Goal: Task Accomplishment & Management: Manage account settings

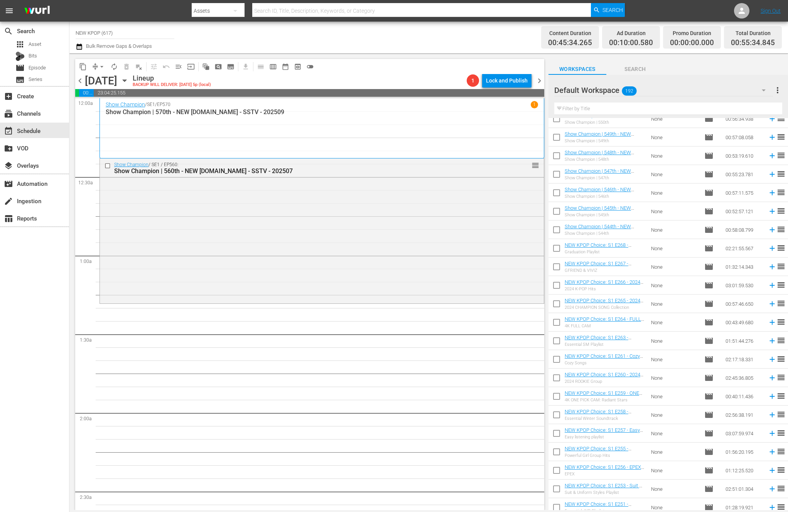
scroll to position [754, 0]
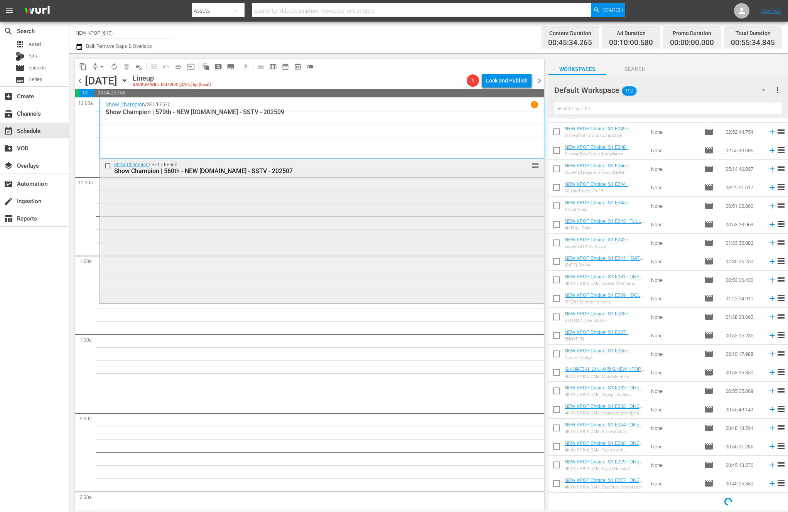
click at [425, 266] on div "Show Champion / SE1 / EP560: Show Champion | 560th - NEW [DOMAIN_NAME] - SSTV -…" at bounding box center [322, 229] width 444 height 143
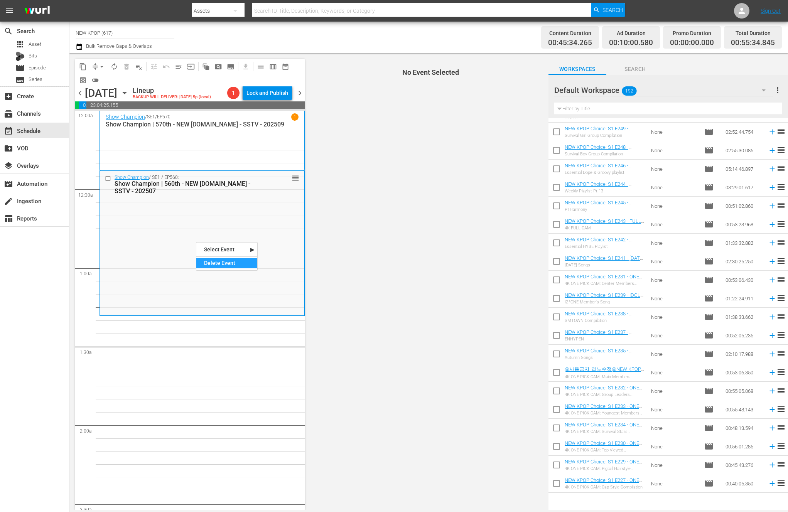
click at [225, 263] on div "Delete Event" at bounding box center [226, 263] width 61 height 10
click at [584, 109] on input "text" at bounding box center [668, 109] width 228 height 12
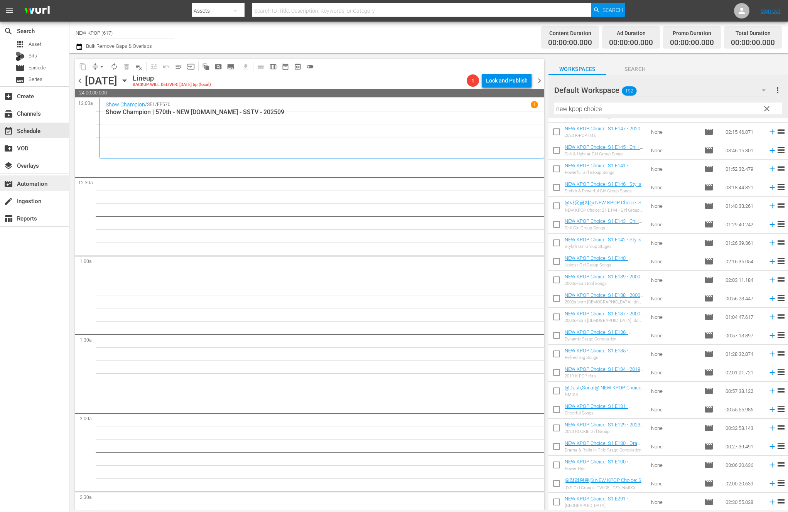
scroll to position [2216, 0]
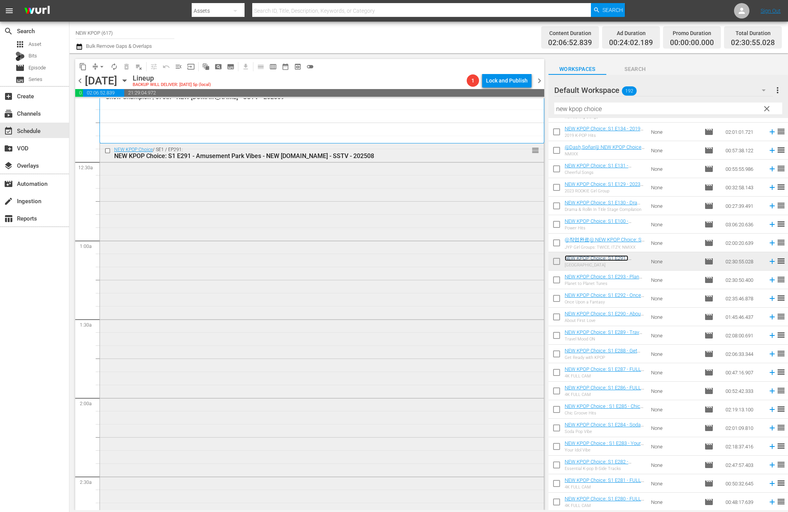
scroll to position [185, 0]
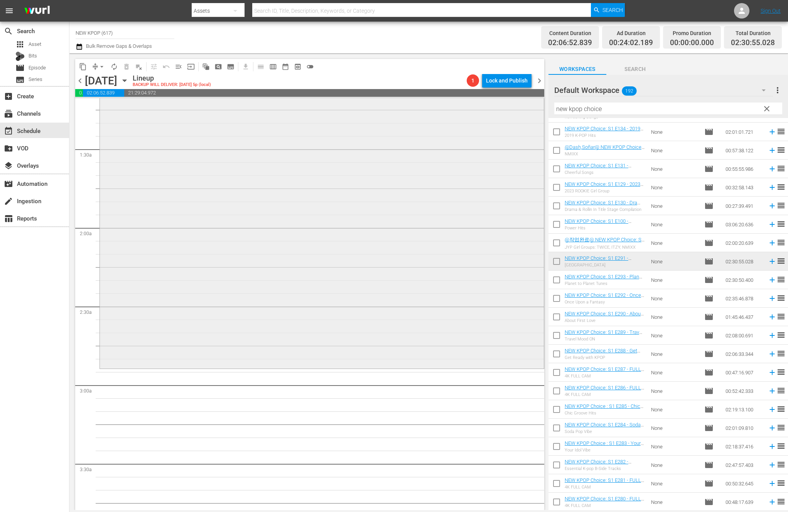
click at [242, 242] on div "NEW KPOP Choice / SE1 / EP291: NEW KPOP Choice: S1 E291 - Amusement Park Vibes …" at bounding box center [322, 169] width 444 height 393
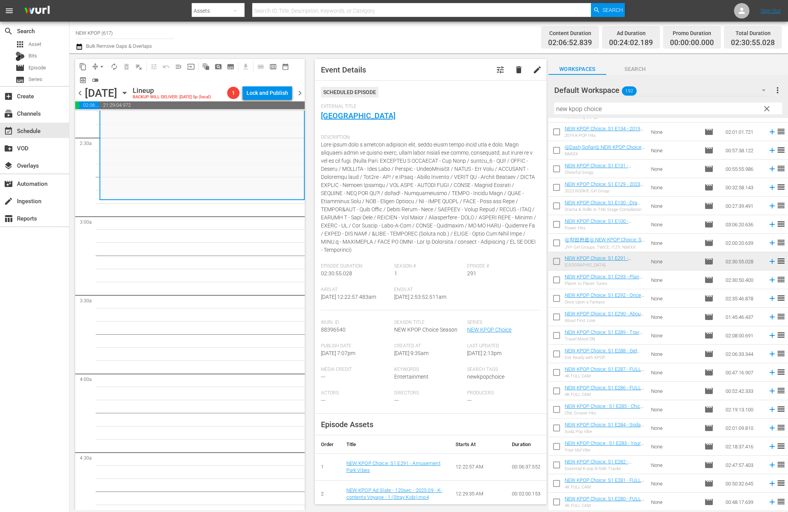
scroll to position [365, 0]
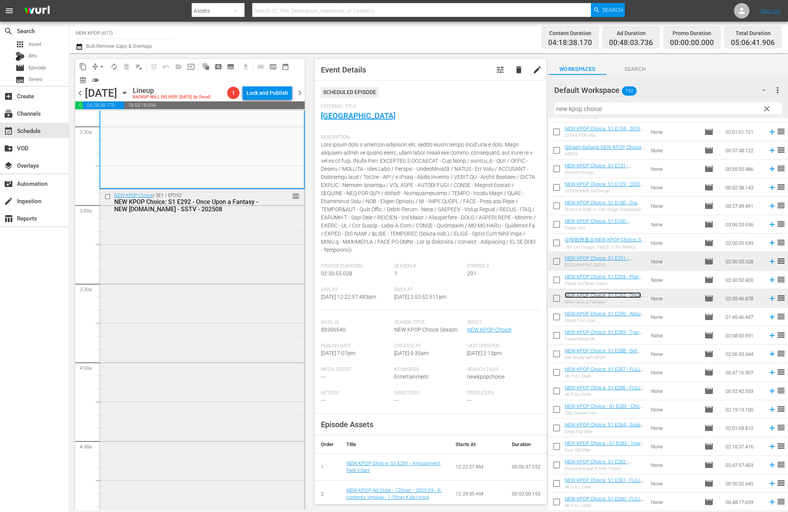
scroll to position [514, 0]
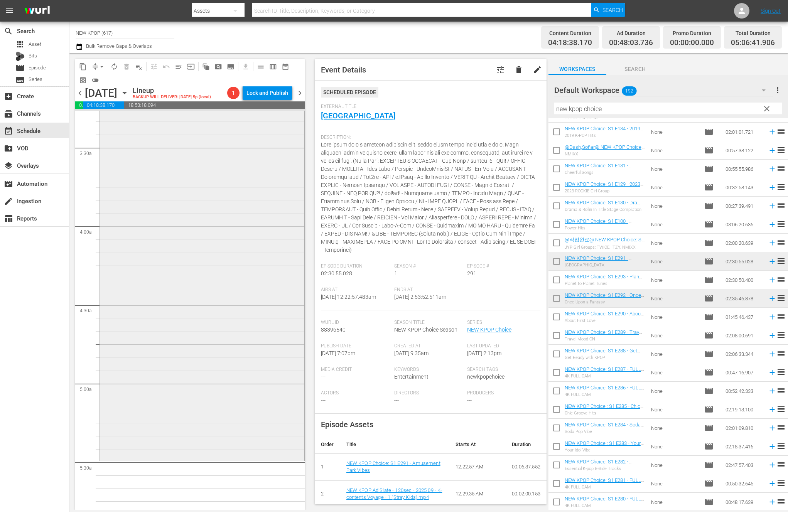
click at [189, 192] on div "NEW KPOP Choice / SE1 / EP292: NEW KPOP Choice: S1 E292 - Once Upon a Fantasy -…" at bounding box center [202, 256] width 204 height 406
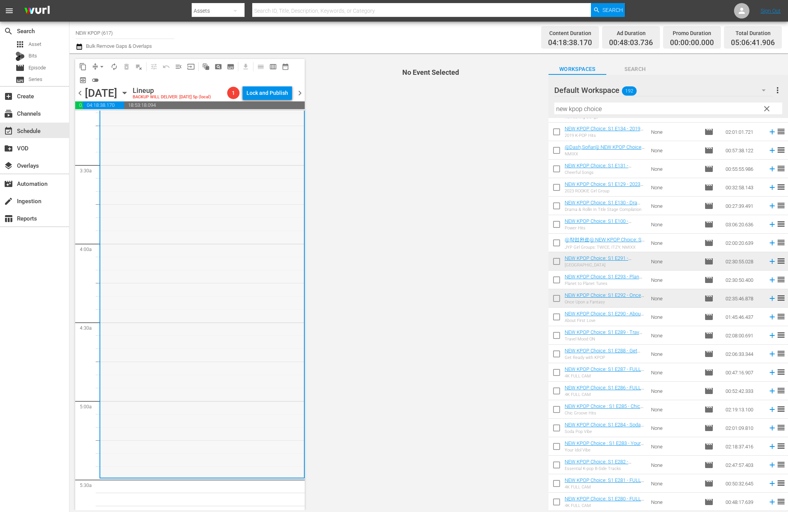
scroll to position [620, 0]
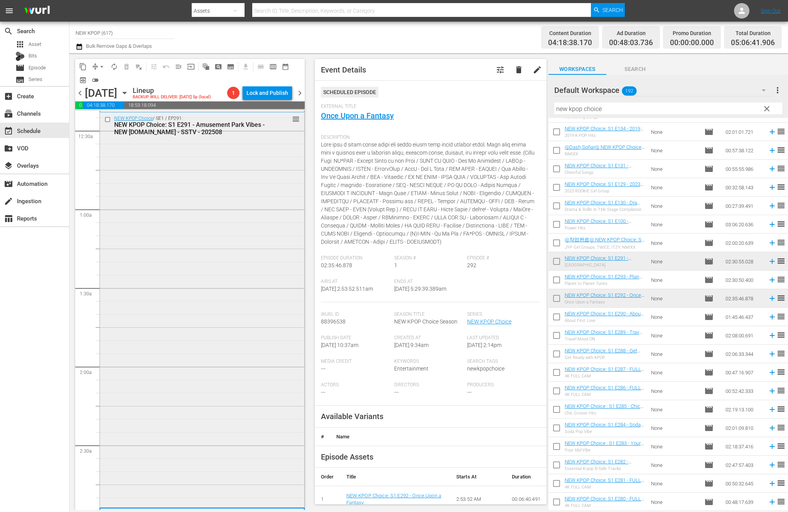
click at [222, 288] on div "NEW KPOP Choice / SE1 / EP291: NEW KPOP Choice: S1 E291 - Amusement Park Vibes …" at bounding box center [202, 308] width 204 height 393
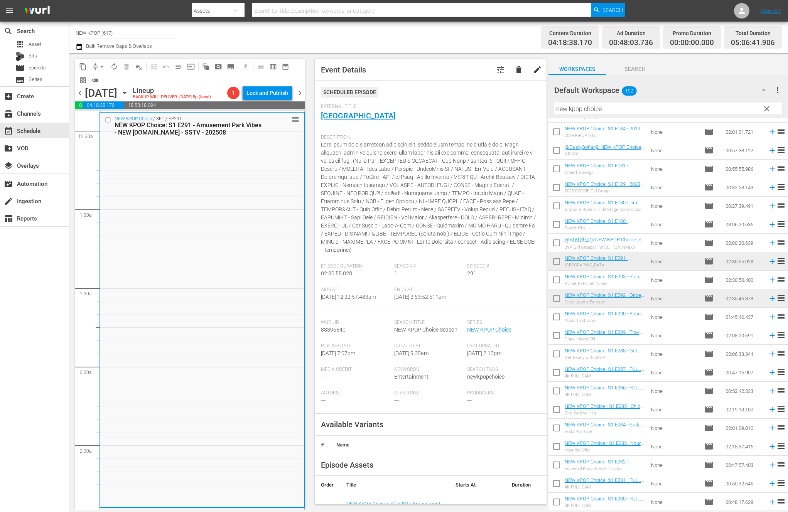
scroll to position [460, 0]
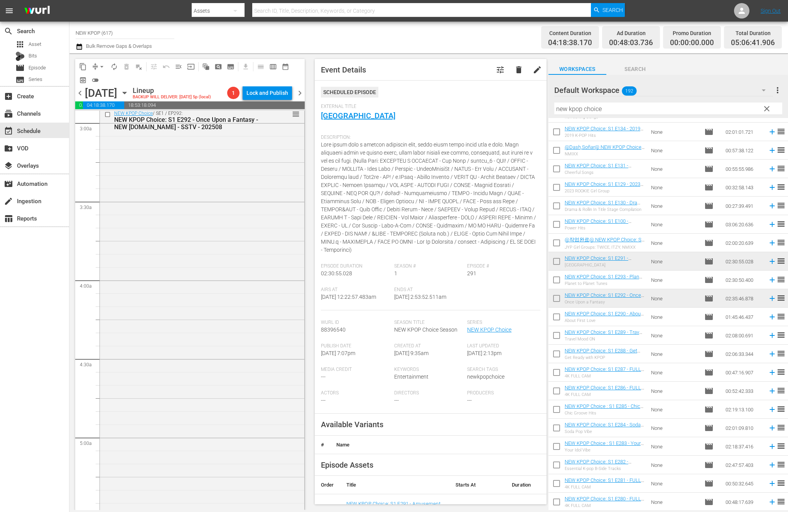
click at [222, 288] on div "NEW KPOP Choice / SE1 / EP292: NEW KPOP Choice: S1 E292 - Once Upon a Fantasy -…" at bounding box center [202, 310] width 204 height 406
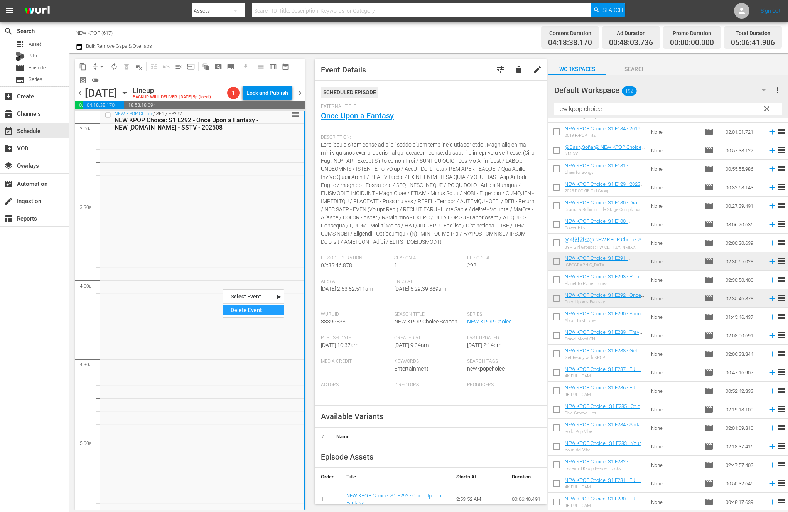
click at [243, 310] on div "Delete Event" at bounding box center [253, 310] width 61 height 10
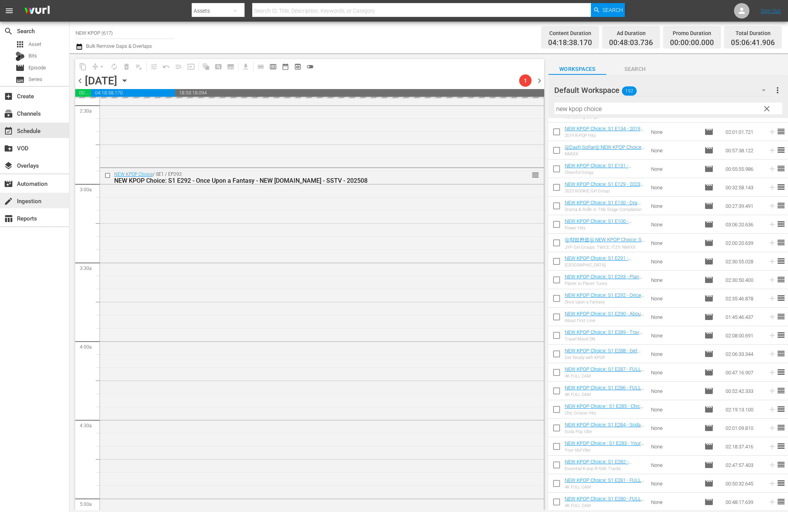
scroll to position [512, 0]
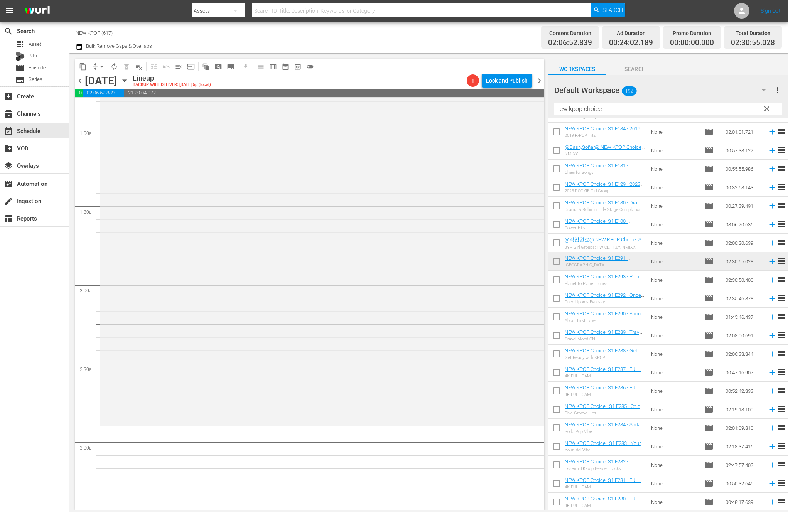
click at [226, 236] on div "NEW KPOP Choice / SE1 / EP291: NEW KPOP Choice: S1 E291 - Amusement Park Vibes …" at bounding box center [322, 226] width 444 height 393
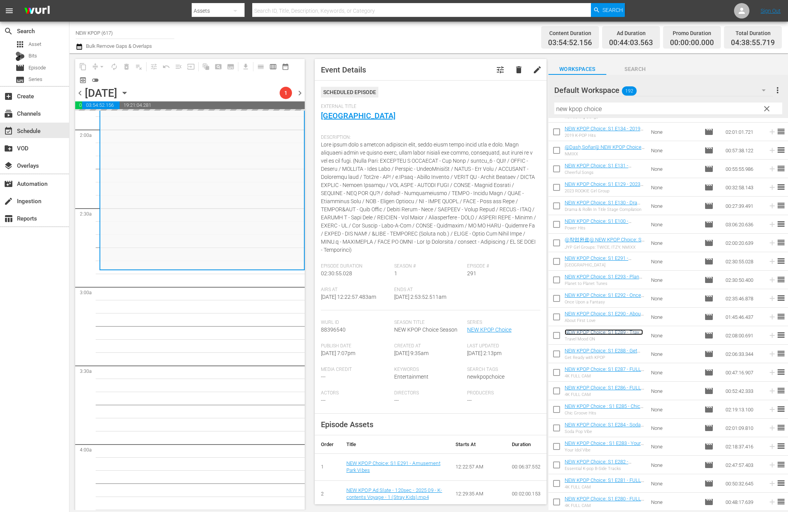
scroll to position [300, 0]
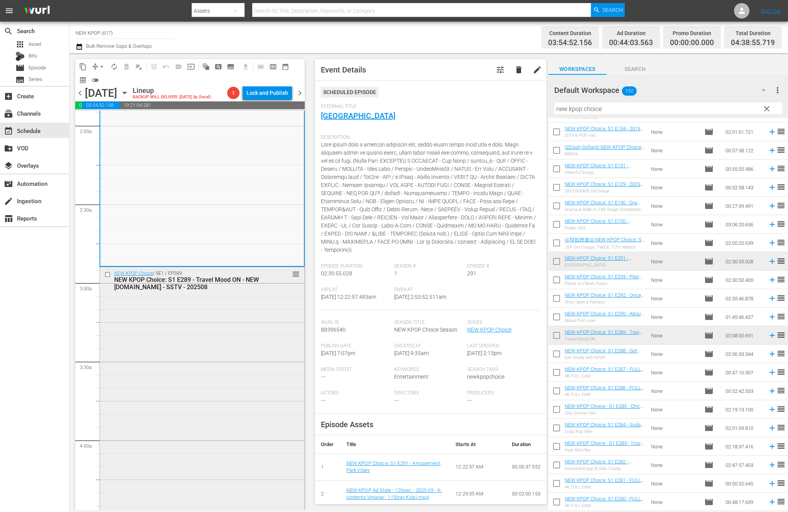
click at [201, 295] on div "NEW KPOP Choice / SE1 / EP289: NEW KPOP Choice: S1 E289 - Travel Mood ON - NEW …" at bounding box center [202, 433] width 204 height 333
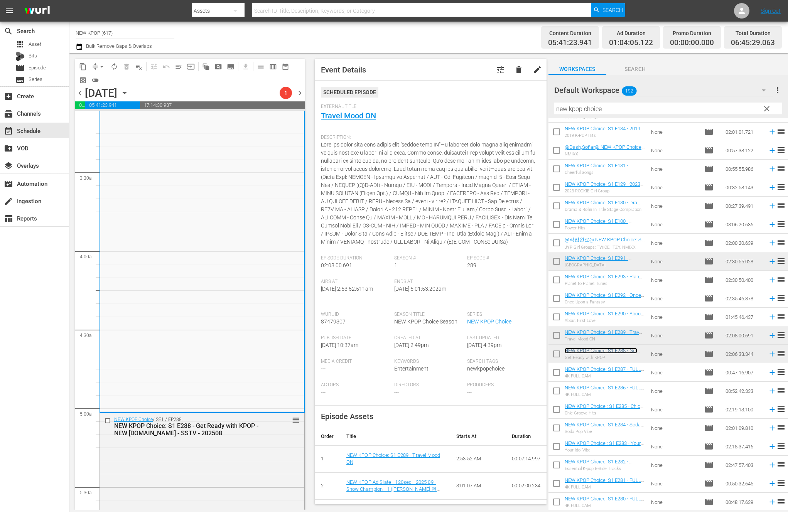
scroll to position [574, 0]
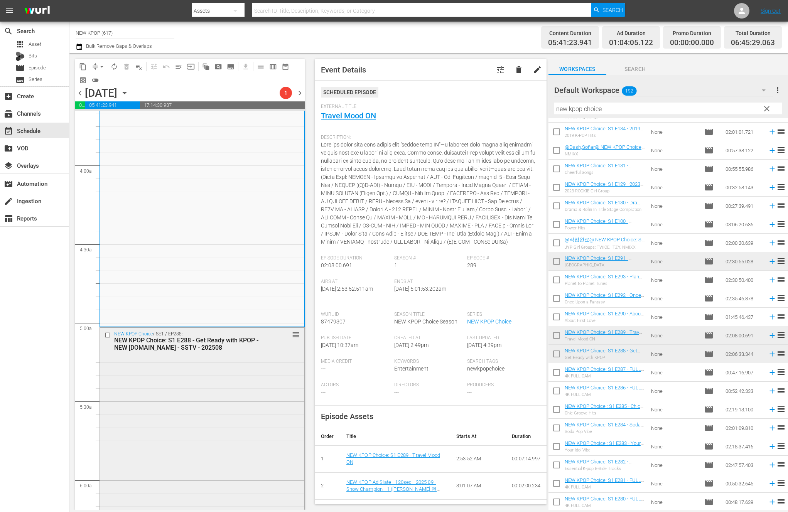
click at [184, 337] on div "NEW KPOP Choice: S1 E288 - Get Ready with KPOP - NEW [DOMAIN_NAME] - SSTV - 202…" at bounding box center [189, 344] width 151 height 15
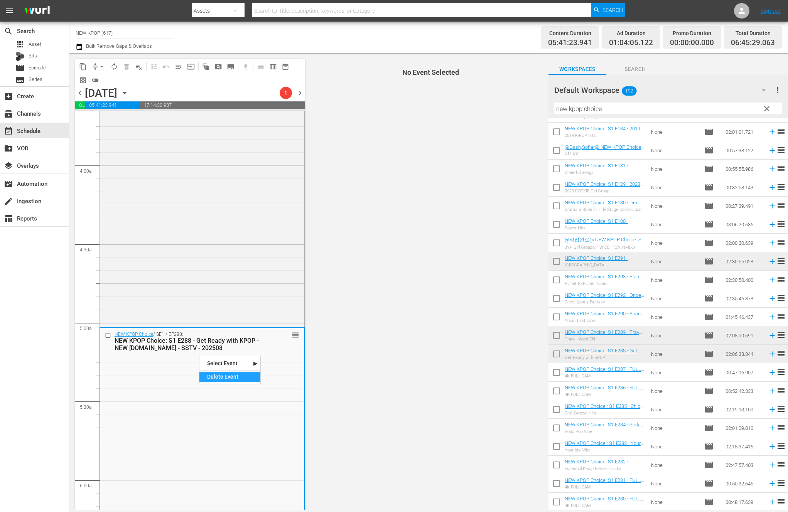
click at [221, 380] on div "Delete Event" at bounding box center [229, 377] width 61 height 10
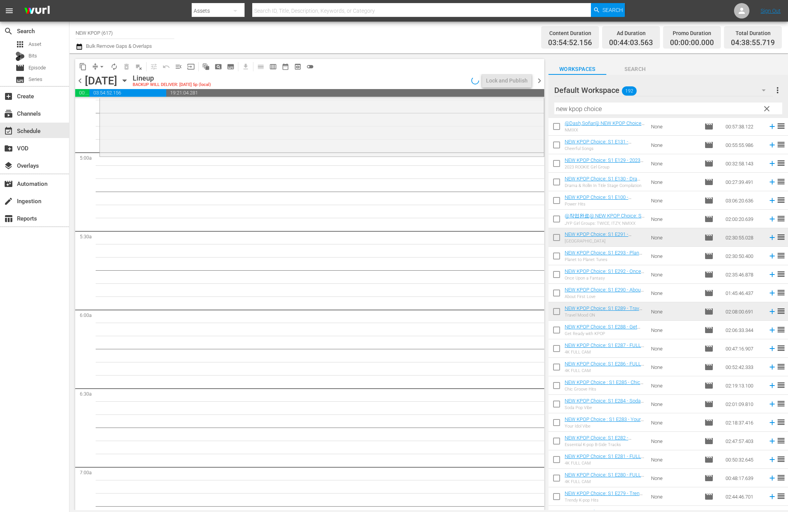
scroll to position [2420, 0]
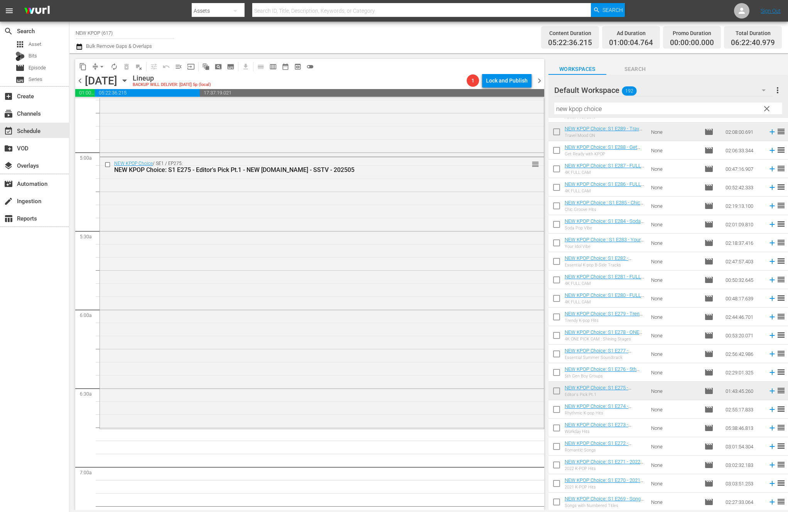
drag, startPoint x: 618, startPoint y: 388, endPoint x: 2, endPoint y: 447, distance: 618.9
click at [371, 220] on div "NEW KPOP Choice / SE1 / EP275: NEW KPOP Choice: S1 E275 - Editor's Pick Pt.1 - …" at bounding box center [322, 292] width 444 height 270
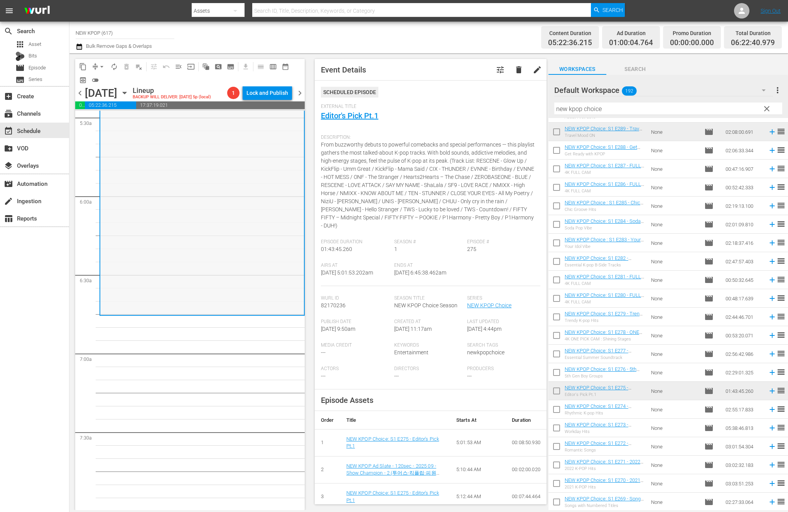
scroll to position [859, 0]
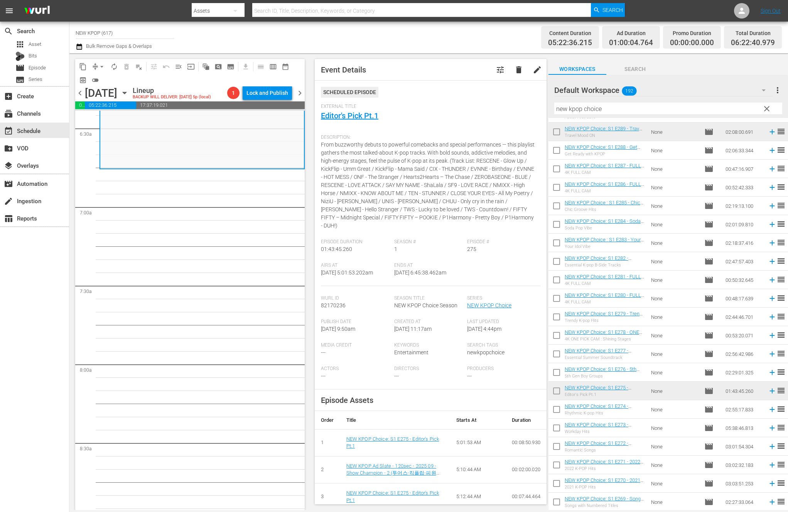
scroll to position [993, 0]
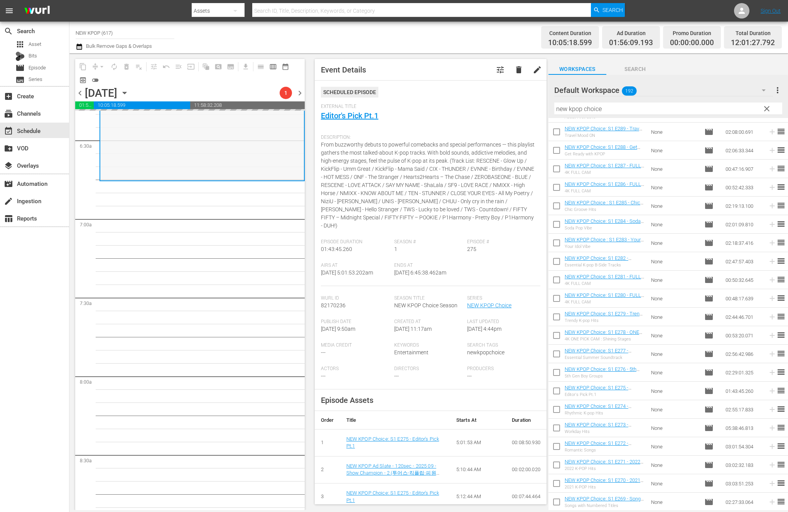
click at [149, 130] on div "NEW KPOP Choice / SE1 / EP275: NEW KPOP Choice: S1 E275 - Editor's Pick Pt.1 - …" at bounding box center [202, 45] width 204 height 270
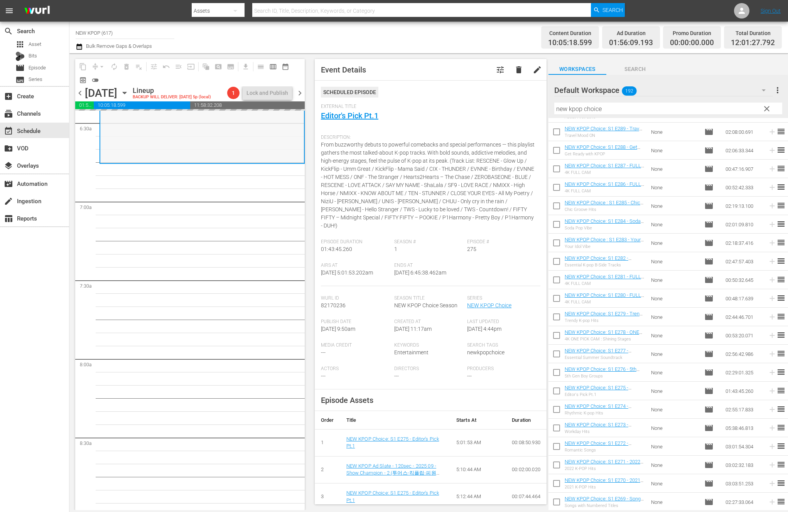
scroll to position [994, 0]
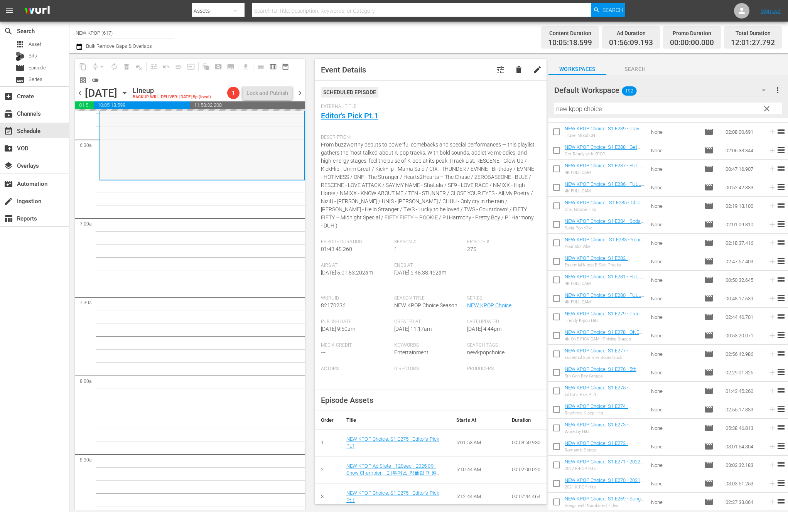
click at [163, 162] on div "NEW KPOP Choice / SE1 / EP275: NEW KPOP Choice: S1 E275 - Editor's Pick Pt.1 - …" at bounding box center [202, 44] width 204 height 270
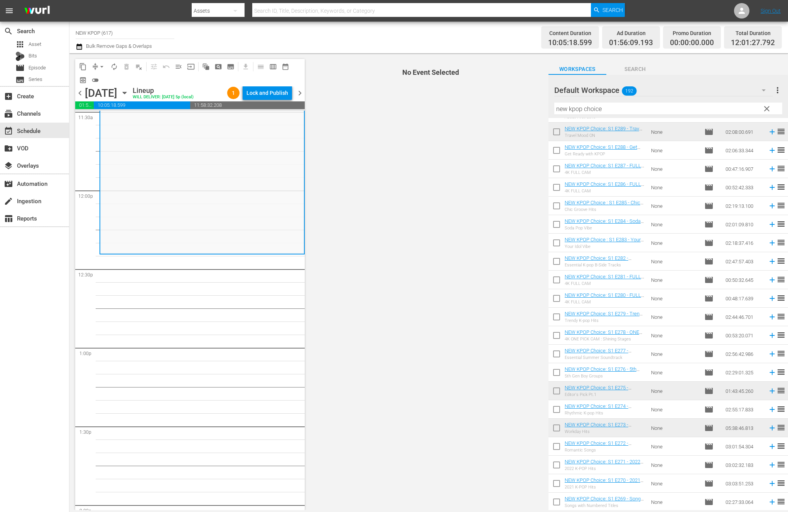
scroll to position [1822, 0]
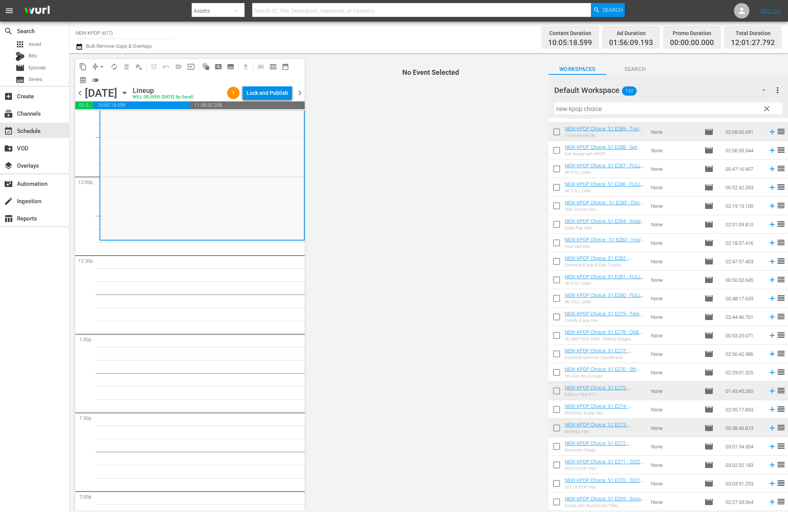
click at [173, 327] on div "NEW KPOP Choice / SE1 / EP273: NEW KPOP Choice: S1 E273 - Workday Hits - NEW K.…" at bounding box center [201, 176] width 205 height 3775
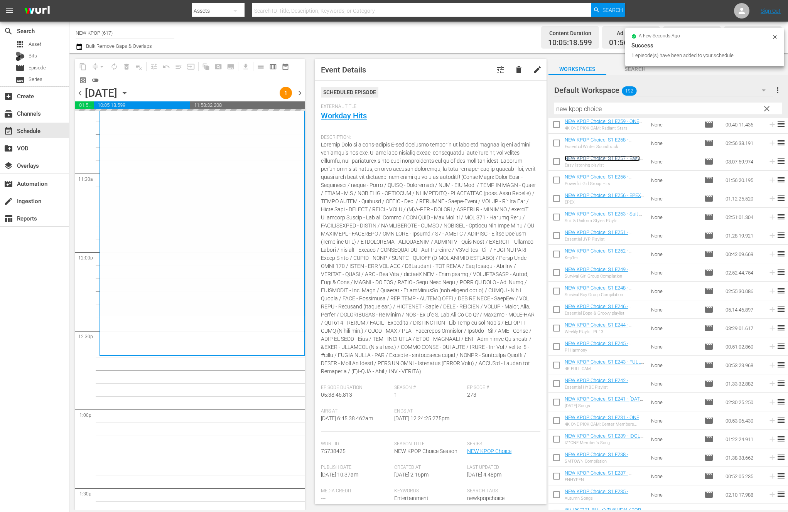
scroll to position [2641, 0]
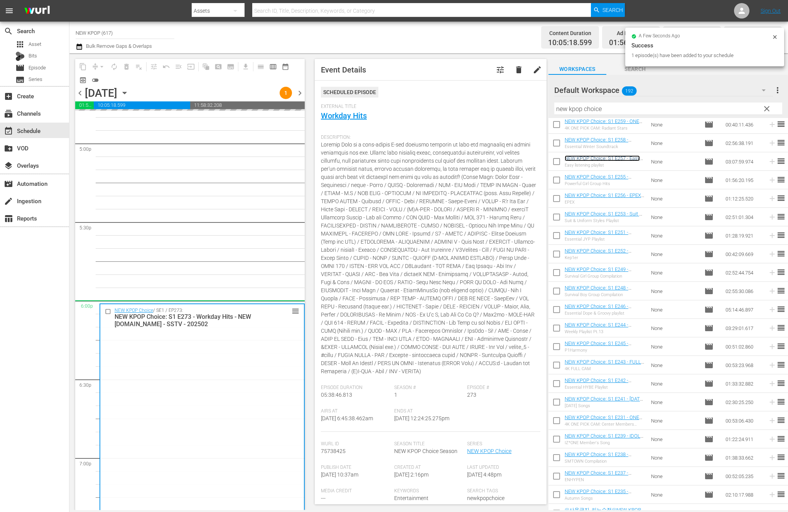
drag, startPoint x: 298, startPoint y: 325, endPoint x: 279, endPoint y: 303, distance: 29.0
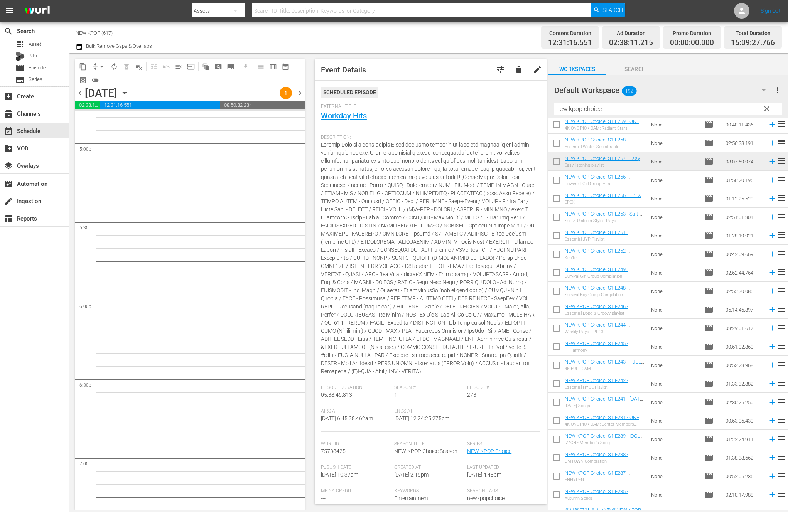
scroll to position [2628, 0]
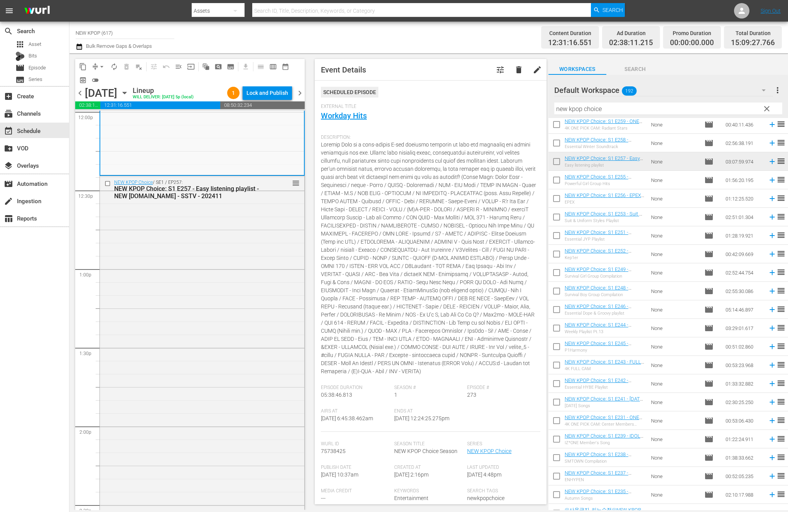
scroll to position [1759, 0]
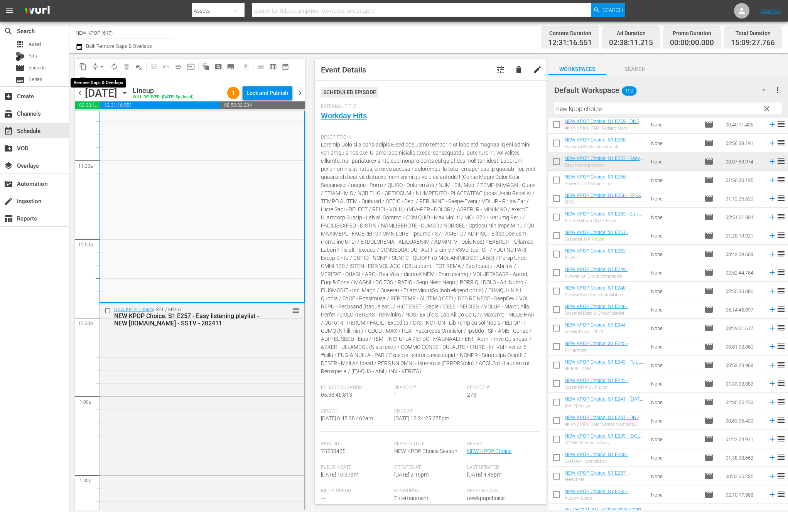
click at [103, 67] on span "arrow_drop_down" at bounding box center [102, 67] width 8 height 8
click at [104, 113] on li "Align to End of Previous Day" at bounding box center [102, 107] width 81 height 13
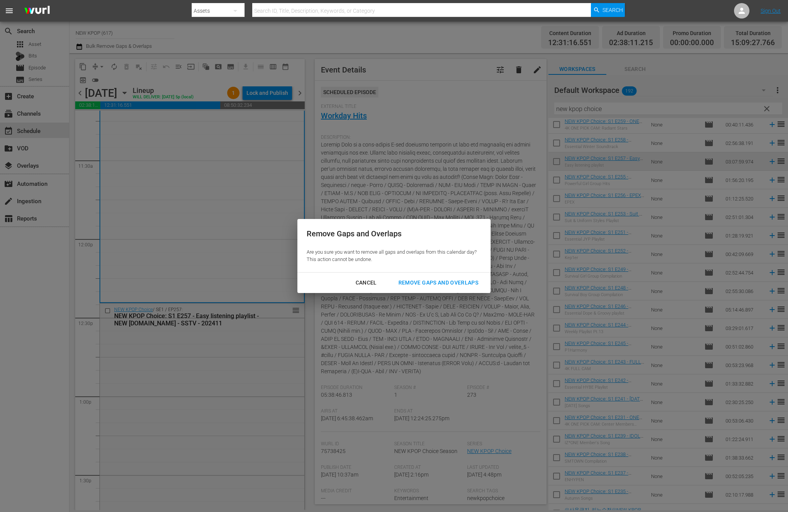
click at [450, 274] on div "Cancel Remove Gaps and Overlaps" at bounding box center [393, 283] width 193 height 20
click at [447, 279] on div "Remove Gaps and Overlaps" at bounding box center [438, 283] width 92 height 10
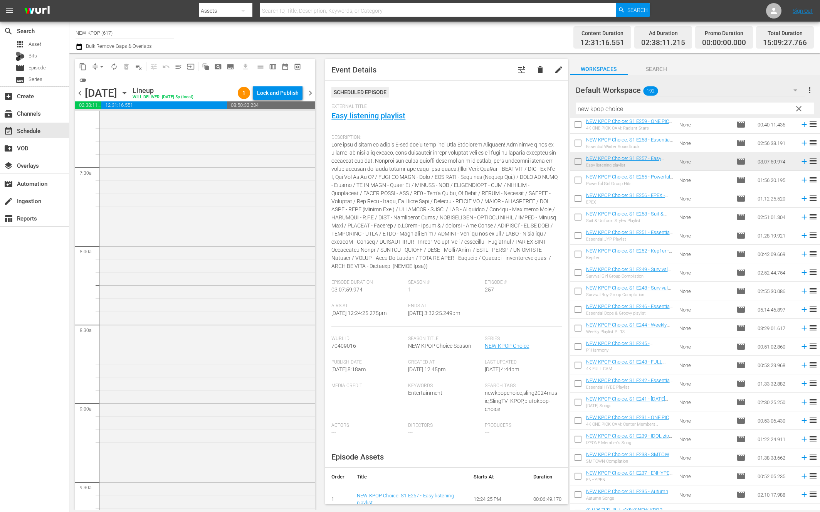
scroll to position [1028, 0]
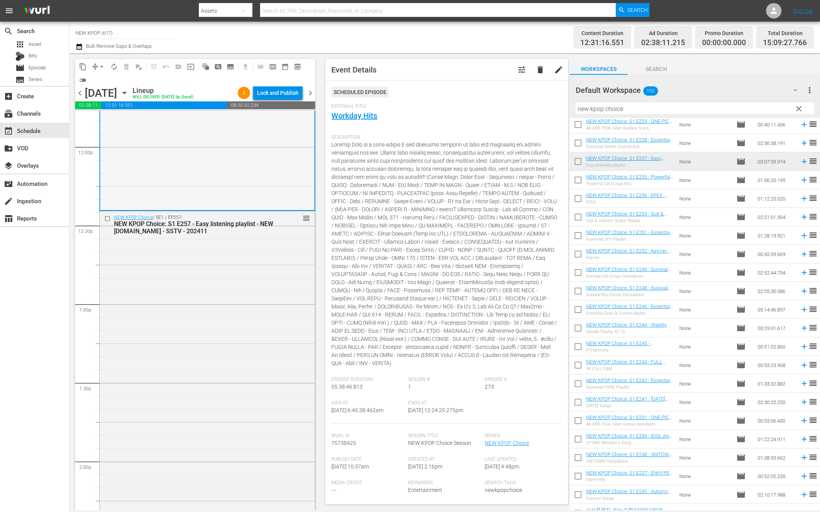
scroll to position [2711, 0]
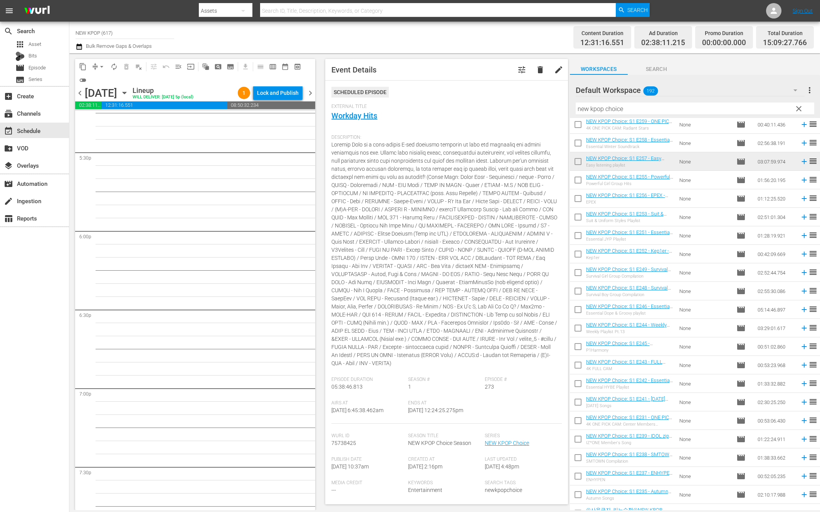
drag, startPoint x: 305, startPoint y: 155, endPoint x: 275, endPoint y: 163, distance: 31.7
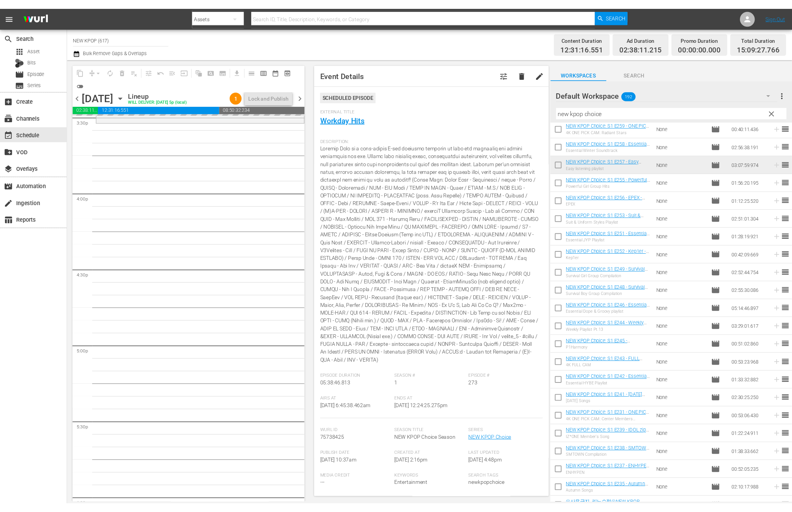
scroll to position [2422, 0]
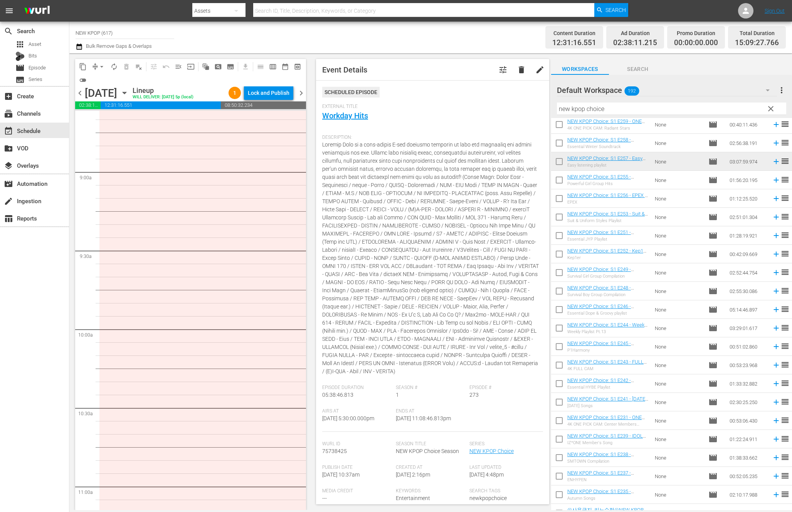
scroll to position [440, 0]
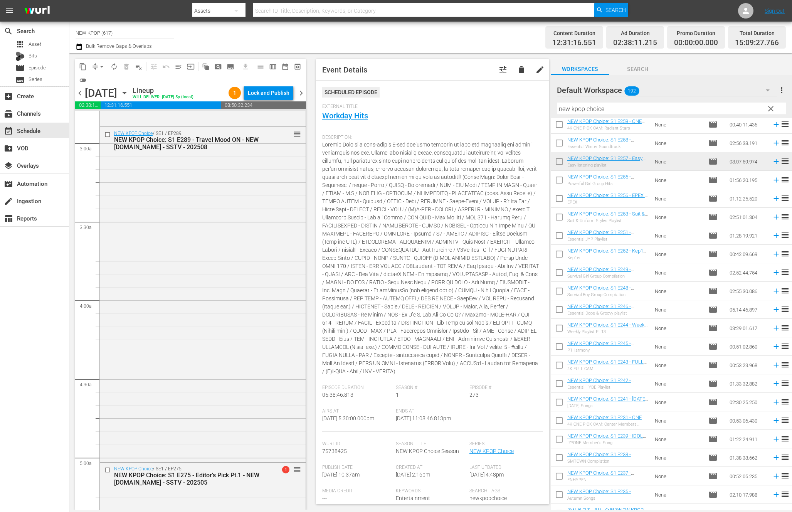
click at [180, 249] on div "NEW KPOP Choice / SE1 / EP289: NEW KPOP Choice: S1 E289 - Travel Mood ON - NEW …" at bounding box center [203, 293] width 206 height 333
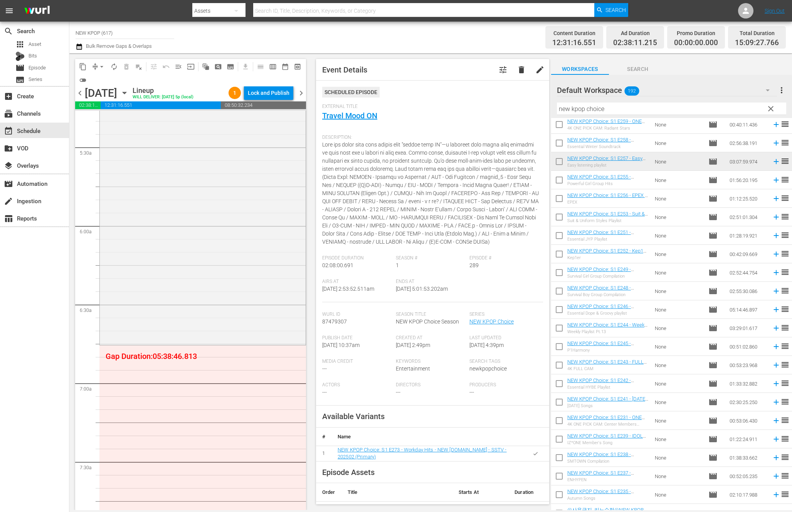
click at [181, 259] on div "NEW KPOP Choice / SE1 / EP275: NEW KPOP Choice: S1 E275 - Editor's Pick Pt.1 - …" at bounding box center [203, 209] width 206 height 270
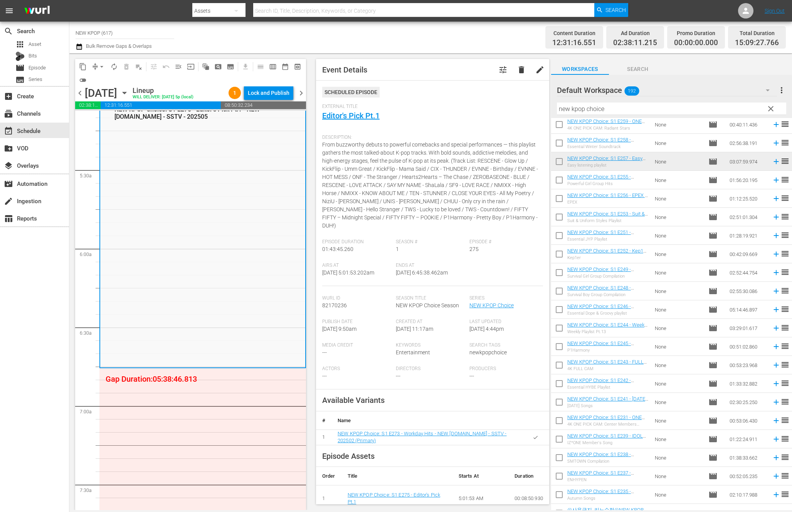
scroll to position [807, 0]
click at [102, 69] on span "arrow_drop_down" at bounding box center [102, 67] width 8 height 8
click at [175, 326] on div "NEW KPOP Choice / SE1 / EP275: NEW KPOP Choice: S1 E275 - Editor's Pick Pt.1 - …" at bounding box center [202, 230] width 205 height 270
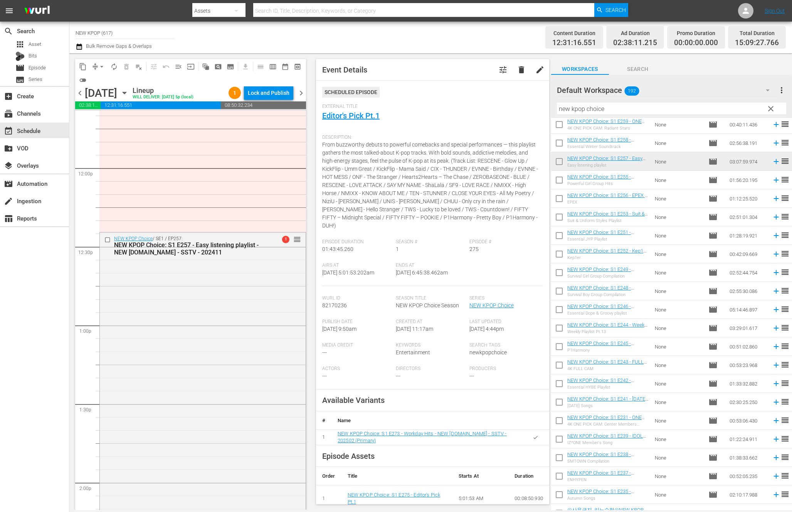
click at [178, 322] on div "NEW KPOP Choice / SE1 / EP257: NEW KPOP Choice: S1 E257 - Easy listening playli…" at bounding box center [203, 477] width 206 height 490
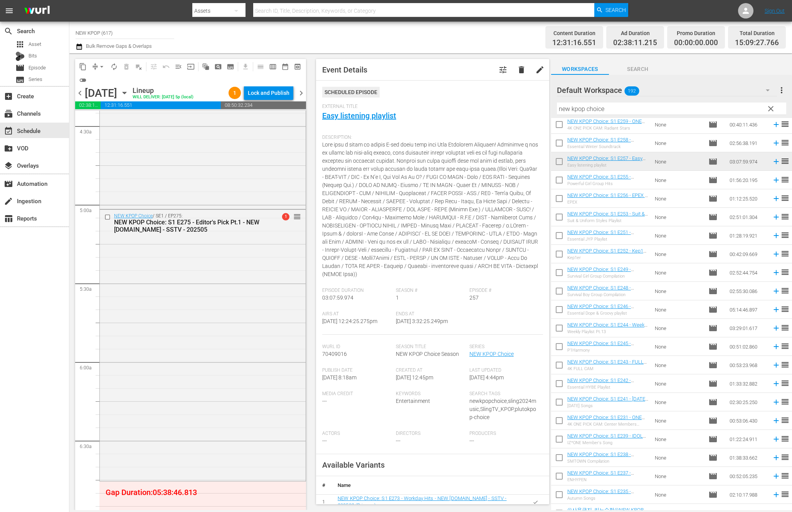
scroll to position [339, 0]
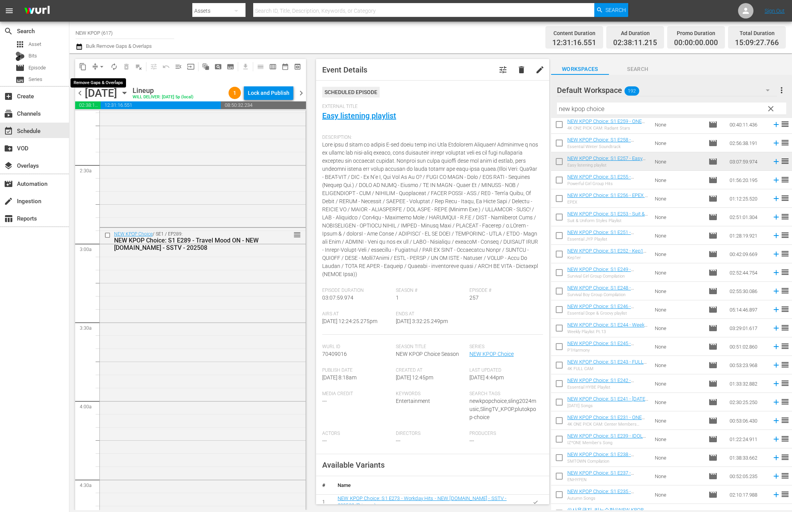
click at [105, 64] on span "arrow_drop_down" at bounding box center [102, 67] width 8 height 8
click at [116, 107] on li "Align to End of Previous Day" at bounding box center [102, 107] width 81 height 13
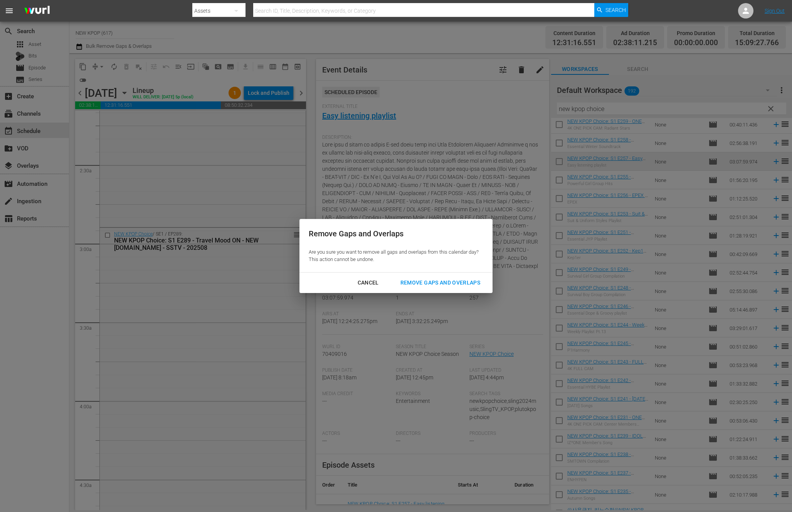
click at [428, 280] on div "Remove Gaps and Overlaps" at bounding box center [440, 283] width 92 height 10
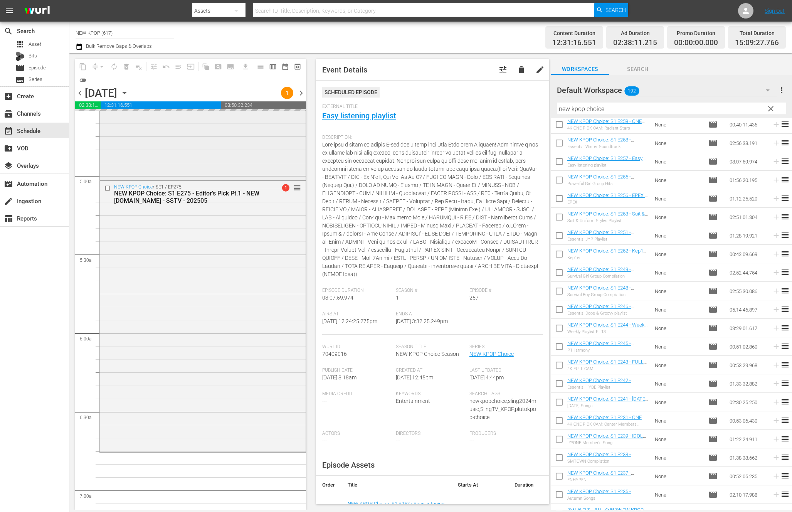
scroll to position [770, 0]
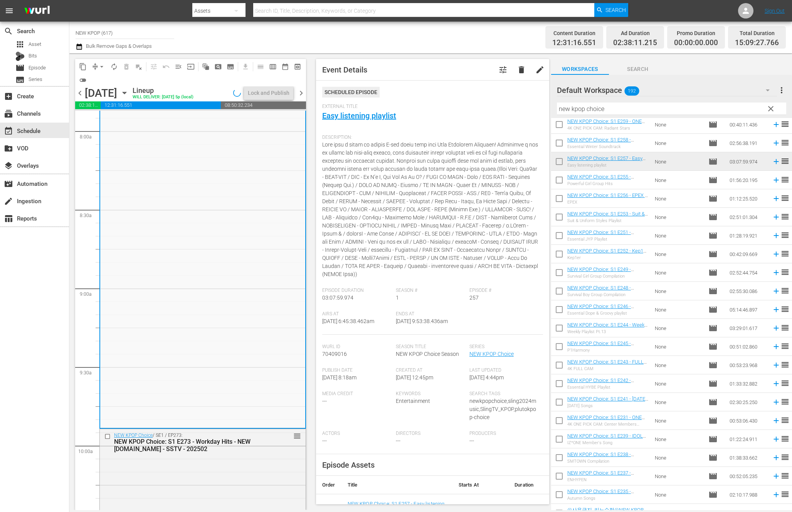
click at [175, 275] on div "NEW KPOP Choice / SE1 / EP257: NEW KPOP Choice: S1 E257 - Easy listening playli…" at bounding box center [202, 182] width 205 height 490
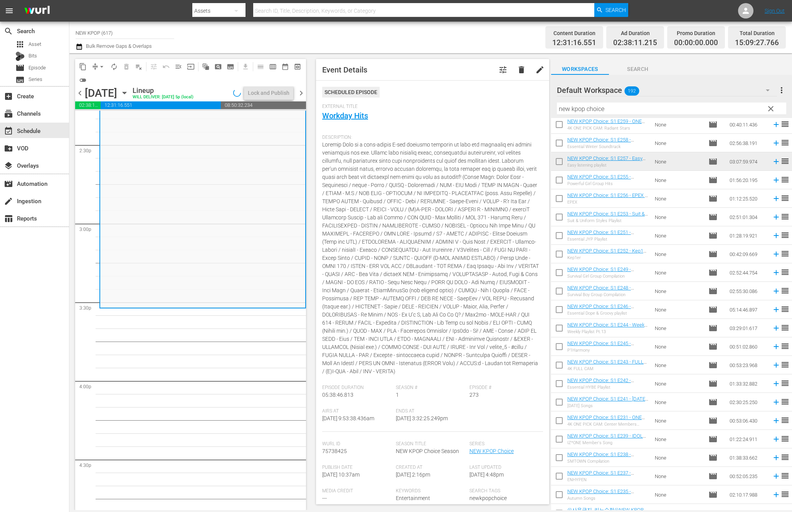
scroll to position [2335, 0]
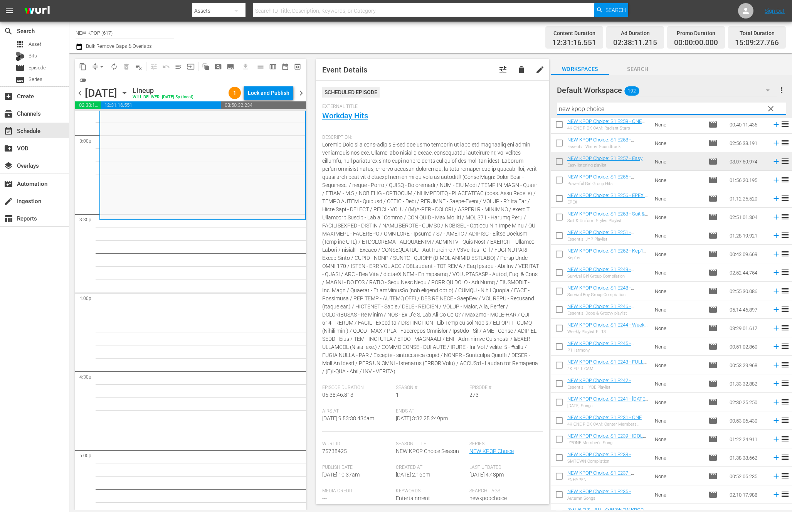
drag, startPoint x: 637, startPoint y: 109, endPoint x: 542, endPoint y: 108, distance: 94.9
click at [542, 108] on div "content_copy compress arrow_drop_down autorenew_outlined delete_forever_outline…" at bounding box center [430, 281] width 723 height 457
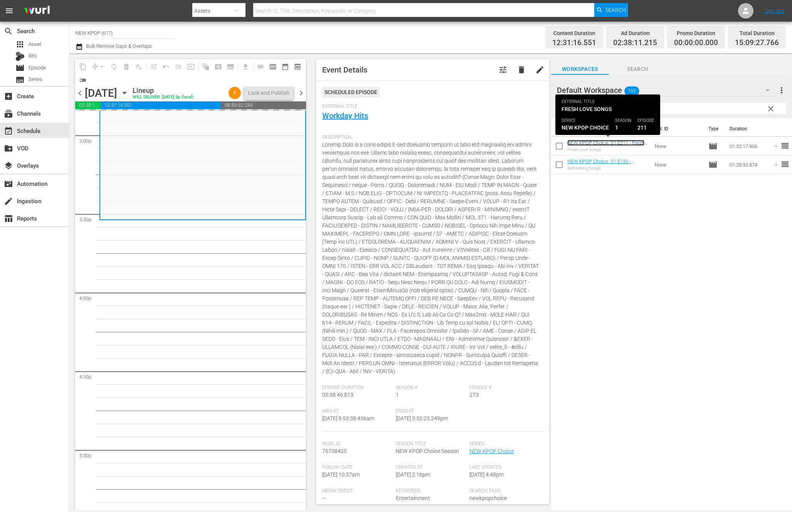
scroll to position [2486, 0]
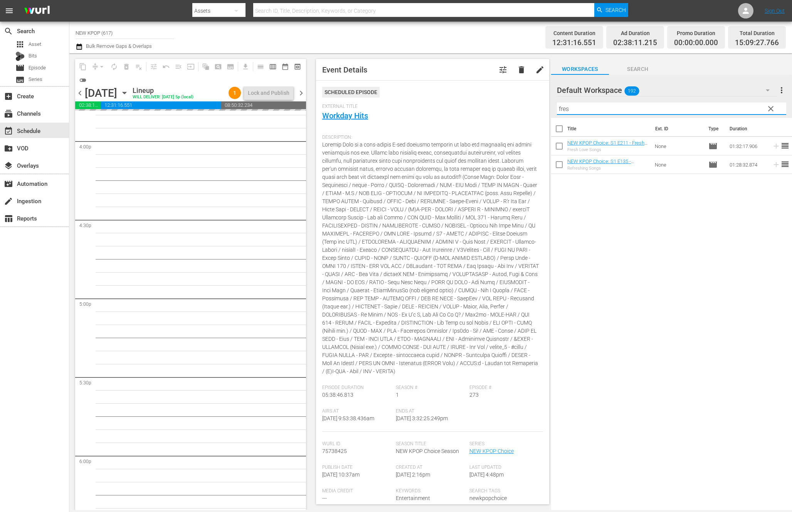
drag, startPoint x: 627, startPoint y: 111, endPoint x: 497, endPoint y: 98, distance: 130.5
click at [497, 98] on div "content_copy compress arrow_drop_down autorenew_outlined delete_forever_outline…" at bounding box center [430, 281] width 723 height 457
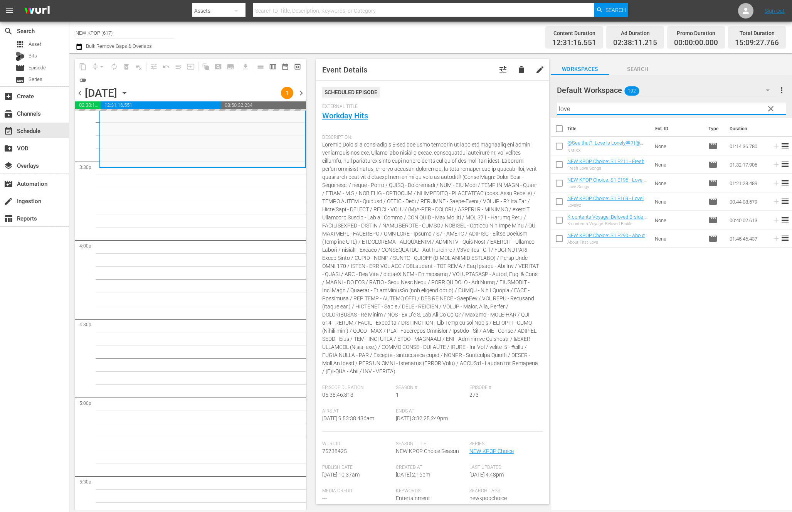
scroll to position [2405, 0]
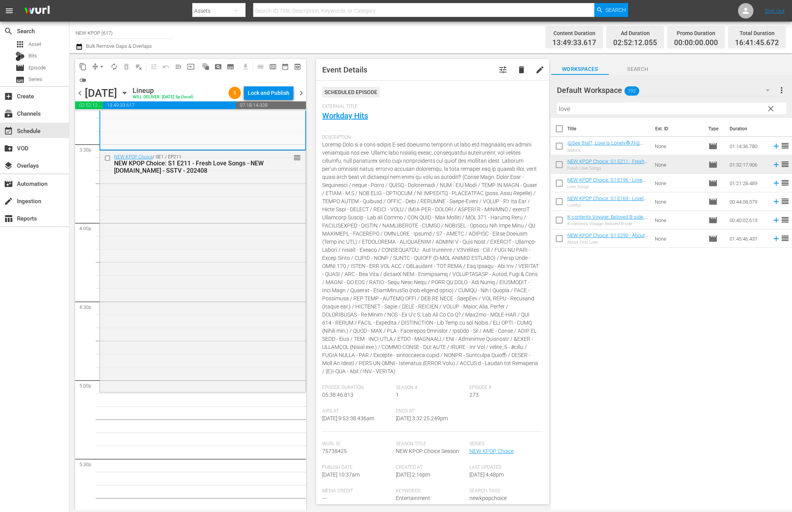
click at [192, 286] on div "NEW KPOP Choice / SE1 / EP211: NEW KPOP Choice: S1 E211 - Fresh Love Songs - NE…" at bounding box center [203, 271] width 206 height 240
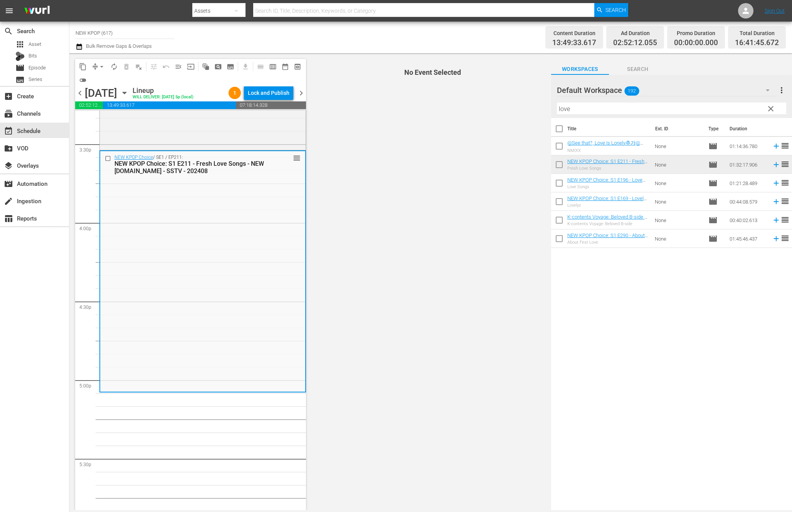
click at [335, 279] on span "No Event Selected" at bounding box center [430, 281] width 241 height 457
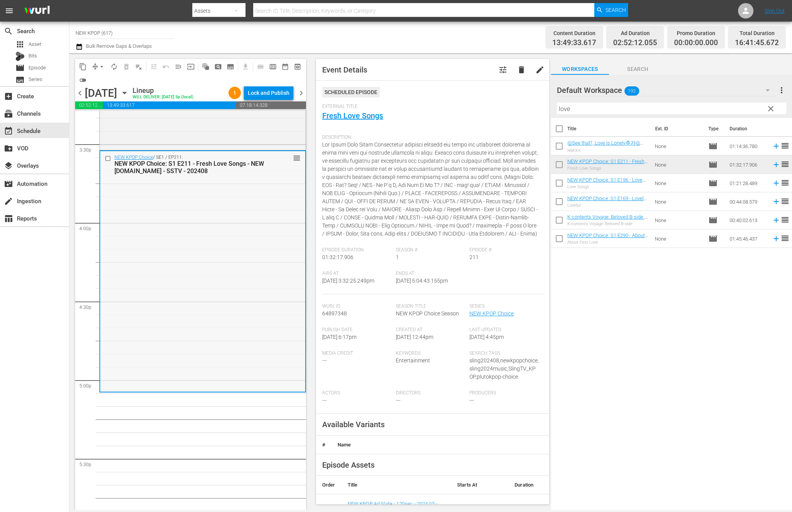
click at [261, 291] on div "NEW KPOP Choice / SE1 / EP211: NEW KPOP Choice: S1 E211 - Fresh Love Songs - NE…" at bounding box center [202, 271] width 205 height 240
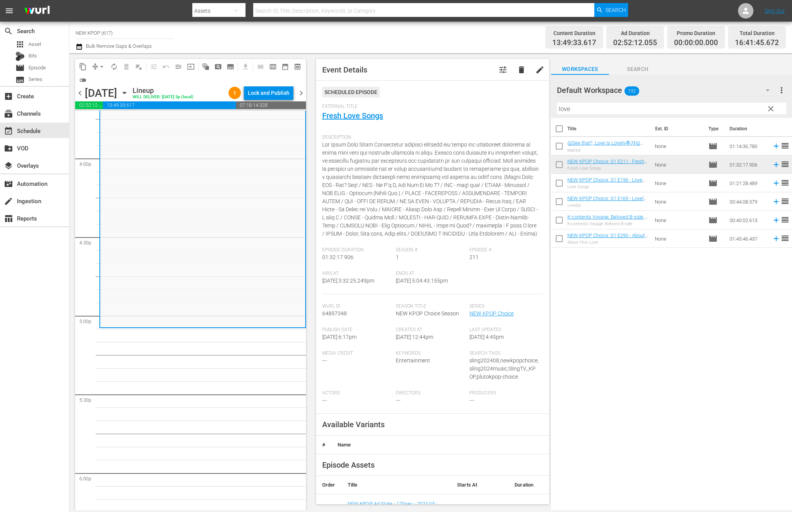
scroll to position [2541, 0]
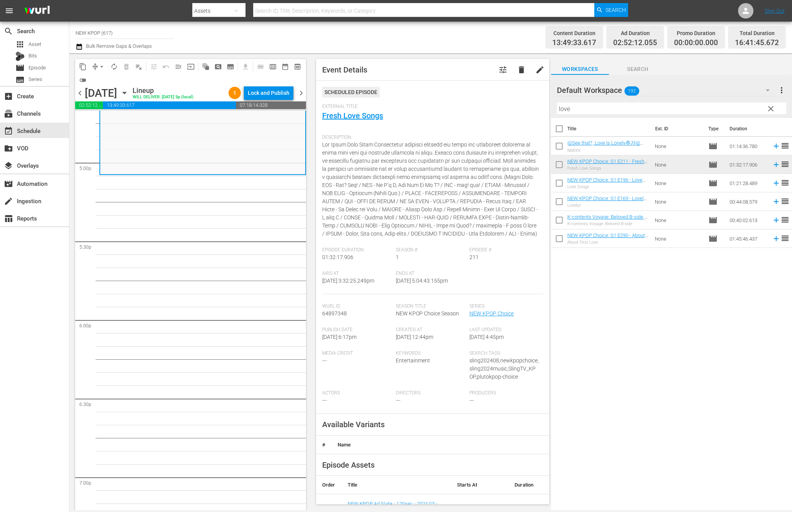
scroll to position [2647, 0]
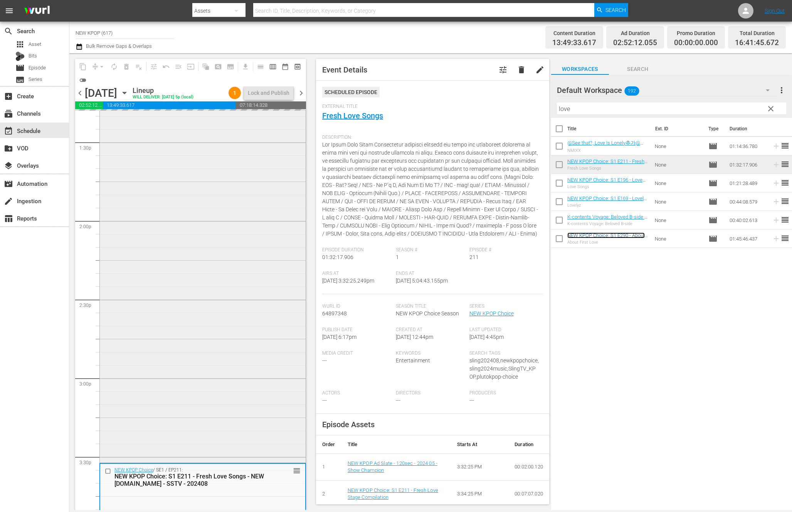
scroll to position [2037, 0]
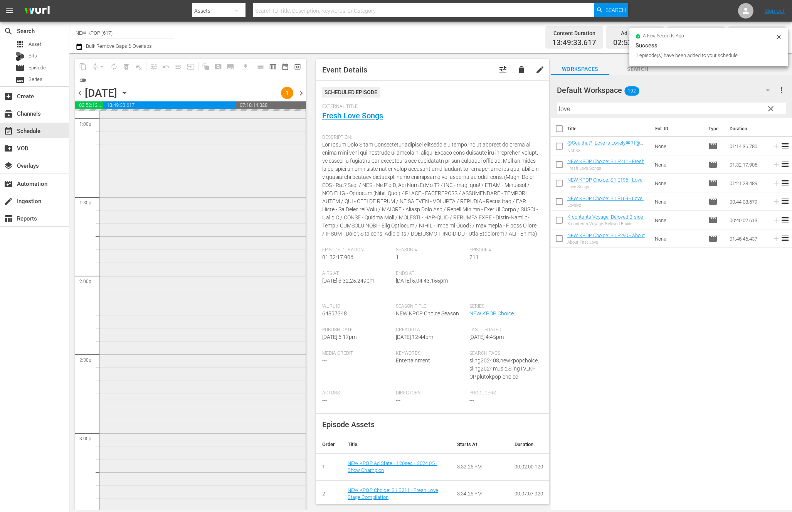
click at [228, 236] on div "NEW KPOP Choice / SE1 / EP273: NEW KPOP Choice: S1 E273 - Workday Hits - NEW K.…" at bounding box center [203, 73] width 206 height 886
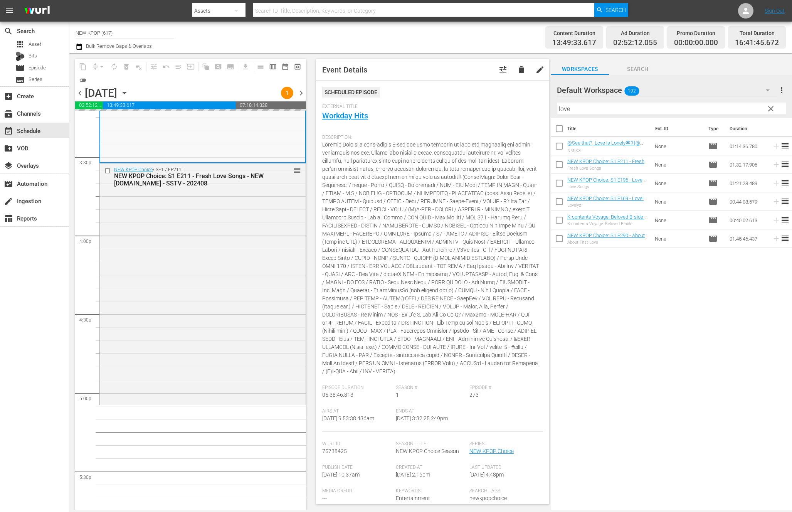
scroll to position [2635, 0]
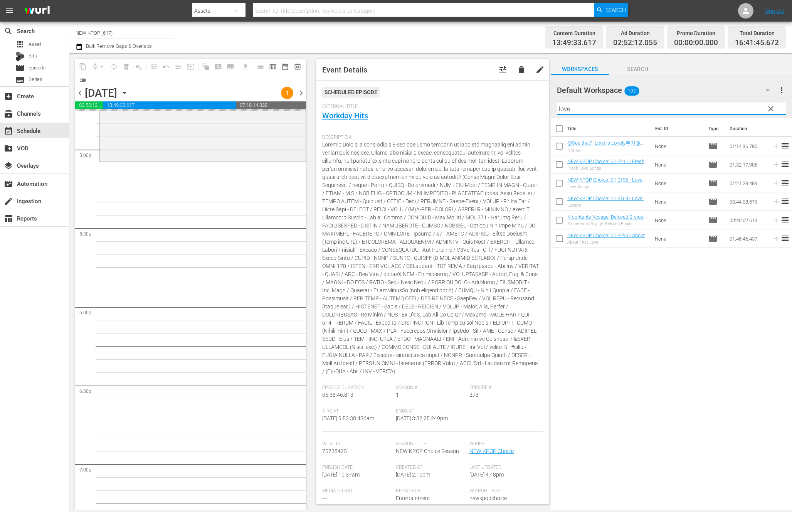
drag, startPoint x: 558, startPoint y: 106, endPoint x: 516, endPoint y: 103, distance: 42.5
click at [516, 103] on div "content_copy compress arrow_drop_down autorenew_outlined delete_forever_outline…" at bounding box center [430, 281] width 723 height 457
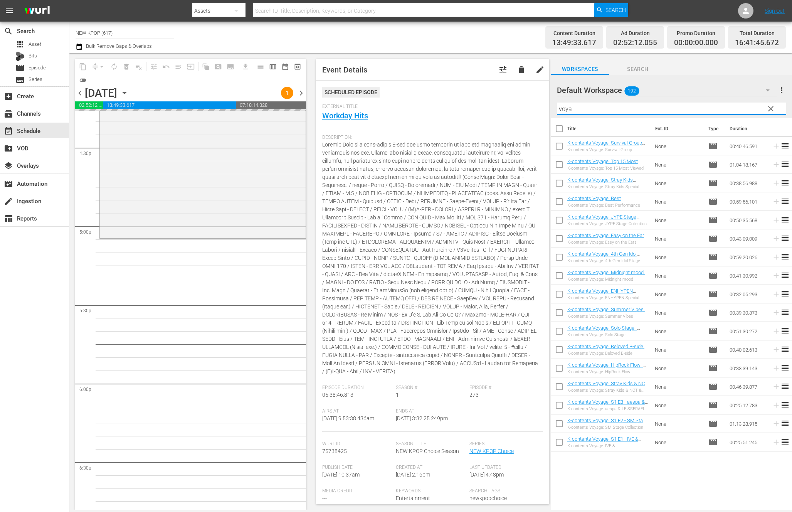
scroll to position [2672, 0]
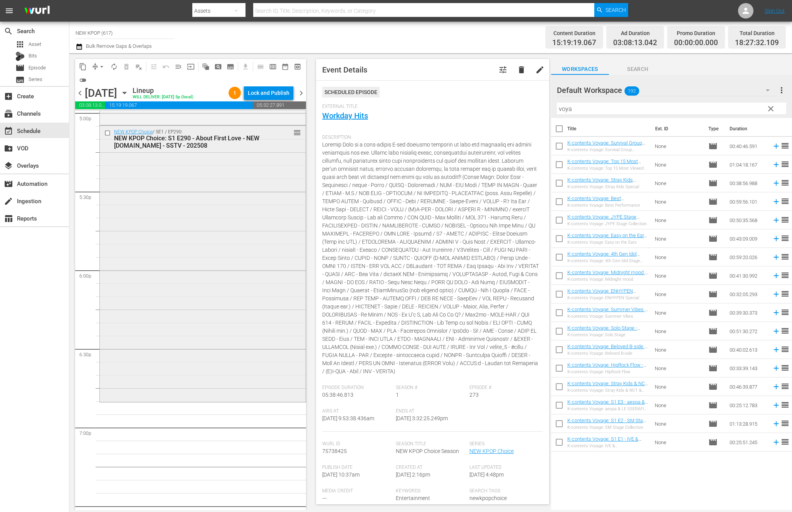
click at [231, 346] on div "NEW KPOP Choice / SE1 / EP290: NEW KPOP Choice: S1 E290 - About First Love - NE…" at bounding box center [203, 263] width 206 height 275
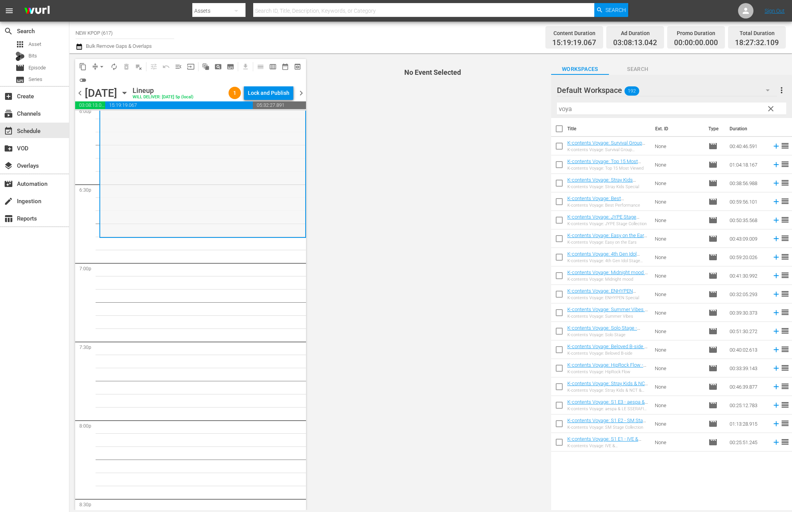
scroll to position [2842, 0]
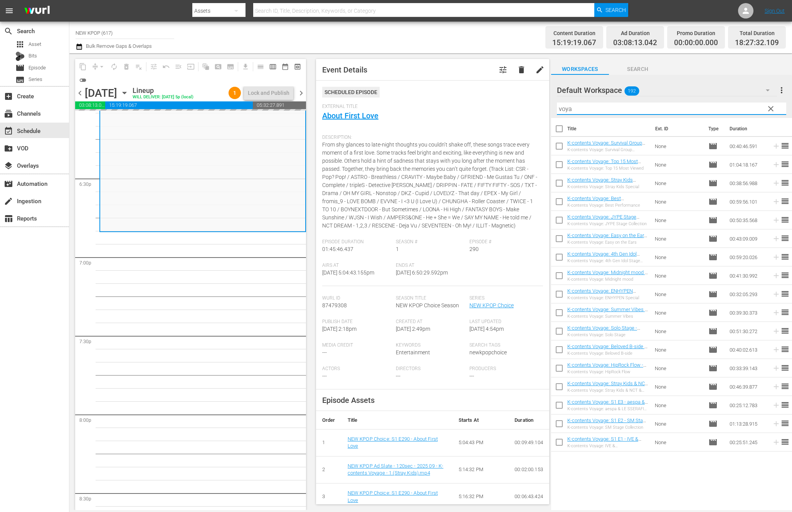
drag, startPoint x: 594, startPoint y: 110, endPoint x: 534, endPoint y: 108, distance: 60.2
click at [534, 108] on div "content_copy compress arrow_drop_down autorenew_outlined delete_forever_outline…" at bounding box center [430, 281] width 723 height 457
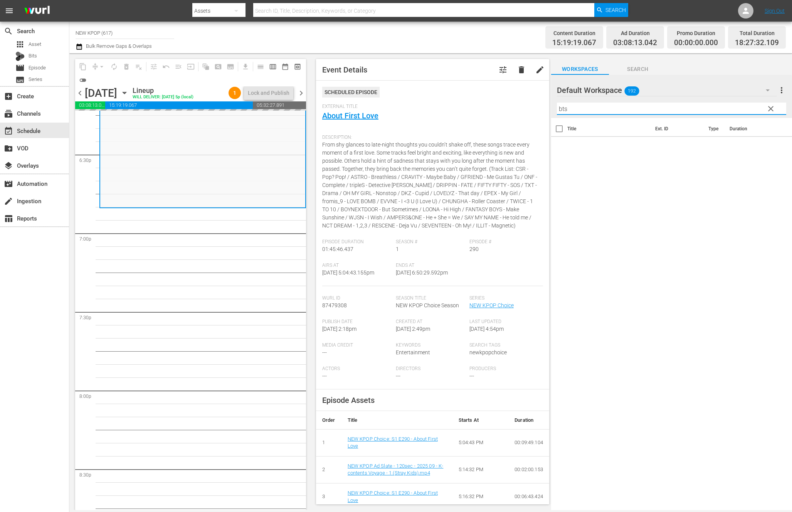
scroll to position [2882, 0]
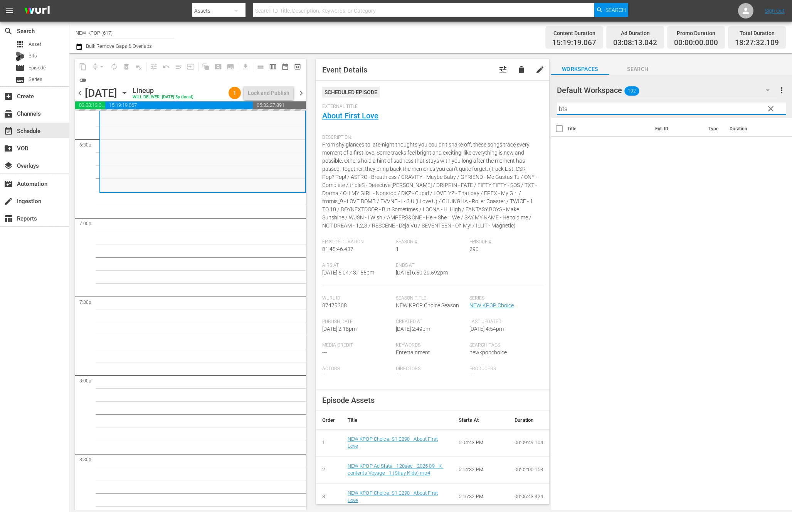
type input "bts"
click at [769, 110] on span "clear" at bounding box center [770, 108] width 9 height 9
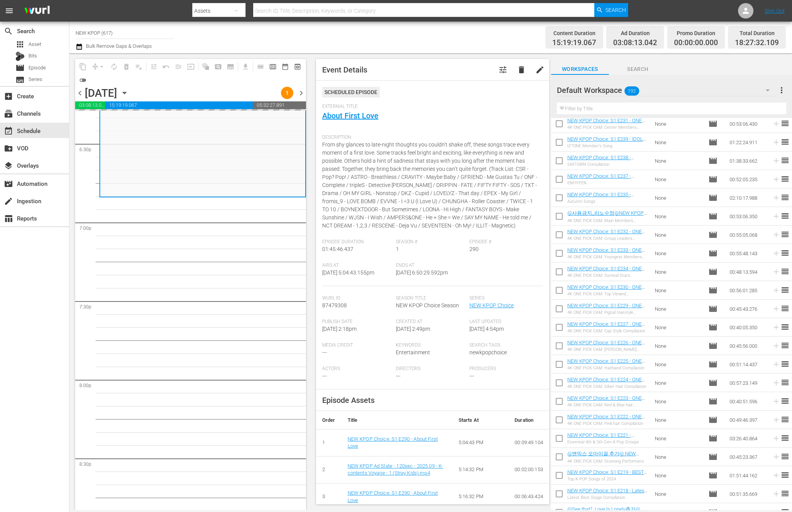
scroll to position [2812, 0]
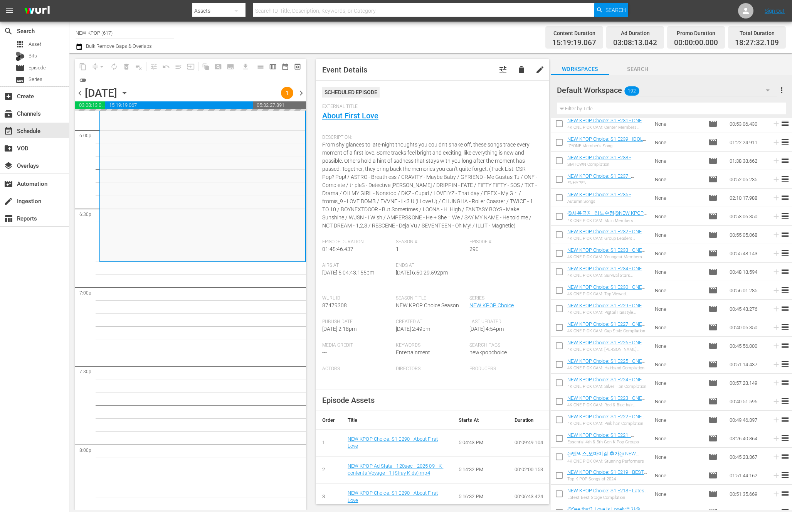
click at [599, 108] on input "text" at bounding box center [671, 109] width 229 height 12
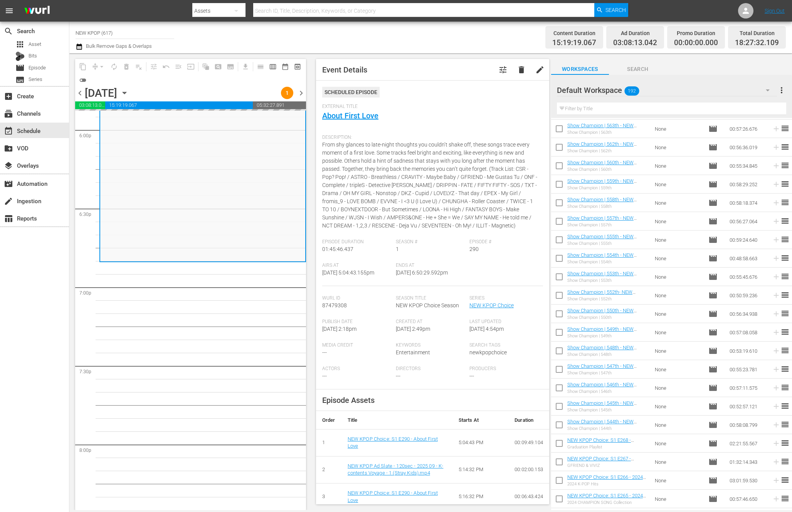
scroll to position [0, 0]
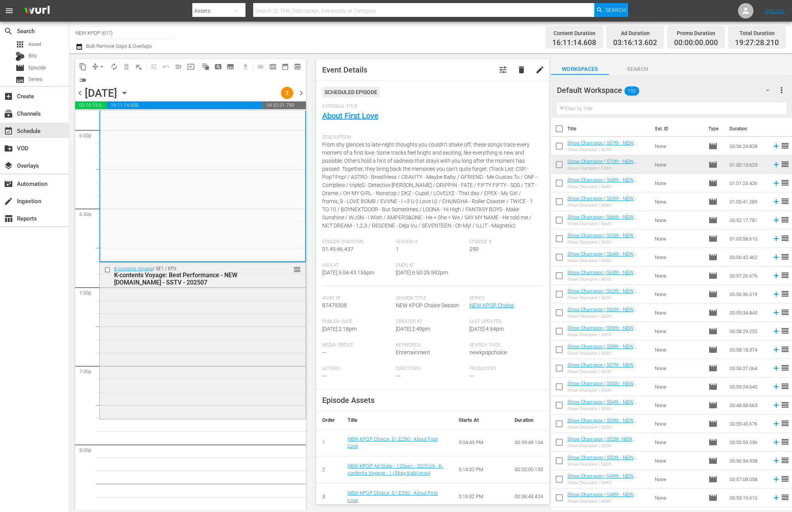
click at [139, 326] on div "K-contents Voyage / SE1 / EP3: K-contents Voyage: Best Performance - NEW K.ID -…" at bounding box center [203, 340] width 206 height 155
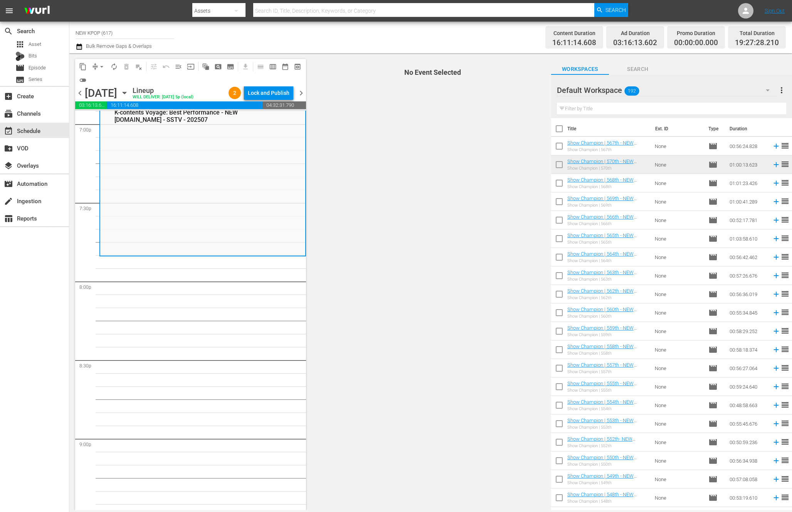
scroll to position [2974, 0]
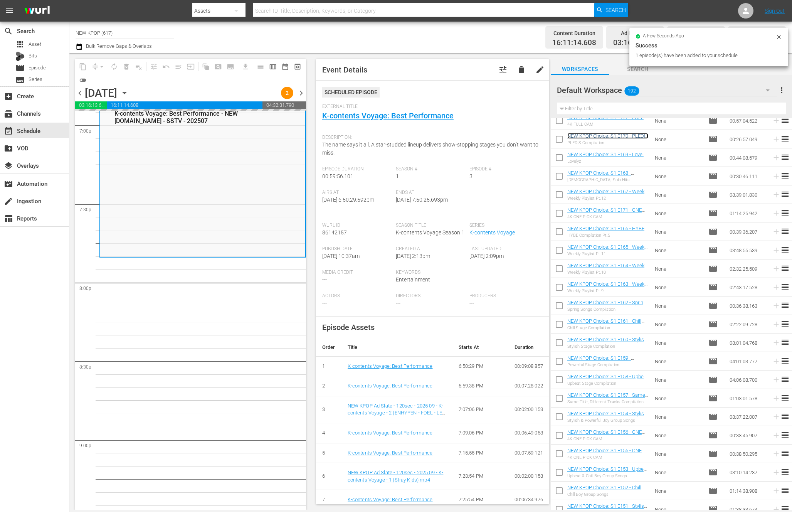
scroll to position [1982, 0]
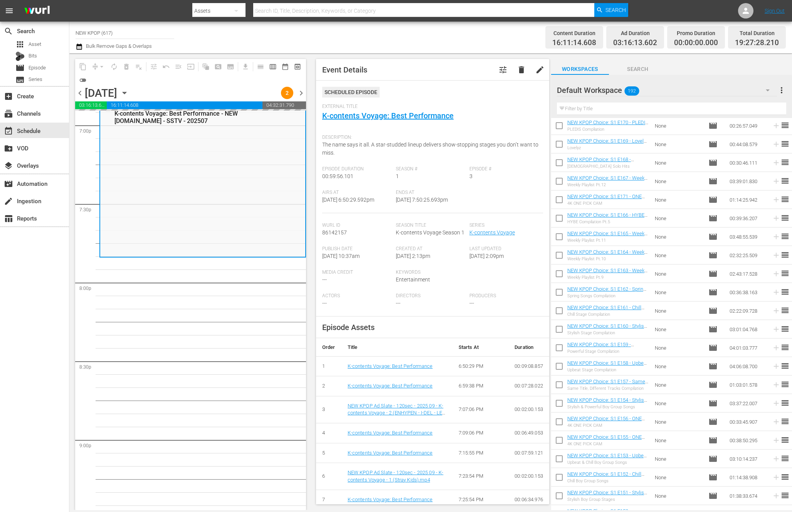
click at [56, 268] on div "search Search apps Asset Bits movie Episode subtitles Series add_box Create sub…" at bounding box center [34, 278] width 69 height 512
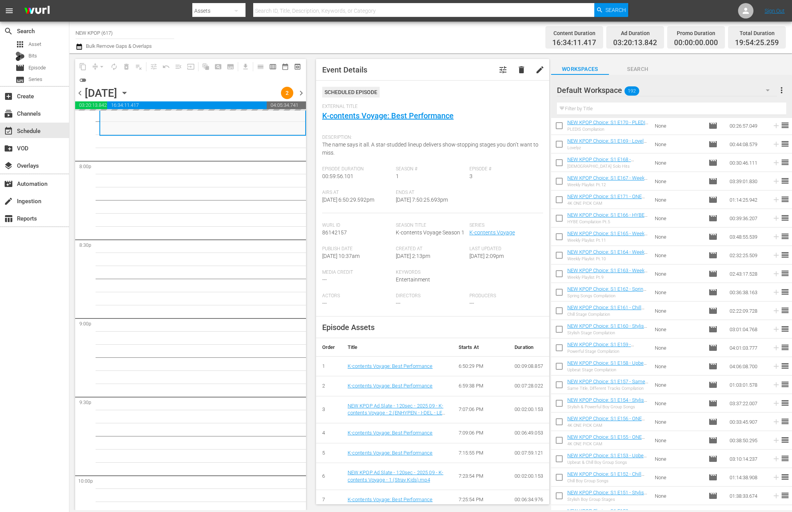
scroll to position [3081, 0]
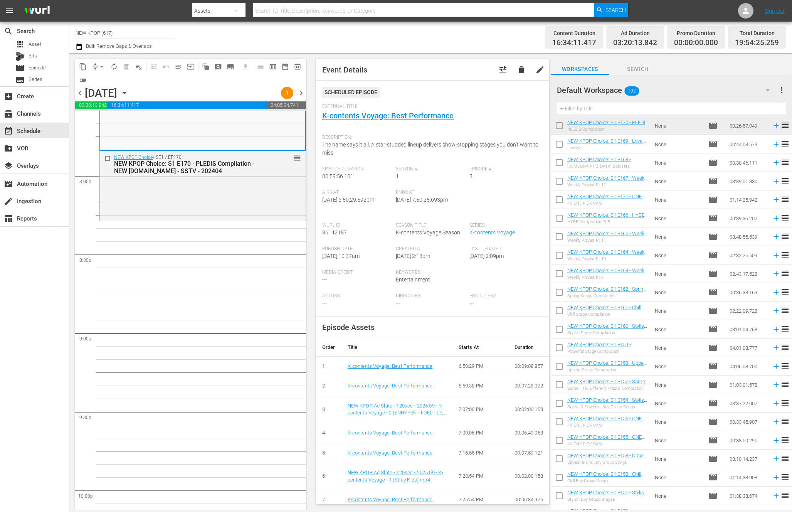
click at [252, 95] on div "chevron_left Thursday, October 9th October 9th 1 chevron_right" at bounding box center [190, 93] width 231 height 15
click at [237, 210] on div "NEW KPOP Choice / SE1 / EP170: NEW KPOP Choice: S1 E170 - PLEDIS Compliation - …" at bounding box center [203, 185] width 206 height 68
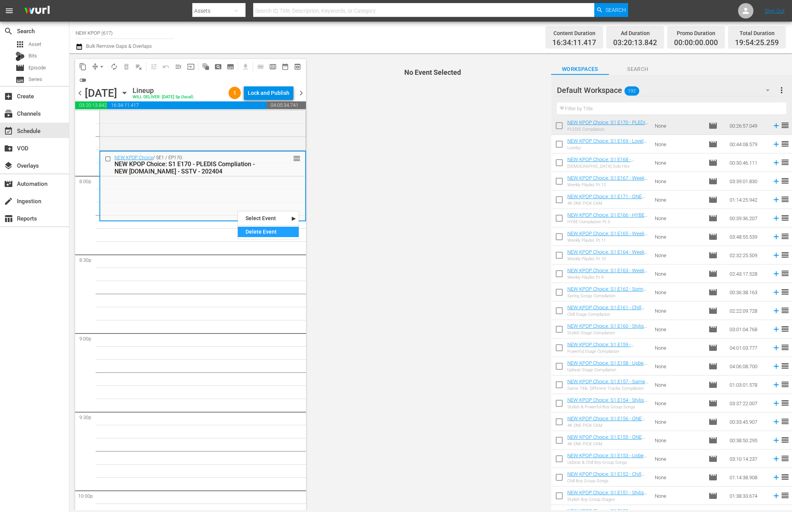
click at [245, 230] on div "Delete Event" at bounding box center [268, 232] width 61 height 10
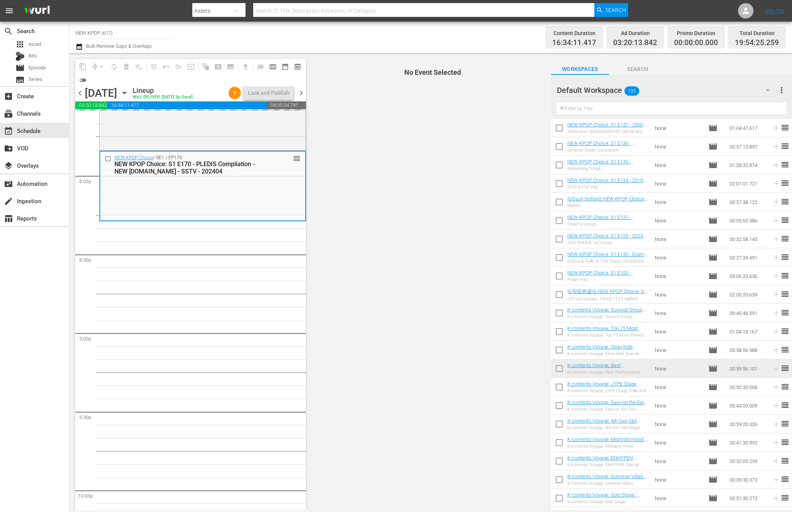
scroll to position [2609, 0]
click at [64, 286] on div "search Search apps Asset Bits movie Episode subtitles Series add_box Create sub…" at bounding box center [34, 278] width 69 height 512
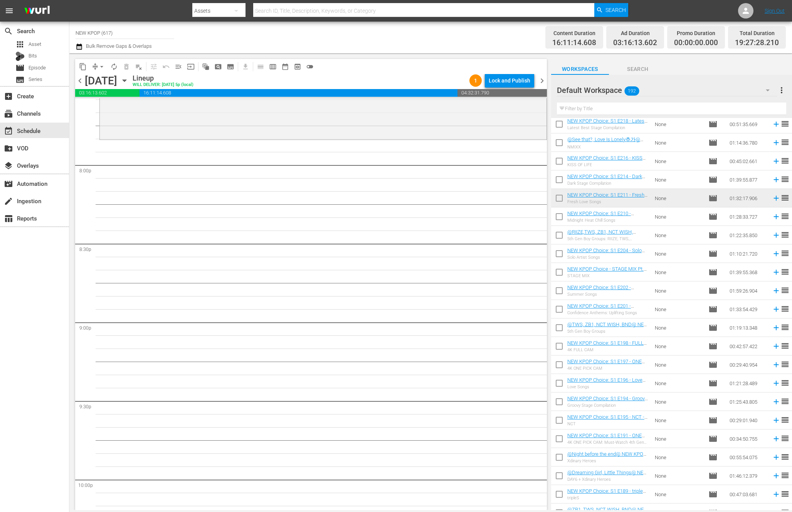
scroll to position [332, 0]
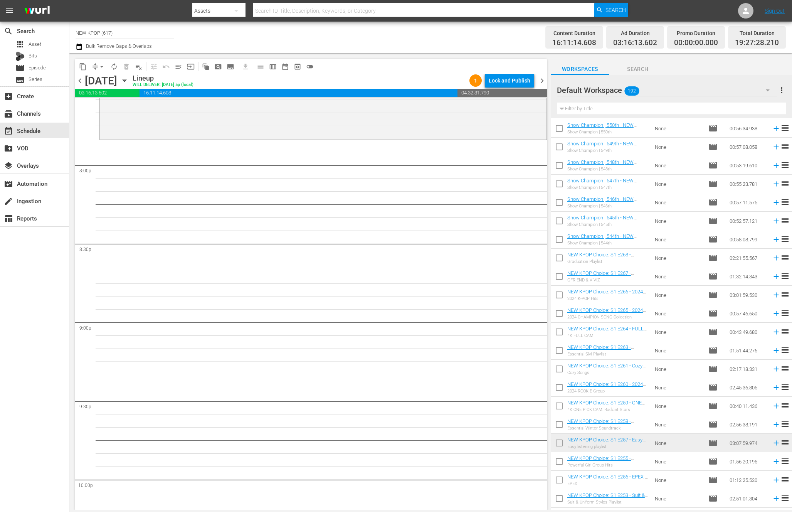
click at [606, 114] on input "text" at bounding box center [671, 109] width 229 height 12
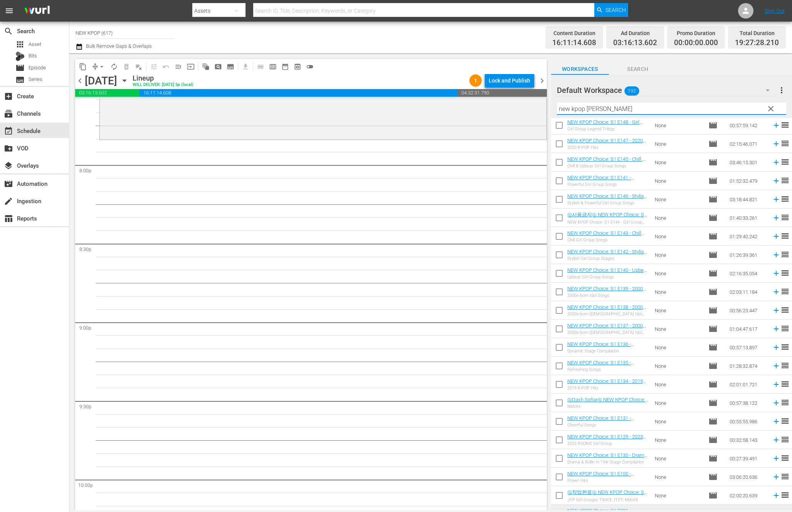
scroll to position [2263, 0]
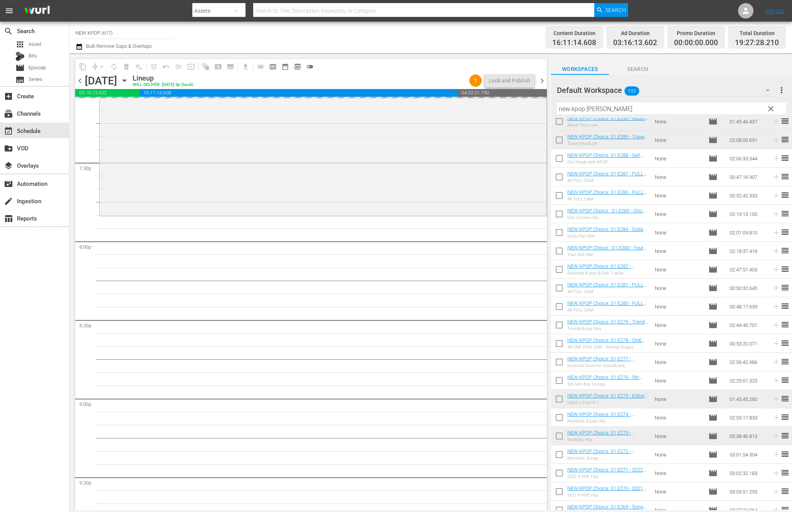
scroll to position [2420, 0]
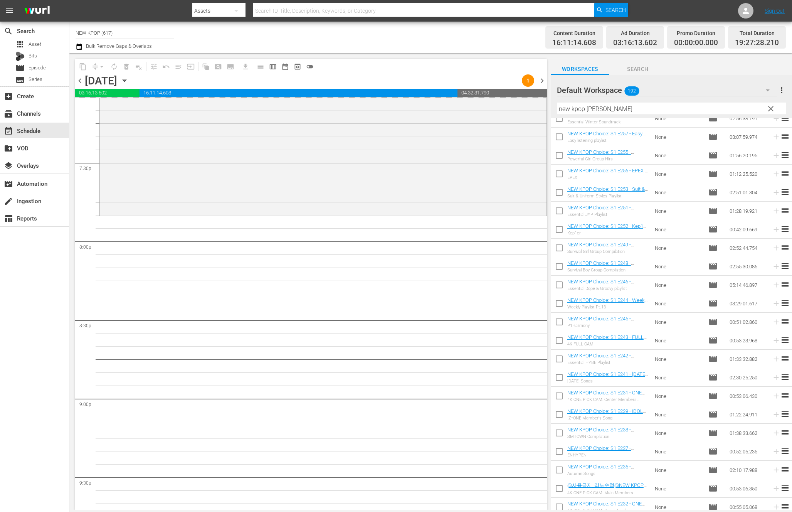
scroll to position [45, 0]
click at [689, 105] on input "new kpop choi" at bounding box center [671, 109] width 229 height 12
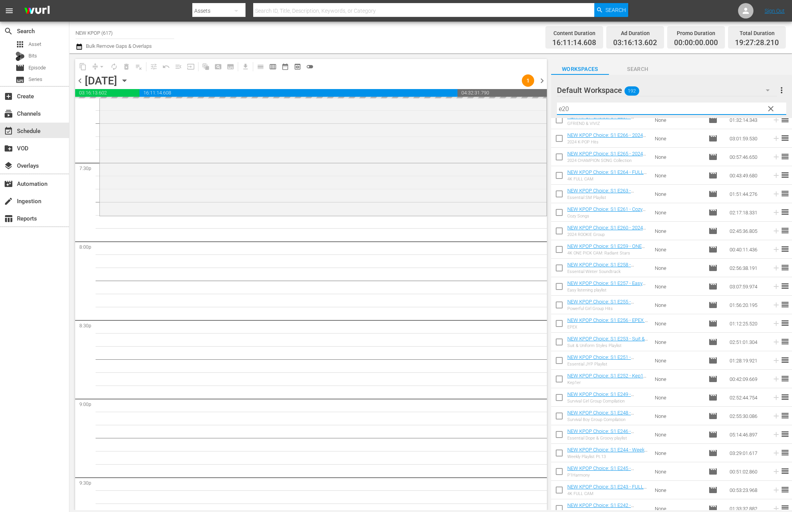
scroll to position [0, 0]
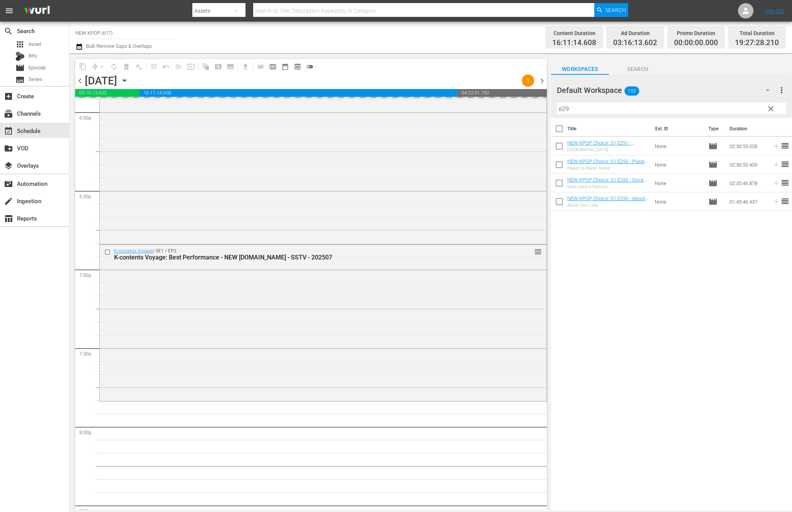
scroll to position [2604, 0]
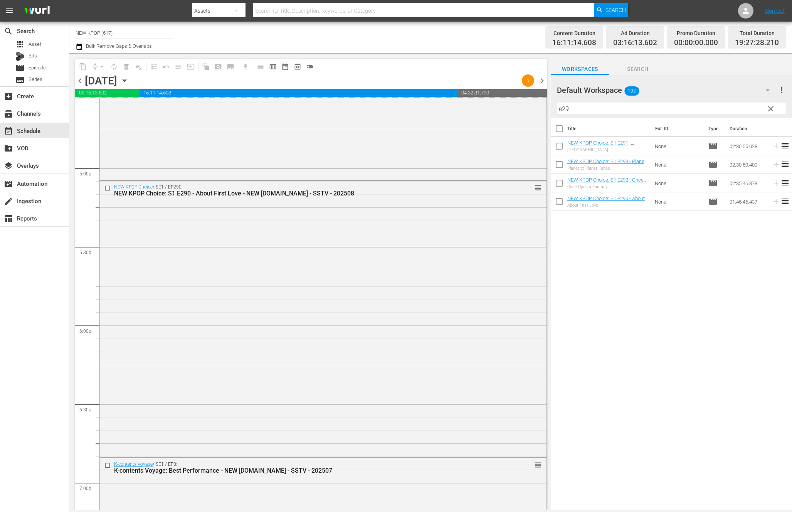
click at [418, 257] on div "NEW KPOP Choice / SE1 / EP290: NEW KPOP Choice: S1 E290 - About First Love - NE…" at bounding box center [323, 318] width 447 height 275
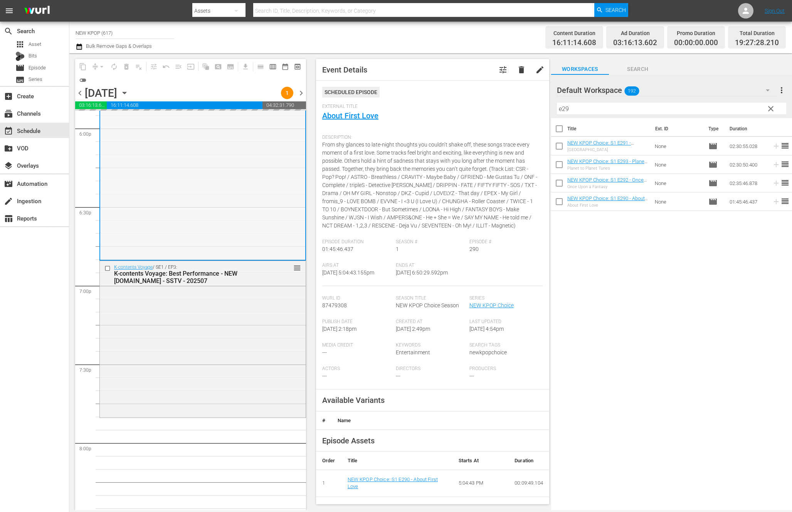
scroll to position [2839, 0]
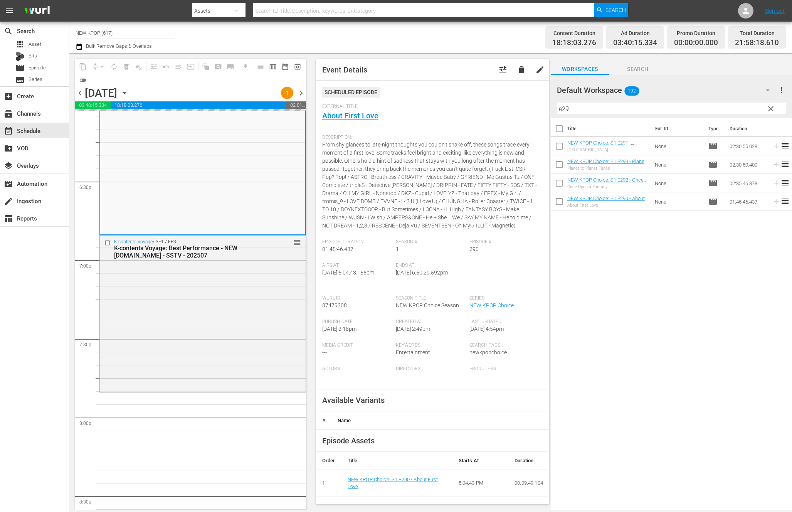
click at [155, 357] on div "K-contents Voyage / SE1 / EP3: K-contents Voyage: Best Performance - NEW K.ID -…" at bounding box center [203, 313] width 206 height 155
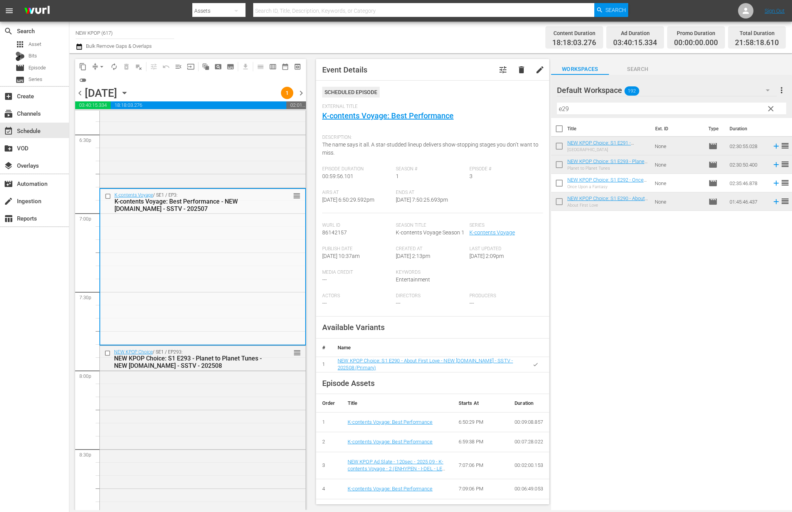
scroll to position [2971, 0]
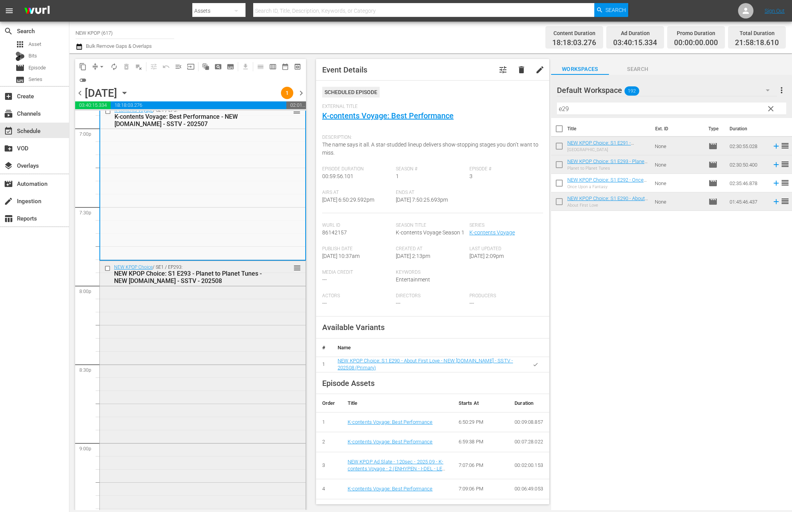
click at [182, 323] on div "NEW KPOP Choice / SE1 / EP293: NEW KPOP Choice: S1 E293 - Planet to Planet Tune…" at bounding box center [203, 457] width 206 height 393
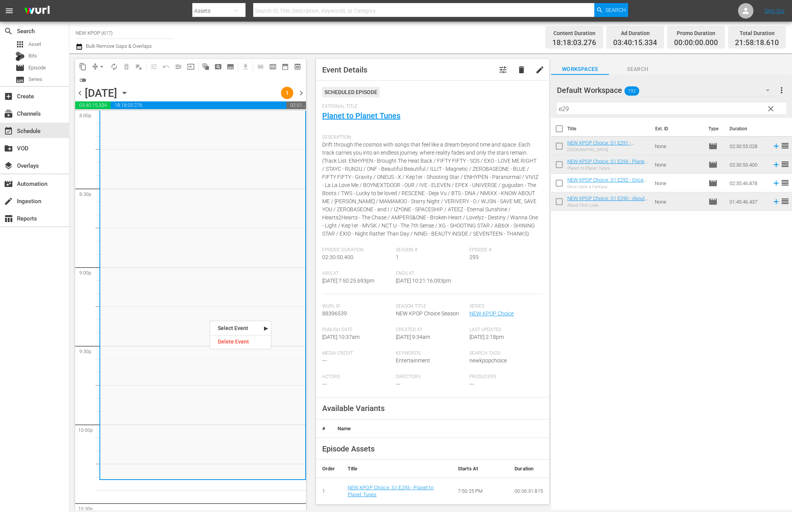
scroll to position [2887, 0]
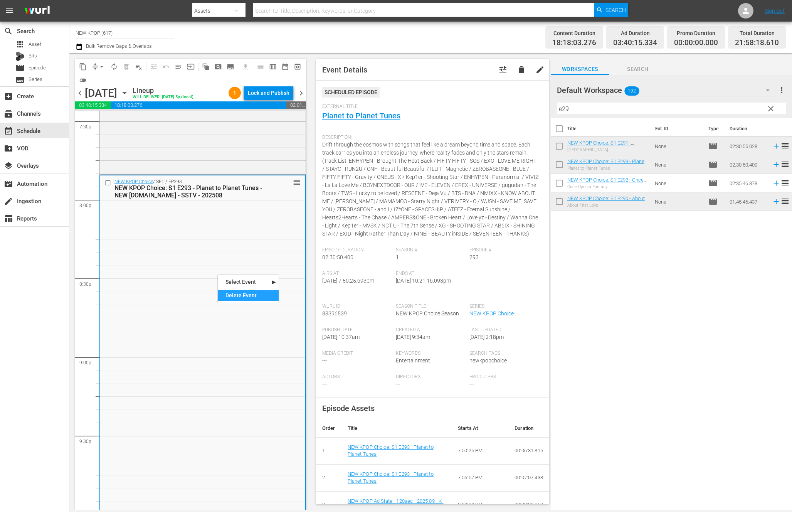
click at [254, 295] on div "Delete Event" at bounding box center [248, 295] width 61 height 10
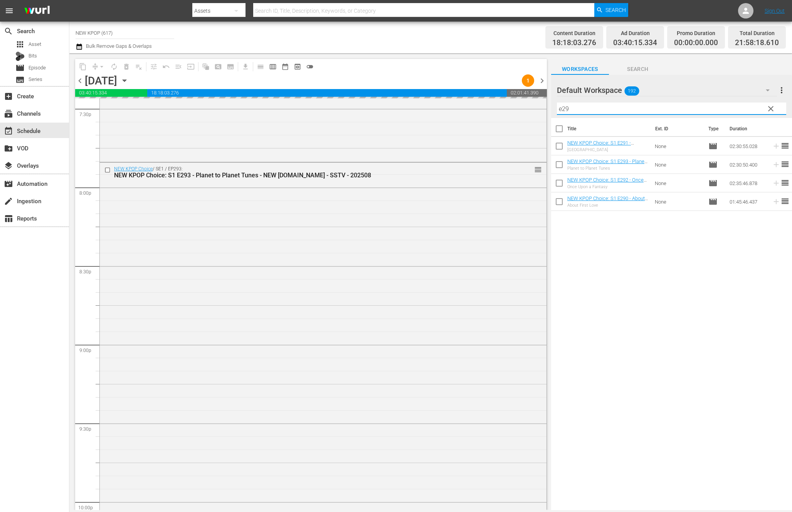
click at [626, 108] on input "e29" at bounding box center [671, 109] width 229 height 12
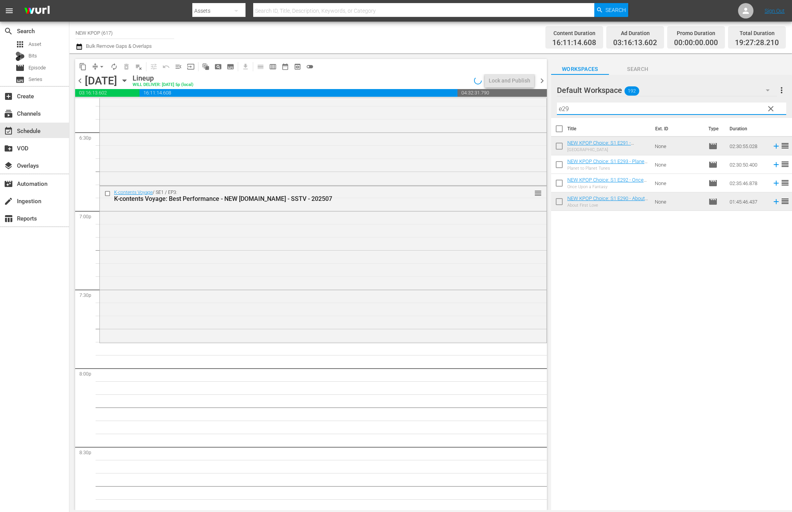
scroll to position [2841, 0]
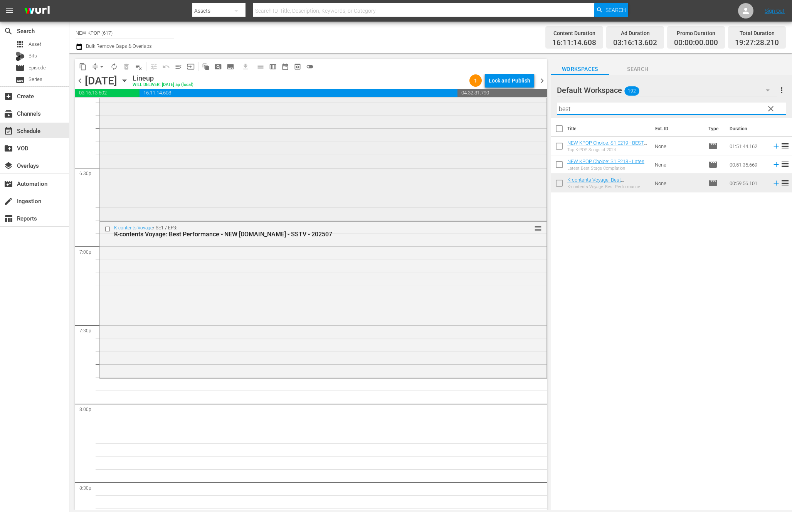
drag, startPoint x: 576, startPoint y: 108, endPoint x: 527, endPoint y: 103, distance: 49.2
click at [527, 103] on div "content_copy compress arrow_drop_down autorenew_outlined delete_forever_outline…" at bounding box center [430, 281] width 723 height 457
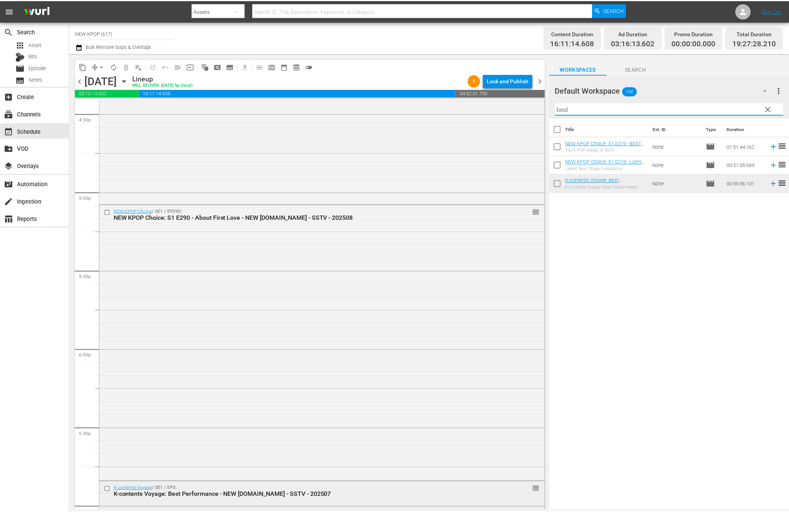
scroll to position [1971, 0]
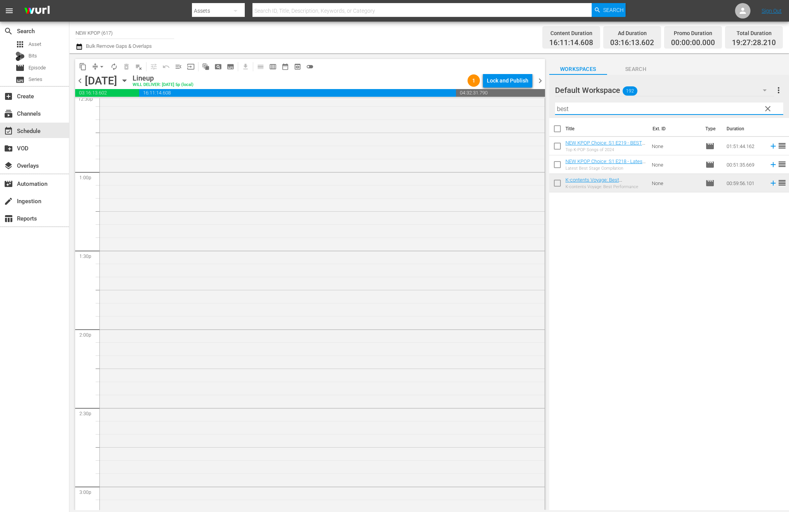
type input "x"
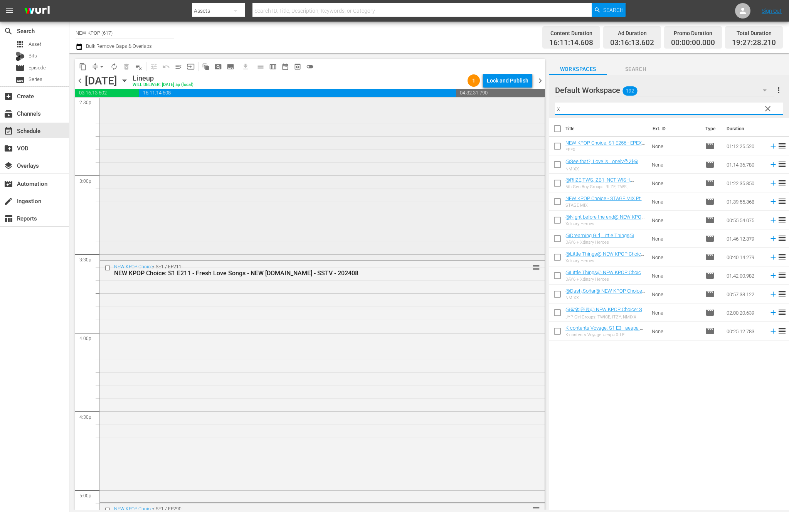
scroll to position [2608, 0]
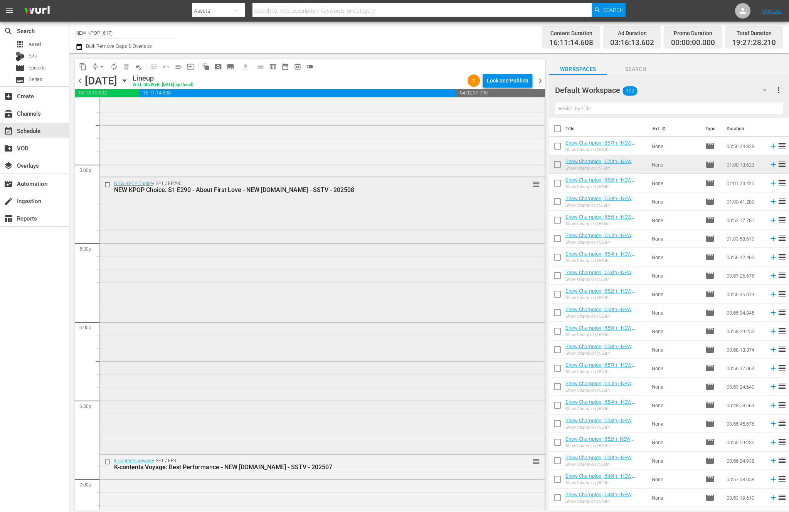
click at [449, 185] on div "NEW KPOP Choice / SE1 / EP290: NEW KPOP Choice: S1 E290 - About First Love - NE…" at bounding box center [307, 187] width 387 height 13
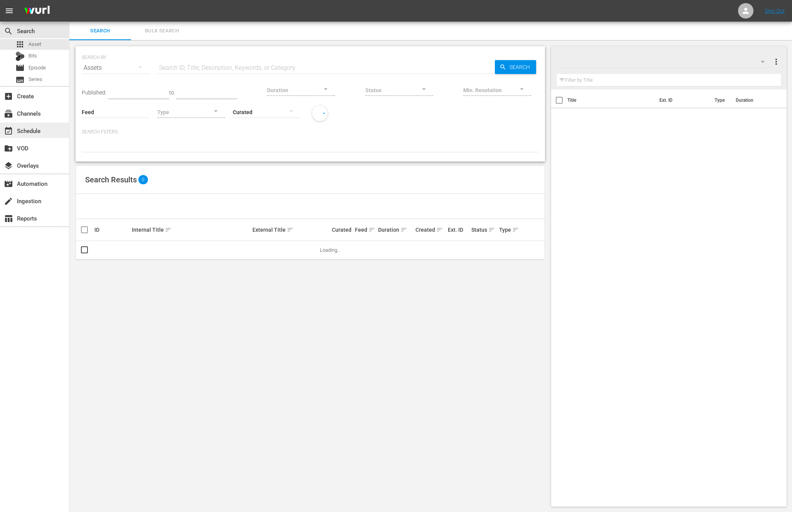
click at [38, 127] on div "event_available Schedule" at bounding box center [21, 129] width 43 height 7
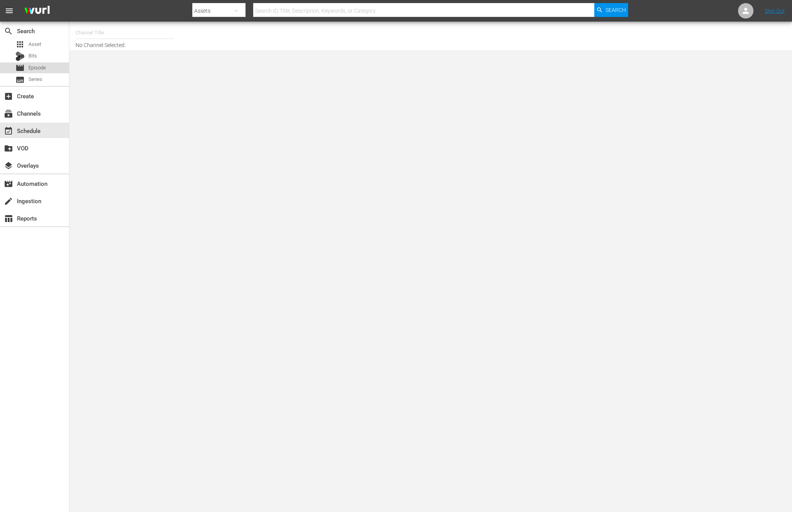
click at [36, 69] on span "Episode" at bounding box center [37, 68] width 17 height 8
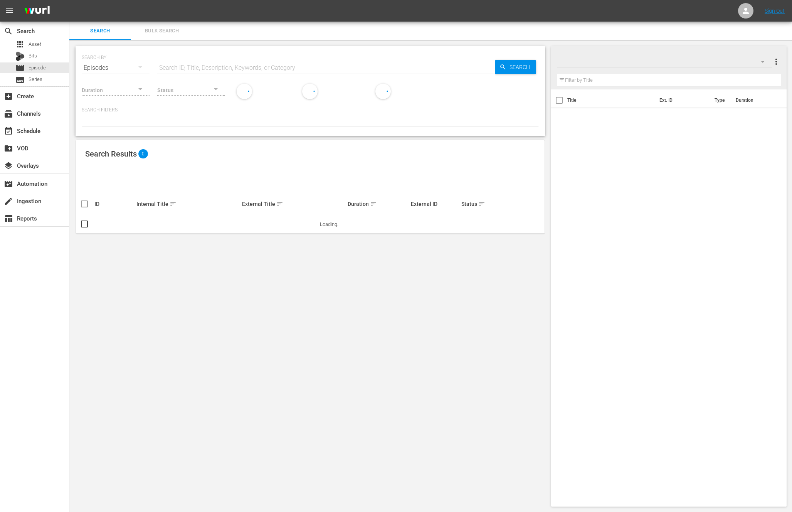
click at [207, 62] on input "text" at bounding box center [326, 68] width 338 height 19
drag, startPoint x: 185, startPoint y: 68, endPoint x: 120, endPoint y: 68, distance: 64.4
click at [120, 68] on div "SEARCH BY Search By Episodes Search ID, Title, Description, Keywords, or Catego…" at bounding box center [310, 63] width 457 height 28
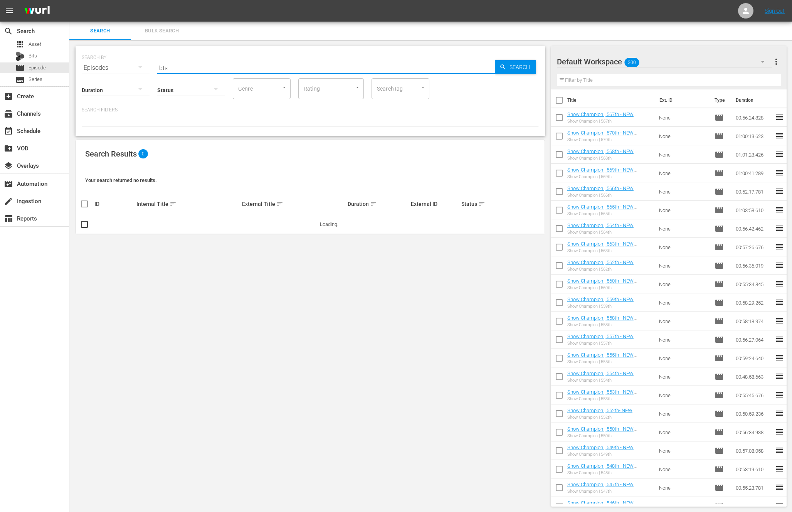
paste input "new k.id -"
type input "bts - new k.id"
click at [232, 151] on div "Search Results 22" at bounding box center [310, 154] width 469 height 28
click at [176, 155] on div "Search Results 22" at bounding box center [310, 154] width 469 height 28
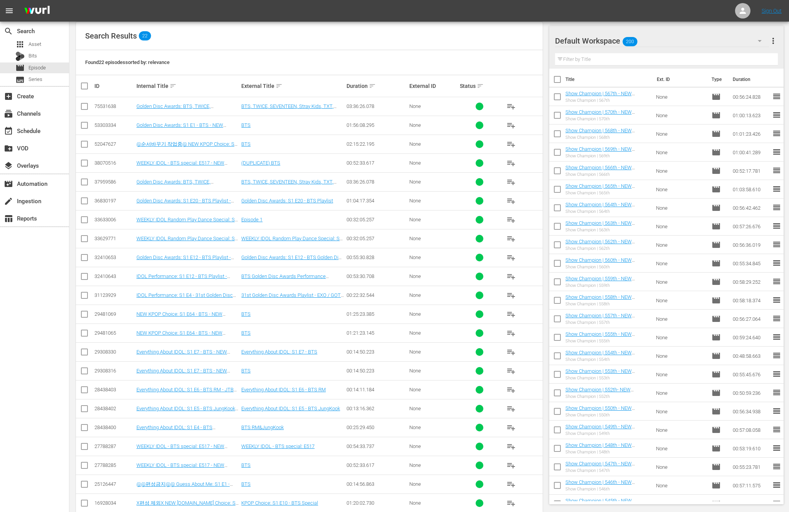
scroll to position [133, 0]
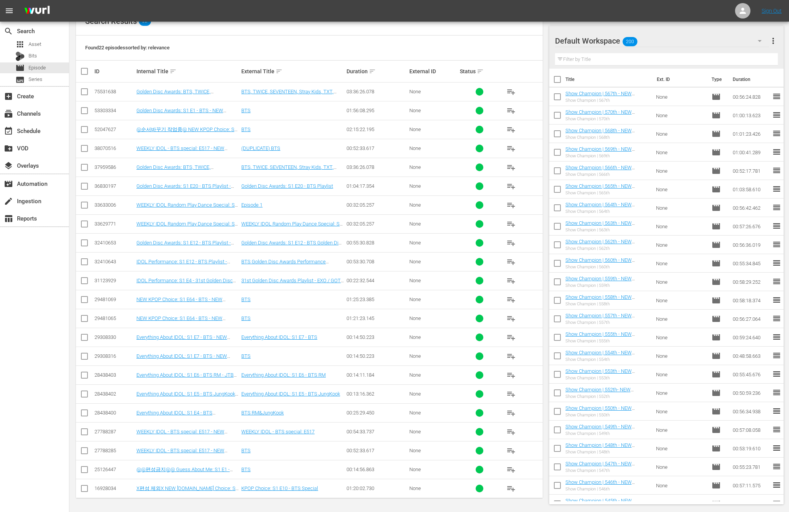
click at [24, 347] on div "search Search apps Asset Bits movie Episode subtitles Series add_box Create sub…" at bounding box center [34, 278] width 69 height 512
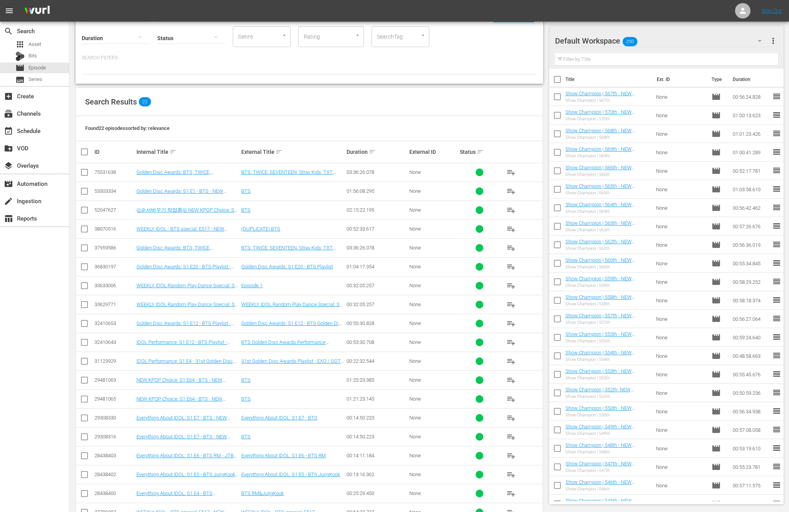
scroll to position [48, 0]
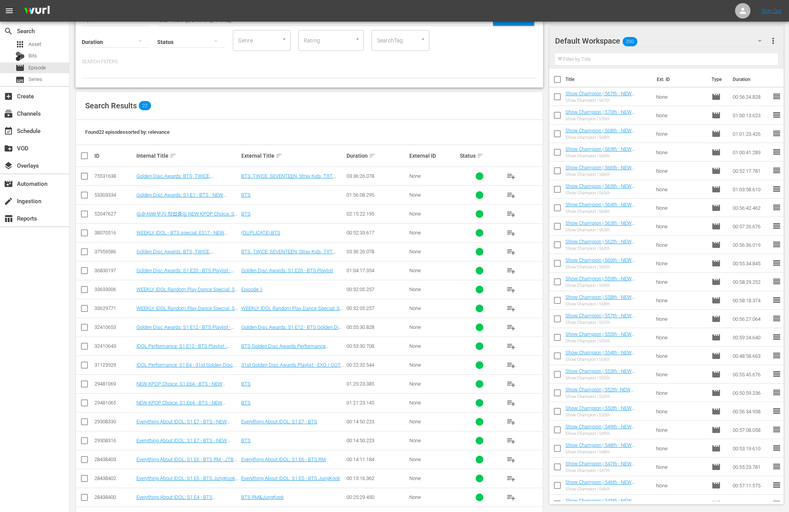
click at [43, 337] on div "search Search apps Asset Bits movie Episode subtitles Series add_box Create sub…" at bounding box center [34, 278] width 69 height 512
click at [37, 309] on div "search Search apps Asset Bits movie Episode subtitles Series add_box Create sub…" at bounding box center [34, 278] width 69 height 512
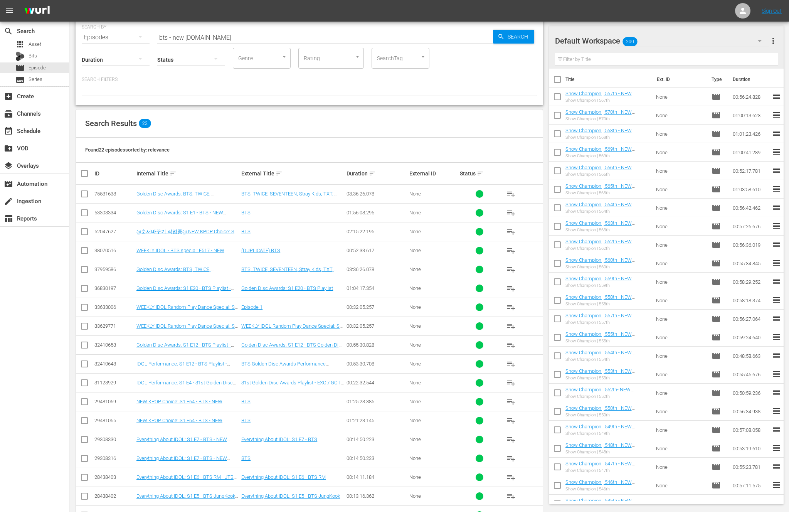
scroll to position [22, 0]
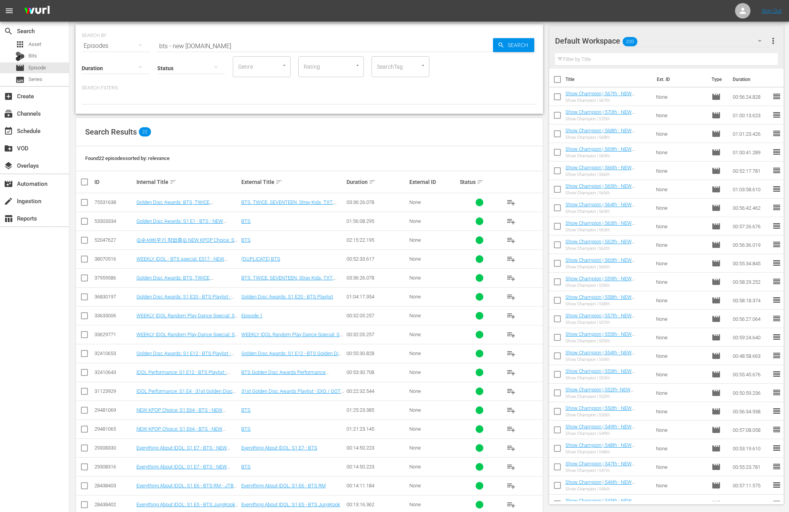
click at [15, 296] on div "search Search apps Asset Bits movie Episode subtitles Series add_box Create sub…" at bounding box center [34, 278] width 69 height 512
click at [57, 236] on div "search Search apps Asset Bits movie Episode subtitles Series add_box Create sub…" at bounding box center [34, 278] width 69 height 512
click at [85, 226] on input "checkbox" at bounding box center [84, 222] width 9 height 9
checkbox input "true"
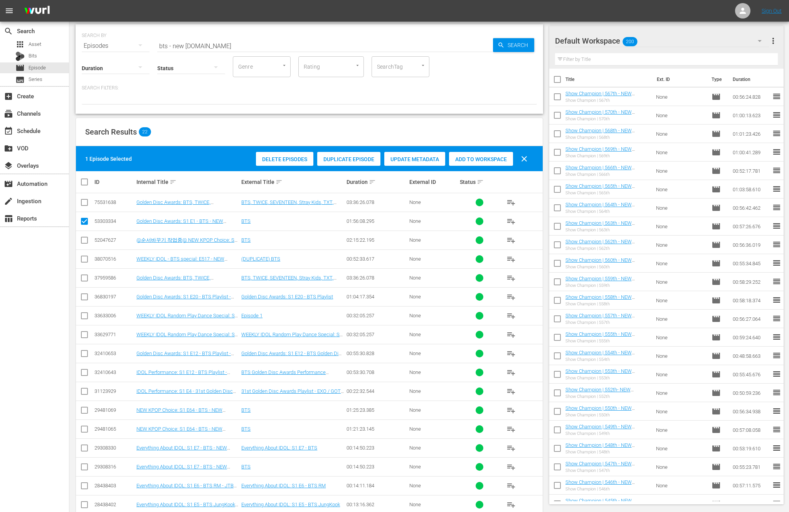
click at [497, 163] on div "Add to Workspace" at bounding box center [481, 159] width 64 height 15
drag, startPoint x: 169, startPoint y: 46, endPoint x: 151, endPoint y: 45, distance: 18.1
click at [151, 45] on div "SEARCH BY Search By Episodes Search ID, Title, Description, Keywords, or Catego…" at bounding box center [309, 41] width 455 height 28
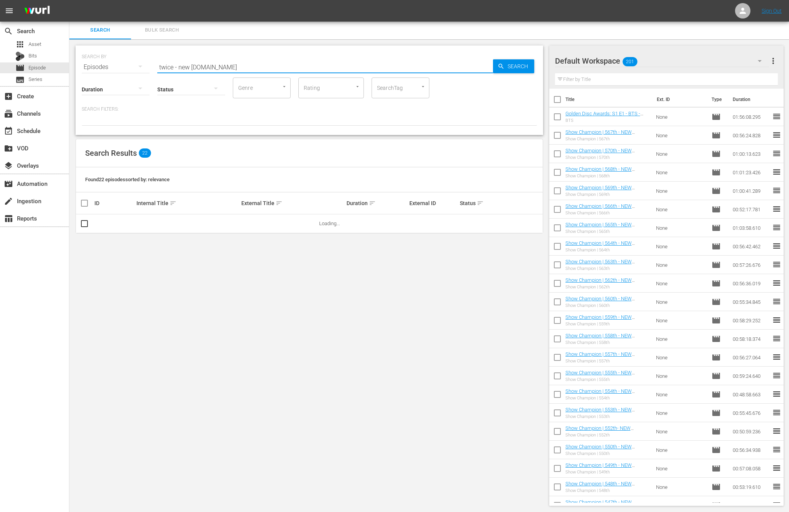
scroll to position [0, 0]
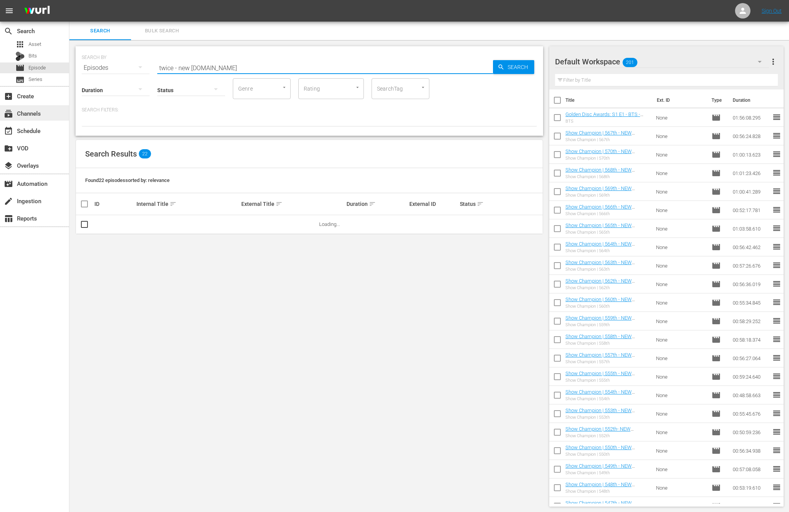
type input "twice - new k.id"
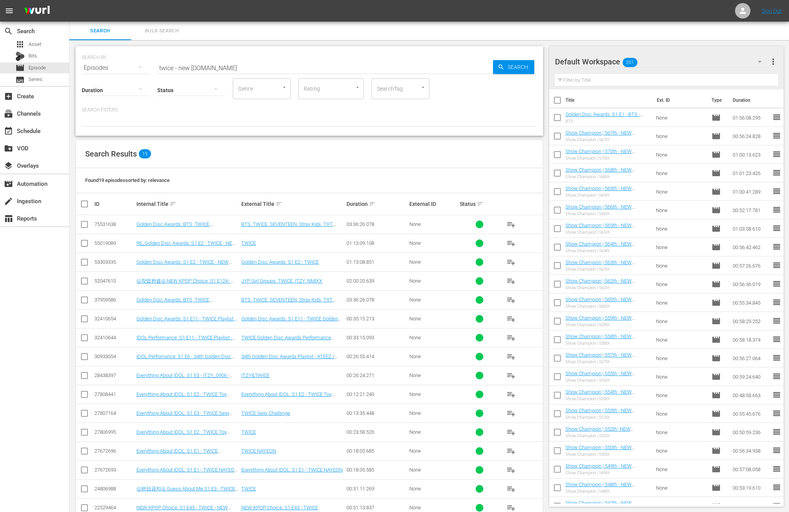
click at [258, 178] on div "Found 19 episodes sorted by: relevance" at bounding box center [309, 180] width 467 height 25
click at [93, 242] on td at bounding box center [84, 243] width 17 height 19
click at [81, 241] on input "checkbox" at bounding box center [84, 244] width 9 height 9
checkbox input "true"
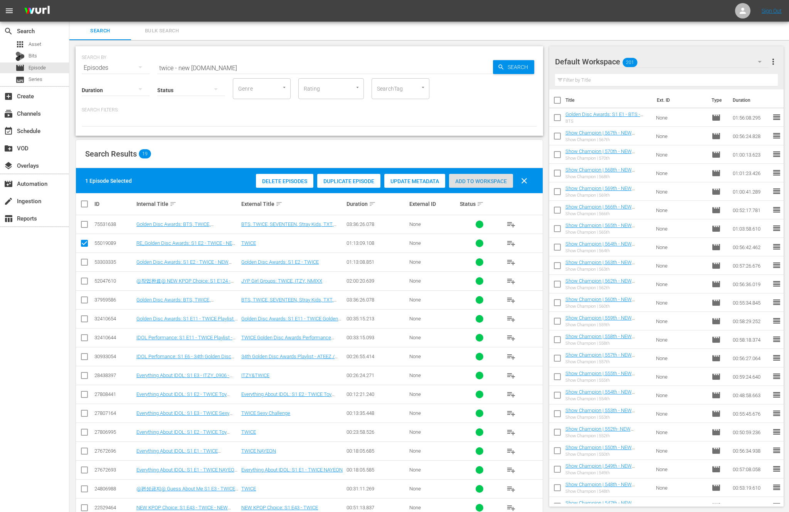
click at [486, 181] on span "Add to Workspace" at bounding box center [481, 181] width 64 height 6
drag, startPoint x: 173, startPoint y: 68, endPoint x: 141, endPoint y: 68, distance: 31.2
click at [141, 68] on div "SEARCH BY Search By Episodes Search ID, Title, Description, Keywords, or Catego…" at bounding box center [309, 63] width 455 height 28
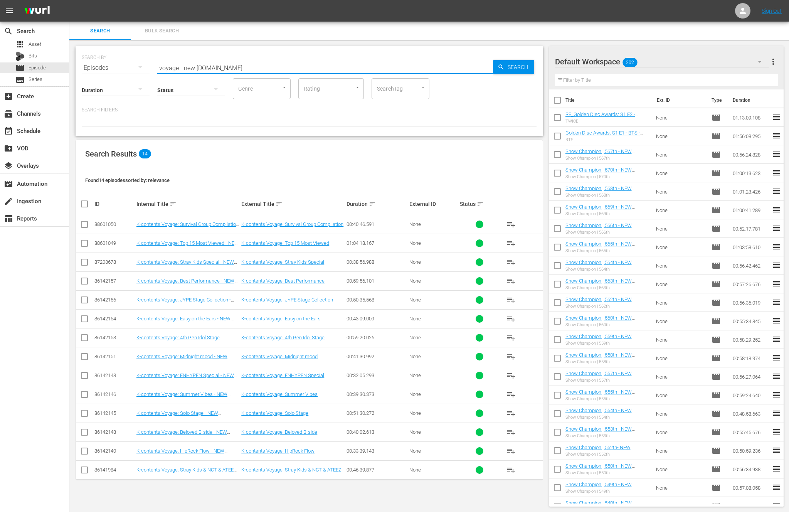
drag, startPoint x: 179, startPoint y: 69, endPoint x: 75, endPoint y: 53, distance: 104.9
click at [76, 53] on div "SEARCH BY Search By Episodes Search ID, Title, Description, Keywords, or Catego…" at bounding box center [310, 90] width 468 height 89
paste input "twic"
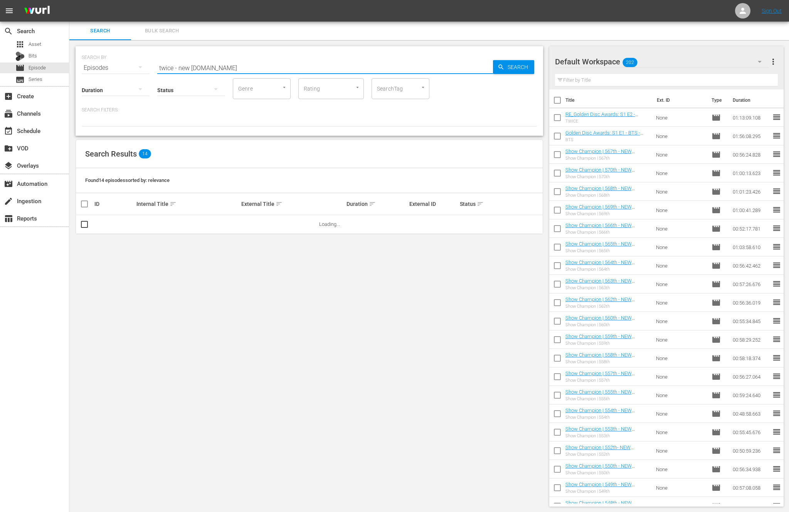
type input "twice - new k.id"
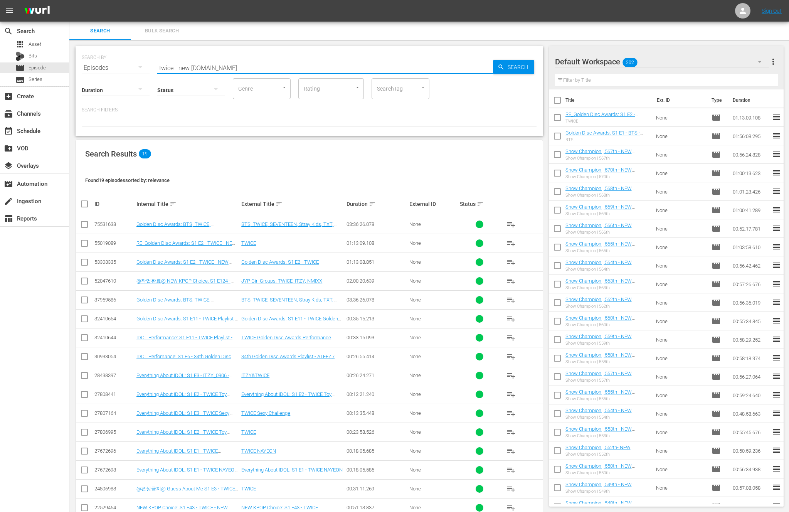
click at [415, 163] on div "Search Results 19" at bounding box center [309, 154] width 467 height 28
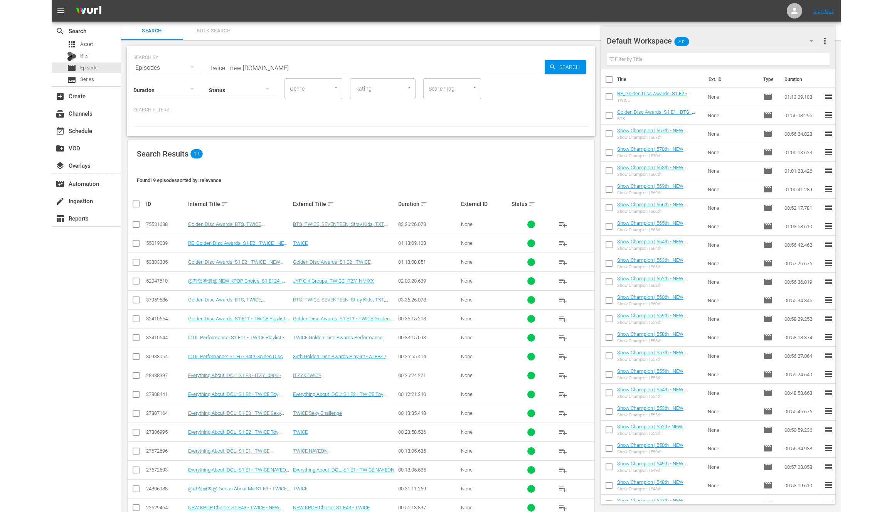
scroll to position [76, 0]
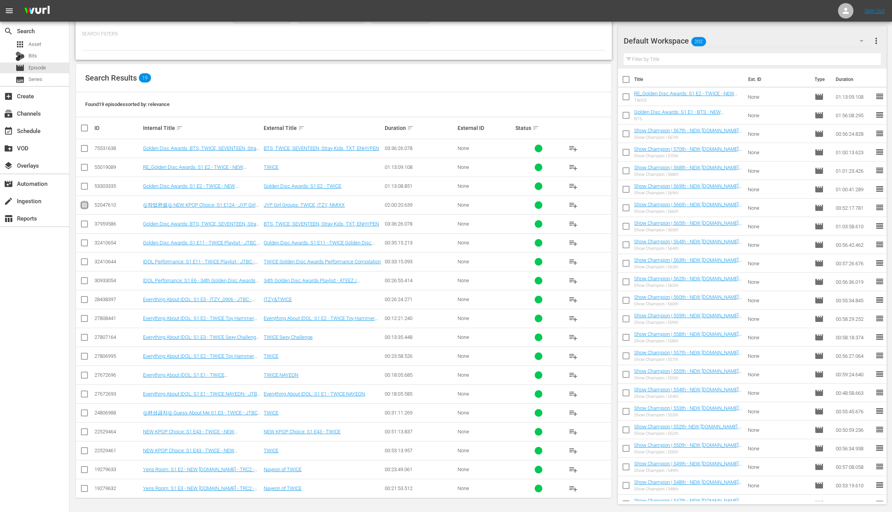
click at [88, 207] on input "checkbox" at bounding box center [84, 206] width 9 height 9
checkbox input "true"
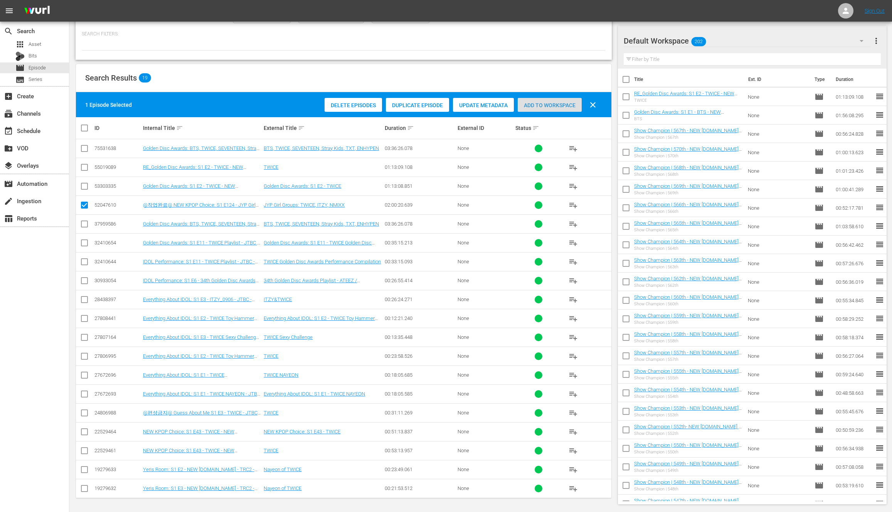
click at [555, 103] on span "Add to Workspace" at bounding box center [550, 105] width 64 height 6
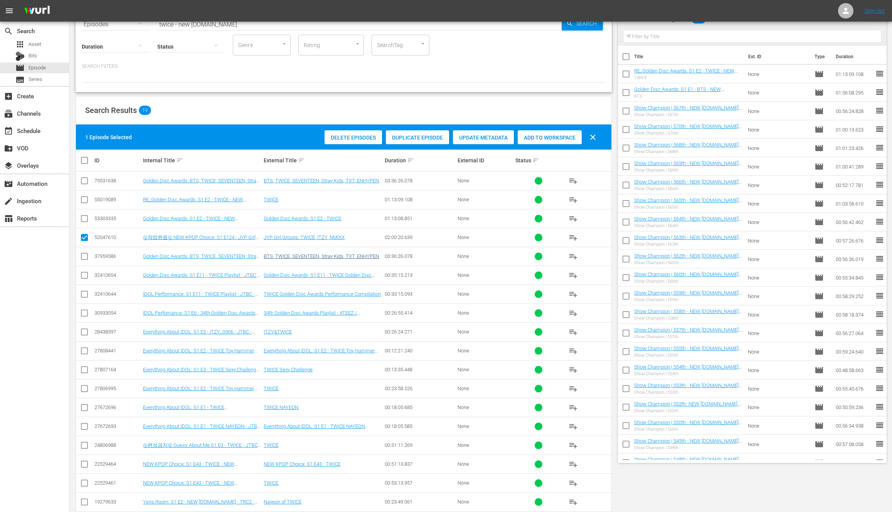
scroll to position [0, 0]
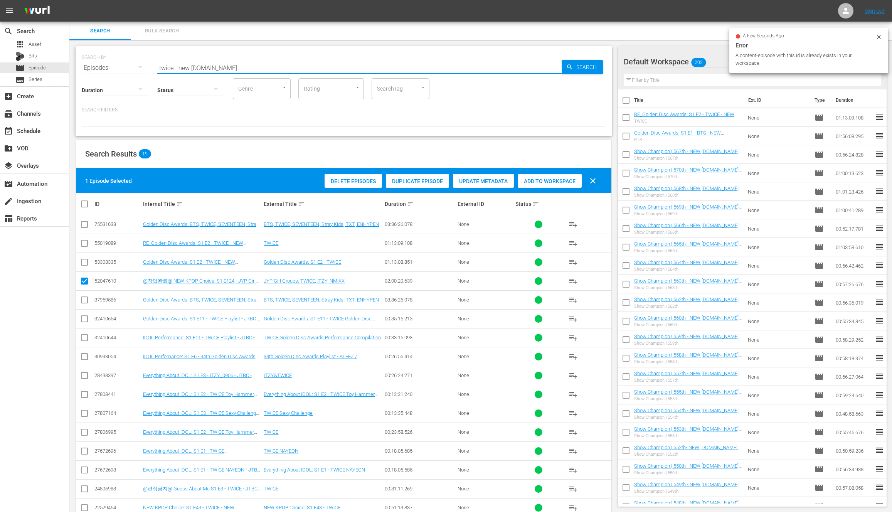
drag, startPoint x: 173, startPoint y: 69, endPoint x: 103, endPoint y: 69, distance: 70.6
click at [103, 69] on div "SEARCH BY Search By Episodes Search ID, Title, Description, Keywords, or Catego…" at bounding box center [344, 63] width 524 height 28
type input "bts - new k.id"
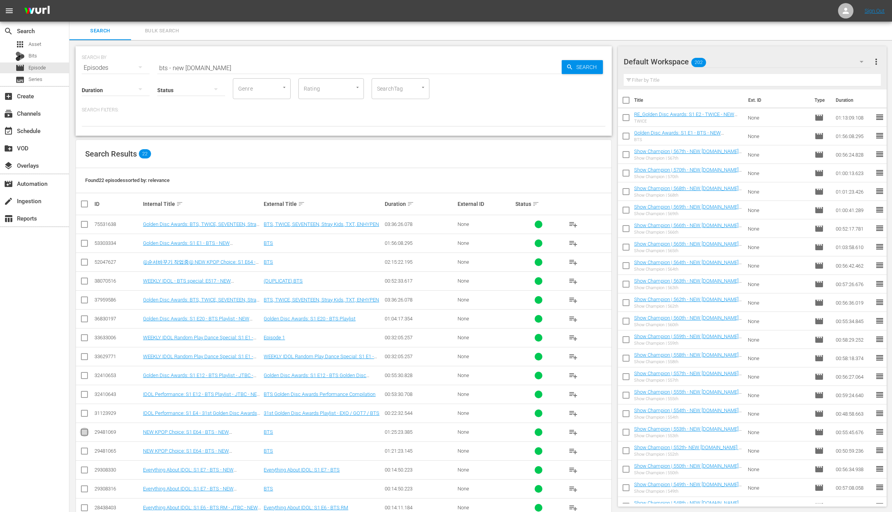
click at [86, 436] on input "checkbox" at bounding box center [84, 433] width 9 height 9
checkbox input "true"
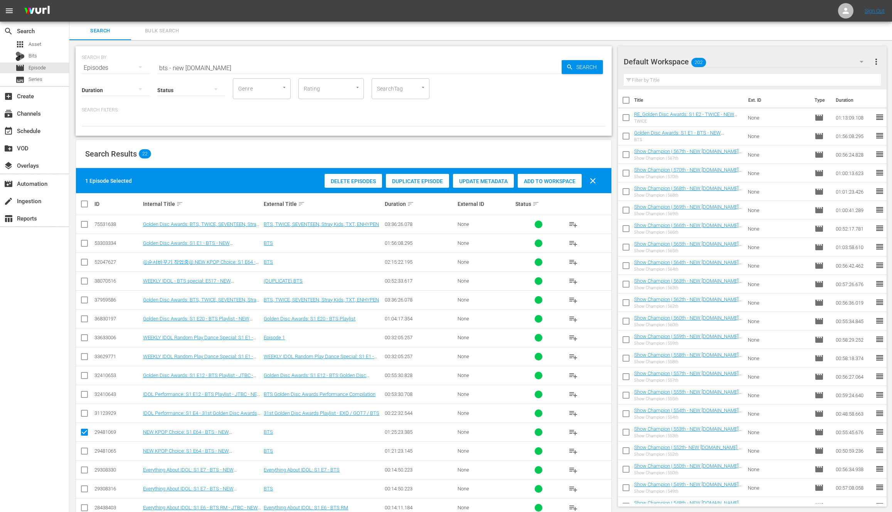
click at [548, 179] on span "Add to Workspace" at bounding box center [550, 181] width 64 height 6
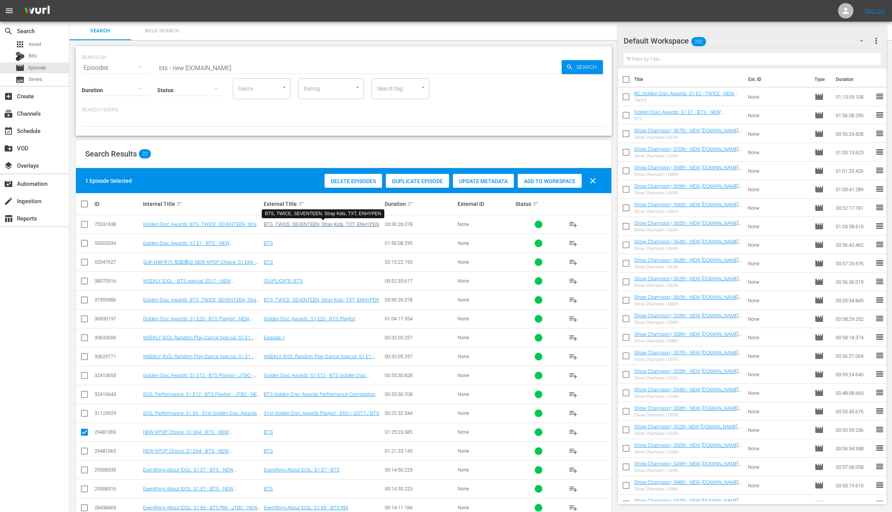
scroll to position [113, 0]
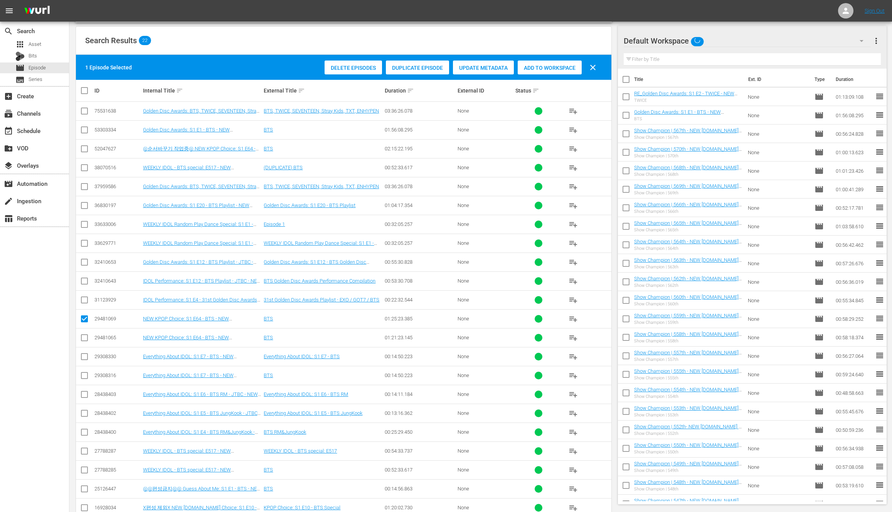
click at [88, 455] on input "checkbox" at bounding box center [84, 452] width 9 height 9
checkbox input "true"
click at [552, 70] on span "Add to Workspace" at bounding box center [550, 68] width 64 height 6
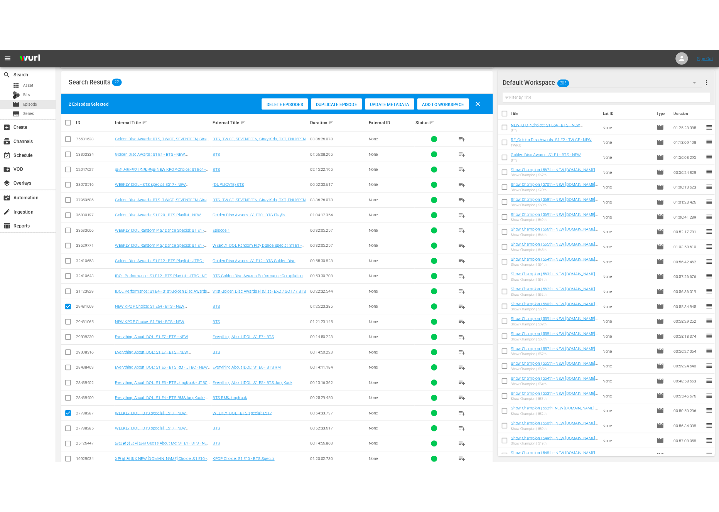
scroll to position [0, 0]
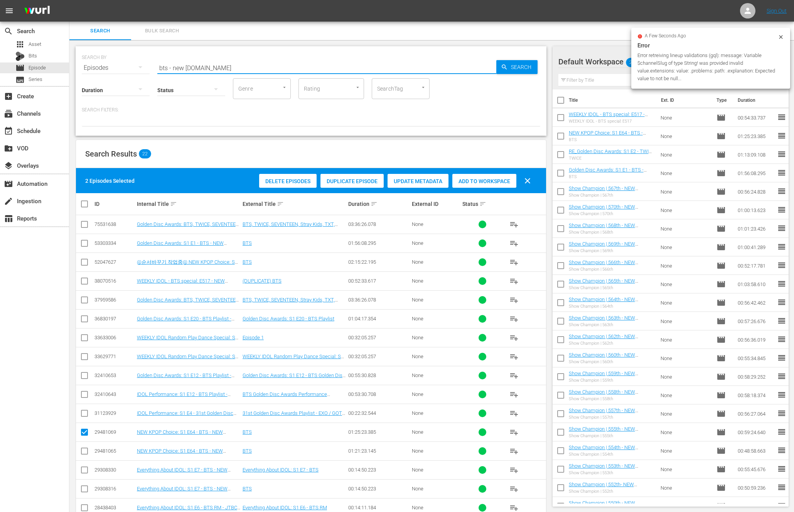
drag, startPoint x: 168, startPoint y: 68, endPoint x: 156, endPoint y: 63, distance: 13.3
click at [156, 63] on div "SEARCH BY Search By Episodes Search ID, Title, Description, Keywords, or Catego…" at bounding box center [311, 63] width 458 height 28
paste input "weekly idol"
click at [250, 65] on input "weekly idol - new k.id" at bounding box center [326, 68] width 339 height 19
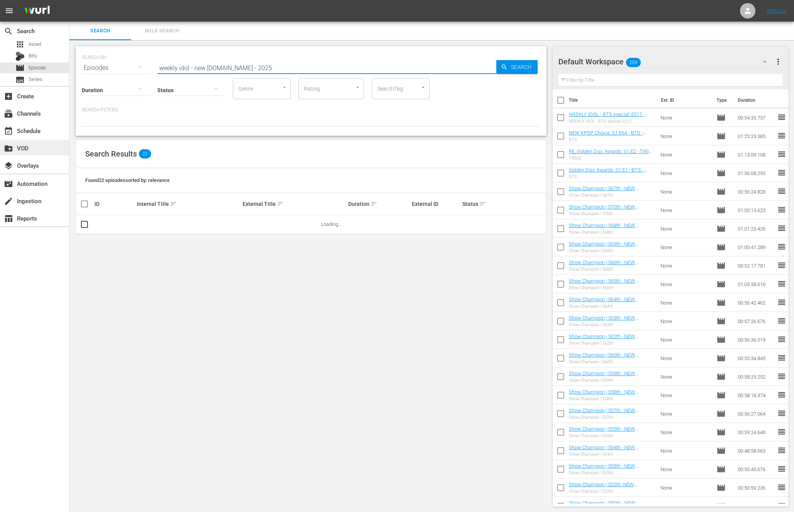
type input "weekly idol - new k.id - 2025"
click at [204, 337] on div "SEARCH BY Search By Episodes Search ID, Title, Description, Keywords, or Catego…" at bounding box center [310, 276] width 483 height 473
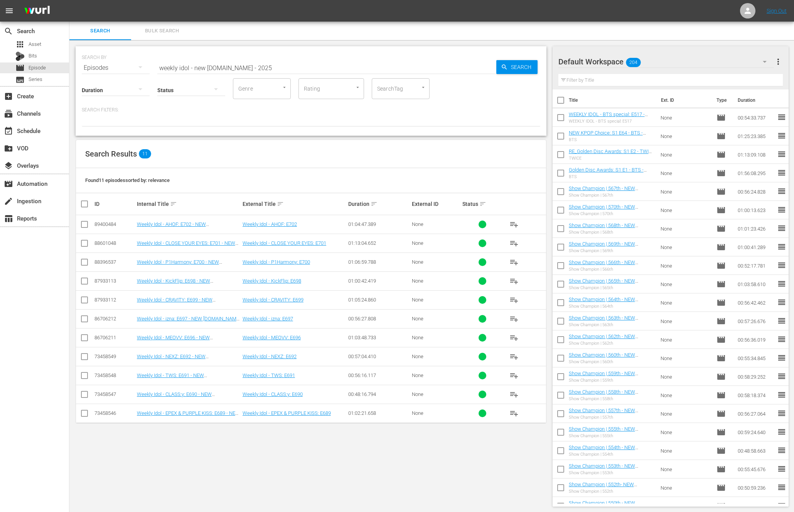
click at [82, 205] on input "checkbox" at bounding box center [87, 203] width 15 height 9
checkbox input "true"
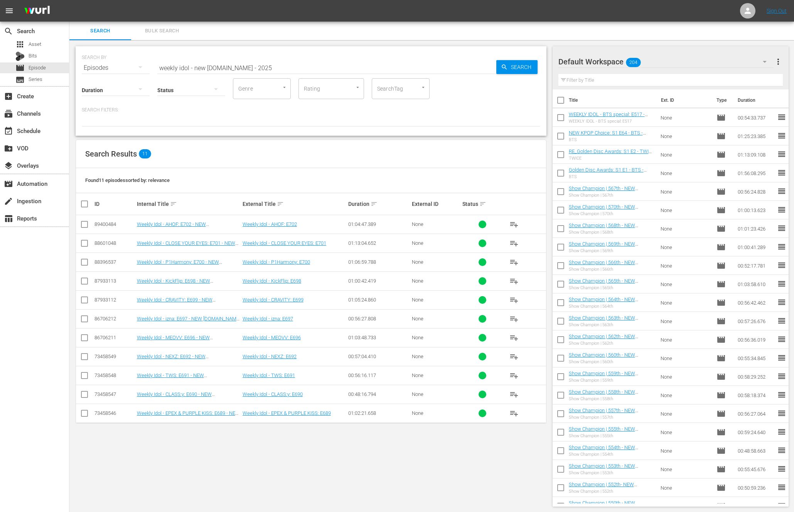
checkbox input "true"
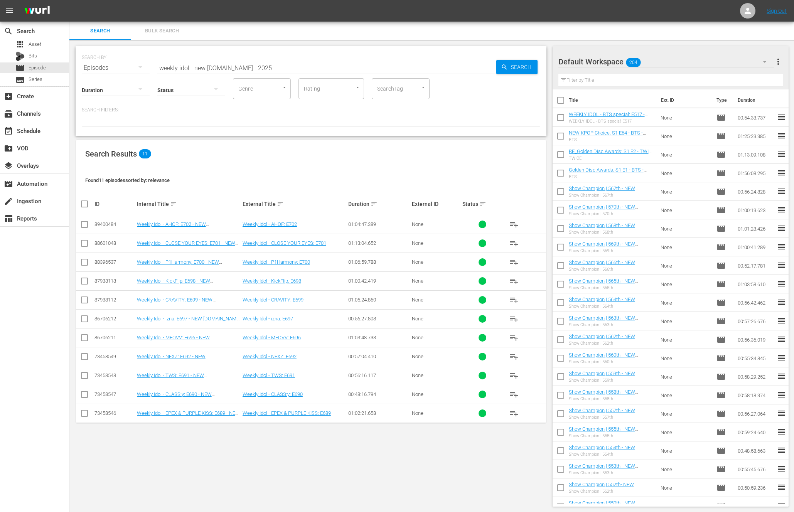
checkbox input "true"
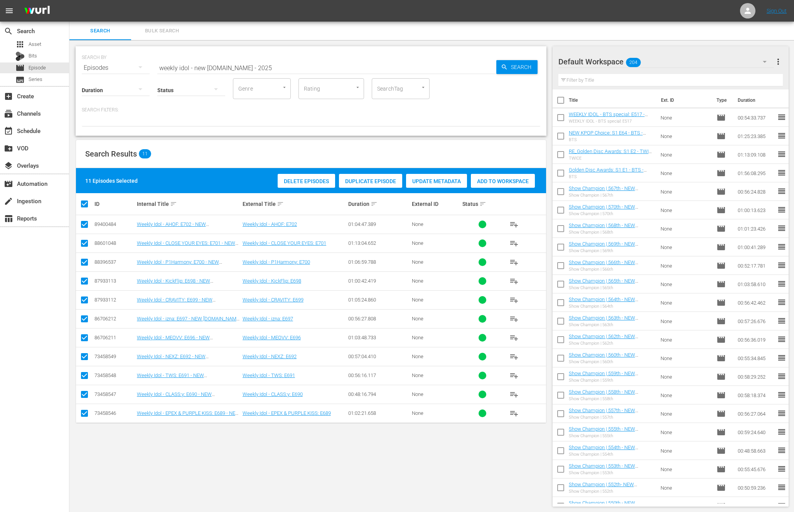
click at [527, 180] on span "Add to Workspace" at bounding box center [503, 181] width 64 height 6
drag, startPoint x: 218, startPoint y: 66, endPoint x: 131, endPoint y: 66, distance: 86.4
click at [131, 66] on div "SEARCH BY Search By Episodes Search ID, Title, Description, Keywords, or Catego…" at bounding box center [311, 63] width 458 height 28
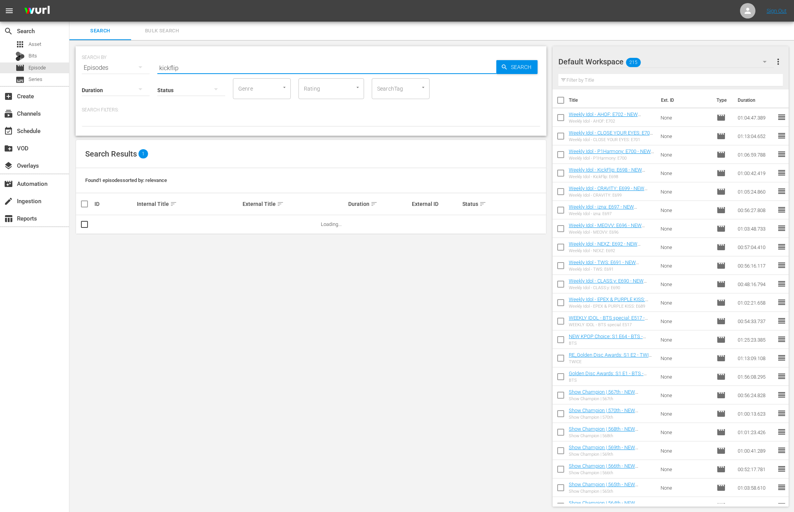
type input "kickflip"
click at [81, 204] on input "checkbox" at bounding box center [87, 203] width 15 height 9
checkbox input "true"
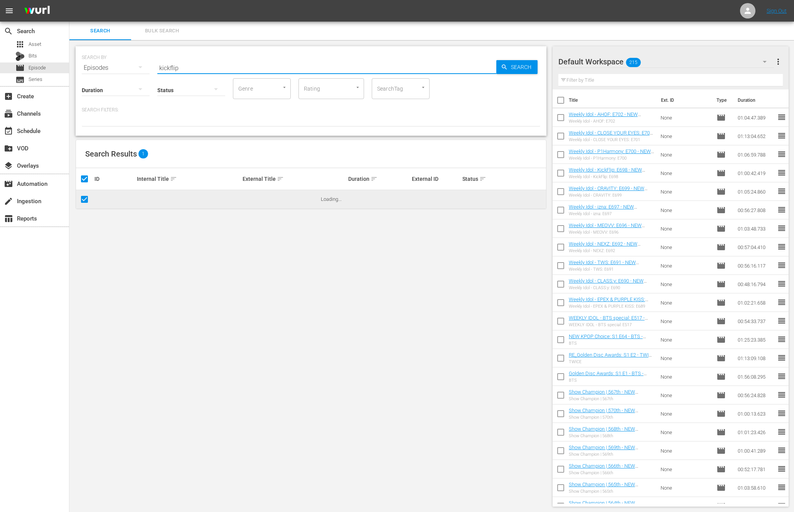
click at [253, 74] on input "kickflip" at bounding box center [326, 68] width 339 height 19
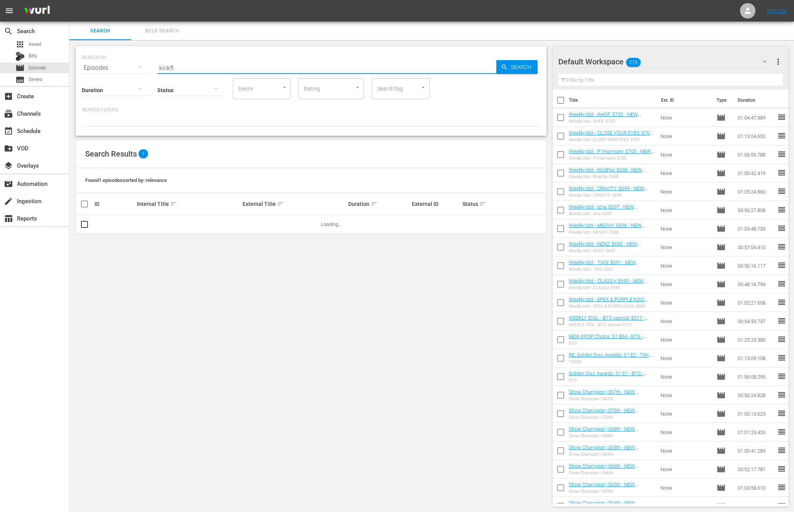
type input "kickfl"
click at [83, 214] on th at bounding box center [84, 204] width 17 height 22
click at [84, 209] on th at bounding box center [84, 204] width 17 height 22
click at [89, 205] on input "checkbox" at bounding box center [87, 203] width 15 height 9
checkbox input "true"
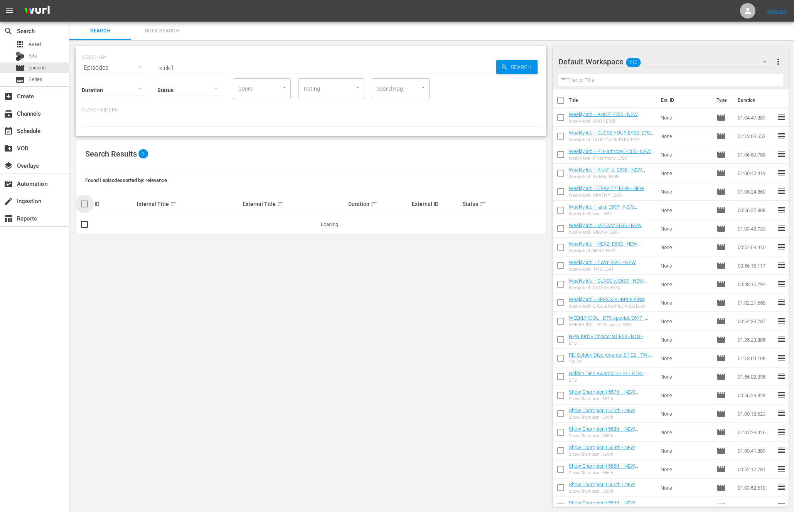
checkbox input "true"
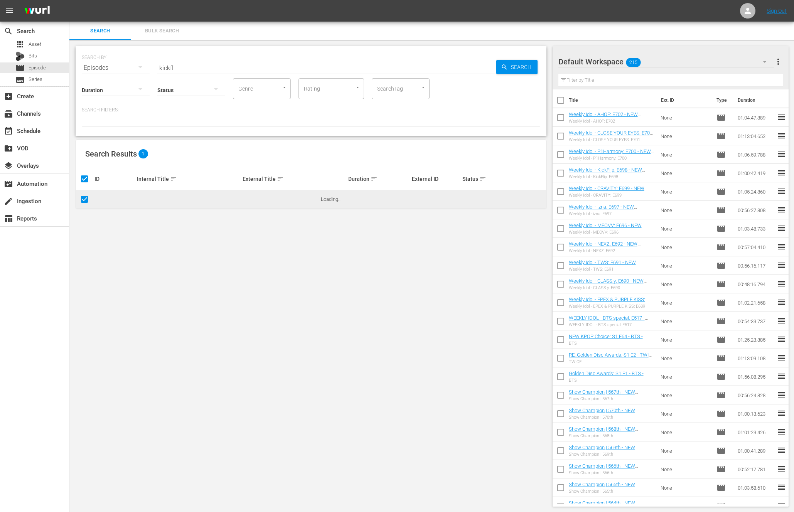
click at [193, 60] on input "kickfl" at bounding box center [326, 68] width 339 height 19
click at [188, 64] on input "kickfl" at bounding box center [326, 68] width 339 height 19
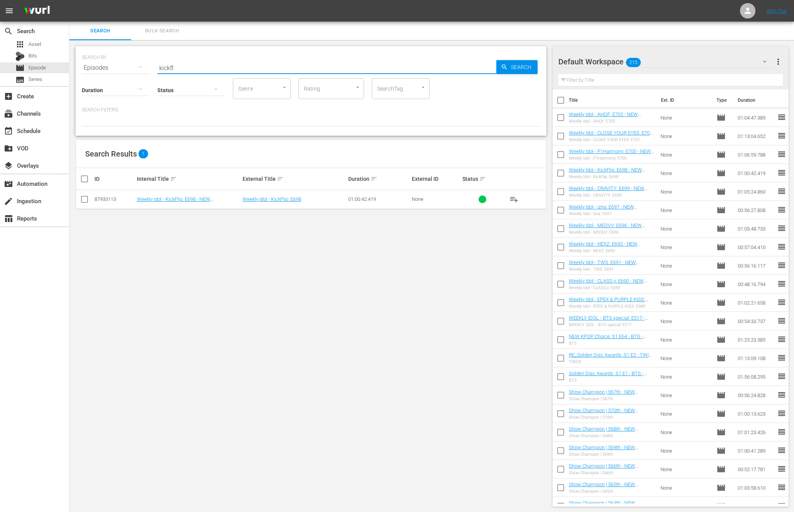
click at [82, 179] on input "checkbox" at bounding box center [87, 178] width 15 height 9
checkbox input "true"
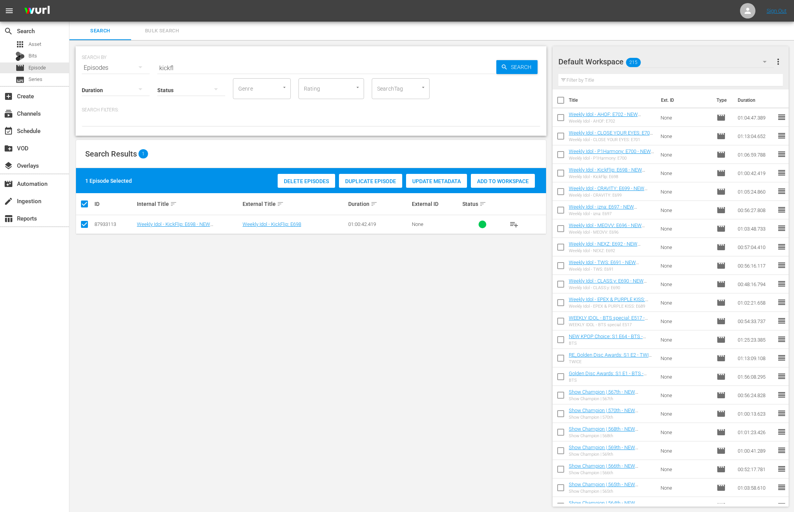
click at [511, 176] on div "Add to Workspace" at bounding box center [503, 181] width 64 height 15
click at [517, 178] on span "Add to Workspace" at bounding box center [503, 181] width 64 height 6
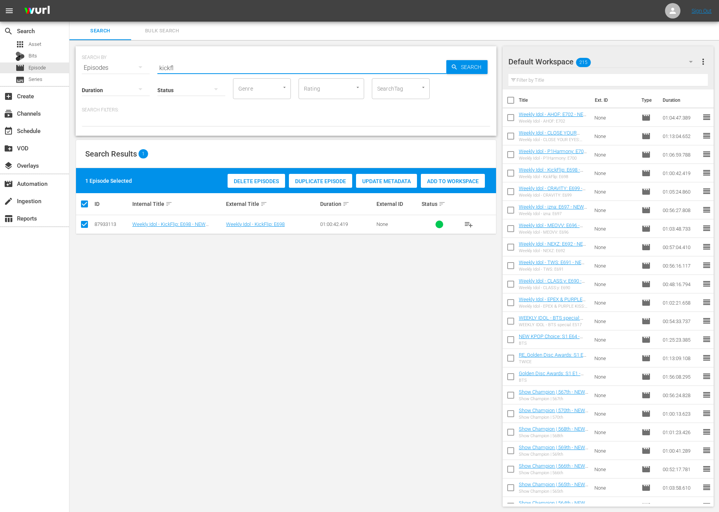
drag, startPoint x: 177, startPoint y: 69, endPoint x: -4, endPoint y: 69, distance: 180.8
click at [0, 69] on html "menu Sign Out search Search apps Asset Bits movie Episode subtitles Series add_…" at bounding box center [359, 256] width 719 height 512
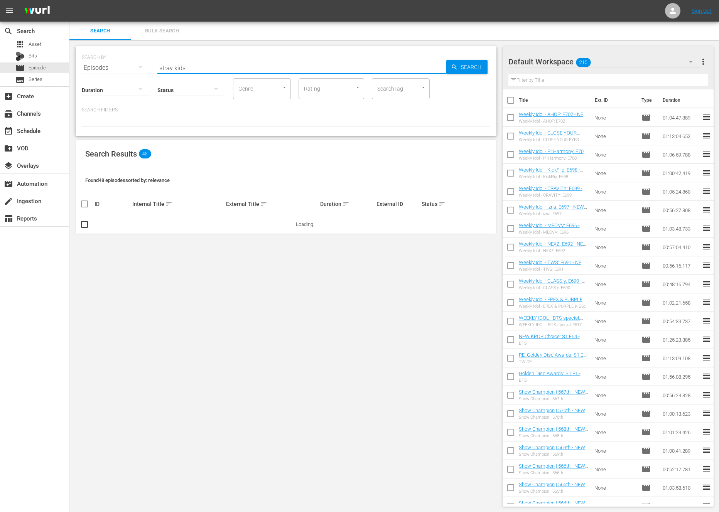
type input "stray kids -"
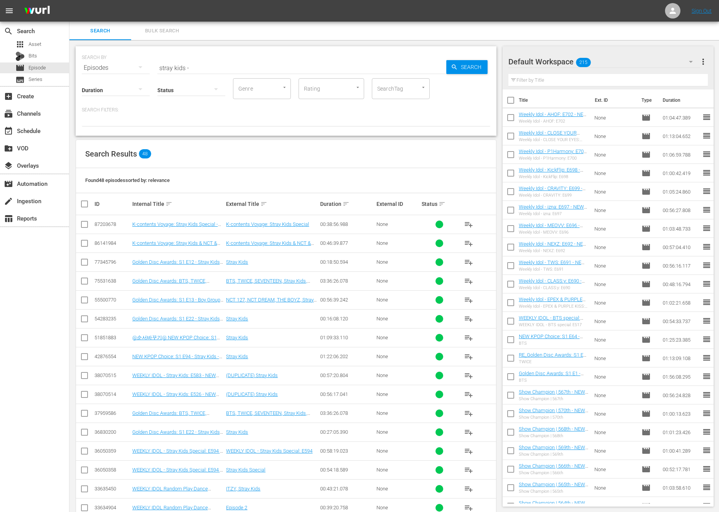
click at [87, 222] on td at bounding box center [84, 224] width 17 height 19
click at [87, 222] on input "checkbox" at bounding box center [84, 225] width 9 height 9
checkbox input "true"
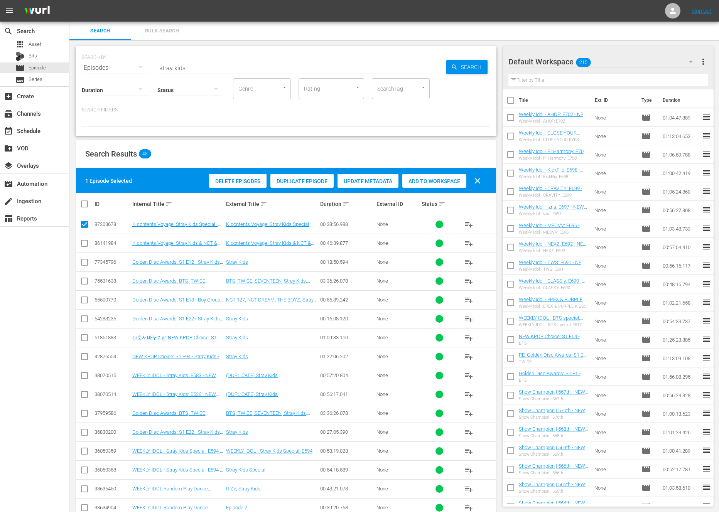
click at [457, 182] on span "Add to Workspace" at bounding box center [434, 181] width 64 height 6
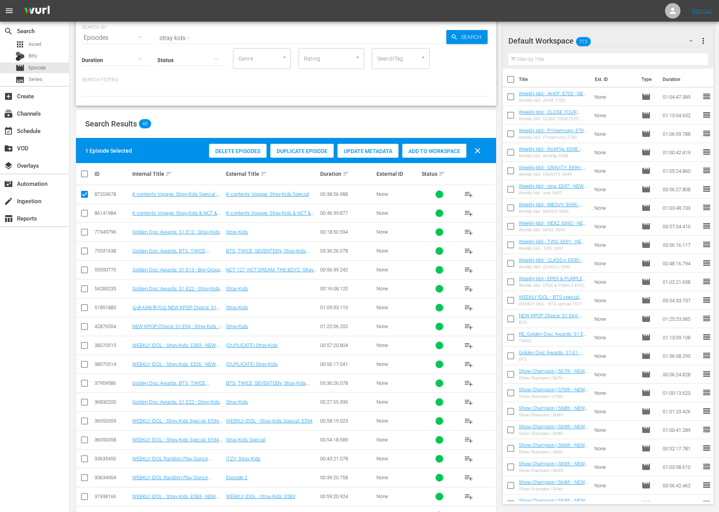
click at [82, 422] on input "checkbox" at bounding box center [84, 422] width 9 height 9
checkbox input "true"
click at [435, 150] on span "Add to Workspace" at bounding box center [434, 151] width 64 height 6
click at [183, 37] on input "stray kids -" at bounding box center [301, 38] width 289 height 19
drag, startPoint x: 183, startPoint y: 37, endPoint x: 161, endPoint y: 37, distance: 22.4
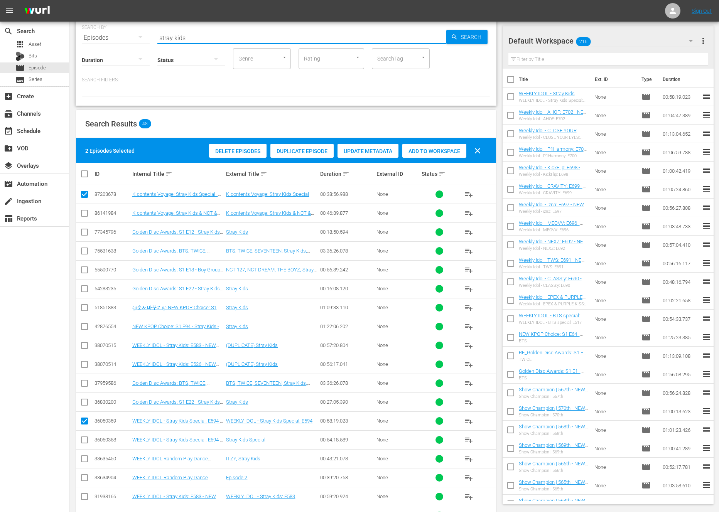
click at [161, 37] on input "stray kids -" at bounding box center [301, 38] width 289 height 19
drag, startPoint x: 183, startPoint y: 36, endPoint x: 143, endPoint y: 36, distance: 40.1
click at [143, 36] on div "SEARCH BY Search By Episodes Search ID, Title, Description, Keywords, or Catego…" at bounding box center [286, 33] width 408 height 28
drag, startPoint x: 186, startPoint y: 35, endPoint x: 146, endPoint y: 36, distance: 40.5
click at [146, 36] on div "SEARCH BY Search By Episodes Search ID, Title, Description, Keywords, or Catego…" at bounding box center [286, 33] width 408 height 28
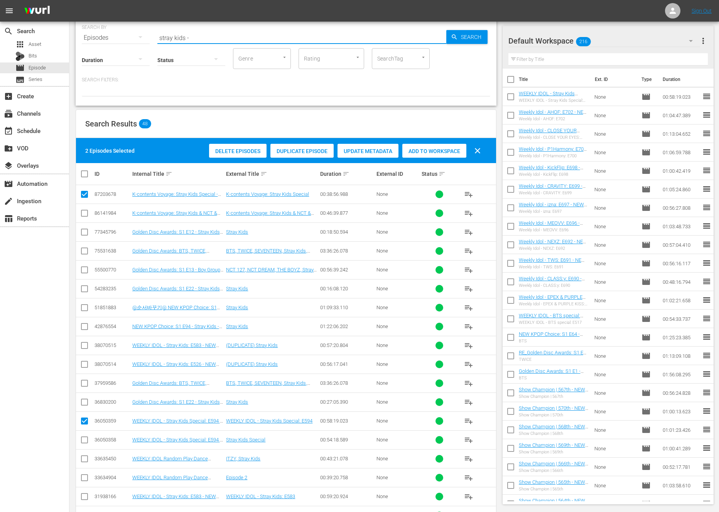
paste input "nmixx"
click at [205, 35] on input "nmixx -" at bounding box center [301, 38] width 289 height 19
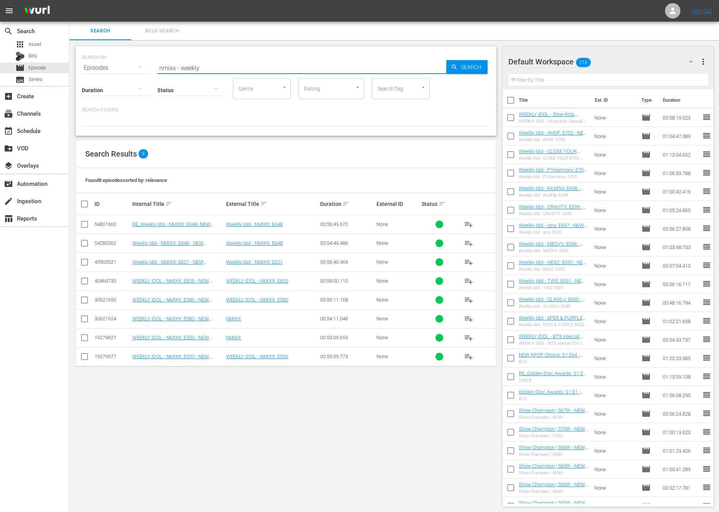
type input "nmixx - weekly"
drag, startPoint x: 86, startPoint y: 224, endPoint x: 94, endPoint y: 221, distance: 9.3
click at [85, 224] on input "checkbox" at bounding box center [84, 225] width 9 height 9
checkbox input "true"
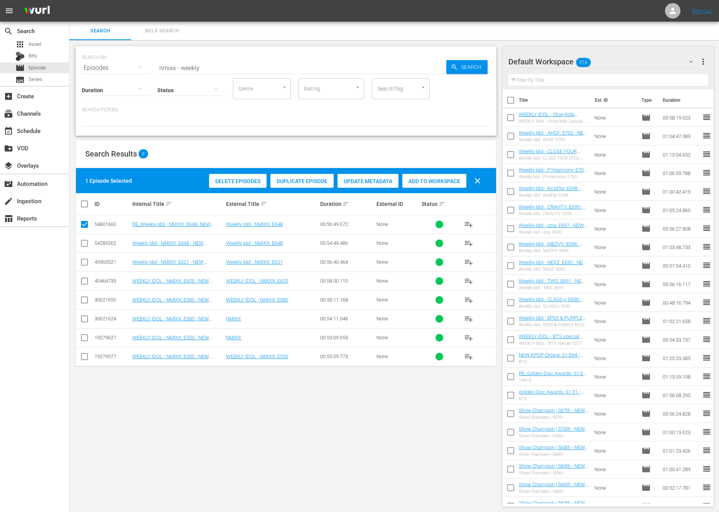
click at [452, 182] on span "Add to Workspace" at bounding box center [434, 181] width 64 height 6
click at [194, 59] on input "nmixx - weekly" at bounding box center [301, 68] width 289 height 19
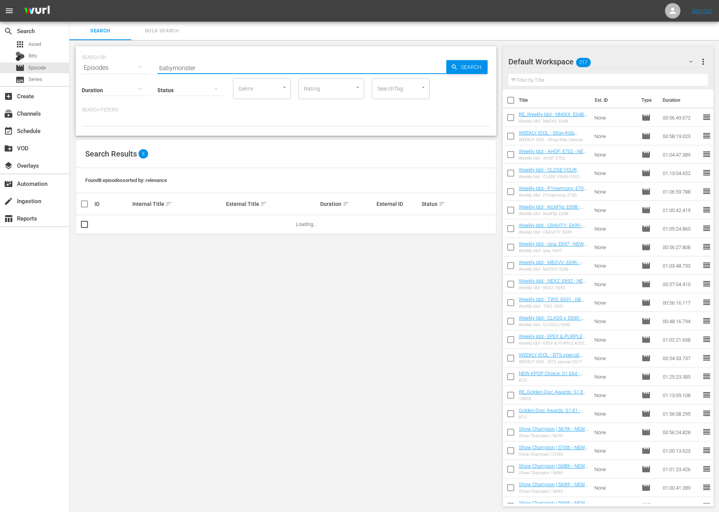
click at [77, 497] on div "SEARCH BY Search By Episodes Search ID, Title, Description, Keywords, or Catego…" at bounding box center [285, 276] width 433 height 473
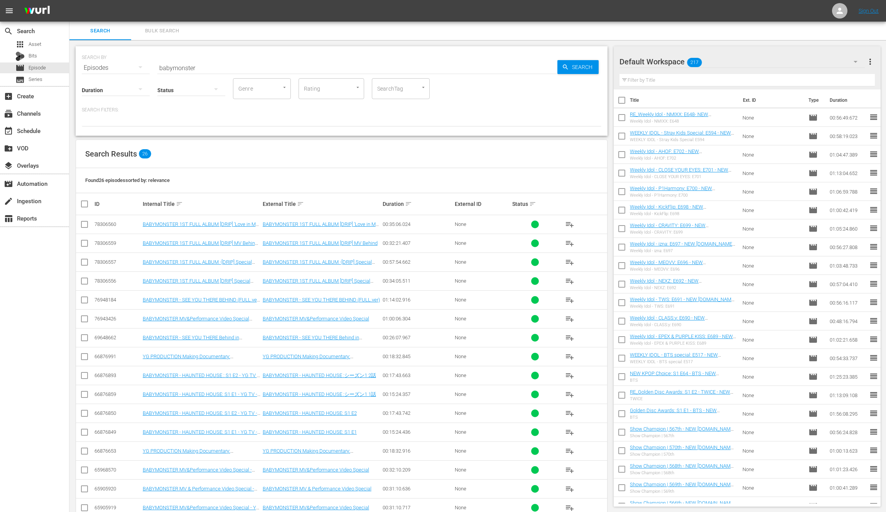
click at [228, 64] on input "babymonster" at bounding box center [357, 68] width 400 height 19
type input "babymonster - new"
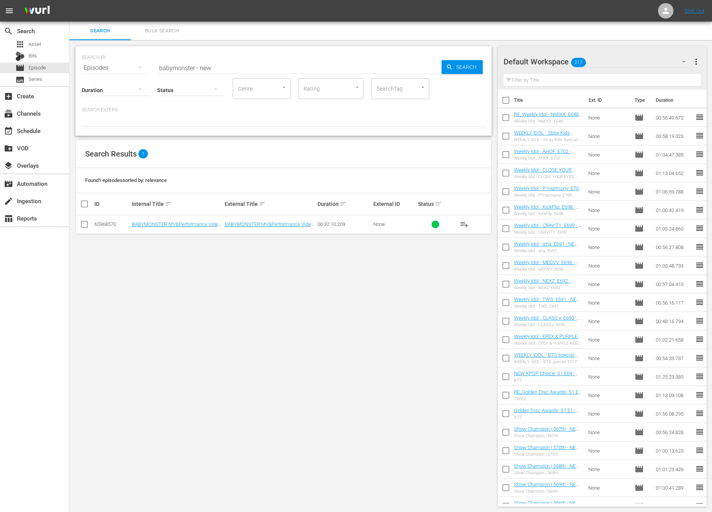
click at [89, 197] on th at bounding box center [84, 204] width 17 height 22
click at [84, 201] on input "checkbox" at bounding box center [87, 203] width 15 height 9
checkbox input "true"
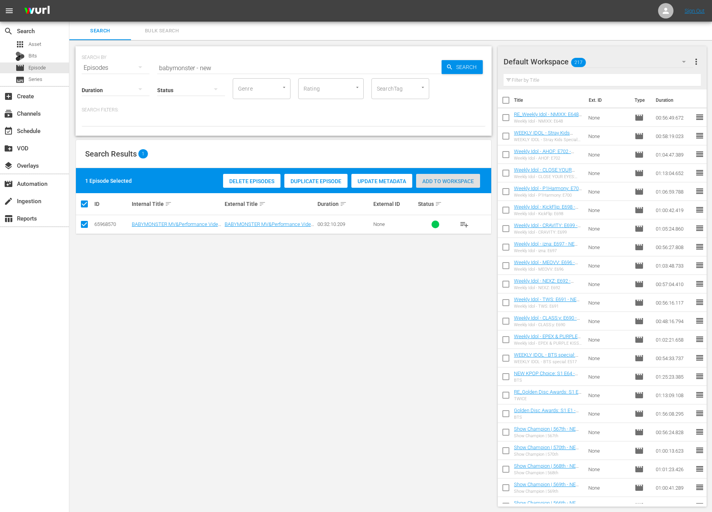
click at [466, 186] on div "Add to Workspace" at bounding box center [448, 181] width 64 height 15
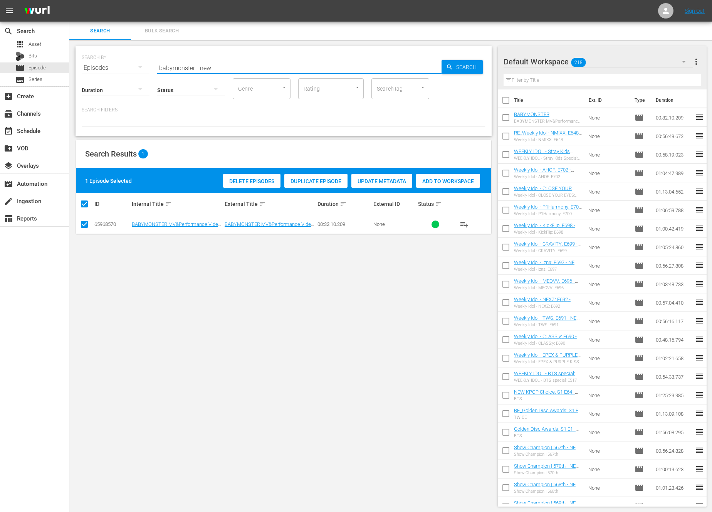
drag, startPoint x: 197, startPoint y: 67, endPoint x: 172, endPoint y: 60, distance: 25.9
click at [172, 60] on input "babymonster - new" at bounding box center [299, 68] width 285 height 19
type input "blackpink - new"
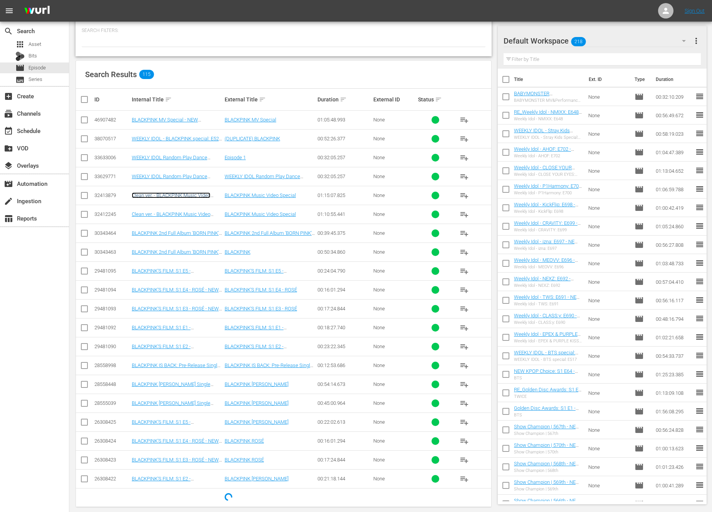
scroll to position [88, 0]
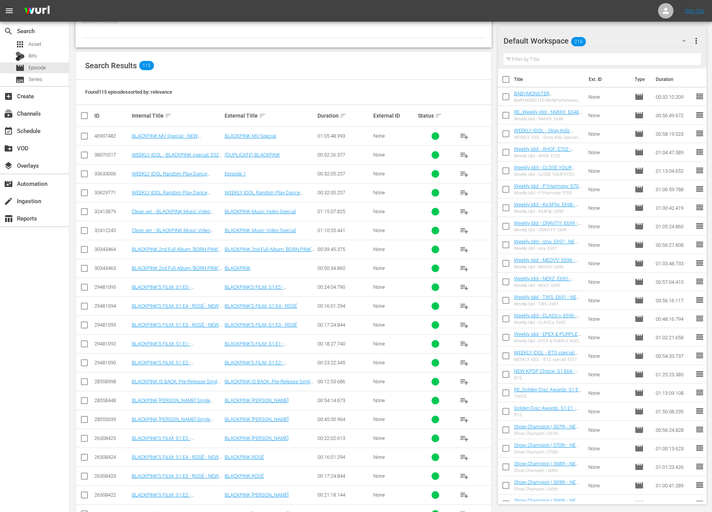
click at [81, 133] on input "checkbox" at bounding box center [84, 137] width 9 height 9
checkbox input "true"
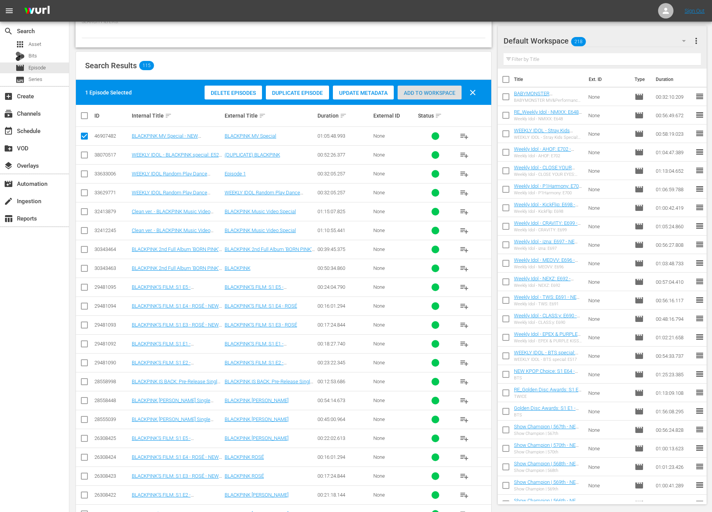
click at [419, 91] on span "Add to Workspace" at bounding box center [430, 93] width 64 height 6
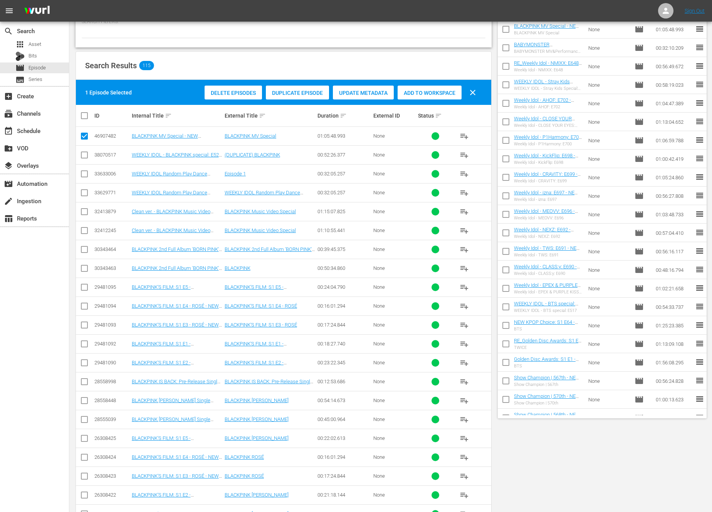
scroll to position [0, 0]
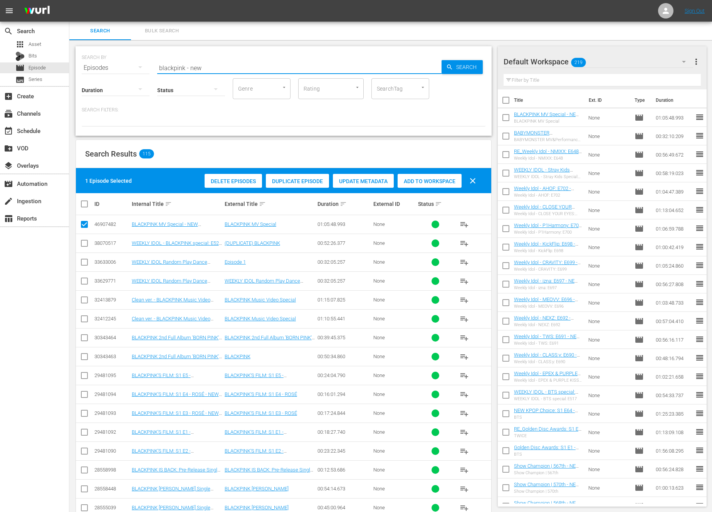
drag, startPoint x: 186, startPoint y: 67, endPoint x: 150, endPoint y: 64, distance: 36.4
click at [150, 64] on div "SEARCH BY Search By Episodes Search ID, Title, Description, Keywords, or Catego…" at bounding box center [284, 63] width 404 height 28
paste input "stray kids"
type input "stray kids - new"
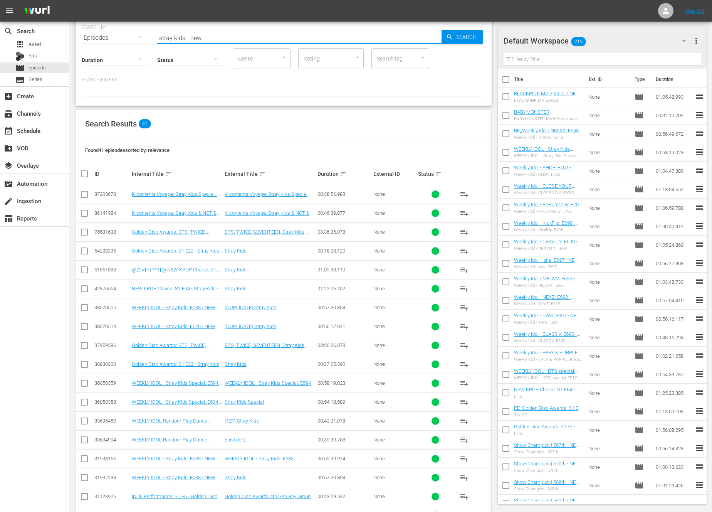
scroll to position [113, 0]
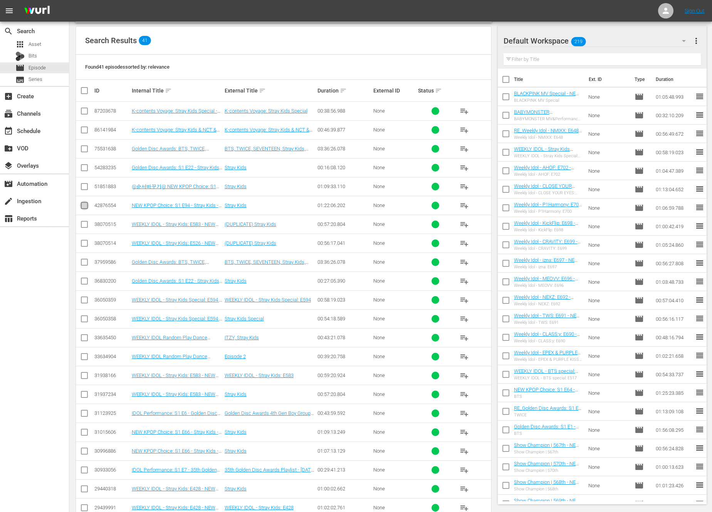
click at [84, 205] on input "checkbox" at bounding box center [84, 206] width 9 height 9
checkbox input "true"
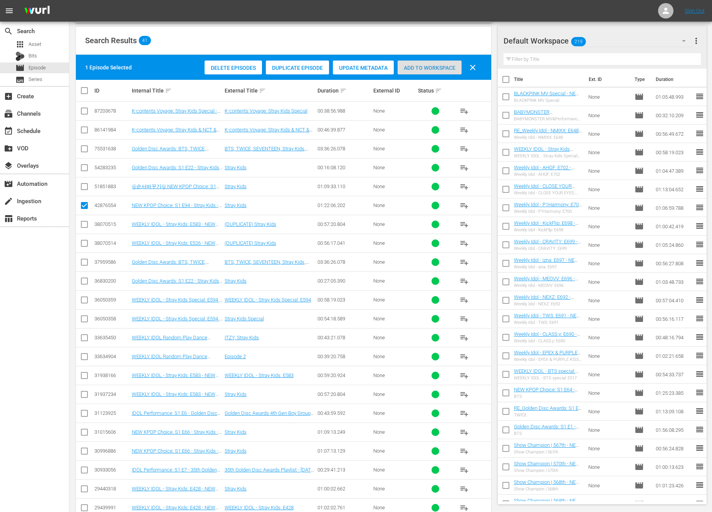
click at [446, 70] on span "Add to Workspace" at bounding box center [430, 68] width 64 height 6
click at [85, 186] on input "checkbox" at bounding box center [84, 188] width 9 height 9
checkbox input "true"
click at [427, 65] on span "Add to Workspace" at bounding box center [430, 68] width 64 height 6
click at [83, 203] on input "checkbox" at bounding box center [84, 206] width 9 height 9
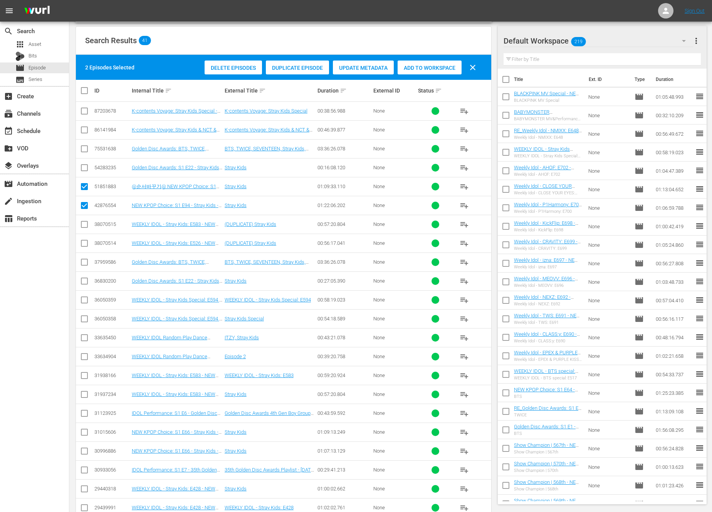
checkbox input "false"
click at [404, 69] on span "Add to Workspace" at bounding box center [430, 68] width 64 height 6
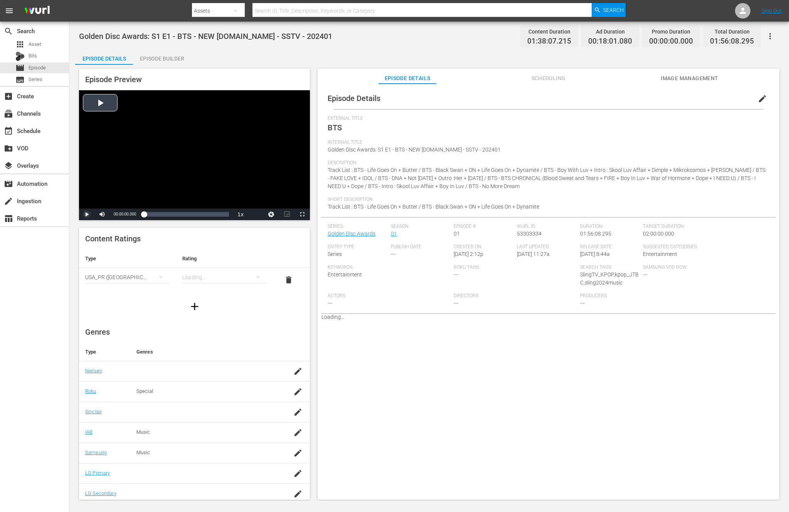
click at [87, 214] on span "Video Player" at bounding box center [87, 214] width 0 height 0
click at [195, 215] on div "Loaded : 9.95% 01:10:12.651 Golden Disc Awards: S1 E1 - BTS (9/13) 00:00:01.370…" at bounding box center [186, 215] width 85 height 8
click at [87, 214] on span "Video Player" at bounding box center [87, 214] width 0 height 0
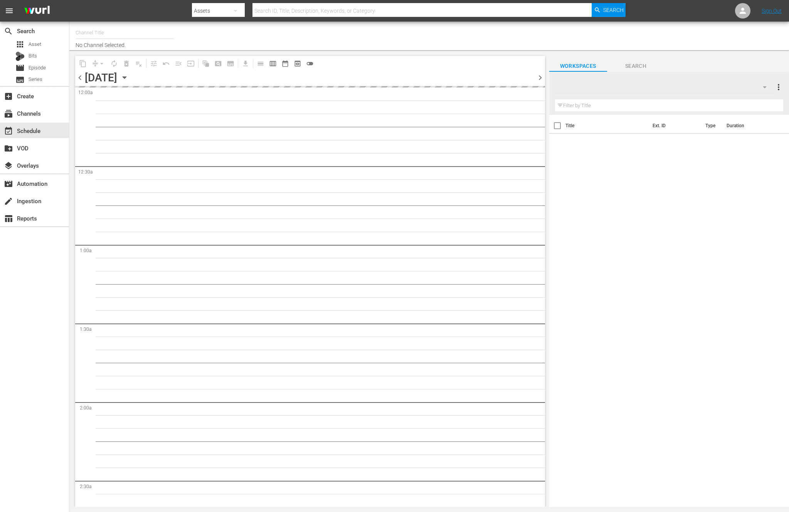
type input "NEW KPOP (617)"
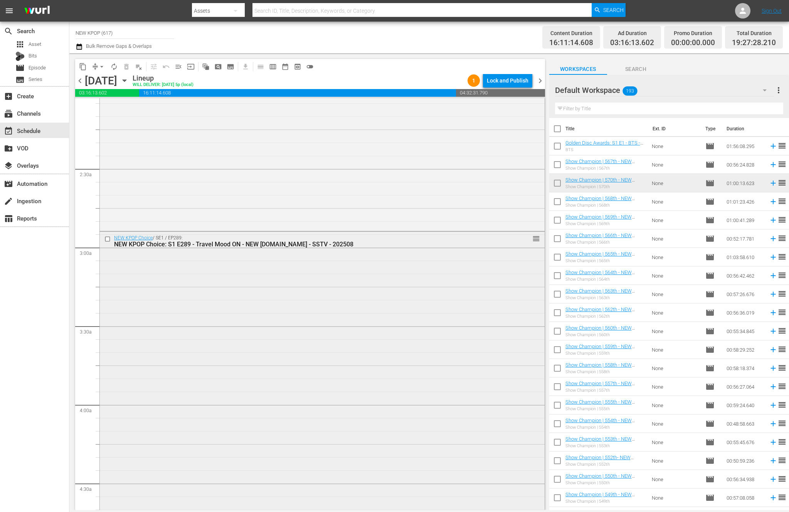
scroll to position [372, 0]
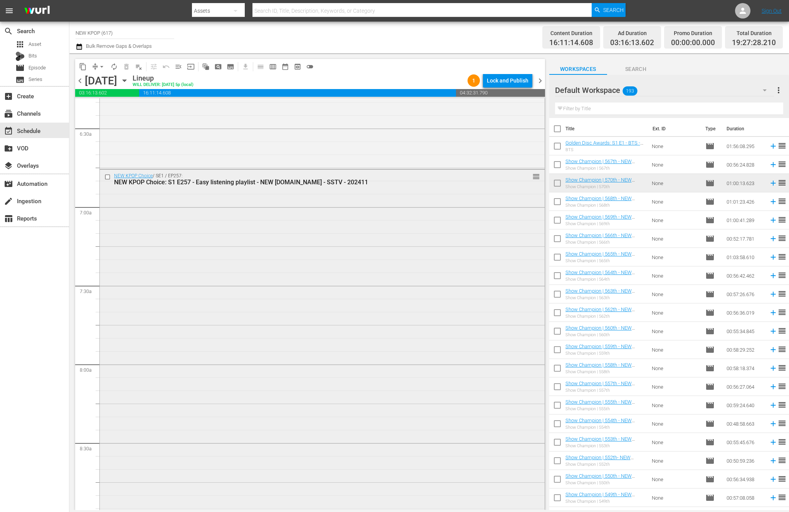
click at [295, 240] on div "NEW KPOP Choice / SE1 / EP257: NEW KPOP Choice: S1 E257 - Easy listening playli…" at bounding box center [322, 415] width 445 height 490
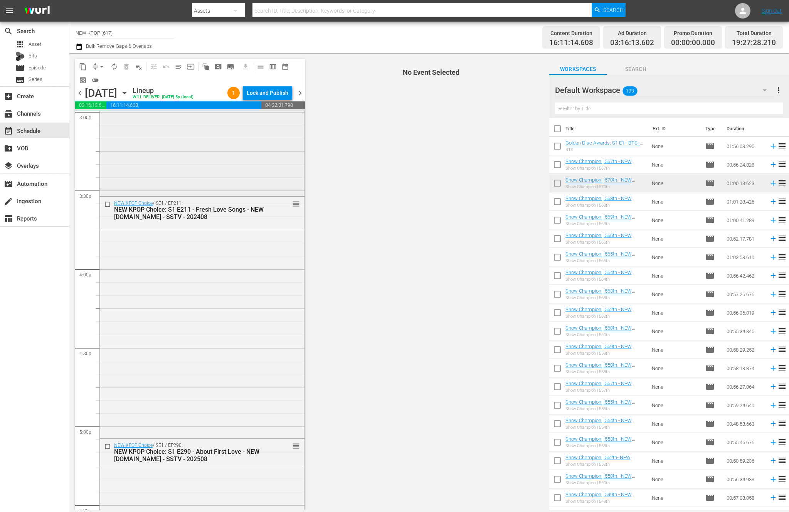
click at [221, 271] on div "NEW KPOP Choice / SE1 / EP211: NEW KPOP Choice: S1 E211 - Fresh Love Songs - NE…" at bounding box center [202, 317] width 205 height 240
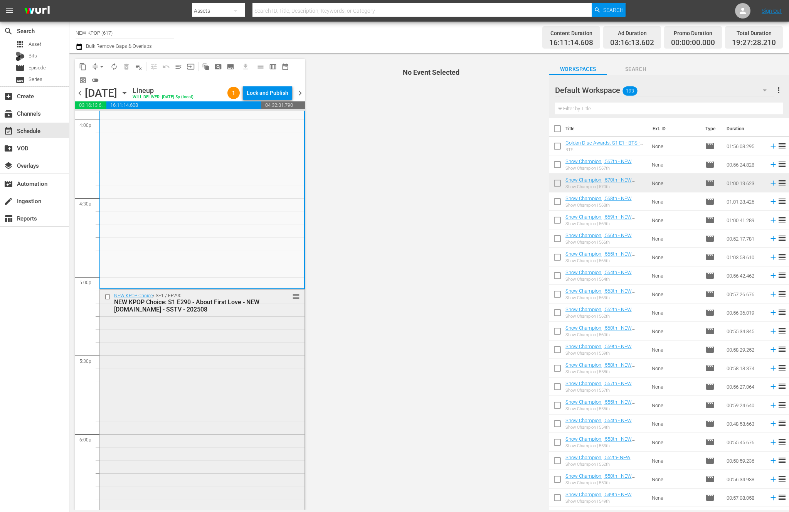
click at [209, 315] on div "NEW KPOP Choice / SE1 / EP290: NEW KPOP Choice: S1 E290 - About First Love - NE…" at bounding box center [202, 303] width 205 height 26
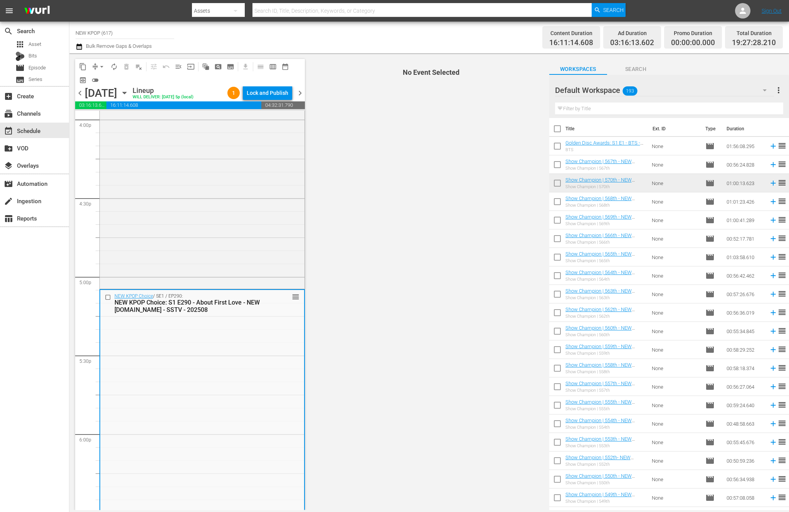
scroll to position [2880, 0]
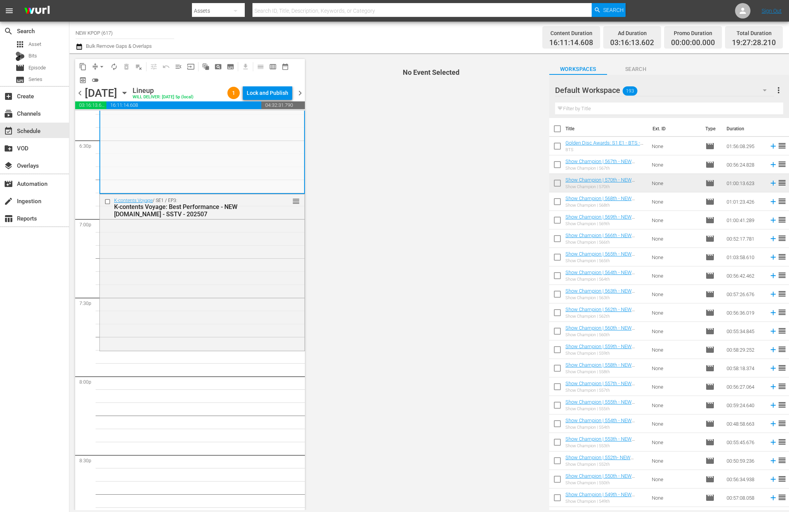
click at [209, 315] on div "K-contents Voyage / SE1 / EP3: K-contents Voyage: Best Performance - NEW [DOMAI…" at bounding box center [202, 271] width 205 height 155
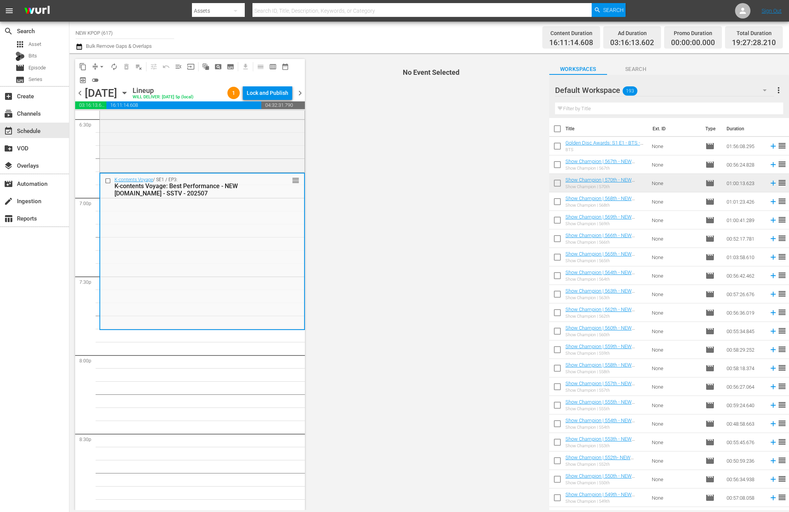
click at [366, 107] on span "No Event Selected" at bounding box center [429, 281] width 240 height 457
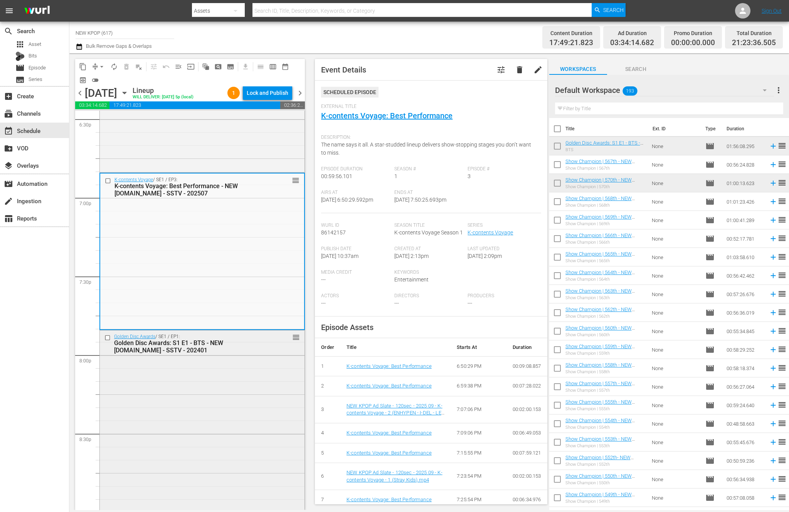
click at [147, 408] on div "Golden Disc Awards / SE1 / EP1: Golden Disc Awards: S1 E1 - BTS - NEW K.ID - SS…" at bounding box center [202, 481] width 205 height 302
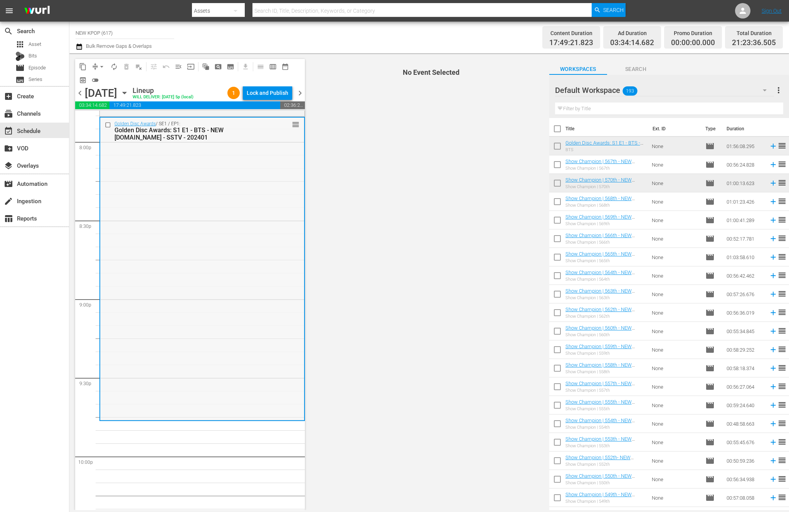
scroll to position [3065, 0]
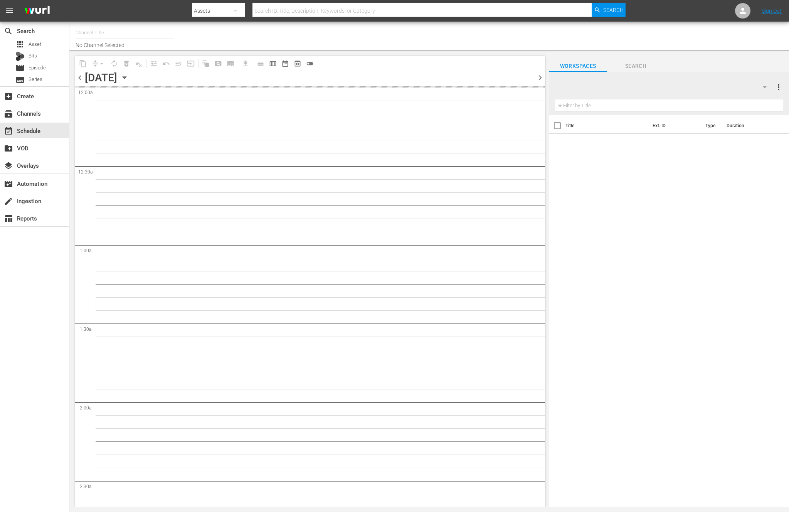
type input "NEW KPOP (617)"
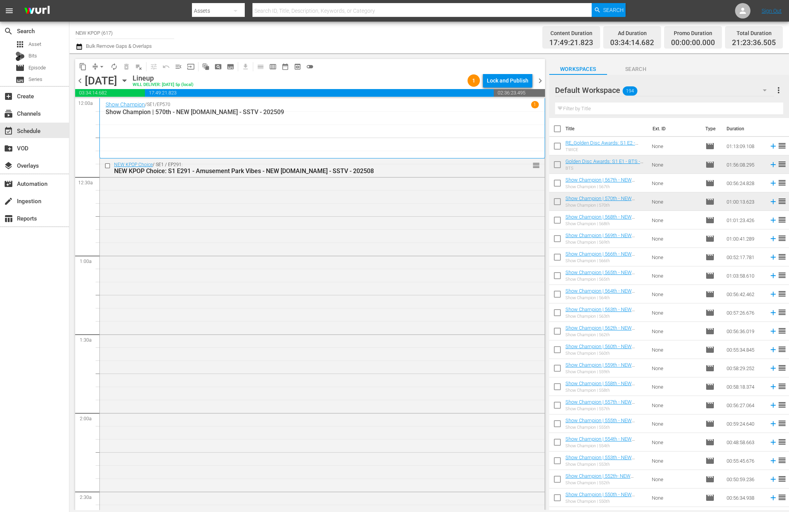
click at [517, 133] on div "Show Champion / SE1 / EP570 1 Show Champion | 570th - NEW K.ID - SSTV - 202509" at bounding box center [322, 128] width 433 height 54
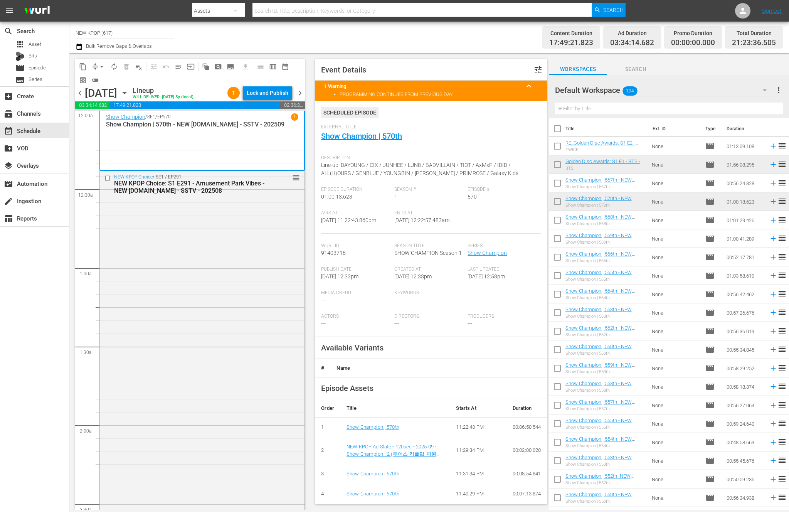
click at [194, 382] on div "NEW KPOP Choice / SE1 / EP291: NEW KPOP Choice: S1 E291 - Amusement Park Vibes …" at bounding box center [202, 367] width 205 height 393
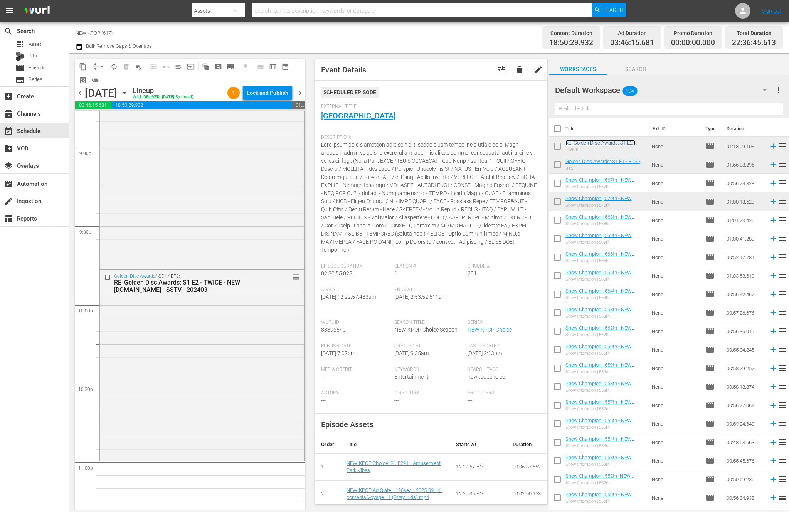
scroll to position [3272, 0]
click at [218, 401] on div "Golden Disc Awards / SE1 / EP2: RE_Golden Disc Awards: S1 E2 - TWICE - NEW [DOM…" at bounding box center [202, 358] width 205 height 189
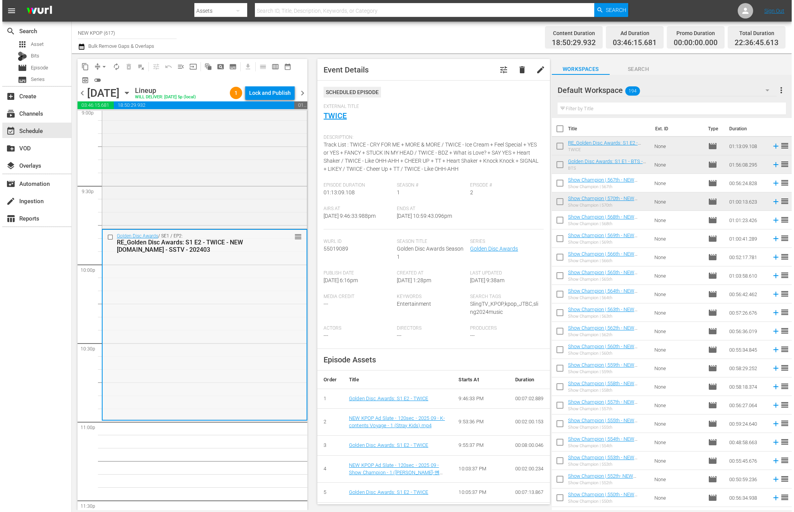
scroll to position [3306, 0]
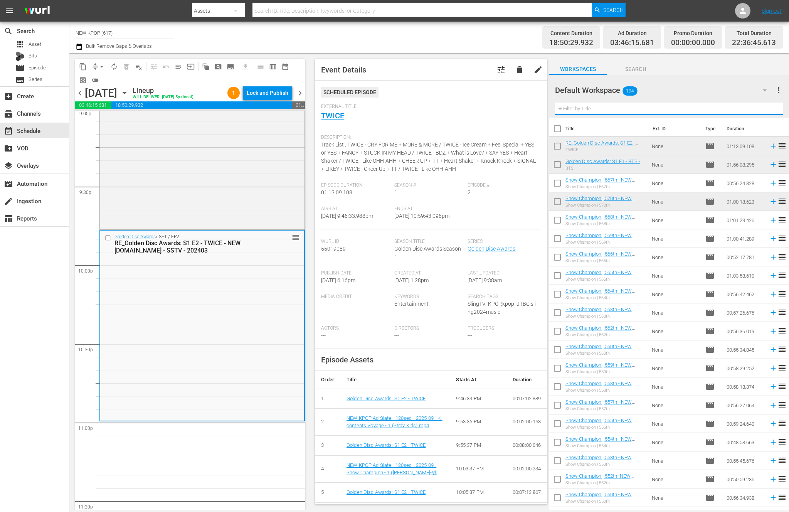
click at [571, 114] on input "text" at bounding box center [669, 109] width 228 height 12
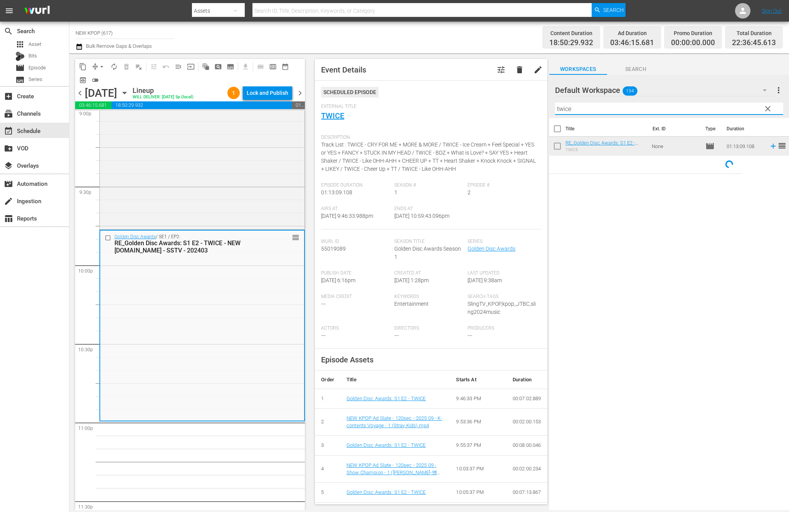
click at [571, 114] on input "twice" at bounding box center [669, 109] width 228 height 12
type input "twice"
click at [168, 401] on div "Golden Disc Awards / SE1 / EP2: RE_Golden Disc Awards: S1 E2 - TWICE - NEW [DOM…" at bounding box center [202, 325] width 205 height 189
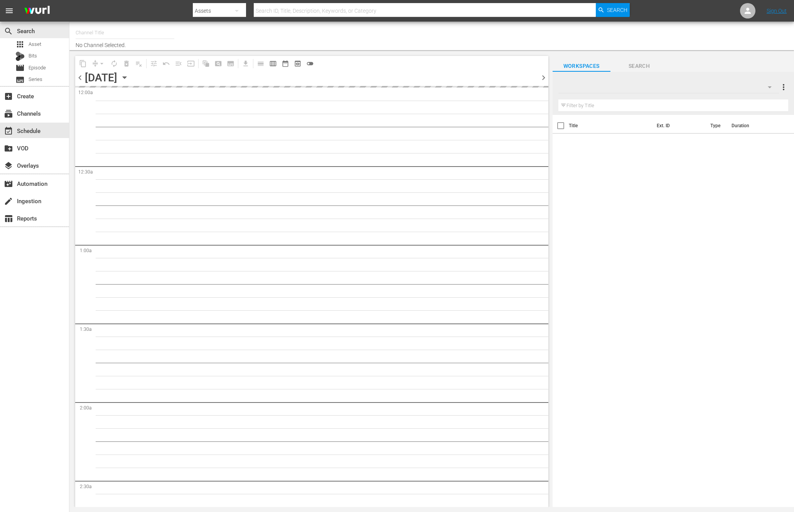
type input "NEW KPOP (617)"
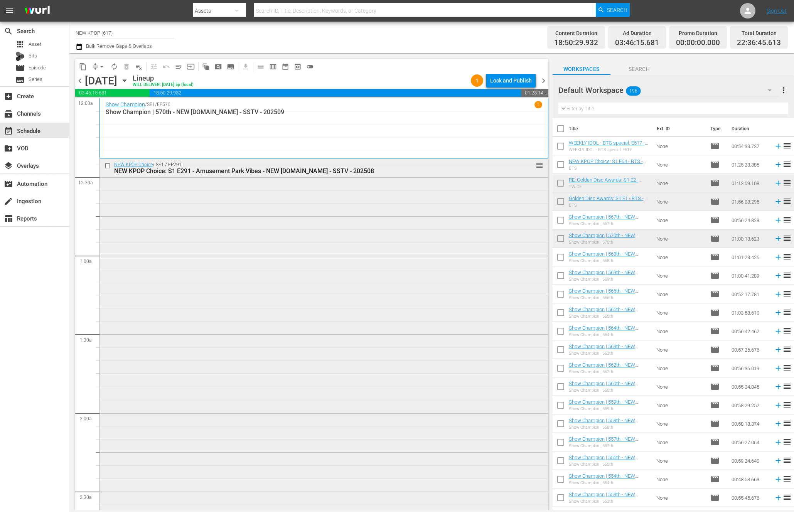
click at [247, 330] on div "NEW KPOP Choice / SE1 / EP291: NEW KPOP Choice: S1 E291 - Amusement Park Vibes …" at bounding box center [324, 354] width 448 height 393
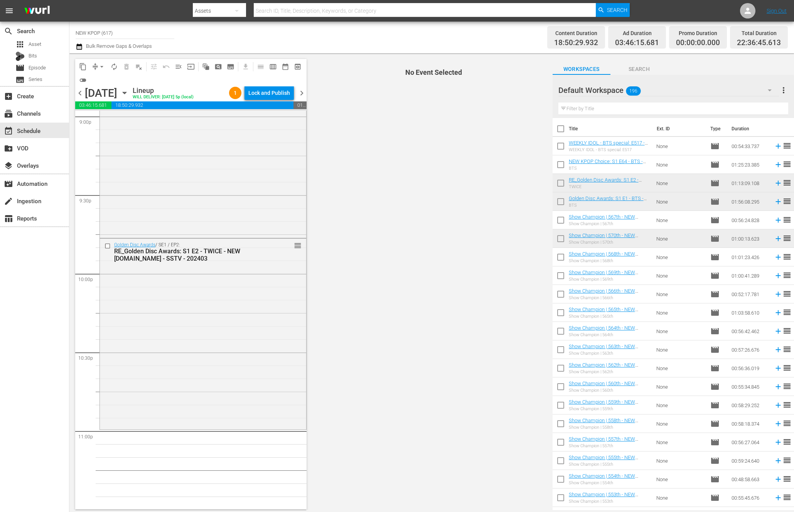
scroll to position [3375, 0]
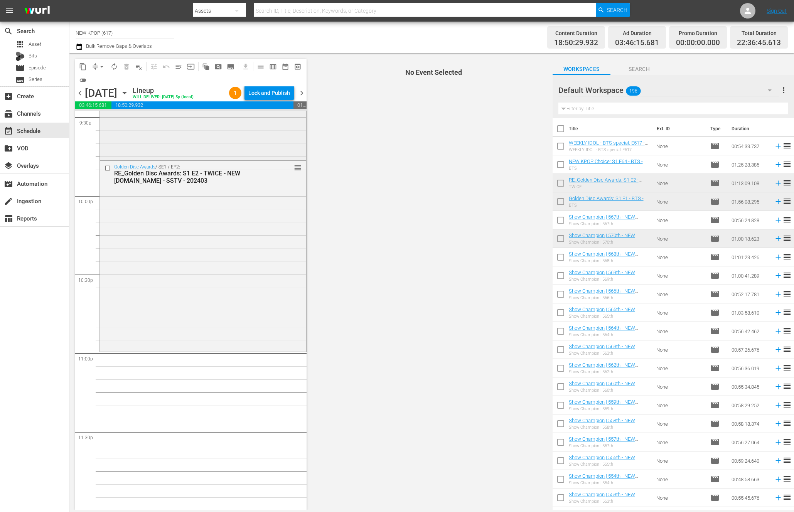
click at [260, 154] on div "Golden Disc Awards / SE1 / EP1: Golden Disc Awards: S1 E1 - BTS - NEW [DOMAIN_N…" at bounding box center [203, 8] width 206 height 302
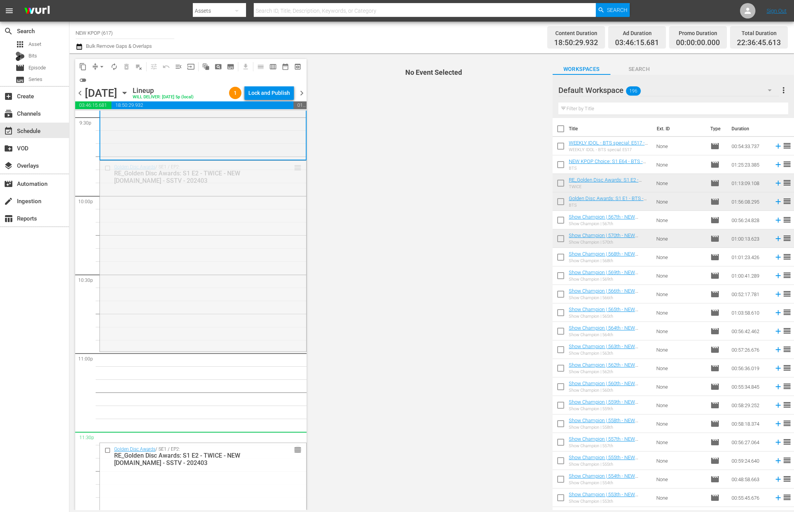
drag, startPoint x: 299, startPoint y: 168, endPoint x: 250, endPoint y: 441, distance: 276.9
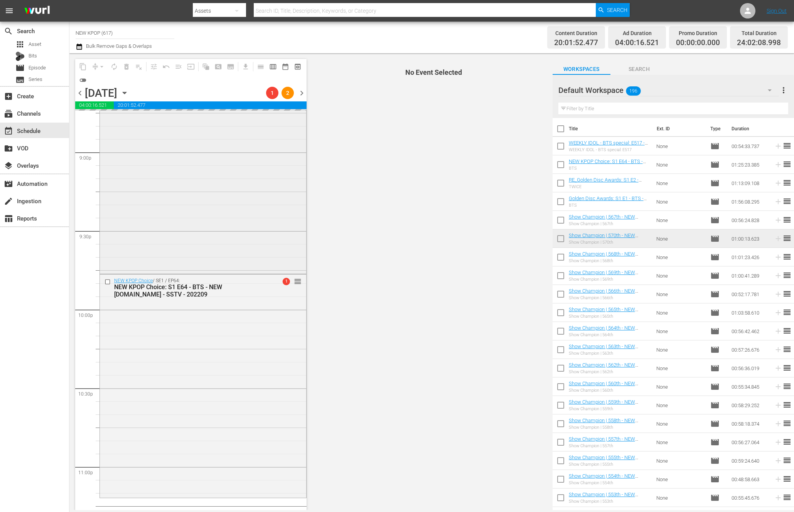
scroll to position [3335, 0]
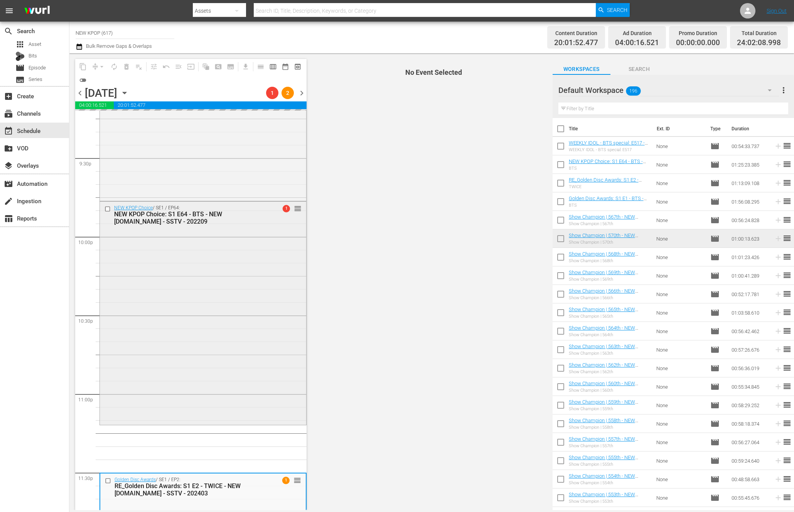
click at [137, 340] on div "NEW KPOP Choice / SE1 / EP64: NEW KPOP Choice: S1 E64 - BTS - NEW K.ID - SSTV -…" at bounding box center [203, 313] width 206 height 222
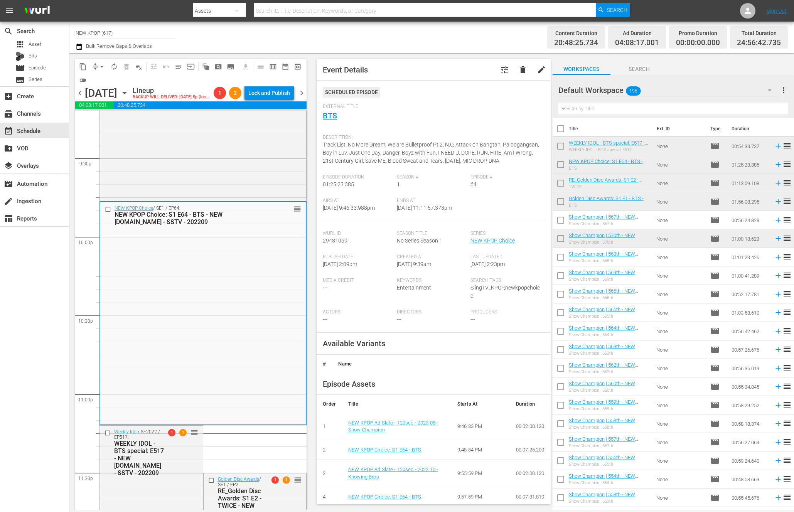
scroll to position [3489, 0]
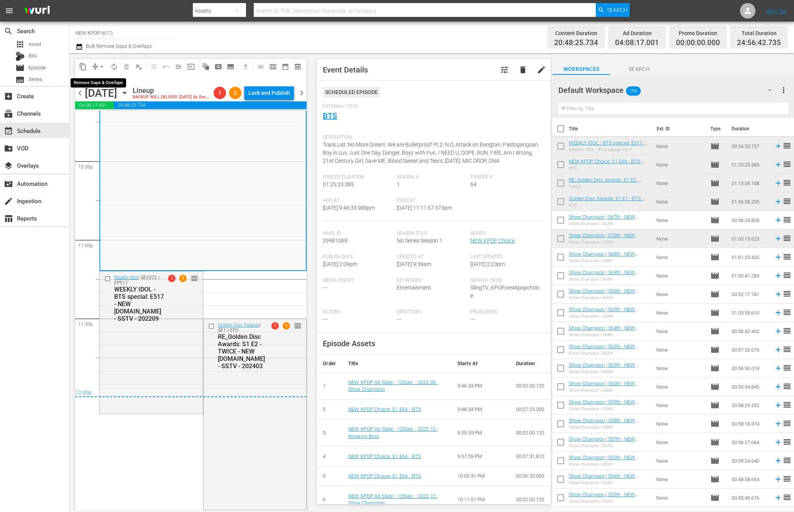
click at [101, 68] on span "arrow_drop_down" at bounding box center [102, 67] width 8 height 8
click at [77, 110] on li "Align to End of Previous Day" at bounding box center [102, 107] width 81 height 13
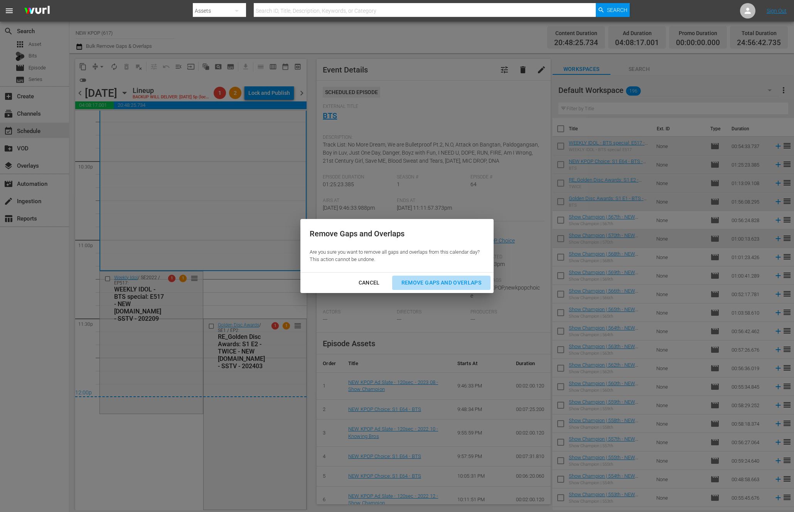
click at [419, 285] on div "Remove Gaps and Overlaps" at bounding box center [441, 283] width 92 height 10
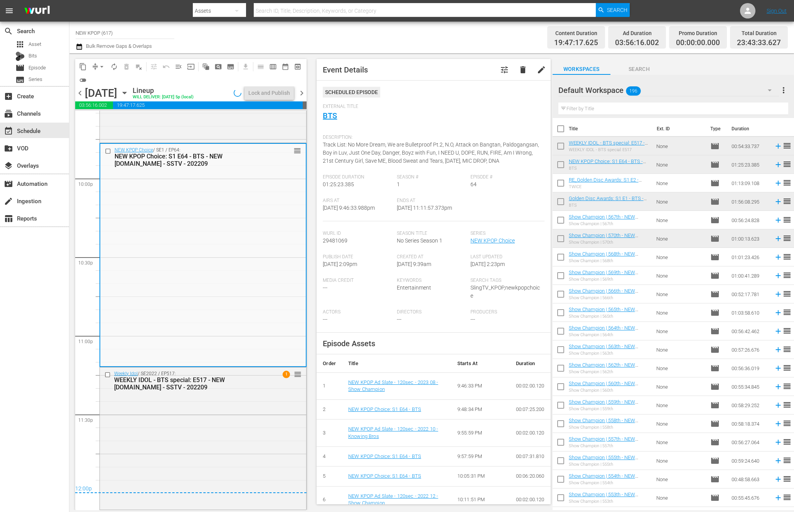
scroll to position [3392, 0]
click at [263, 405] on div "Weekly Idol / SE2022 / EP517: WEEKLY IDOL - BTS special: E517 - NEW K.ID - SSTV…" at bounding box center [203, 438] width 206 height 141
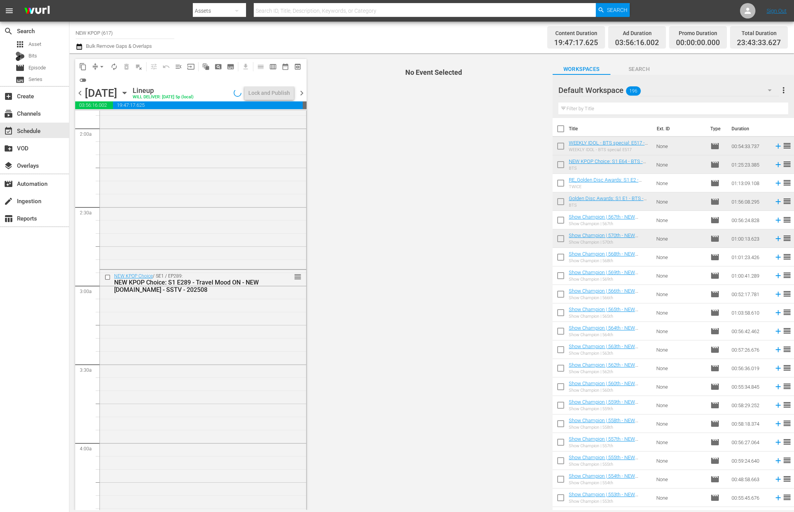
scroll to position [0, 0]
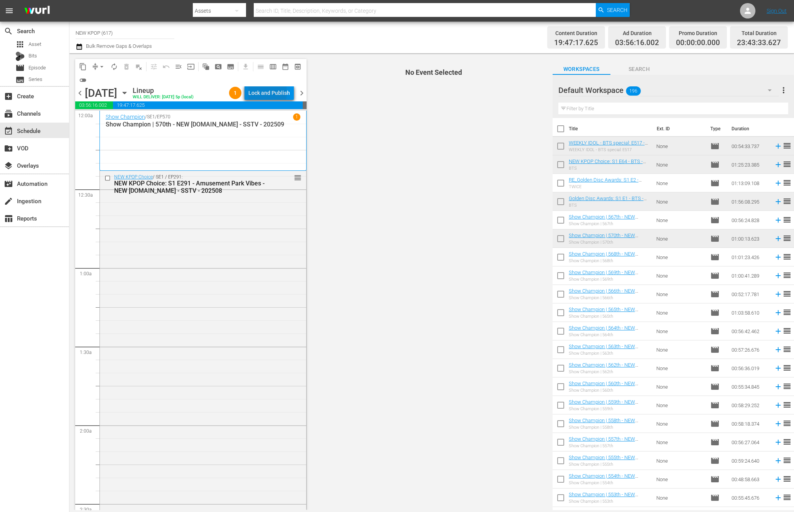
click at [258, 92] on div "Lock and Publish" at bounding box center [269, 93] width 42 height 14
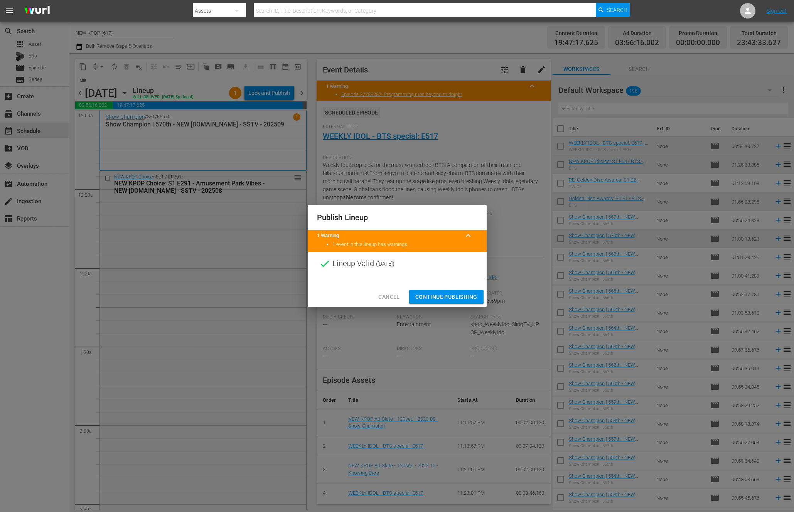
click at [455, 294] on span "Continue Publishing" at bounding box center [446, 297] width 62 height 10
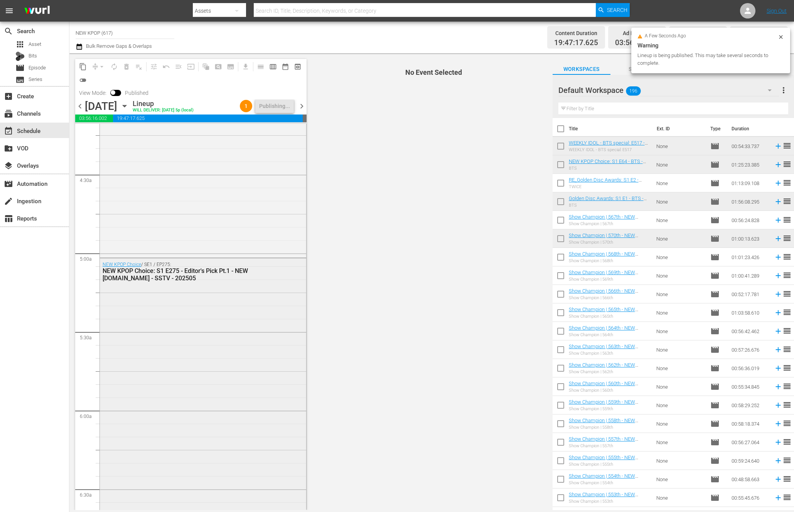
click at [243, 362] on div "NEW KPOP Choice / SE1 / EP275: NEW KPOP Choice: S1 E275 - Editor's Pick Pt.1 - …" at bounding box center [203, 393] width 206 height 270
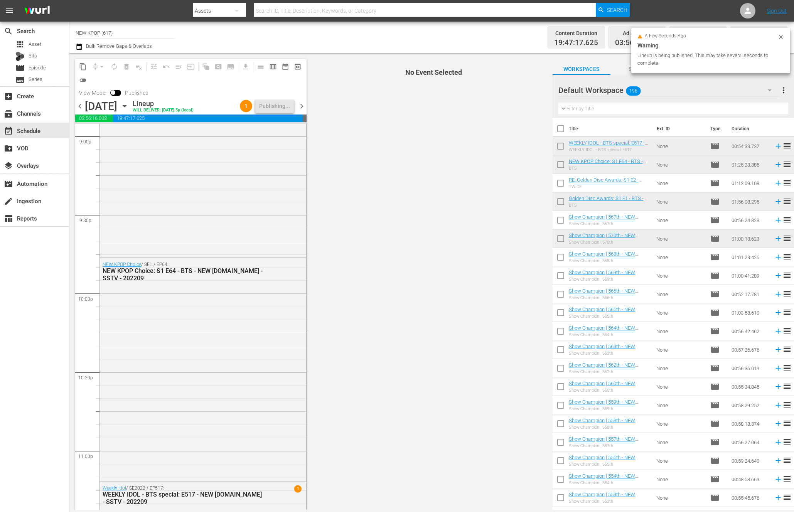
scroll to position [3405, 0]
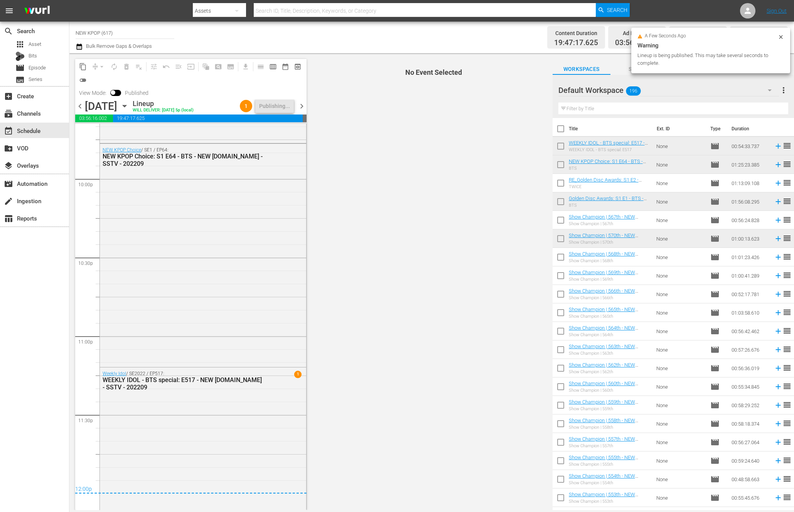
click at [243, 362] on div "NEW KPOP Choice / SE1 / EP64: NEW KPOP Choice: S1 E64 - BTS - NEW K.ID - SSTV -…" at bounding box center [203, 255] width 206 height 222
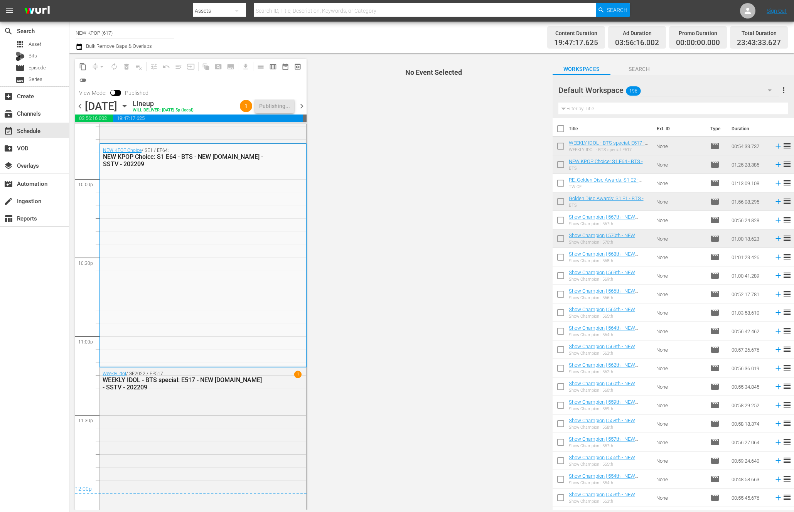
click at [232, 417] on div "Weekly Idol / SE2022 / EP517: WEEKLY IDOL - BTS special: E517 - NEW K.ID - SSTV…" at bounding box center [203, 437] width 206 height 141
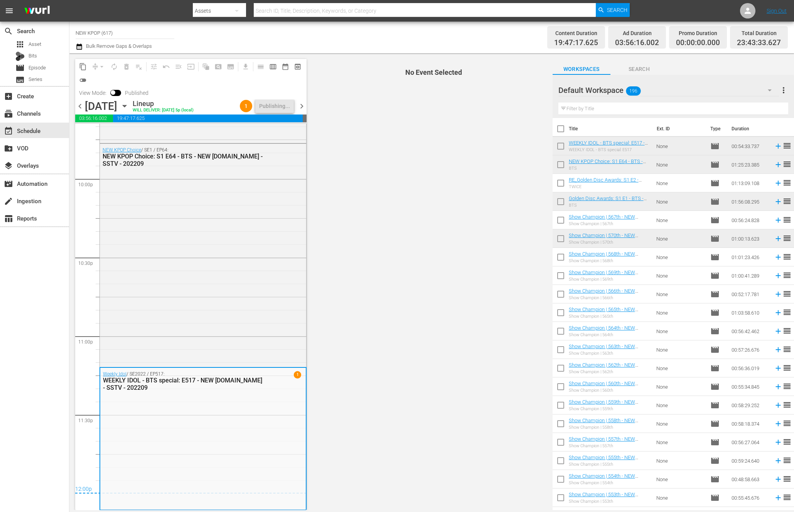
click at [305, 100] on div "chevron_left Thursday, October 9th October 9th Lineup WILL DELIVER: 10/8 @ 5p (…" at bounding box center [190, 106] width 231 height 15
click at [304, 106] on span "chevron_right" at bounding box center [302, 106] width 10 height 10
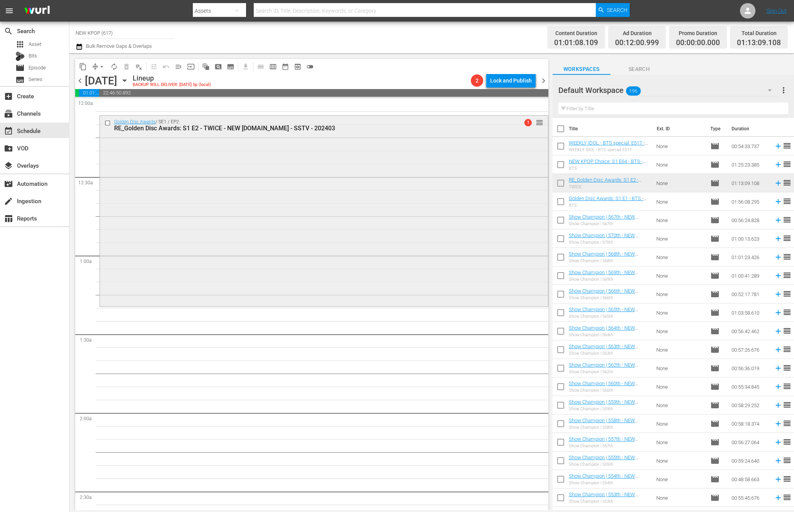
click at [199, 284] on div "Golden Disc Awards / SE1 / EP2: RE_Golden Disc Awards: S1 E2 - TWICE - NEW K.ID…" at bounding box center [324, 210] width 448 height 189
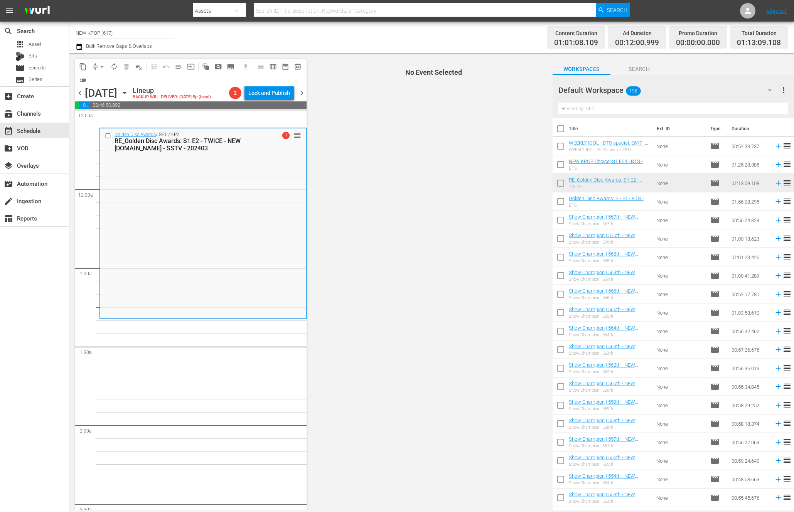
click at [77, 95] on span "chevron_left" at bounding box center [80, 93] width 10 height 10
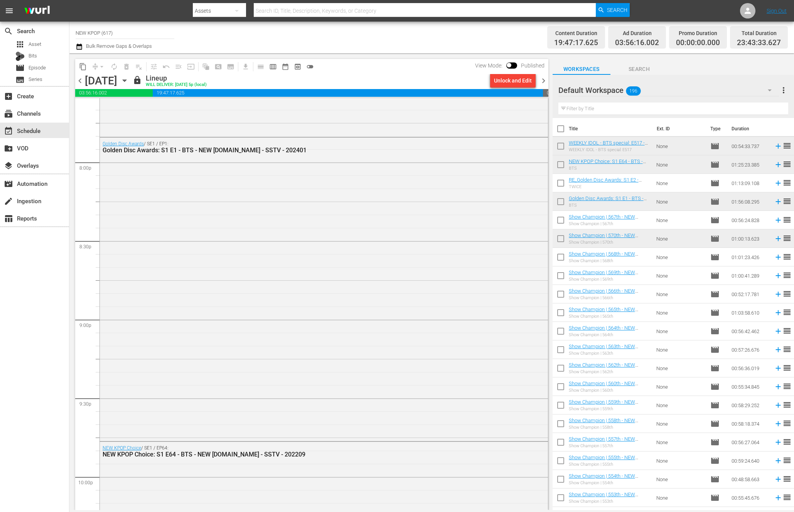
scroll to position [3380, 0]
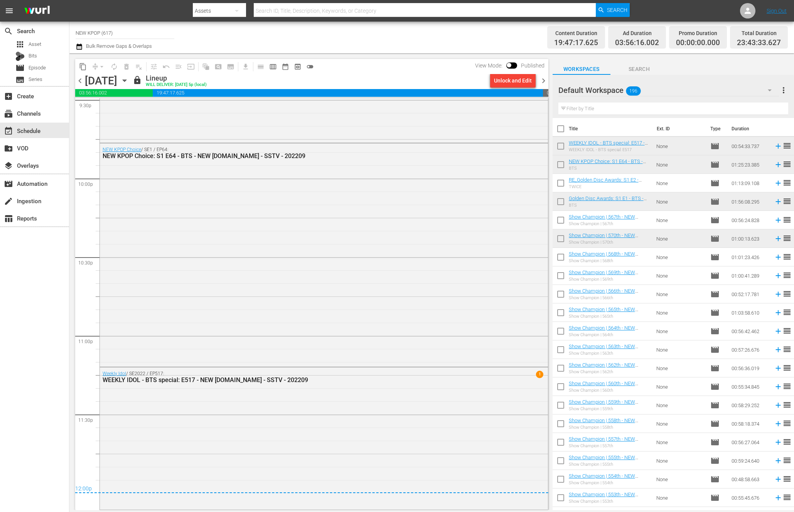
click at [542, 83] on span "chevron_right" at bounding box center [544, 81] width 10 height 10
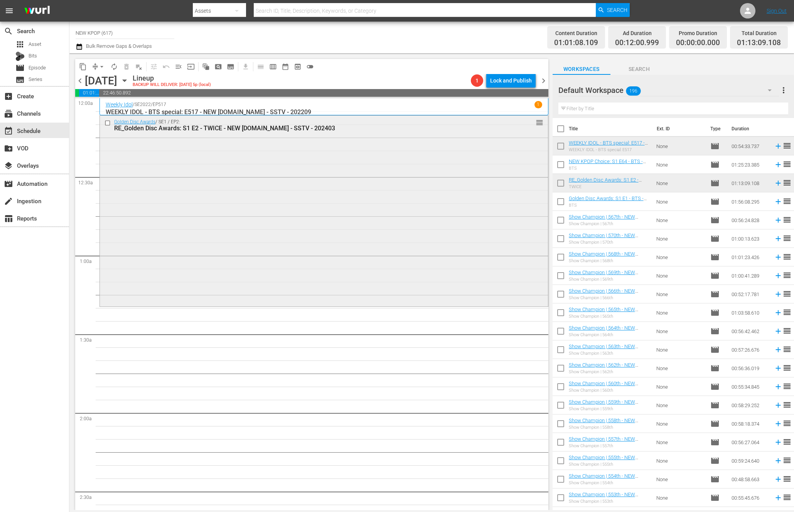
click at [166, 204] on div "Golden Disc Awards / SE1 / EP2: RE_Golden Disc Awards: S1 E2 - TWICE - NEW [DOM…" at bounding box center [324, 210] width 448 height 189
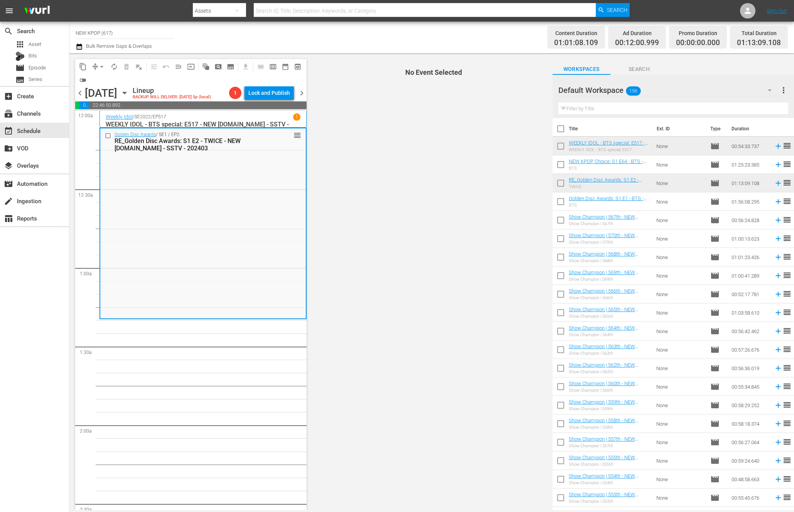
click at [593, 105] on input "text" at bounding box center [673, 109] width 230 height 12
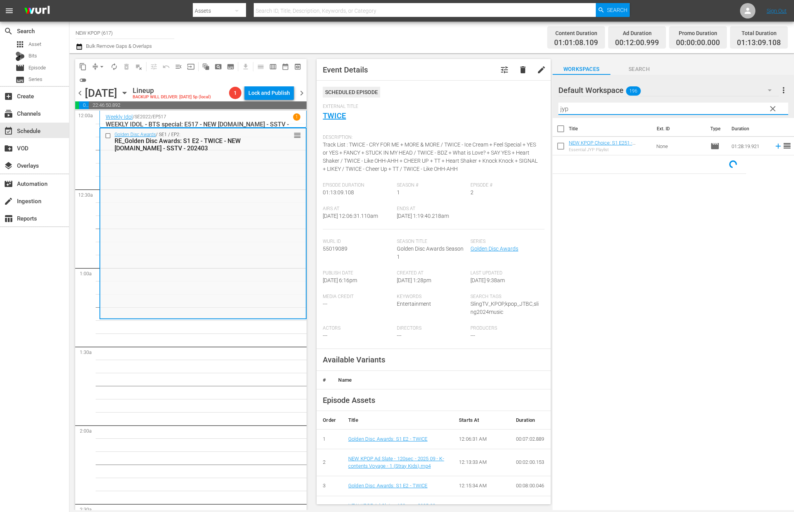
click at [574, 112] on input "jyp" at bounding box center [673, 109] width 230 height 12
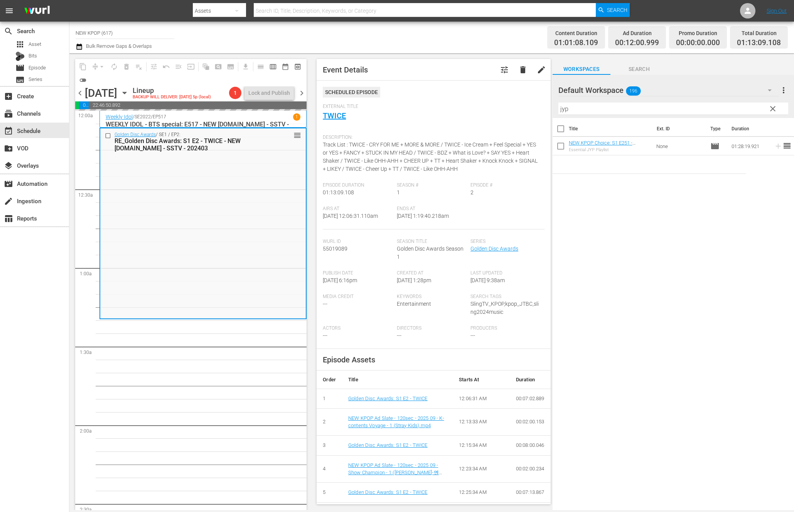
click at [261, 240] on div "Golden Disc Awards / SE1 / EP2: RE_Golden Disc Awards: S1 E2 - TWICE - NEW [DOM…" at bounding box center [202, 222] width 205 height 189
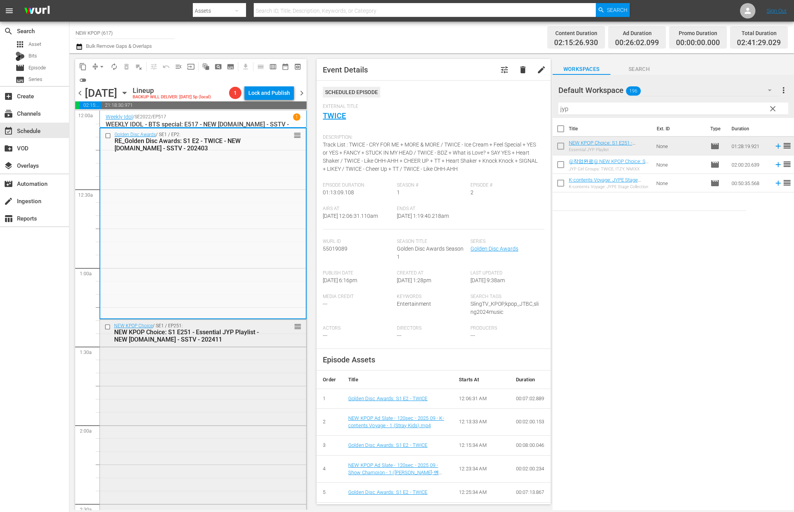
click at [261, 452] on div "NEW KPOP Choice / SE1 / EP251: NEW KPOP Choice: S1 E251 - Essential JYP Playlis…" at bounding box center [203, 434] width 206 height 229
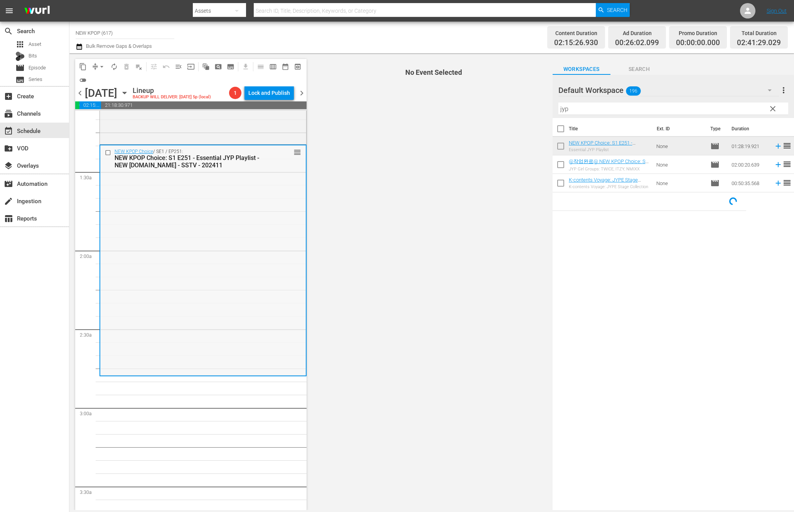
scroll to position [177, 0]
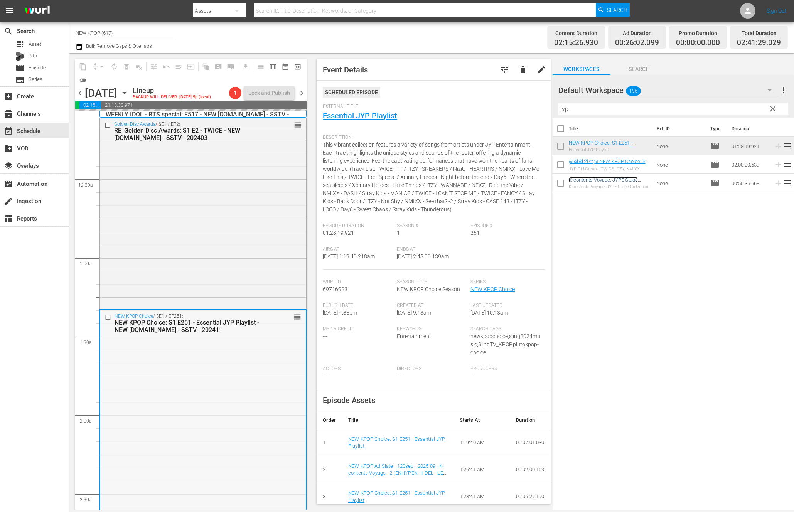
scroll to position [58, 0]
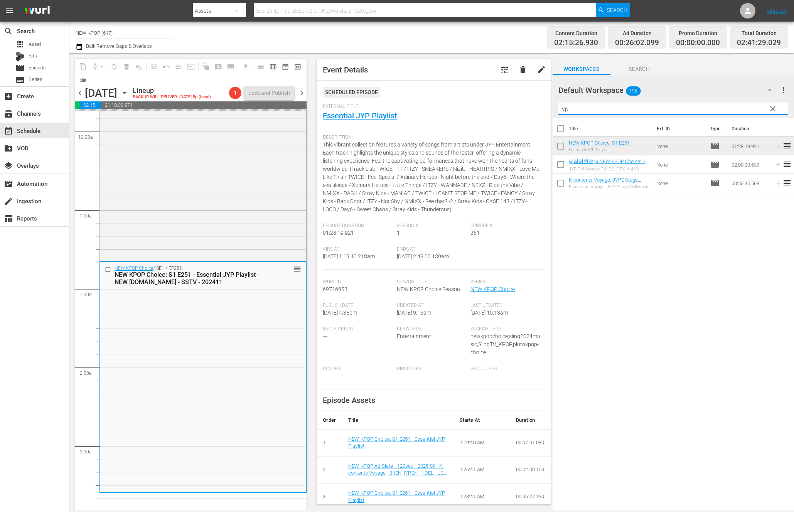
drag, startPoint x: 578, startPoint y: 109, endPoint x: 498, endPoint y: 107, distance: 79.8
click at [498, 107] on div "content_copy compress arrow_drop_down autorenew_outlined delete_forever_outline…" at bounding box center [431, 281] width 724 height 457
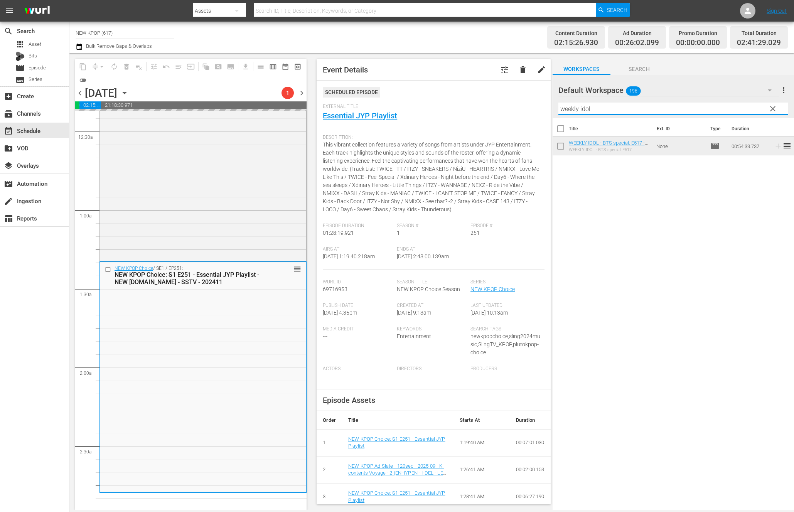
type input "weekly idol"
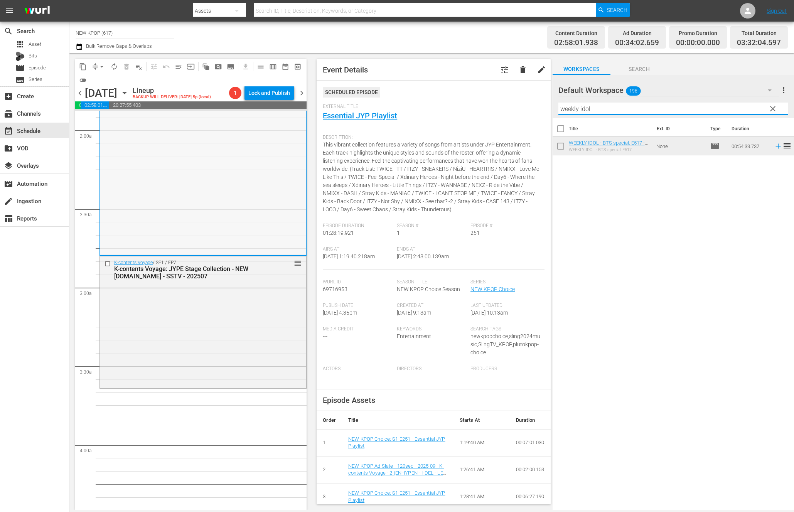
scroll to position [669, 0]
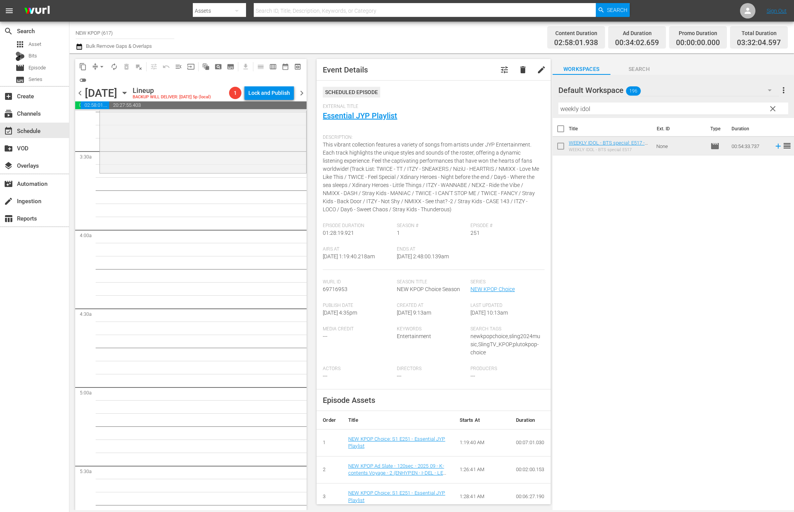
scroll to position [438, 0]
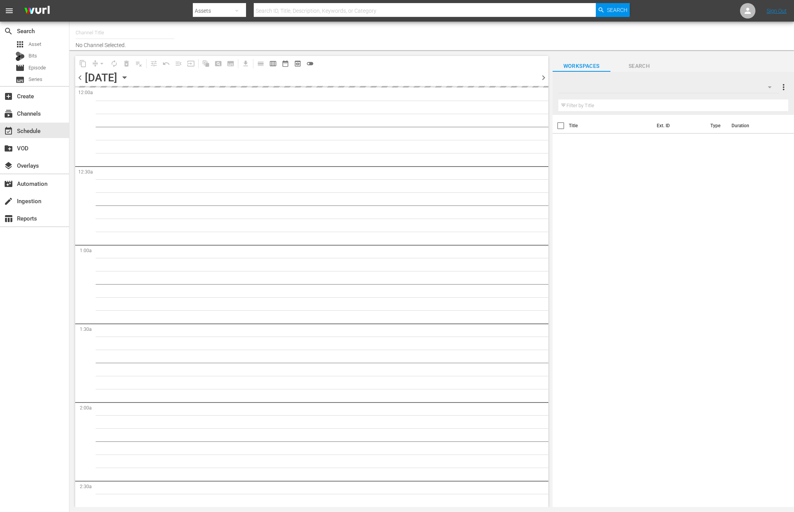
type input "NEW KPOP (617)"
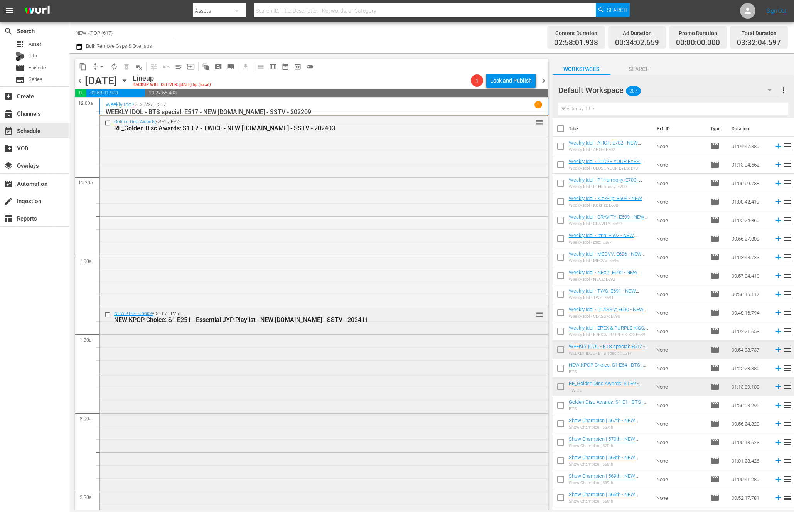
click at [206, 388] on div "NEW KPOP Choice / SE1 / EP251: NEW KPOP Choice: S1 E251 - Essential JYP Playlis…" at bounding box center [324, 421] width 448 height 229
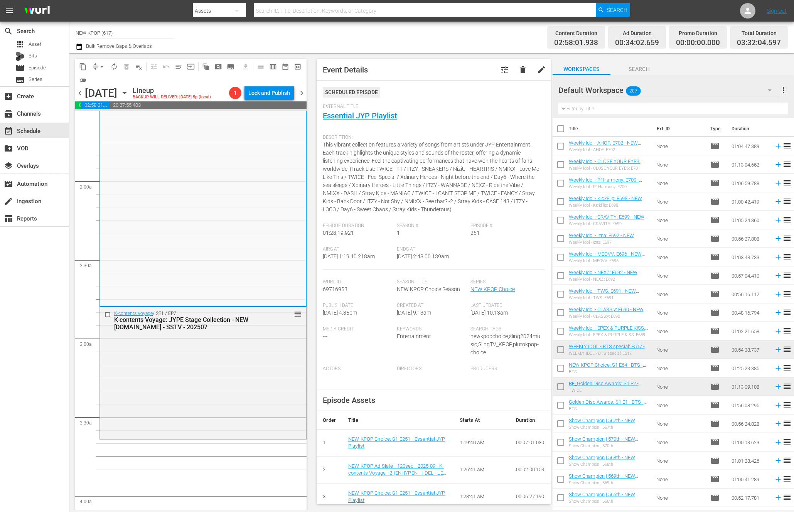
scroll to position [269, 0]
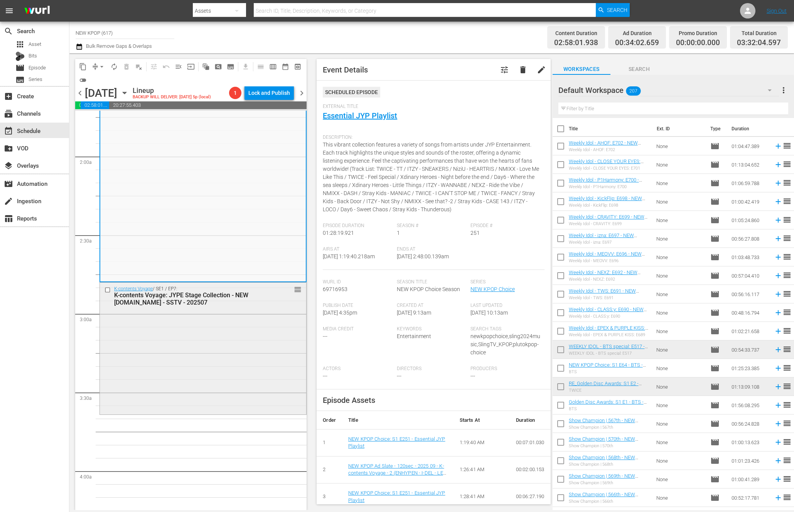
click at [221, 377] on div "K-contents Voyage / SE1 / EP7: K-contents Voyage: JYPE Stage Collection - NEW […" at bounding box center [203, 348] width 206 height 130
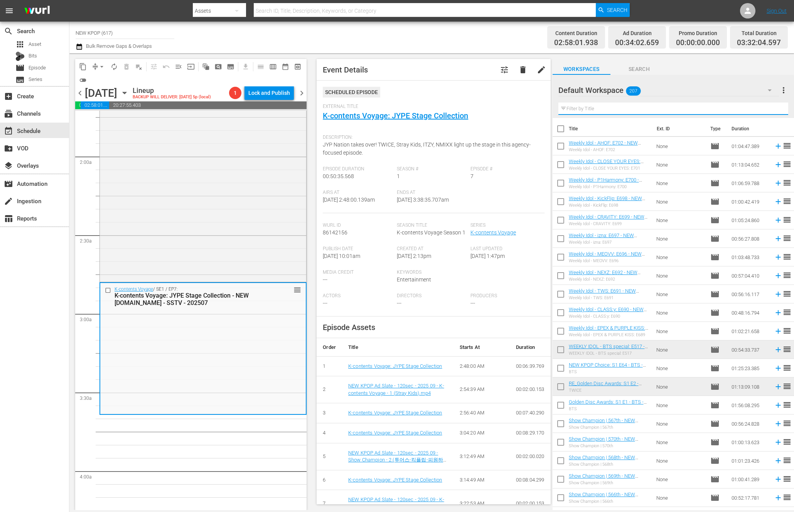
click at [639, 111] on input "text" at bounding box center [673, 109] width 230 height 12
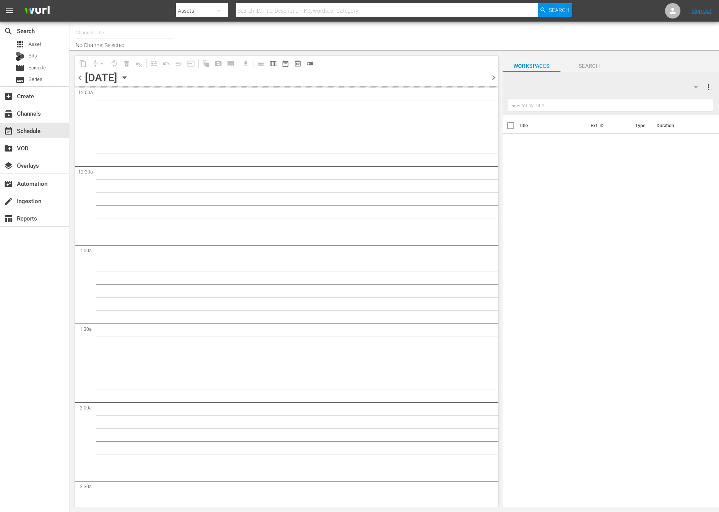
type input "NEW KPOP (617)"
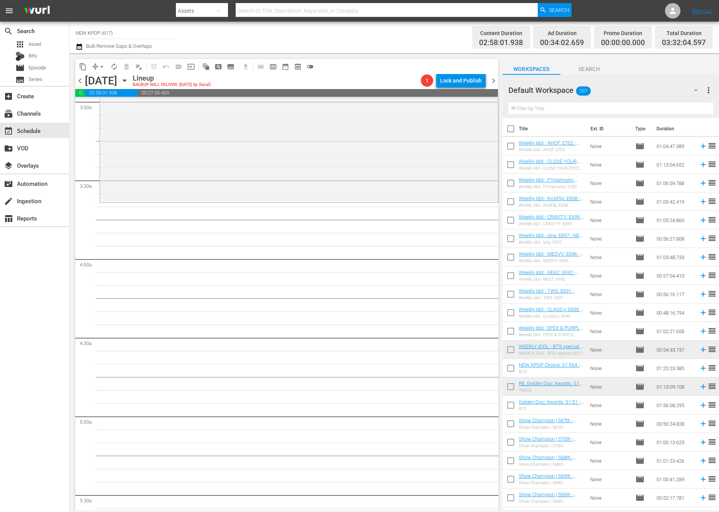
scroll to position [360, 0]
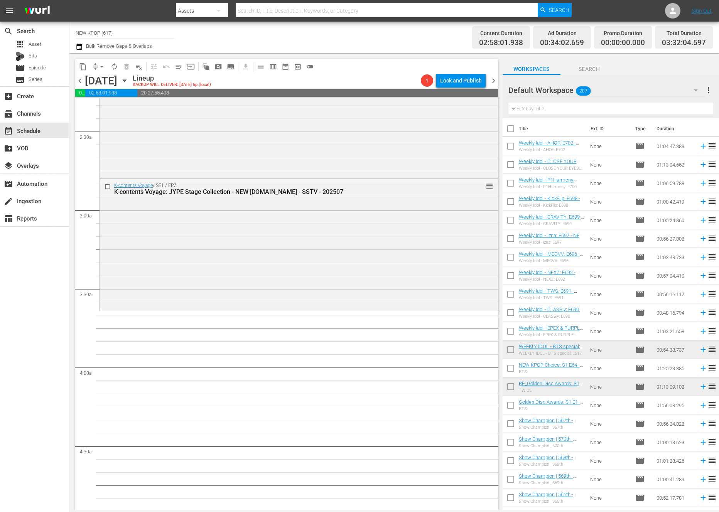
click at [322, 280] on div "K-contents Voyage / SE1 / EP7: K-contents Voyage: JYPE Stage Collection - NEW […" at bounding box center [299, 244] width 398 height 130
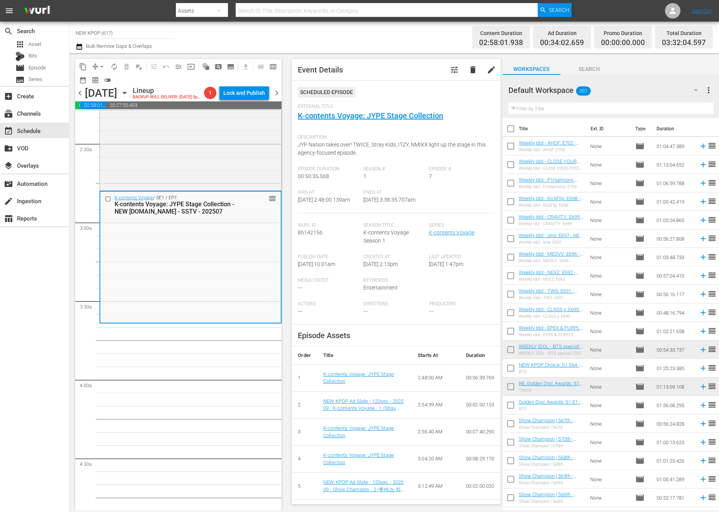
click at [587, 108] on input "text" at bounding box center [610, 109] width 205 height 12
drag, startPoint x: 556, startPoint y: 199, endPoint x: 204, endPoint y: 1, distance: 404.1
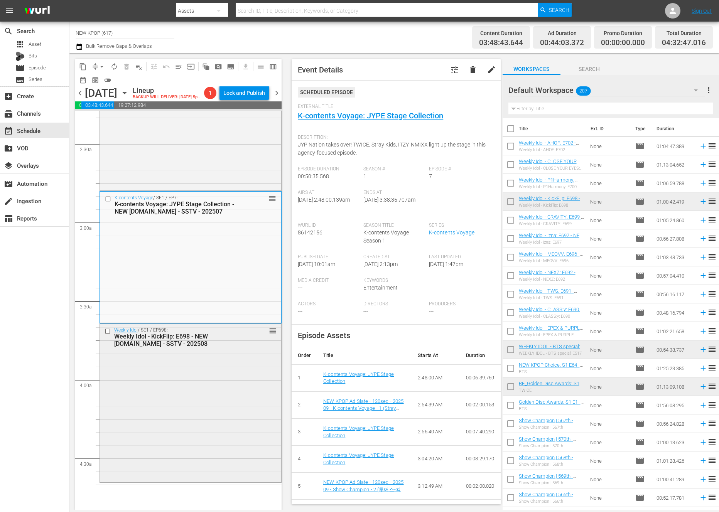
click at [212, 433] on div "Weekly Idol / SE1 / EP698: Weekly Idol - KickFlip: E698 - NEW [DOMAIN_NAME] - S…" at bounding box center [190, 402] width 181 height 157
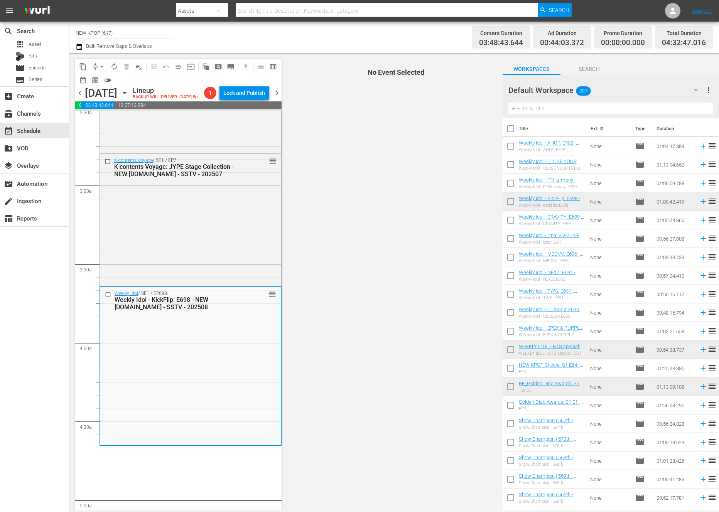
scroll to position [404, 0]
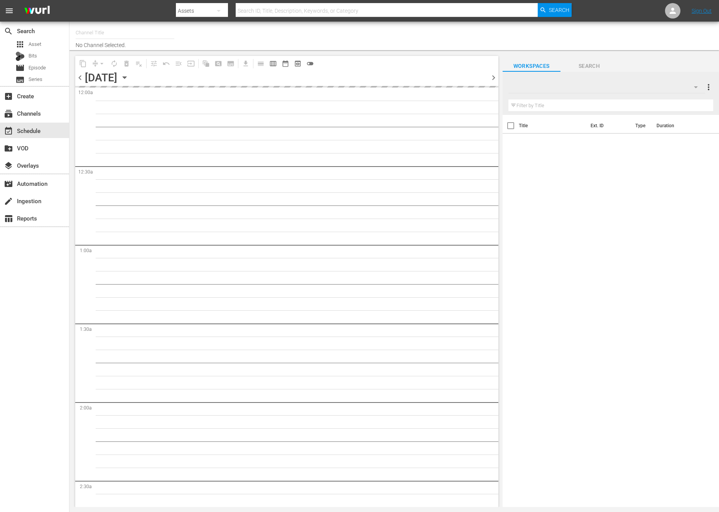
type input "NEW KPOP (617)"
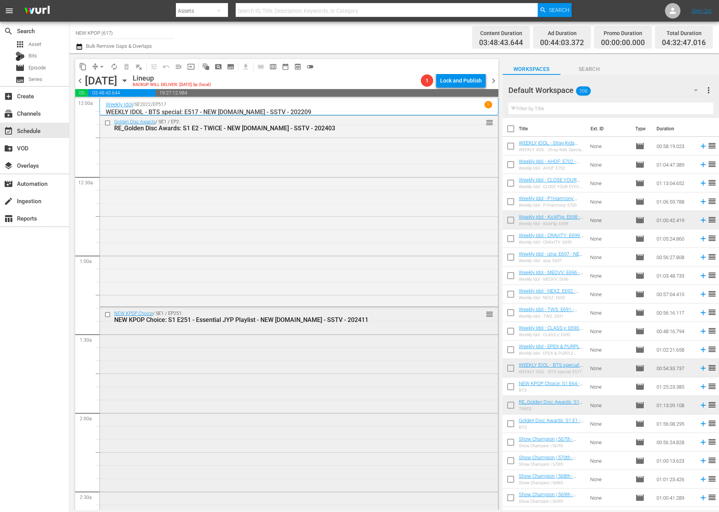
click at [144, 359] on div "NEW KPOP Choice / SE1 / EP251: NEW KPOP Choice: S1 E251 - Essential JYP Playlis…" at bounding box center [299, 421] width 398 height 229
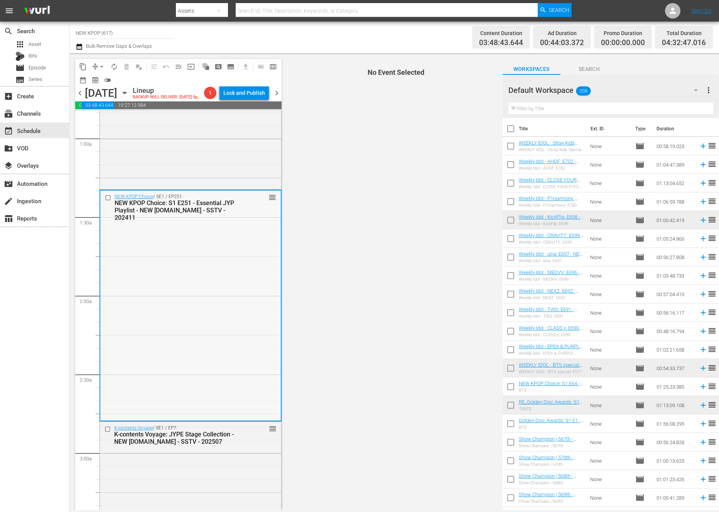
scroll to position [497, 0]
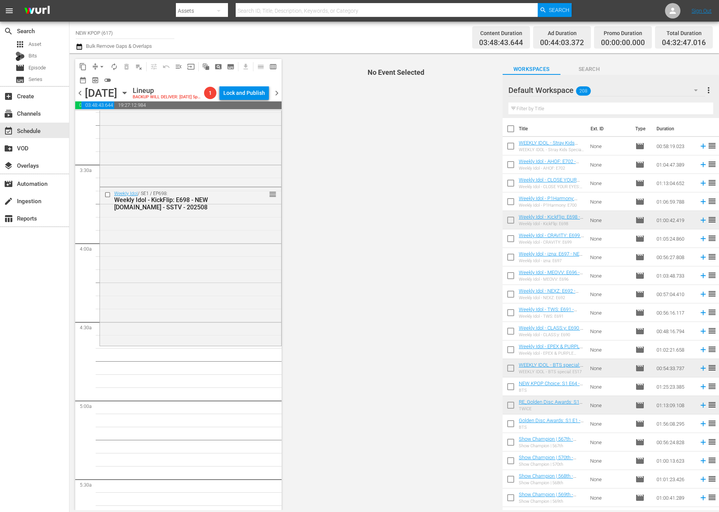
click at [141, 336] on div "Weekly Idol / SE1 / EP698: Weekly Idol - KickFlip: E698 - NEW [DOMAIN_NAME] - S…" at bounding box center [190, 265] width 181 height 157
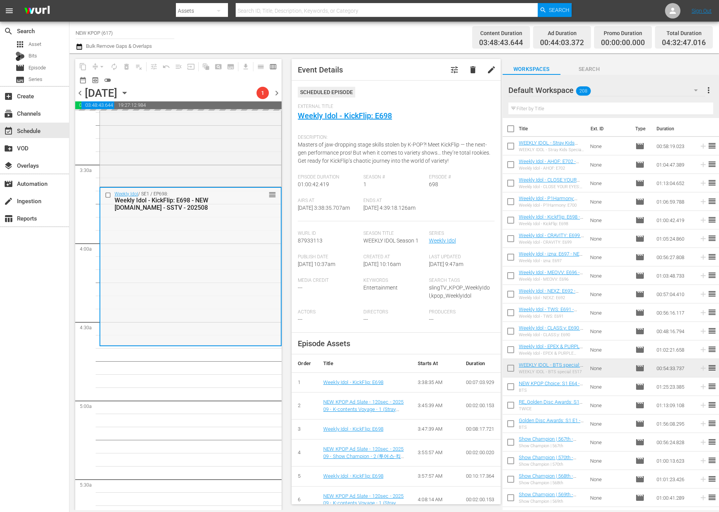
click at [199, 342] on div "Weekly Idol / SE1 / EP698: Weekly Idol - KickFlip: E698 - NEW [DOMAIN_NAME] - S…" at bounding box center [190, 266] width 180 height 157
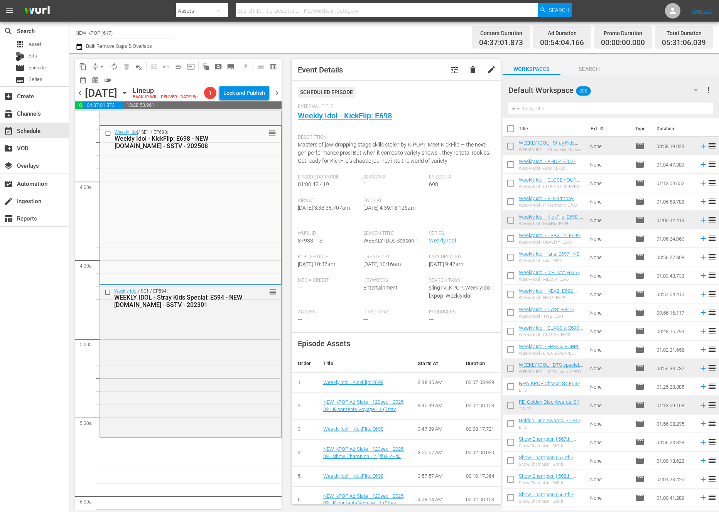
click at [199, 342] on div "Weekly Idol / SE1 / EP594: WEEKLY IDOL - Stray Kids Special: E594 - NEW [DOMAIN…" at bounding box center [190, 360] width 181 height 151
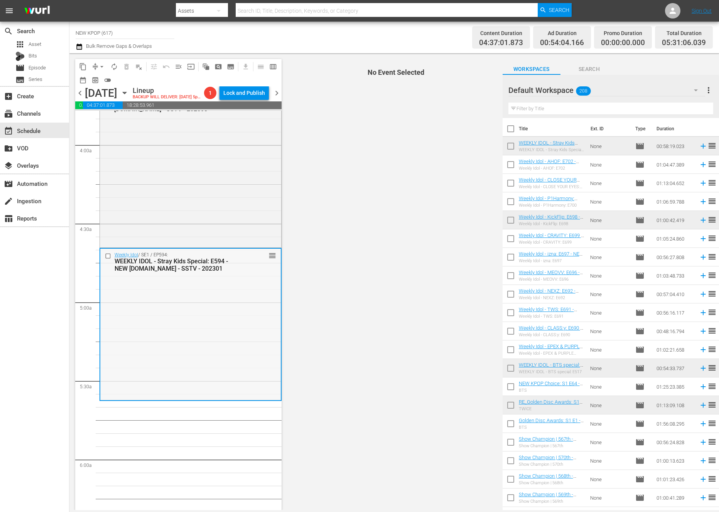
scroll to position [396, 0]
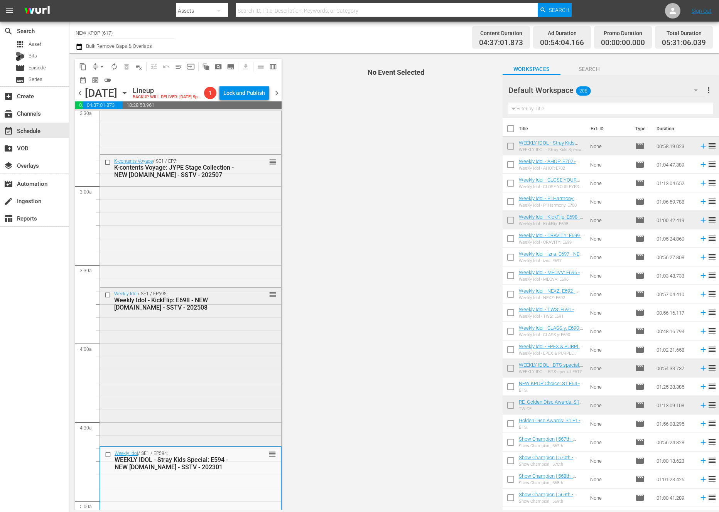
click at [259, 413] on div "Weekly Idol / SE1 / EP698: Weekly Idol - KickFlip: E698 - NEW [DOMAIN_NAME] - S…" at bounding box center [190, 366] width 181 height 157
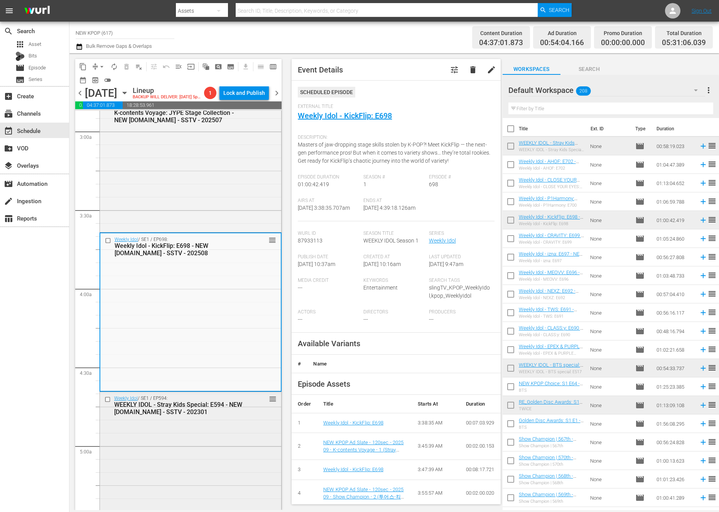
click at [217, 420] on div "Weekly Idol / SE1 / EP594: WEEKLY IDOL - Stray Kids Special: E594 - NEW [DOMAIN…" at bounding box center [190, 467] width 181 height 151
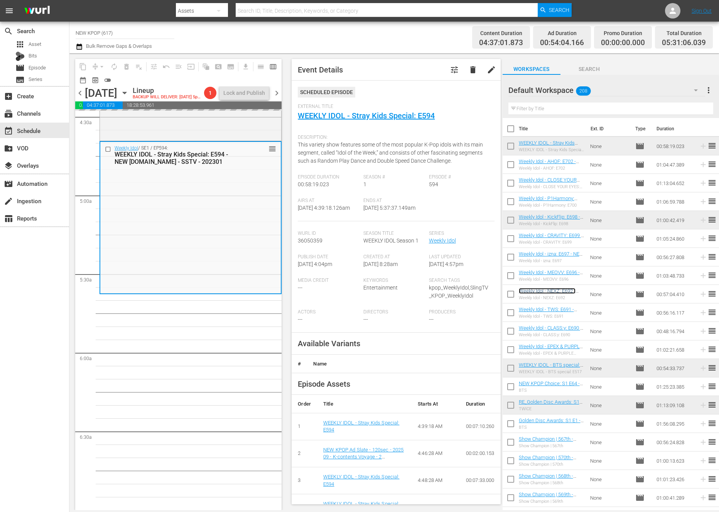
scroll to position [717, 0]
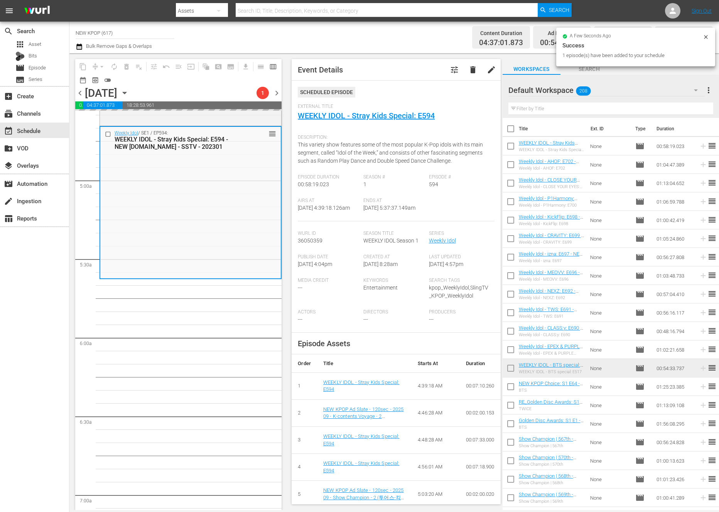
click at [512, 107] on input "text" at bounding box center [610, 109] width 205 height 12
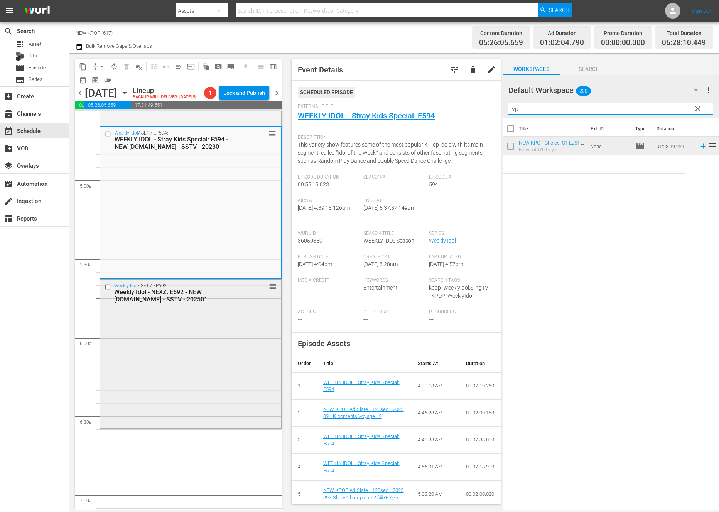
click at [214, 357] on div "Weekly Idol / SE1 / EP692: Weekly Idol - NEXZ: E692 - NEW [DOMAIN_NAME] - SSTV …" at bounding box center [190, 353] width 181 height 147
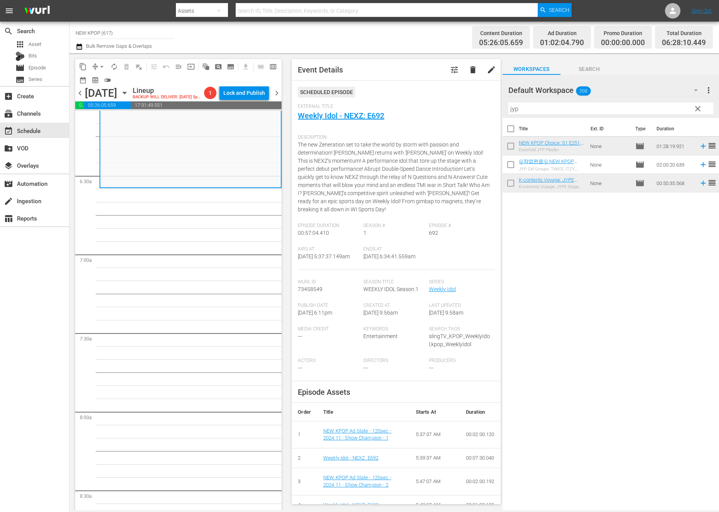
scroll to position [909, 0]
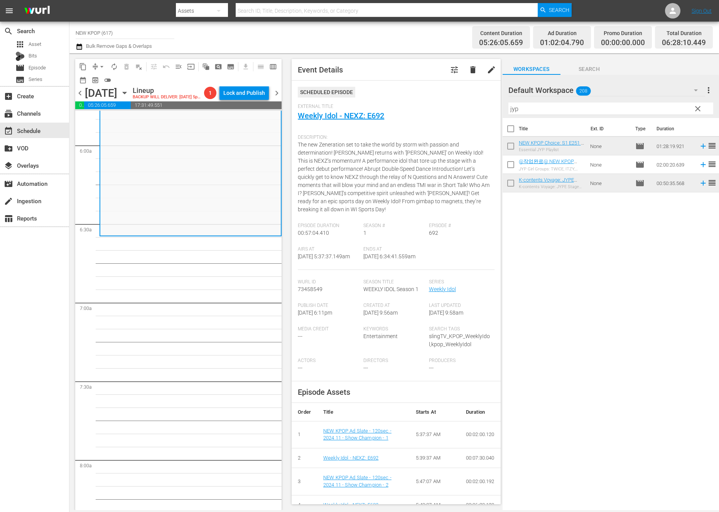
drag, startPoint x: 272, startPoint y: 148, endPoint x: 149, endPoint y: 257, distance: 164.2
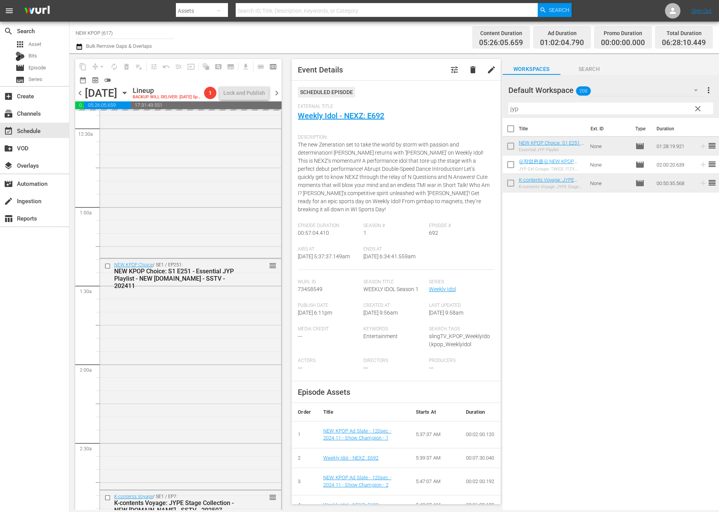
scroll to position [0, 0]
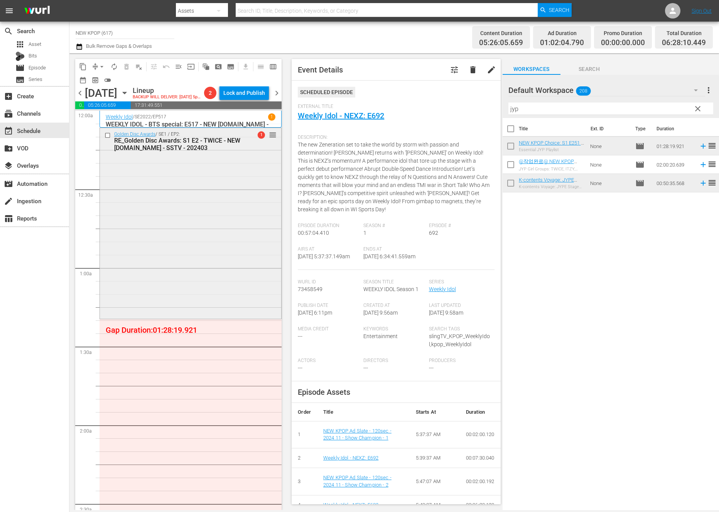
click at [162, 267] on div "Golden Disc Awards / SE1 / EP2: RE_Golden Disc Awards: S1 E2 - TWICE - NEW [DOM…" at bounding box center [190, 222] width 181 height 189
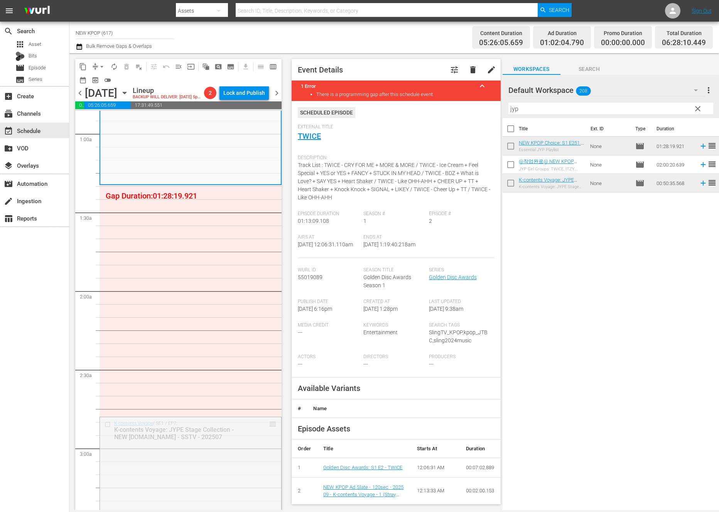
scroll to position [83, 0]
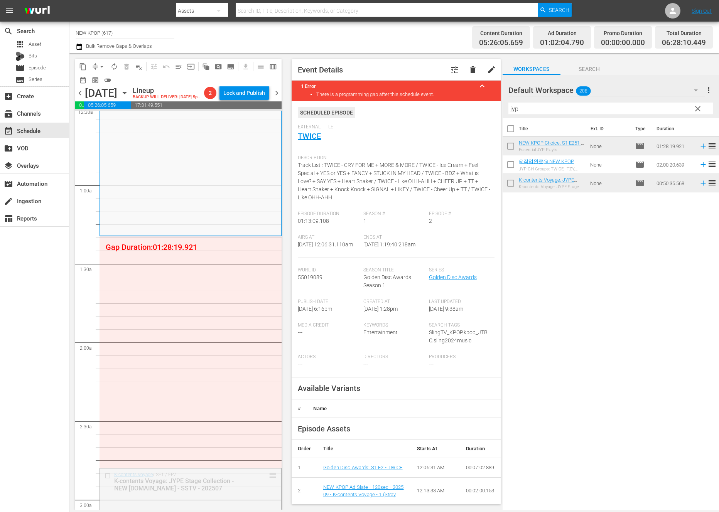
drag, startPoint x: 273, startPoint y: 318, endPoint x: 193, endPoint y: 238, distance: 113.1
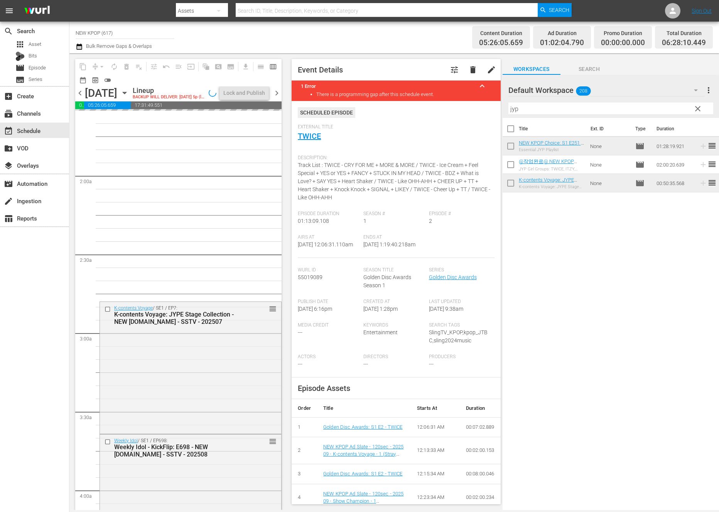
scroll to position [162, 0]
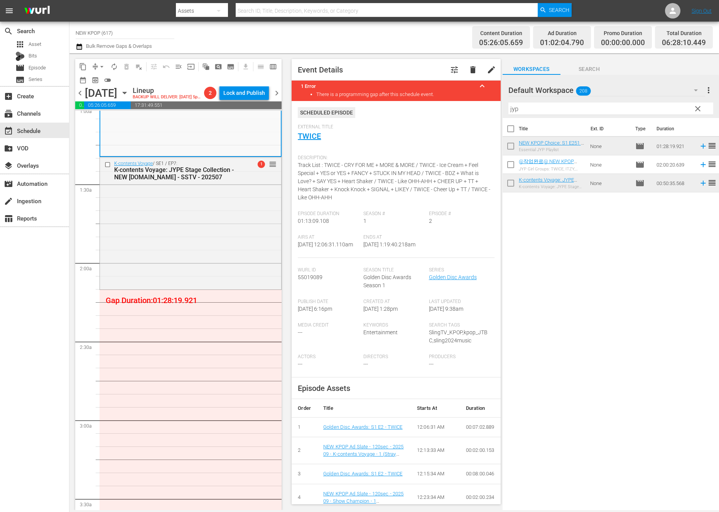
drag, startPoint x: 552, startPoint y: 113, endPoint x: 445, endPoint y: 112, distance: 107.6
click at [445, 112] on div "content_copy compress arrow_drop_down autorenew_outlined delete_forever_outline…" at bounding box center [393, 281] width 649 height 457
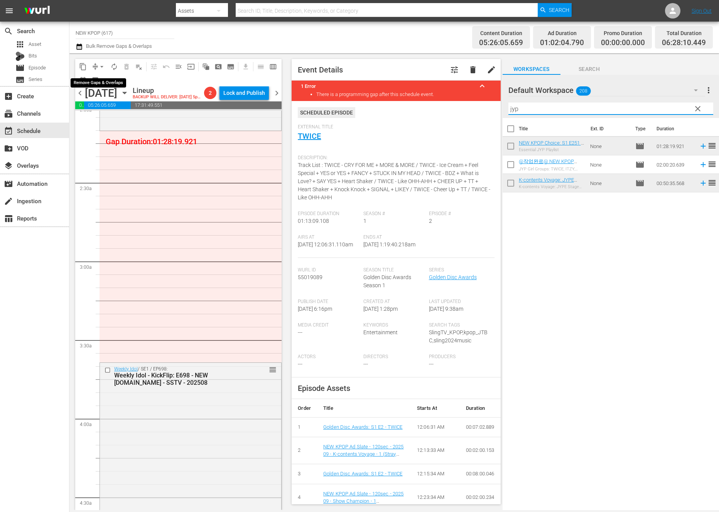
click at [101, 63] on span "arrow_drop_down" at bounding box center [102, 67] width 8 height 8
click at [109, 110] on li "Align to End of Previous Day" at bounding box center [102, 107] width 81 height 13
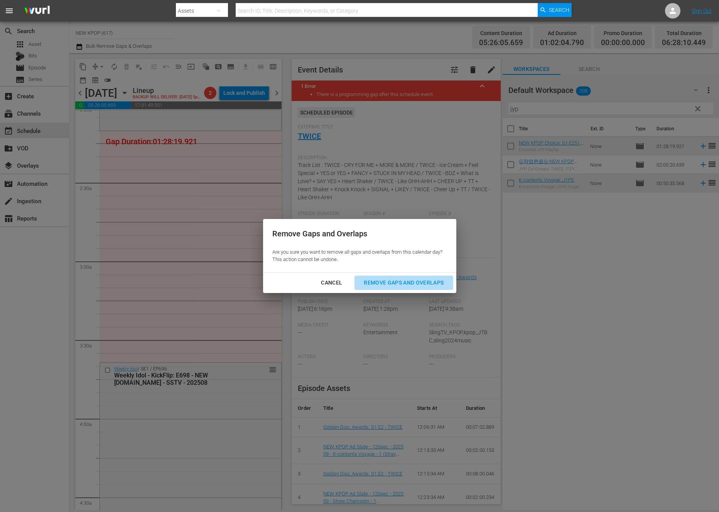
click at [434, 284] on div "Remove Gaps and Overlaps" at bounding box center [403, 283] width 92 height 10
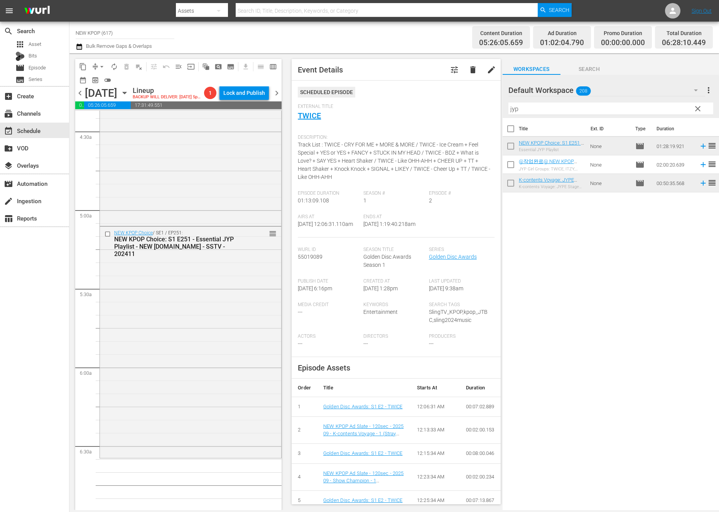
click at [187, 412] on div "NEW KPOP Choice / SE1 / EP251: NEW KPOP Choice: S1 E251 - Essential JYP Playlis…" at bounding box center [190, 341] width 181 height 229
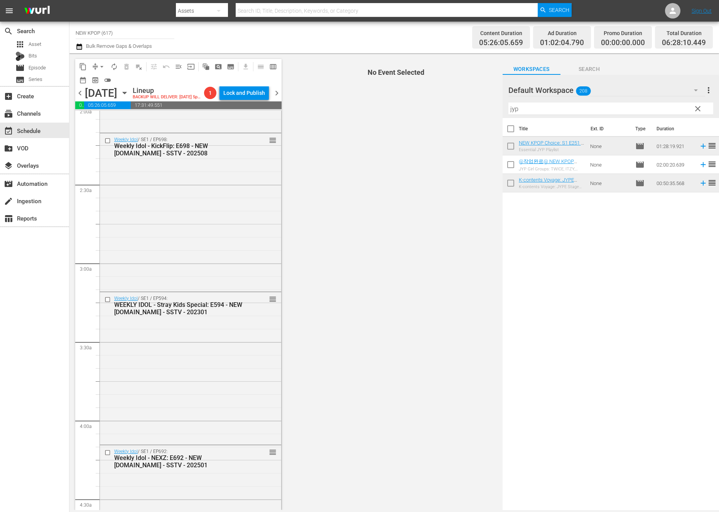
click at [187, 412] on div "Weekly Idol / SE1 / EP594: WEEKLY IDOL - Stray Kids Special: E594 - NEW [DOMAIN…" at bounding box center [190, 367] width 181 height 151
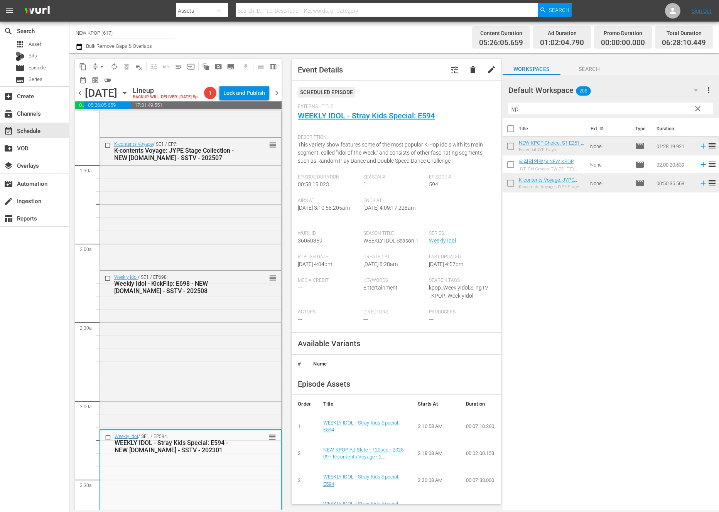
scroll to position [0, 0]
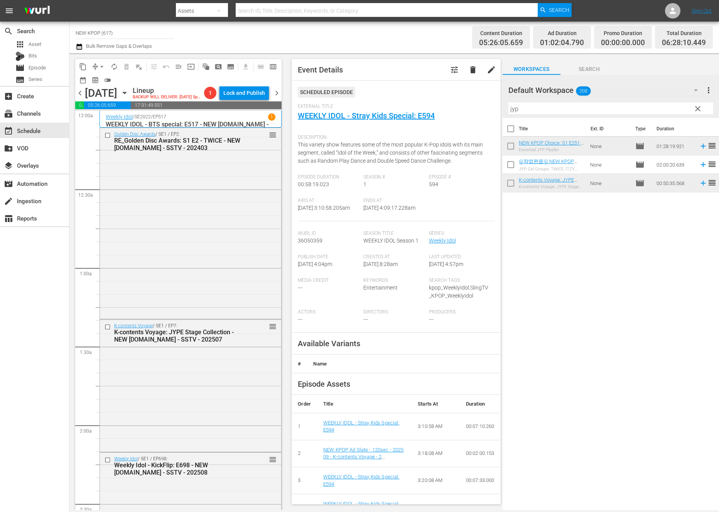
click at [187, 412] on div "K-contents Voyage / SE1 / EP7: K-contents Voyage: JYPE Stage Collection - NEW […" at bounding box center [190, 385] width 181 height 130
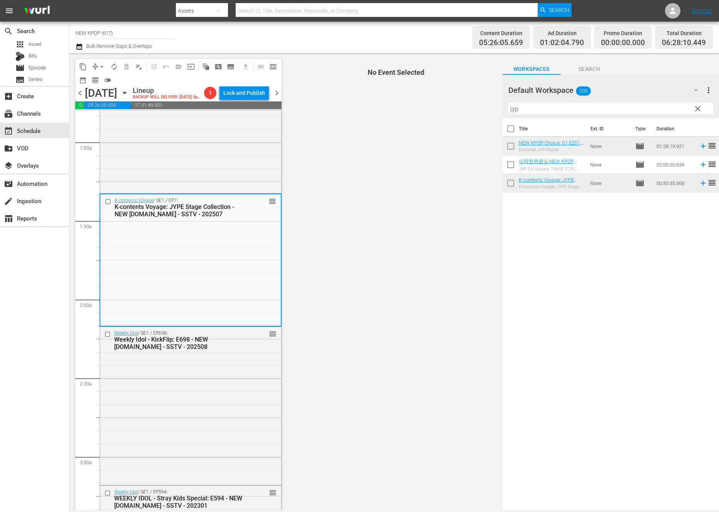
click at [187, 412] on div "Weekly Idol / SE1 / EP698: Weekly Idol - KickFlip: E698 - NEW [DOMAIN_NAME] - S…" at bounding box center [190, 405] width 181 height 157
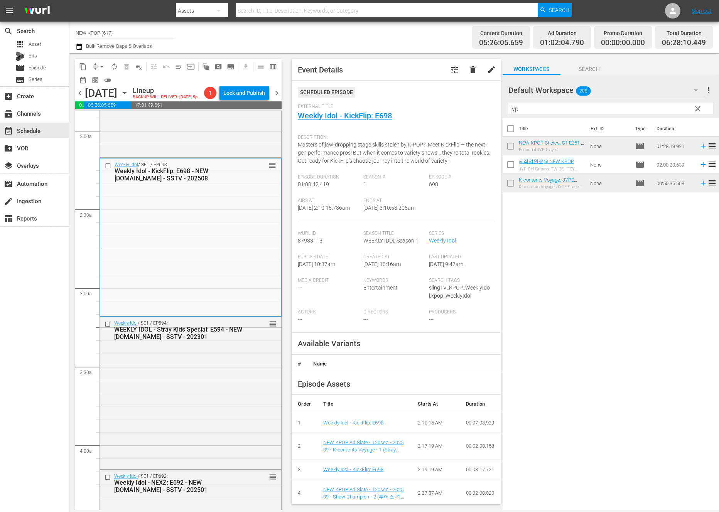
click at [187, 412] on div "Weekly Idol / SE1 / EP594: WEEKLY IDOL - Stray Kids Special: E594 - NEW [DOMAIN…" at bounding box center [190, 392] width 181 height 151
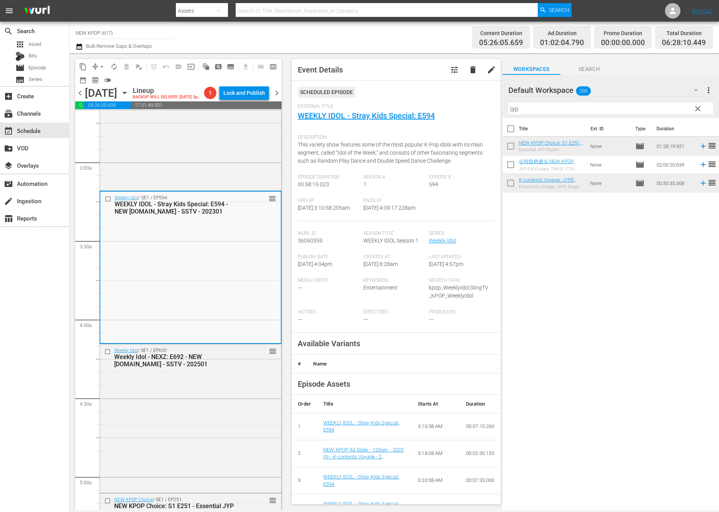
click at [187, 412] on div "Weekly Idol / SE1 / EP692: Weekly Idol - NEXZ: E692 - NEW [DOMAIN_NAME] - SSTV …" at bounding box center [190, 417] width 181 height 147
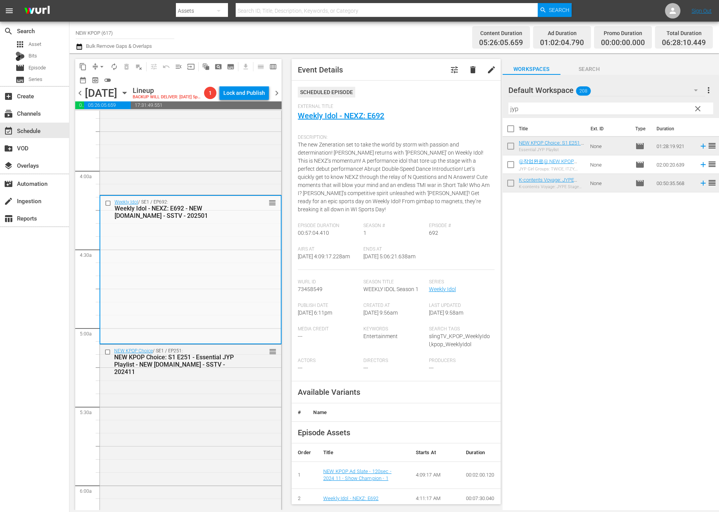
click at [187, 412] on div "NEW KPOP Choice / SE1 / EP251: NEW KPOP Choice: S1 E251 - Essential JYP Playlis…" at bounding box center [190, 459] width 181 height 229
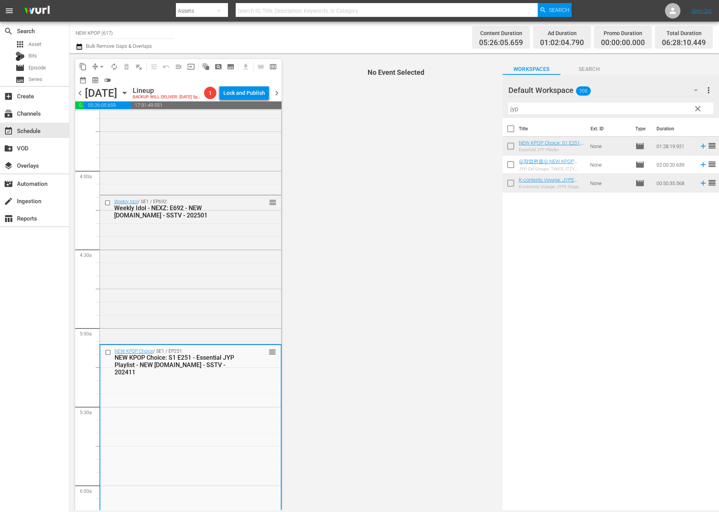
scroll to position [721, 0]
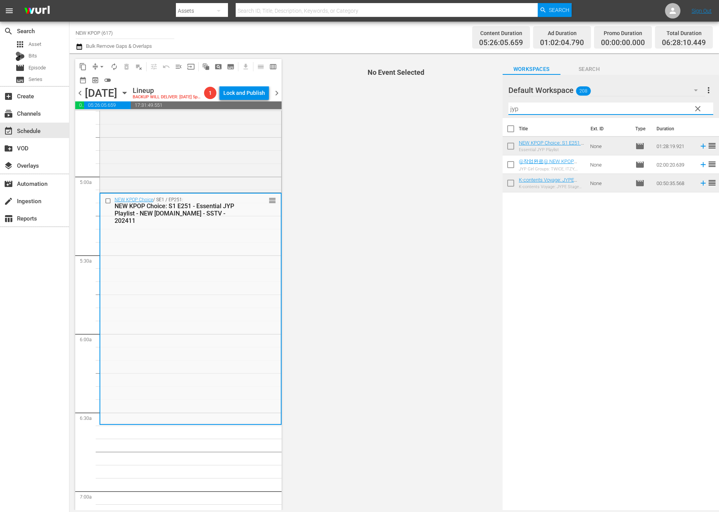
drag, startPoint x: 602, startPoint y: 105, endPoint x: 427, endPoint y: 109, distance: 175.1
click at [427, 109] on div "content_copy compress arrow_drop_down autorenew_outlined delete_forever_outline…" at bounding box center [393, 281] width 649 height 457
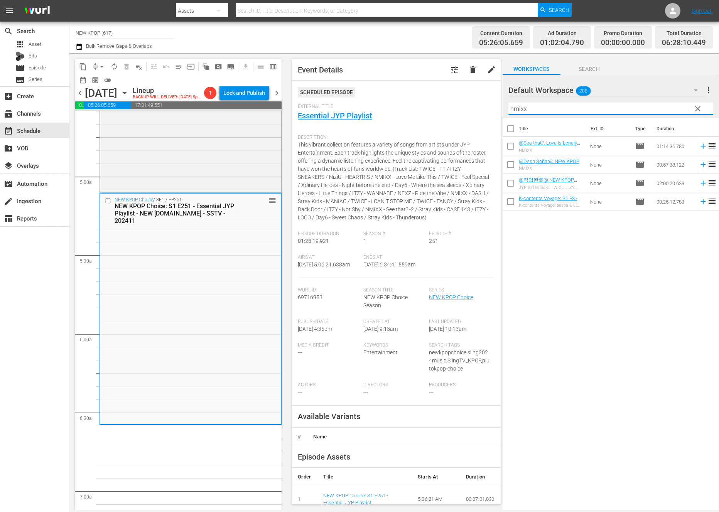
type input "nmixx"
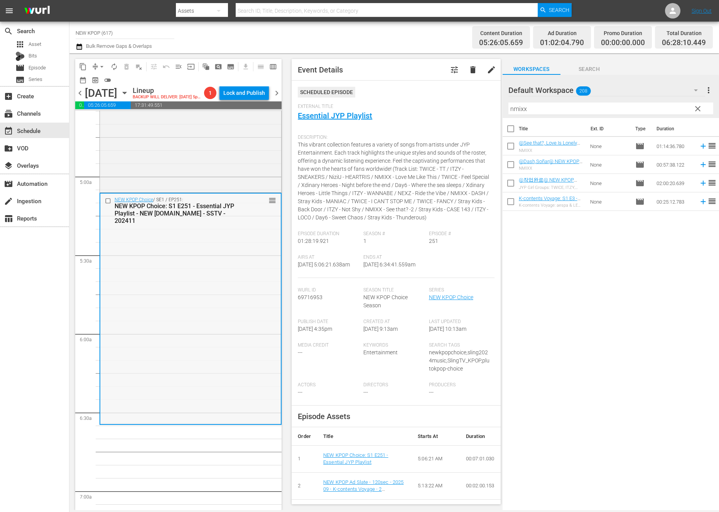
click at [209, 279] on div "NEW KPOP Choice / SE1 / EP251: NEW KPOP Choice: S1 E251 - Essential JYP Playlis…" at bounding box center [190, 308] width 180 height 229
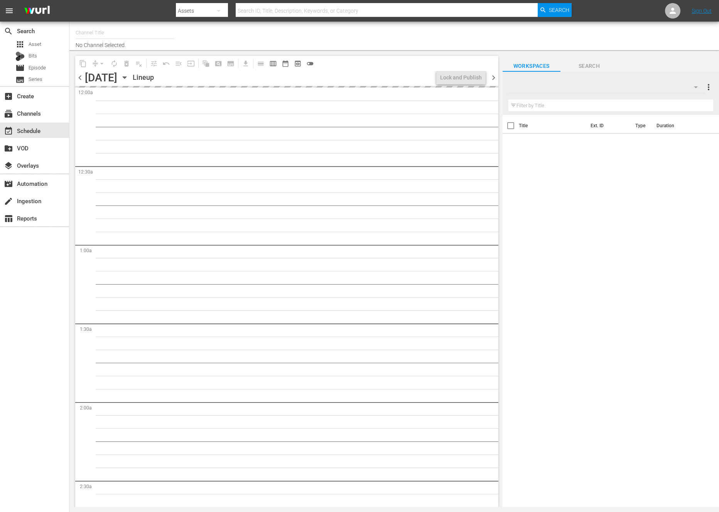
type input "NEW KPOP (617)"
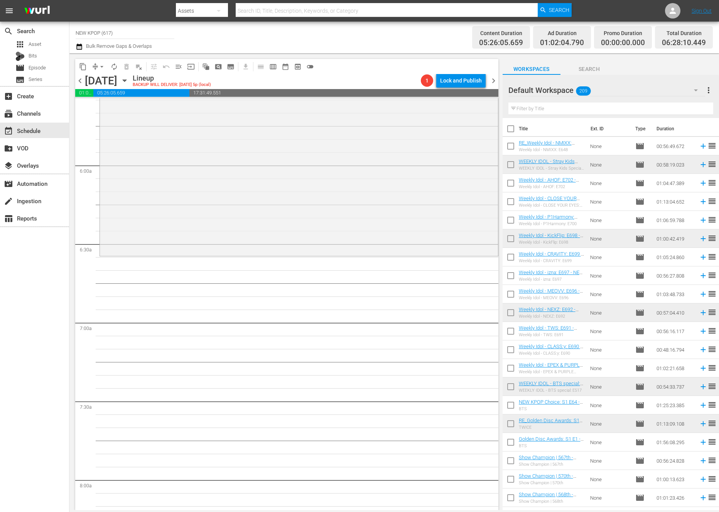
click at [134, 201] on div "NEW KPOP Choice / SE1 / EP251: NEW KPOP Choice: S1 E251 - Essential JYP Playlis…" at bounding box center [299, 139] width 398 height 229
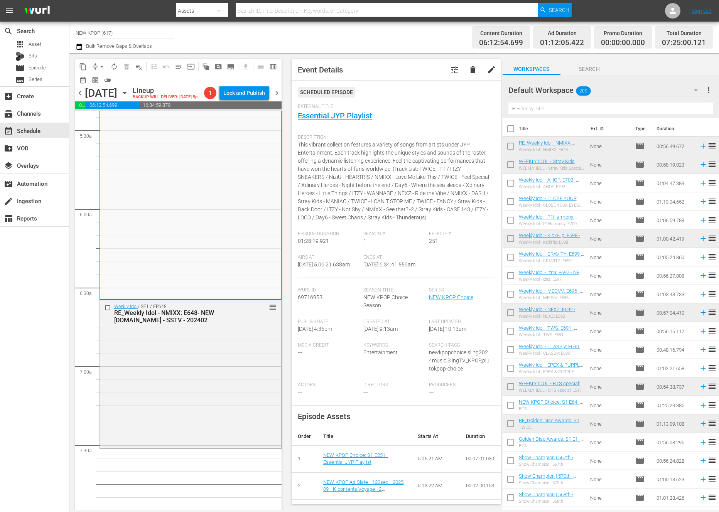
scroll to position [896, 0]
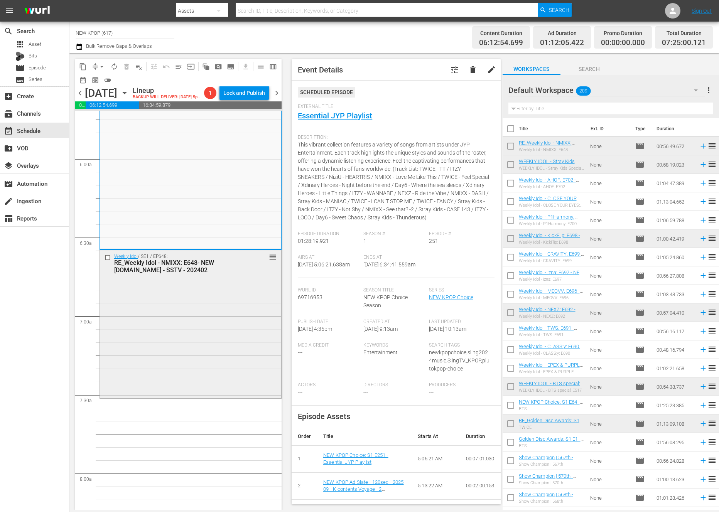
click at [187, 313] on div "Weekly Idol / SE1 / EP648: RE_Weekly Idol - NMIXX: E648- NEW [DOMAIN_NAME] - SS…" at bounding box center [190, 323] width 181 height 147
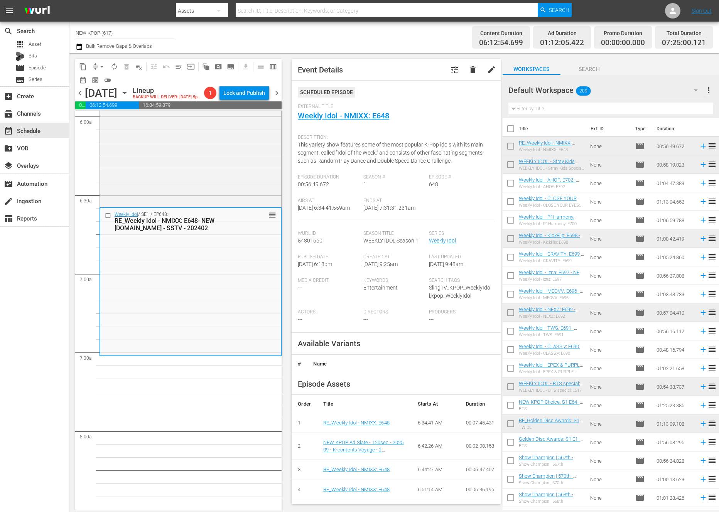
scroll to position [938, 0]
click at [546, 104] on input "text" at bounding box center [610, 109] width 205 height 12
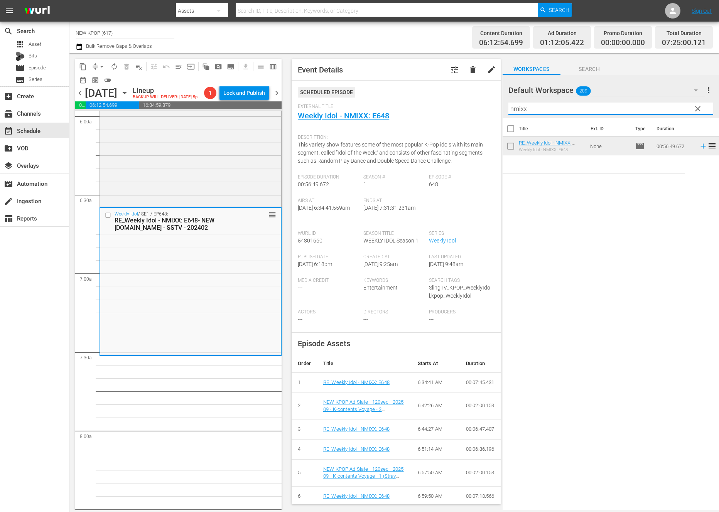
type input "nmixx"
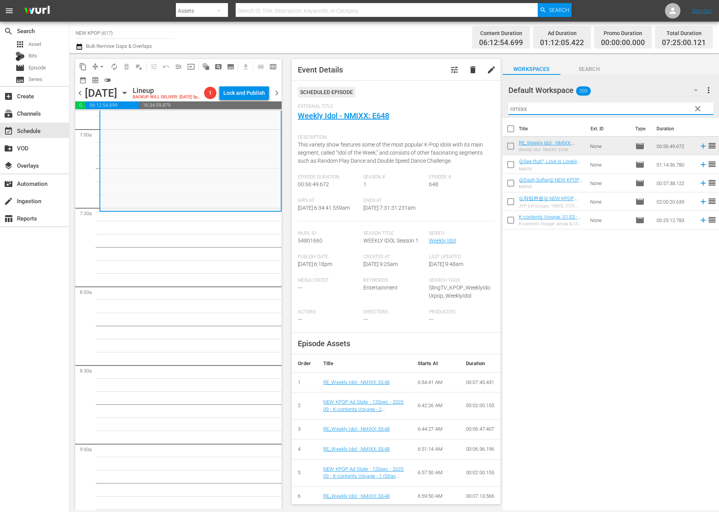
scroll to position [1068, 0]
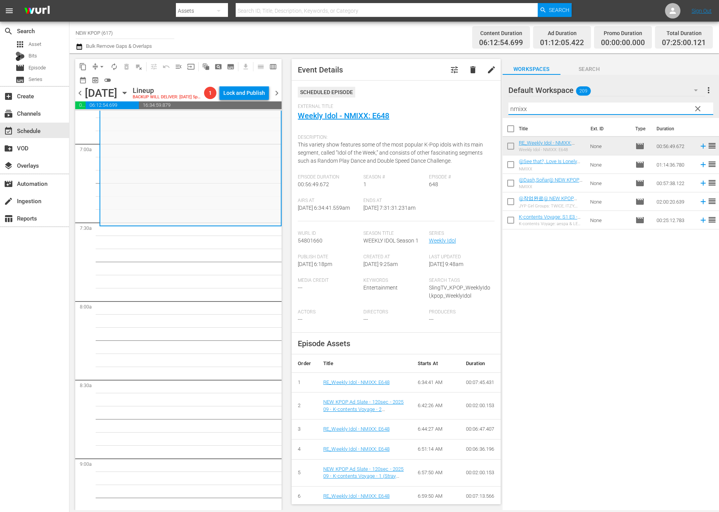
click at [673, 288] on div "Title Ext. ID Type Duration RE_Weekly Idol - NMIXX: E648- NEW [DOMAIN_NAME] - S…" at bounding box center [610, 314] width 216 height 393
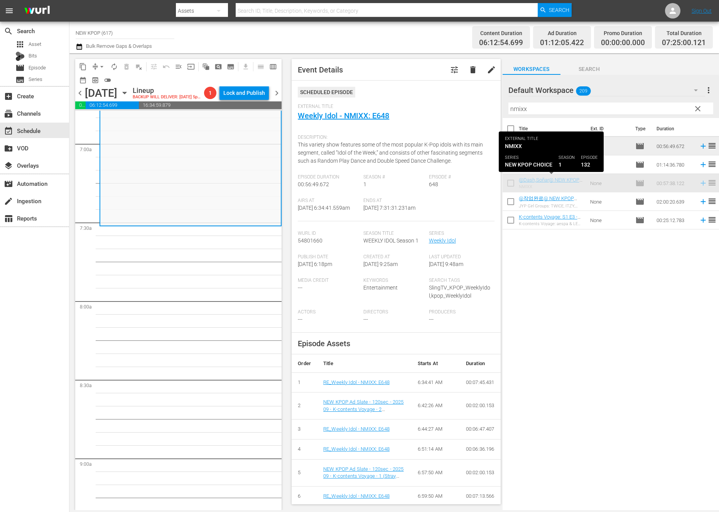
click at [628, 275] on div "Title Ext. ID Type Duration RE_Weekly Idol - NMIXX: E648- NEW [DOMAIN_NAME] - S…" at bounding box center [610, 314] width 216 height 393
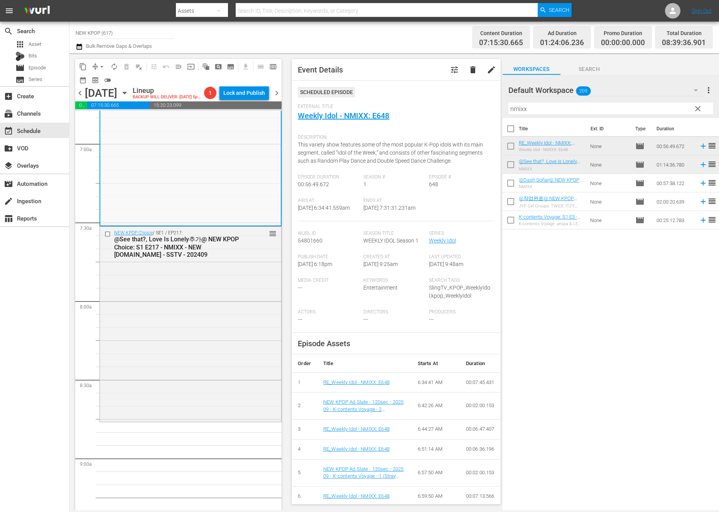
scroll to position [1168, 0]
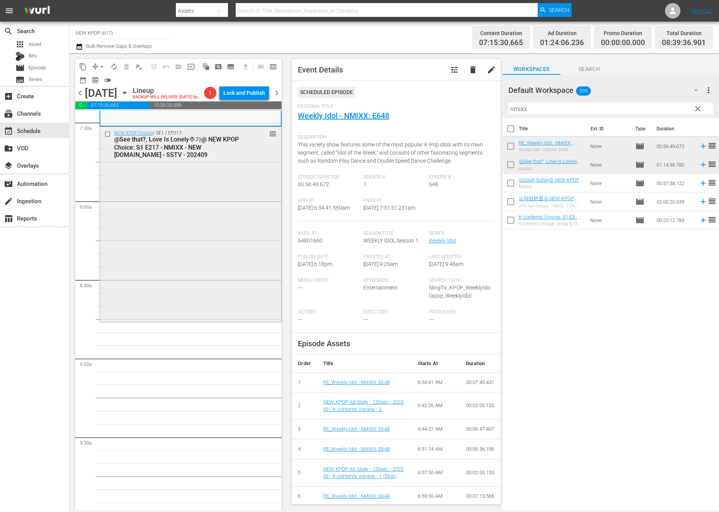
click at [221, 303] on div "NEW KPOP Choice / SE1 / EP217: @See that?, Love Is Lonely추가@ NEW KPOP Choice: S…" at bounding box center [190, 223] width 181 height 193
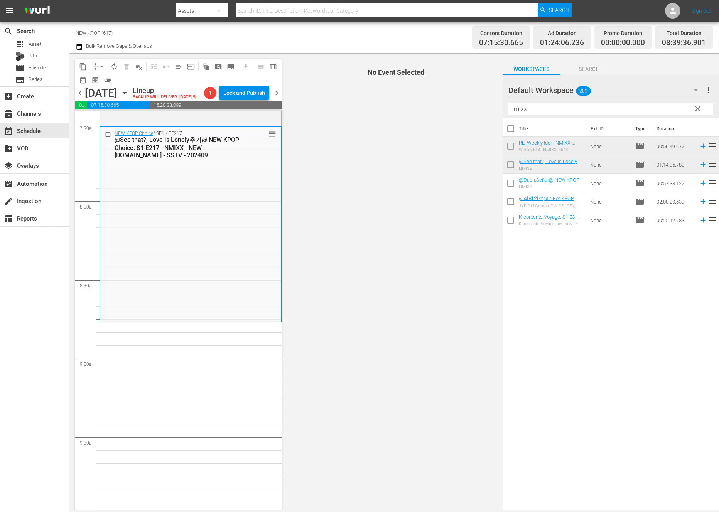
click at [221, 303] on div "NEW KPOP Choice / SE1 / EP217: @See that?, Love Is Lonely추가@ NEW KPOP Choice: S…" at bounding box center [190, 223] width 180 height 193
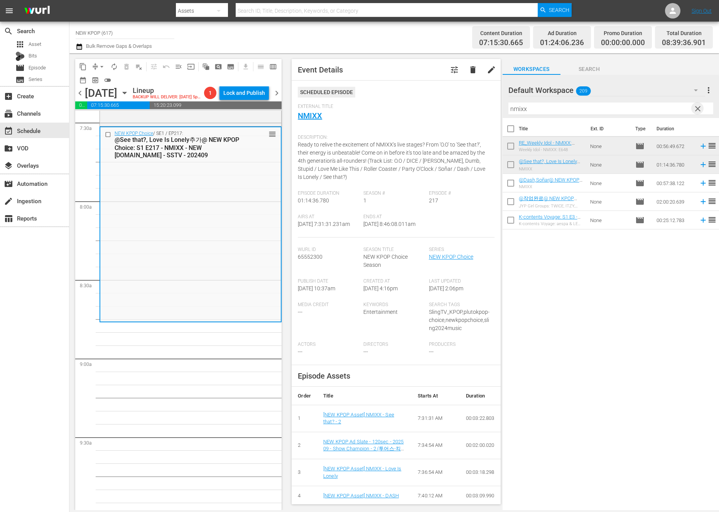
click at [699, 106] on span "clear" at bounding box center [697, 108] width 9 height 9
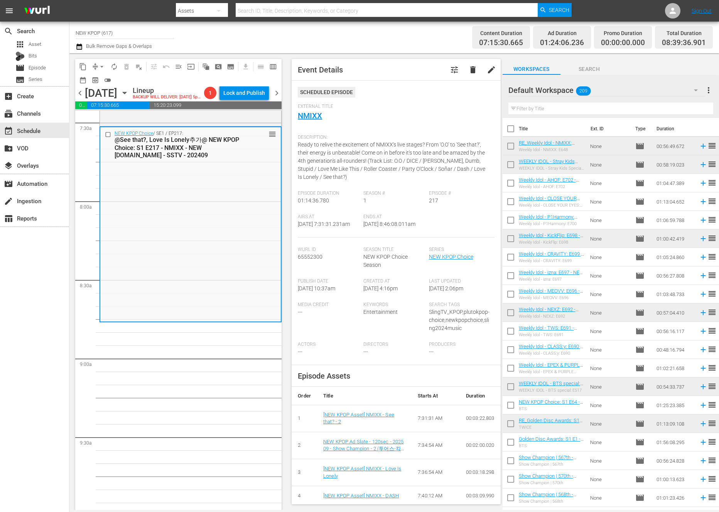
click at [661, 108] on input "text" at bounding box center [610, 109] width 205 height 12
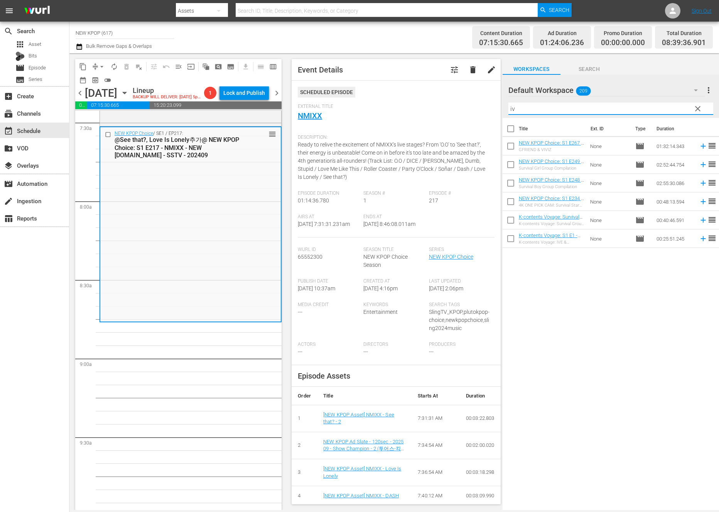
scroll to position [0, 0]
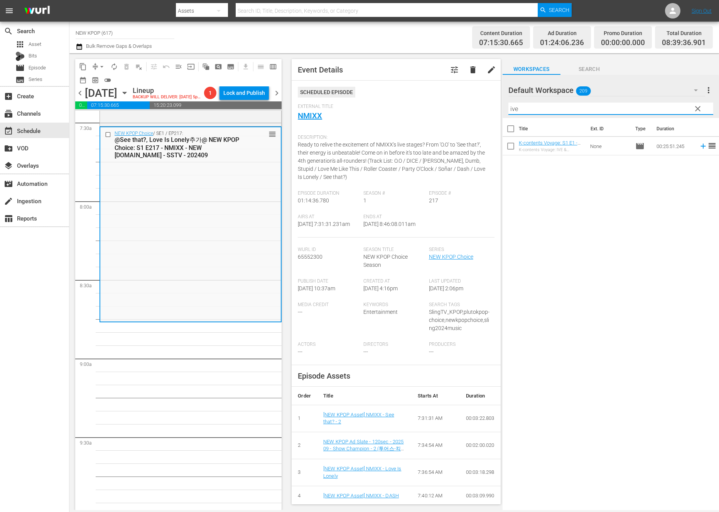
drag, startPoint x: 534, startPoint y: 111, endPoint x: 494, endPoint y: 101, distance: 40.5
click at [494, 101] on div "content_copy compress arrow_drop_down autorenew_outlined delete_forever_outline…" at bounding box center [393, 281] width 649 height 457
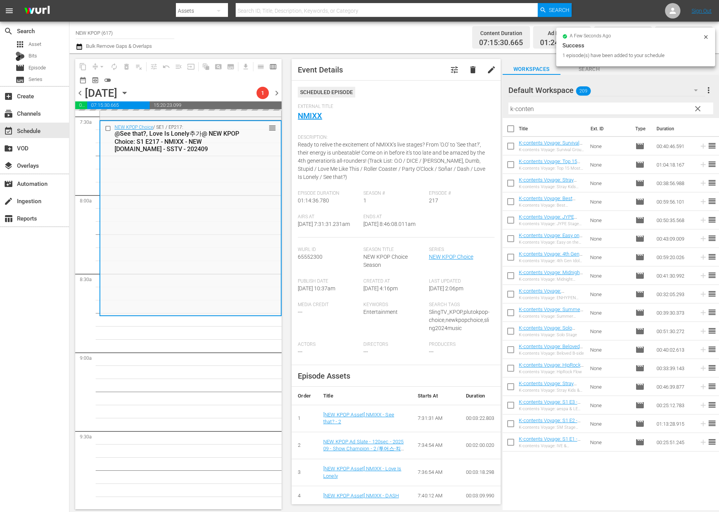
scroll to position [1191, 0]
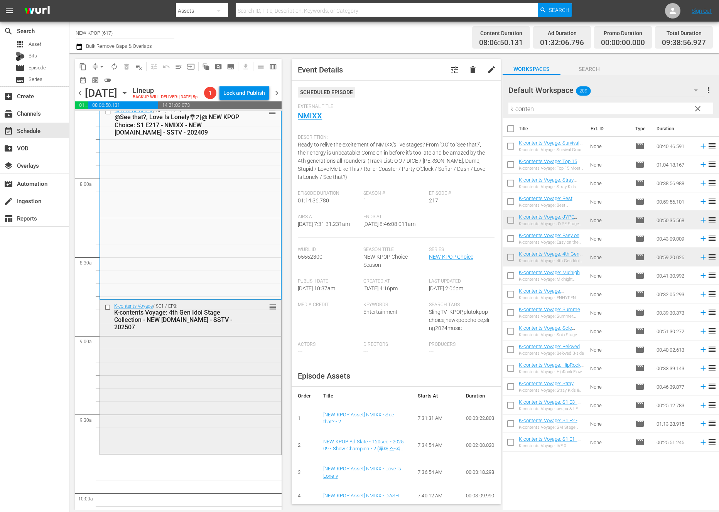
click at [231, 372] on div "K-contents Voyage / SE1 / EP8: K-contents Voyage: 4th Gen Idol Stage Collection…" at bounding box center [190, 376] width 181 height 153
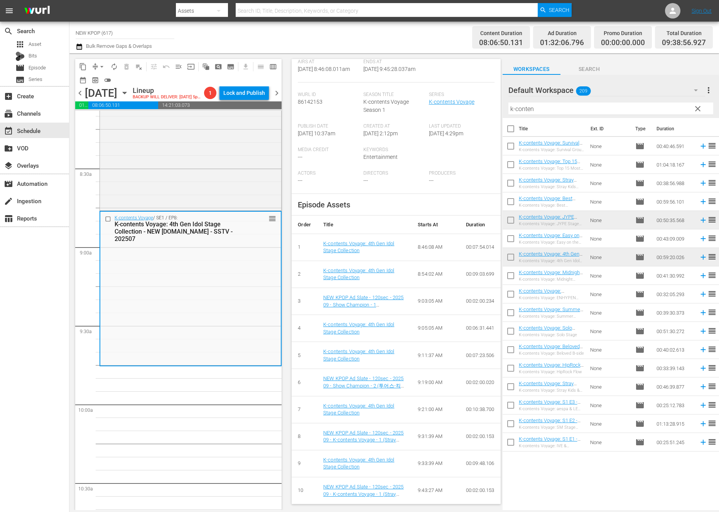
scroll to position [139, 0]
click at [250, 336] on nav "Select Event K-contents Voyage: 4th Gen Idol Stage Collection Delete Event" at bounding box center [243, 323] width 62 height 29
click at [258, 332] on div "Delete Event" at bounding box center [242, 330] width 61 height 10
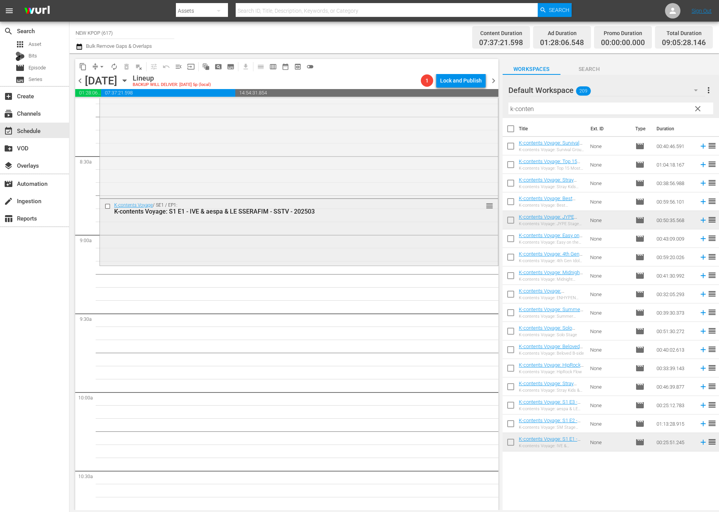
click at [295, 227] on div "K-contents Voyage / SE1 / EP1: K-contents Voyage: S1 E1 - IVE & aespa & LE SSER…" at bounding box center [299, 232] width 398 height 66
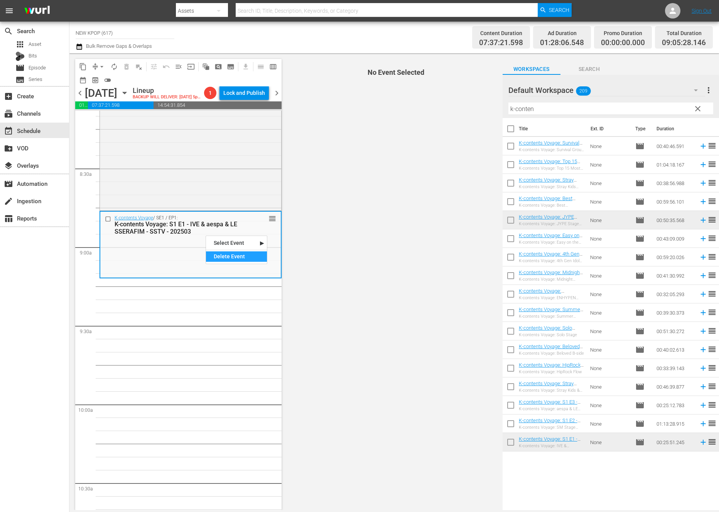
click at [231, 252] on div "Delete Event" at bounding box center [236, 256] width 61 height 10
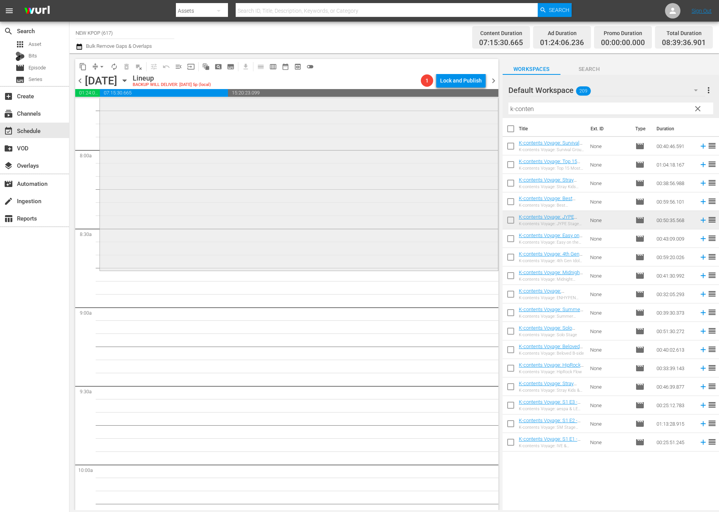
scroll to position [1152, 0]
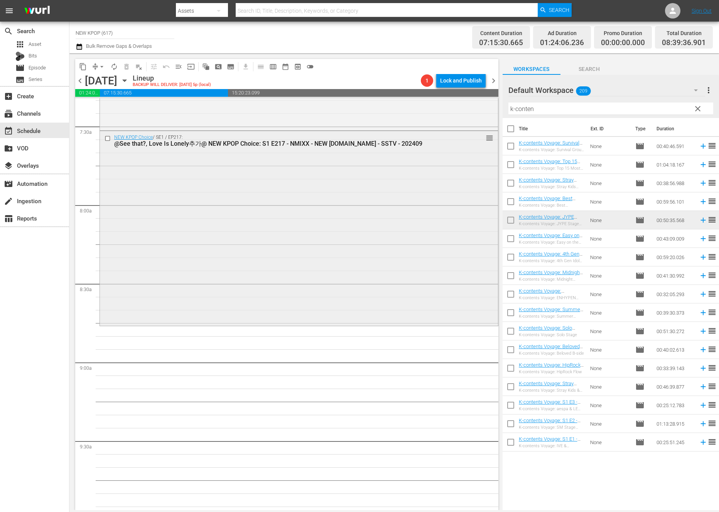
click at [441, 256] on div "NEW KPOP Choice / SE1 / EP217: @See that?, Love Is Lonely추가@ NEW KPOP Choice: S…" at bounding box center [299, 227] width 398 height 193
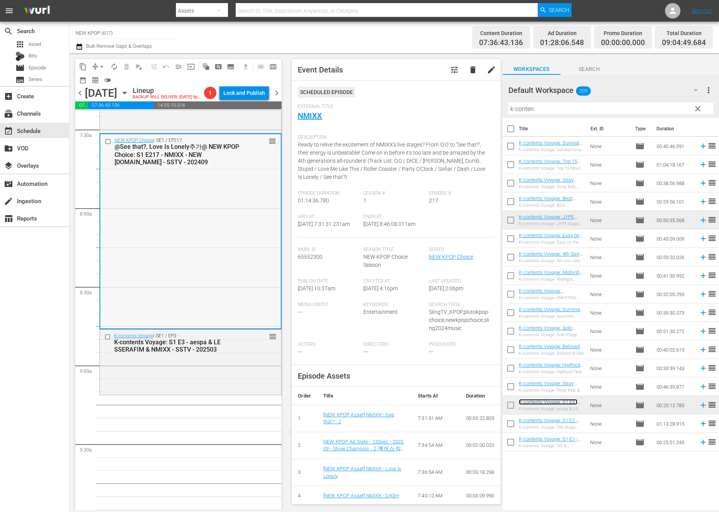
scroll to position [1251, 0]
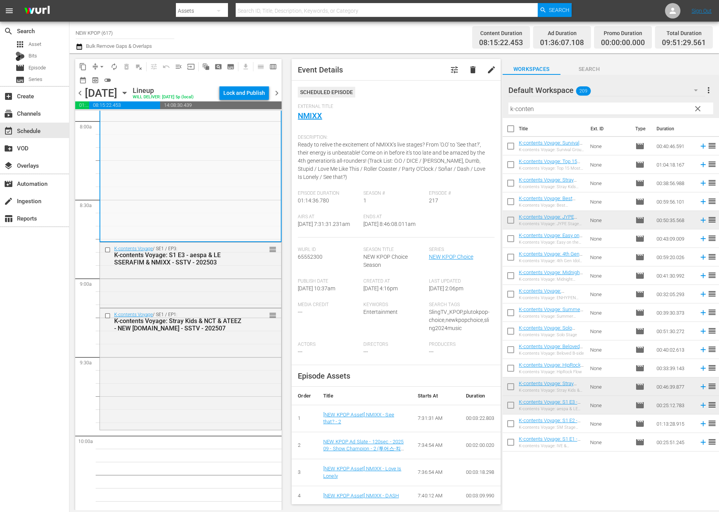
scroll to position [1248, 0]
click at [243, 358] on div "K-contents Voyage / SE1 / EP1: K-contents Voyage: Stray Kids & NCT & ATEEZ - NE…" at bounding box center [190, 368] width 181 height 120
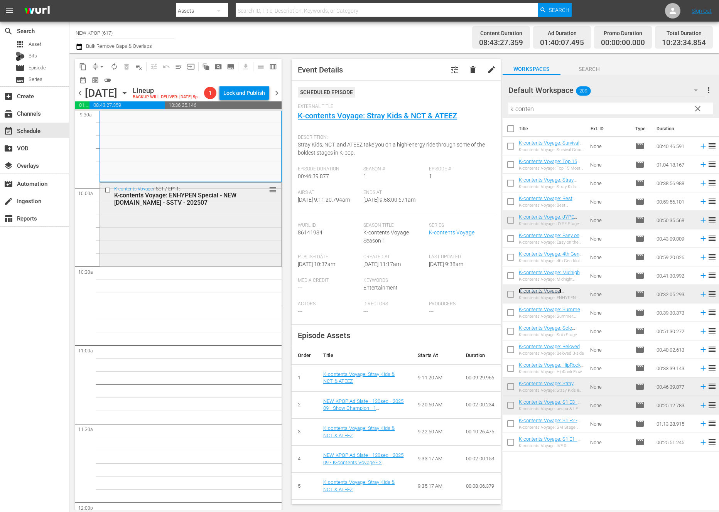
scroll to position [1511, 0]
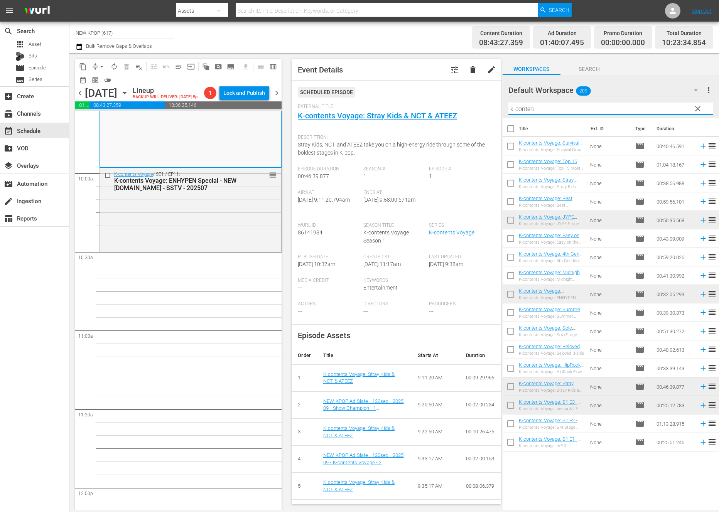
click at [573, 108] on input "k-conten" at bounding box center [610, 109] width 205 height 12
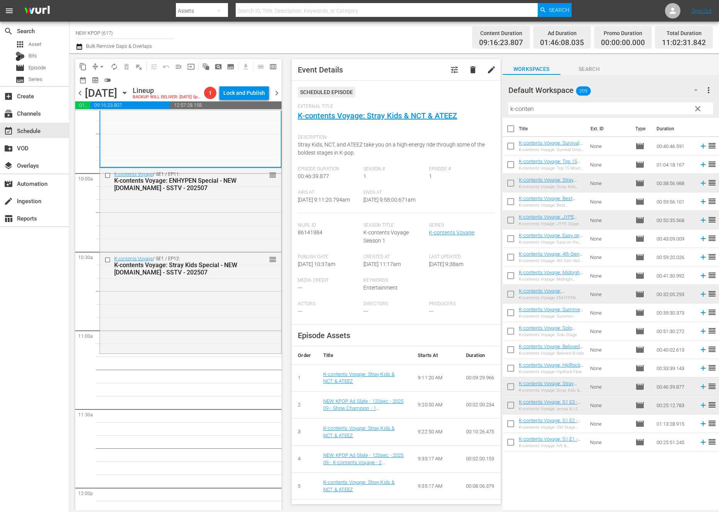
click at [241, 391] on div "NEW KPOP Choice / SE1 / EP251: NEW KPOP Choice: S1 E251 - Essential JYP Playlis…" at bounding box center [190, 487] width 182 height 3775
click at [551, 113] on input "k-conten" at bounding box center [610, 109] width 205 height 12
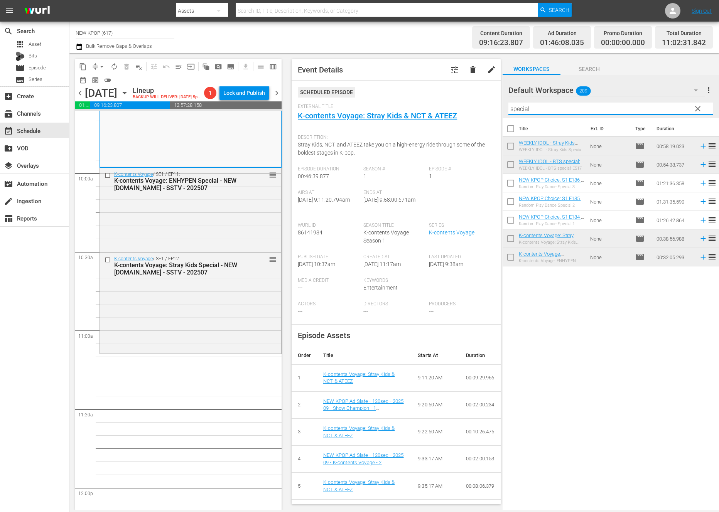
click at [552, 105] on input "special" at bounding box center [610, 109] width 205 height 12
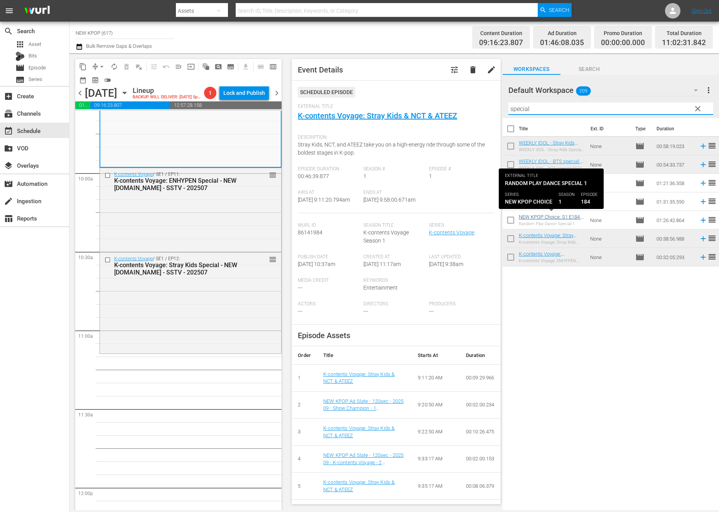
type input "special"
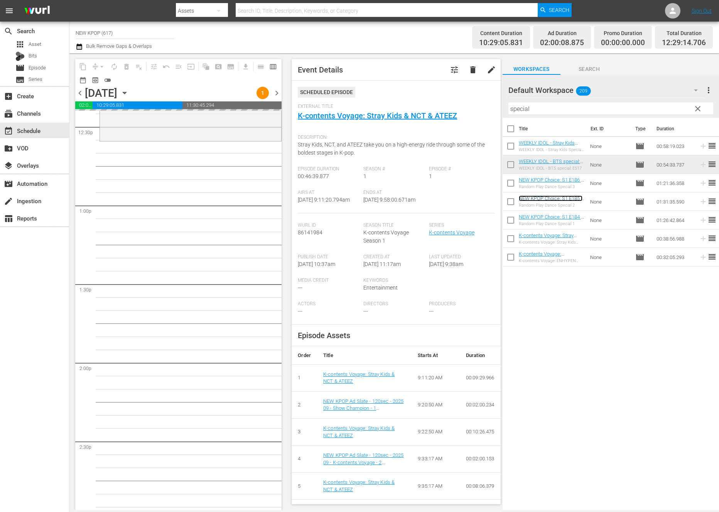
scroll to position [1950, 0]
click at [209, 298] on div "NEW KPOP Choice / SE1 / EP251: NEW KPOP Choice: S1 E251 - Essential JYP Playlis…" at bounding box center [190, 47] width 182 height 3775
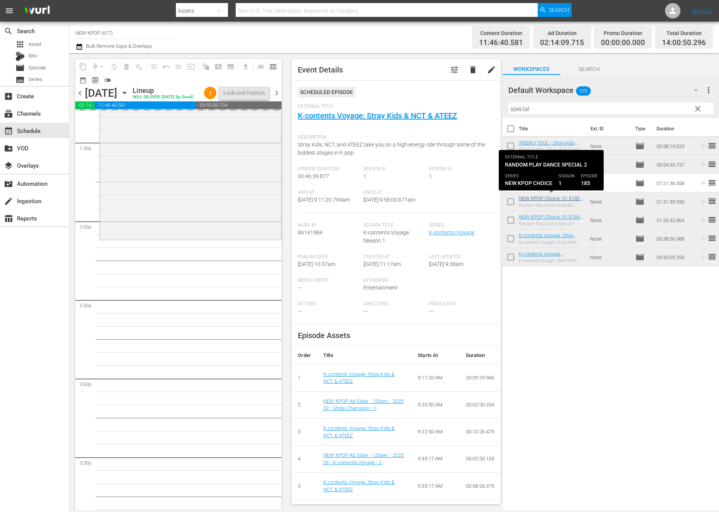
scroll to position [2115, 0]
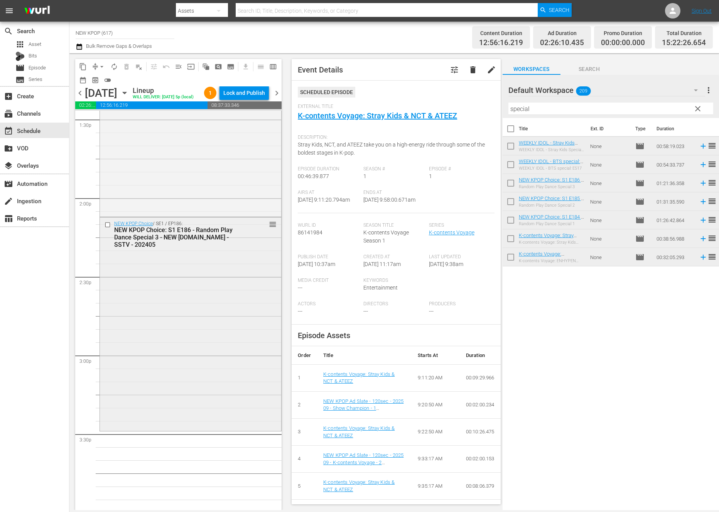
click at [237, 325] on div "NEW KPOP Choice / SE1 / EP186: NEW KPOP Choice: S1 E186 - Random Play Dance Spe…" at bounding box center [190, 323] width 181 height 212
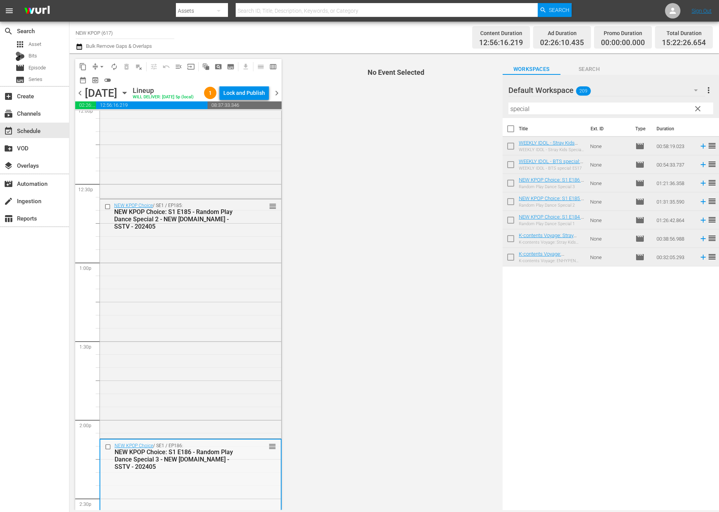
click at [196, 345] on div "NEW KPOP Choice / SE1 / EP185: NEW KPOP Choice: S1 E185 - Random Play Dance Spe…" at bounding box center [190, 318] width 181 height 238
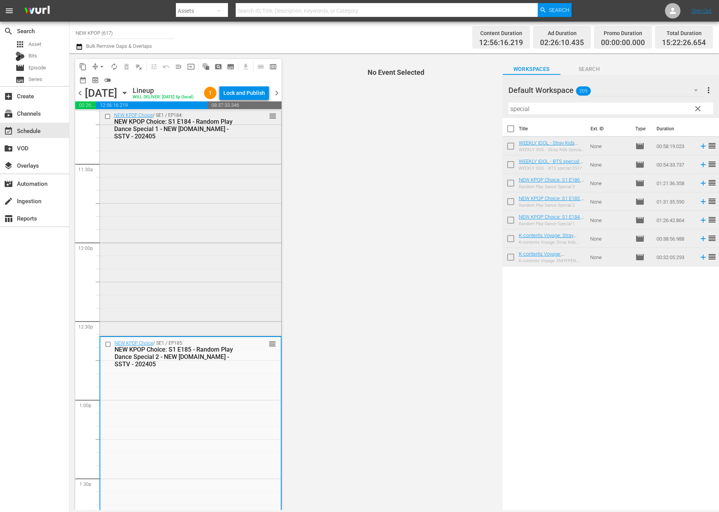
click at [204, 305] on div "NEW KPOP Choice / SE1 / EP184: NEW KPOP Choice: S1 E184 - Random Play Dance Spe…" at bounding box center [190, 221] width 181 height 225
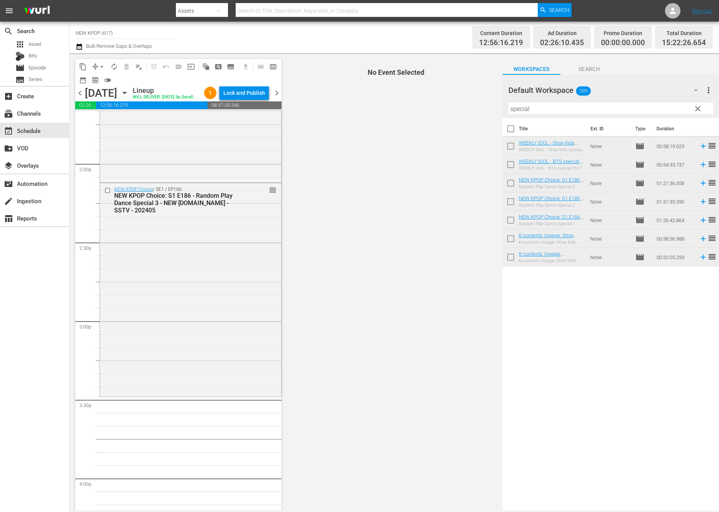
click at [204, 305] on div "NEW KPOP Choice / SE1 / EP186: NEW KPOP Choice: S1 E186 - Random Play Dance Spe…" at bounding box center [190, 289] width 181 height 212
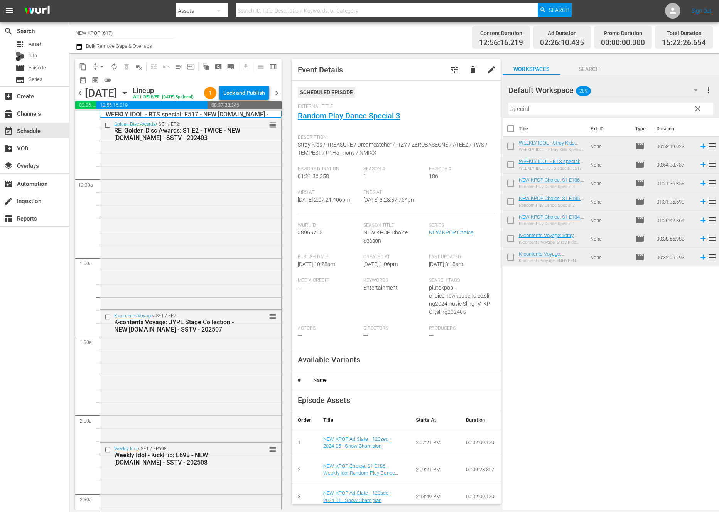
scroll to position [0, 0]
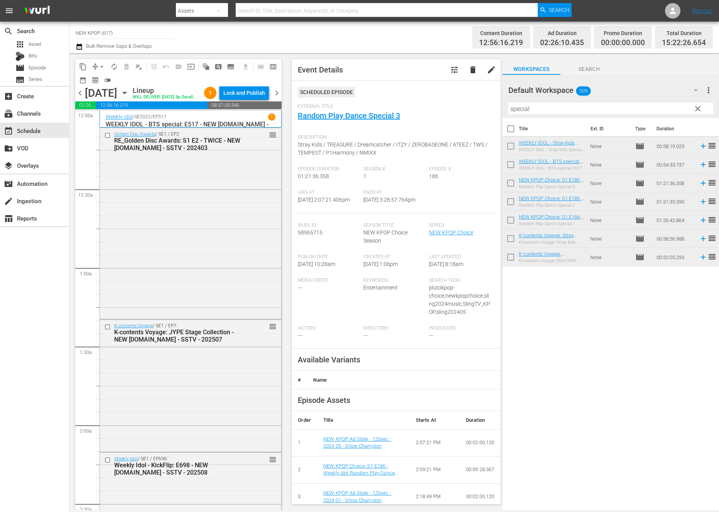
click at [204, 305] on div "Golden Disc Awards / SE1 / EP2: RE_Golden Disc Awards: S1 E2 - TWICE - NEW [DOM…" at bounding box center [190, 222] width 181 height 189
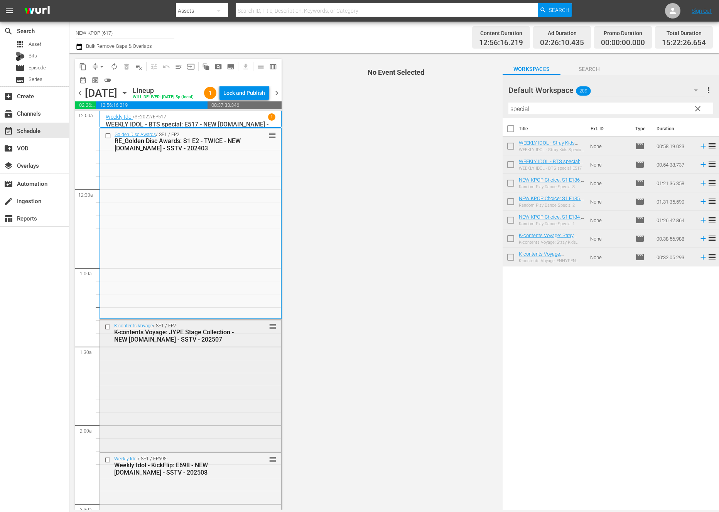
click at [160, 378] on div "K-contents Voyage / SE1 / EP7: K-contents Voyage: JYPE Stage Collection - NEW K…" at bounding box center [190, 385] width 181 height 130
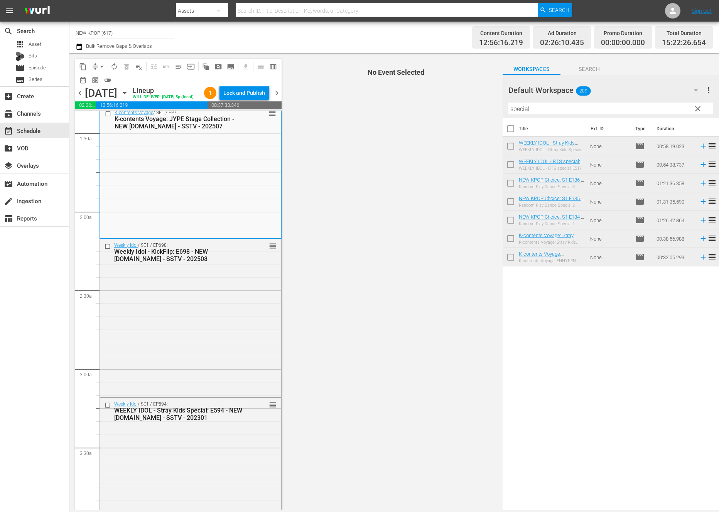
scroll to position [234, 0]
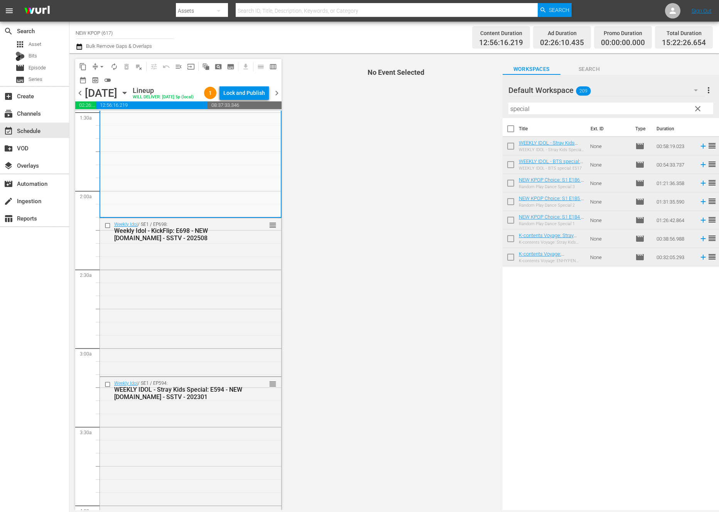
click at [160, 378] on div "Weekly Idol / SE1 / EP594: WEEKLY IDOL - Stray Kids Special: E594 - NEW K.ID - …" at bounding box center [190, 390] width 181 height 26
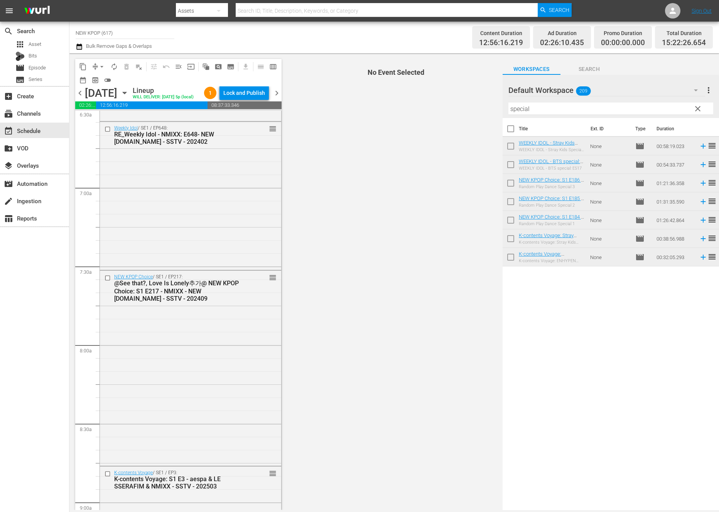
click at [160, 378] on div "NEW KPOP Choice / SE1 / EP217: @See that?, Love Is Lonely추가@ NEW KPOP Choice: S…" at bounding box center [190, 367] width 181 height 193
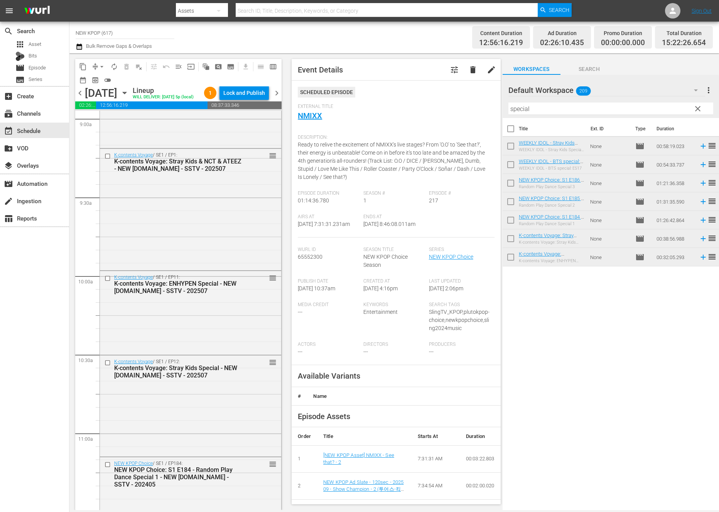
click at [160, 378] on div "K-contents Voyage: Stray Kids Special - NEW [DOMAIN_NAME] - SSTV - 202507" at bounding box center [178, 371] width 129 height 15
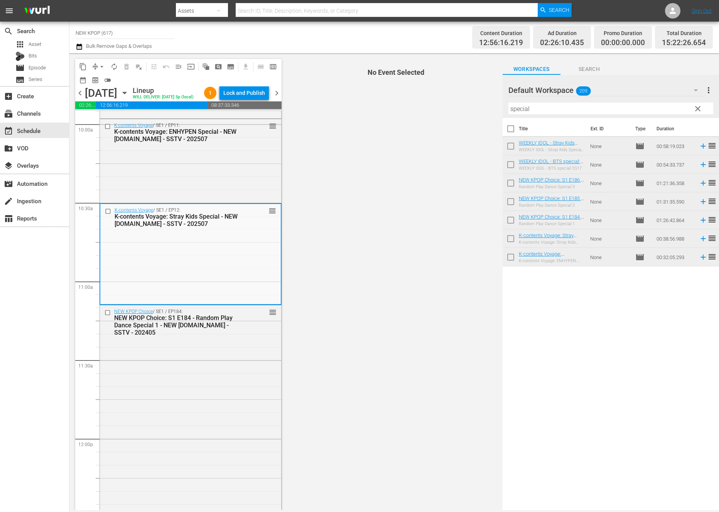
click at [160, 378] on div "NEW KPOP Choice / SE1 / EP184: NEW KPOP Choice: S1 E184 - Random Play Dance Spe…" at bounding box center [190, 417] width 181 height 225
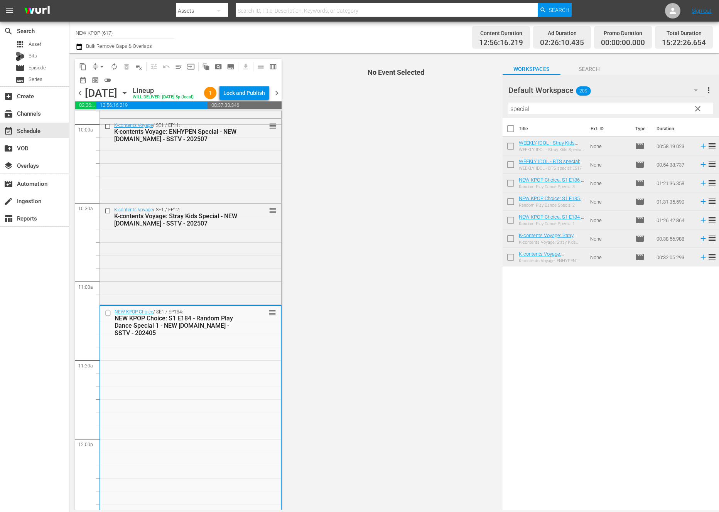
scroll to position [1716, 0]
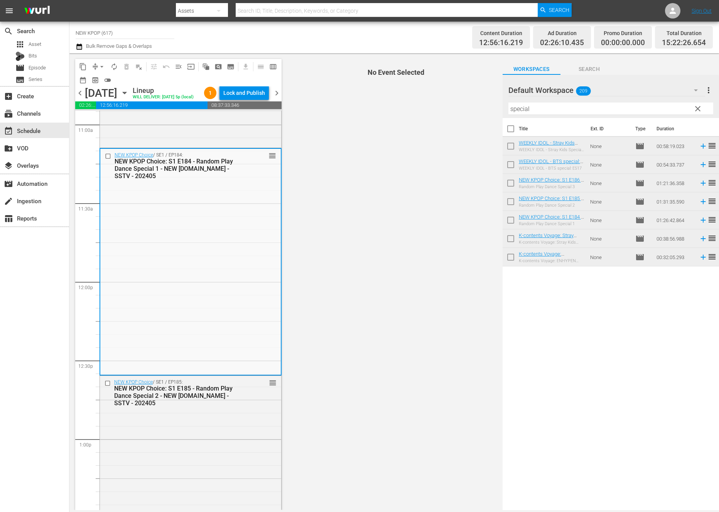
click at [160, 378] on div "NEW KPOP Choice / SE1 / EP185: NEW KPOP Choice: S1 E185 - Random Play Dance Spe…" at bounding box center [190, 393] width 181 height 34
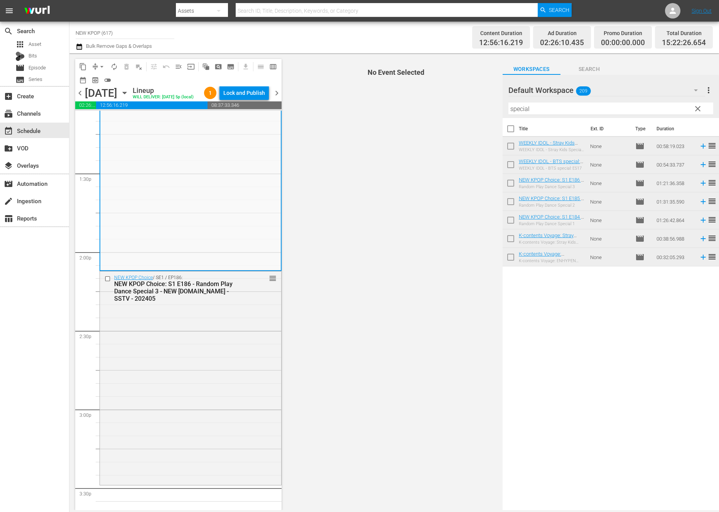
click at [160, 378] on div "NEW KPOP Choice / SE1 / EP186: NEW KPOP Choice: S1 E186 - Random Play Dance Spe…" at bounding box center [190, 377] width 181 height 212
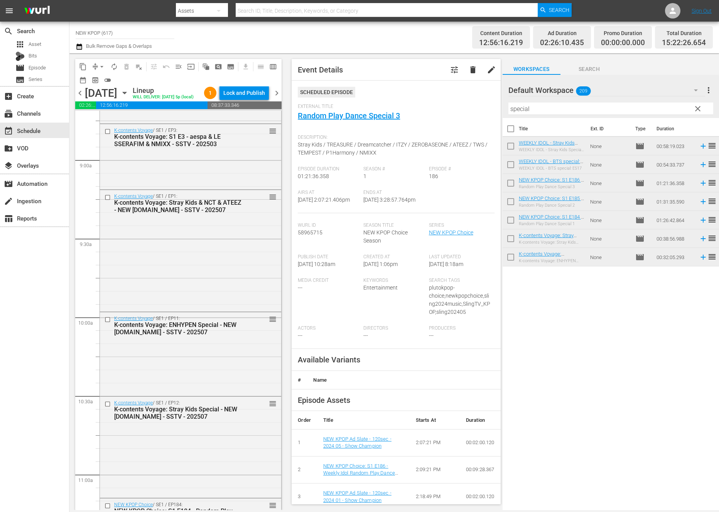
scroll to position [716, 0]
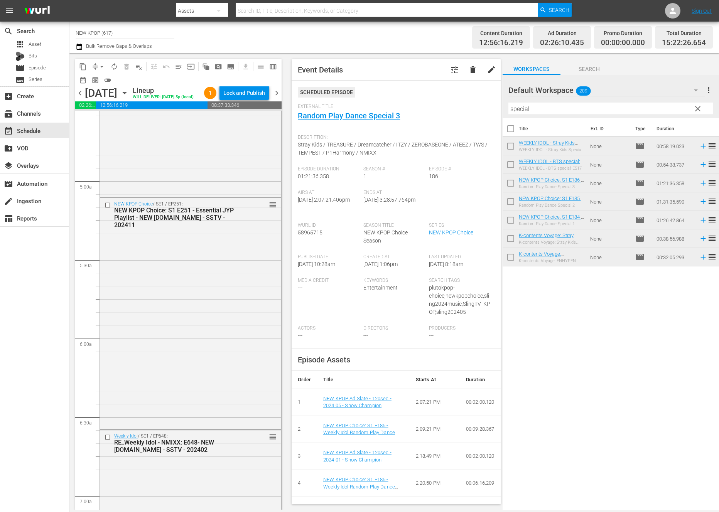
click at [113, 66] on span "autorenew_outlined" at bounding box center [114, 67] width 8 height 8
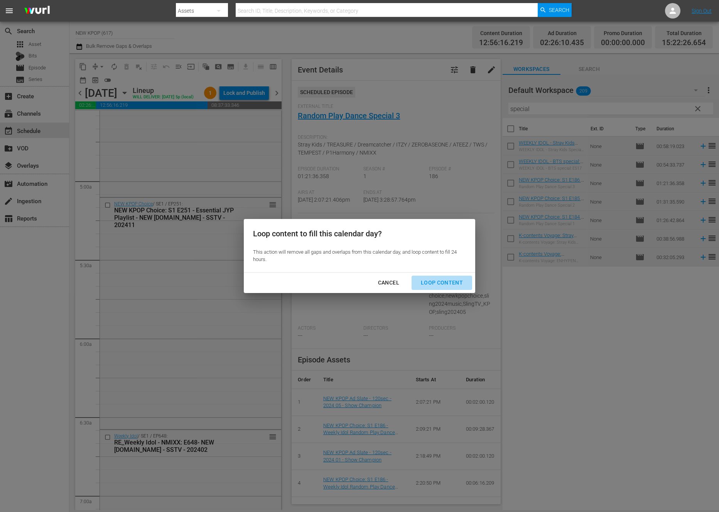
click at [447, 286] on div "Loop Content" at bounding box center [441, 283] width 54 height 10
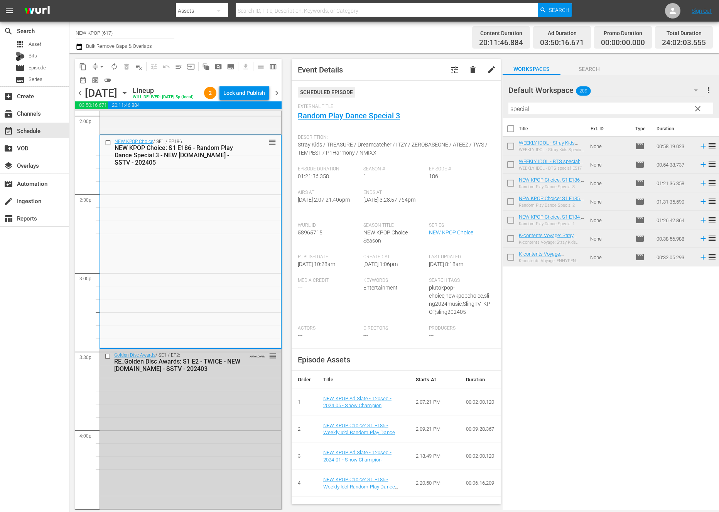
scroll to position [2382, 0]
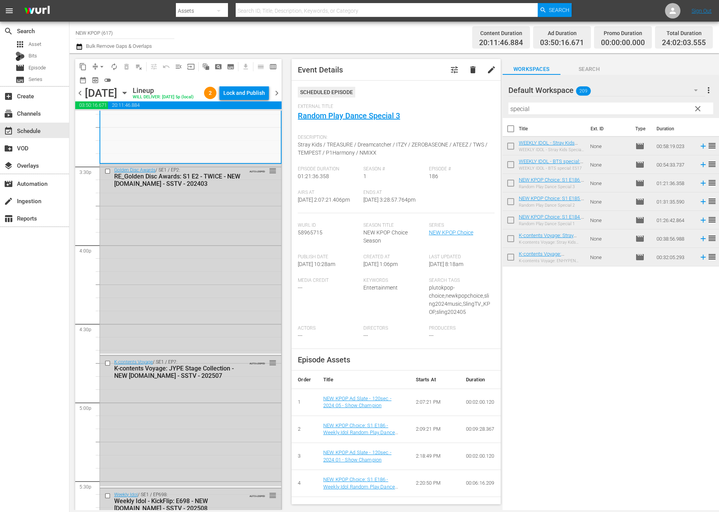
click at [222, 316] on div "Golden Disc Awards / SE1 / EP2: RE_Golden Disc Awards: S1 E2 - TWICE - NEW K.ID…" at bounding box center [190, 258] width 181 height 189
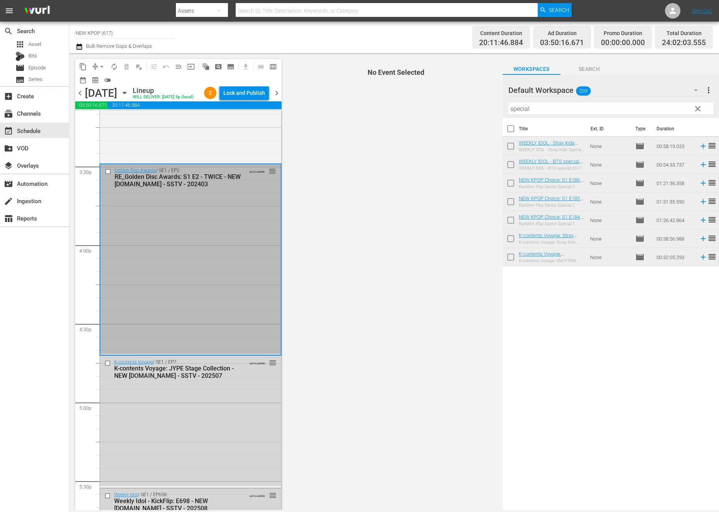
scroll to position [2550, 0]
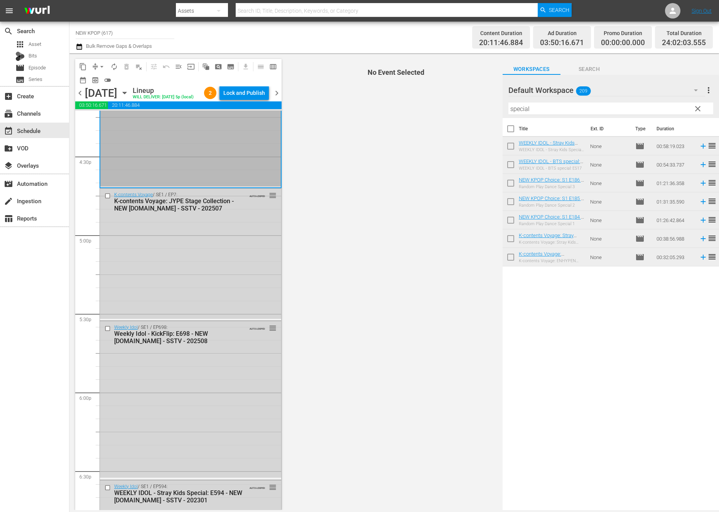
click at [222, 316] on div "K-contents Voyage / SE1 / EP7: K-contents Voyage: JYPE Stage Collection - NEW K…" at bounding box center [190, 254] width 181 height 130
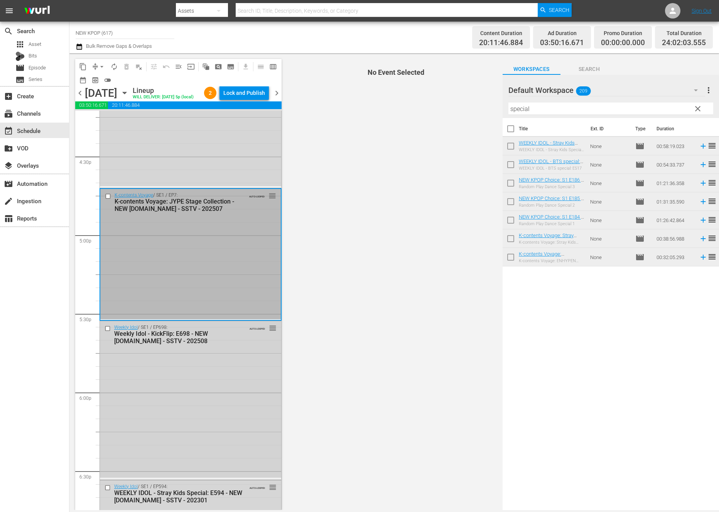
click at [222, 371] on div "Weekly Idol / SE1 / EP698: Weekly Idol - KickFlip: E698 - NEW K.ID - SSTV - 202…" at bounding box center [190, 399] width 181 height 157
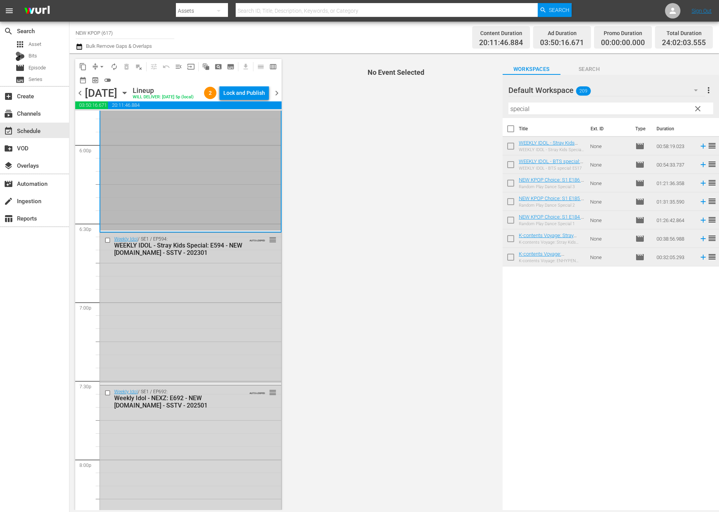
scroll to position [2643, 0]
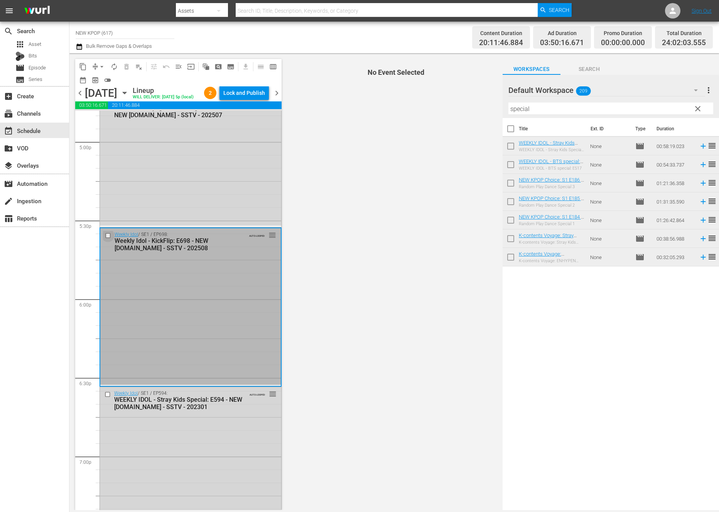
click at [107, 235] on input "checkbox" at bounding box center [109, 235] width 8 height 7
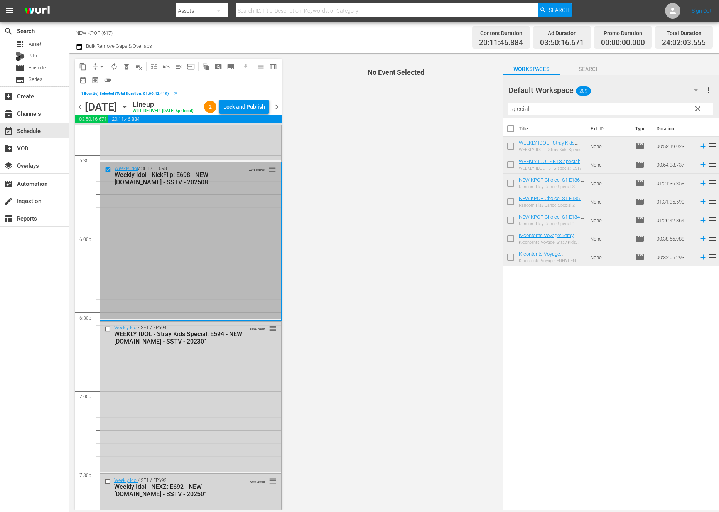
scroll to position [2723, 0]
click at [107, 169] on input "checkbox" at bounding box center [109, 169] width 8 height 7
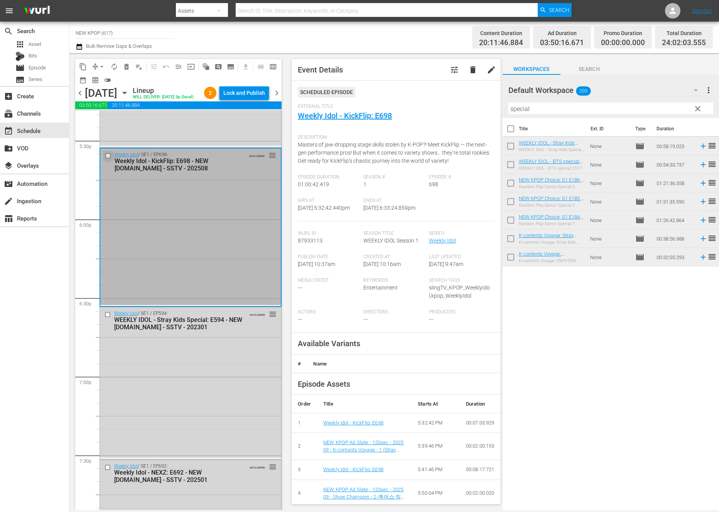
click at [109, 155] on input "checkbox" at bounding box center [109, 155] width 8 height 7
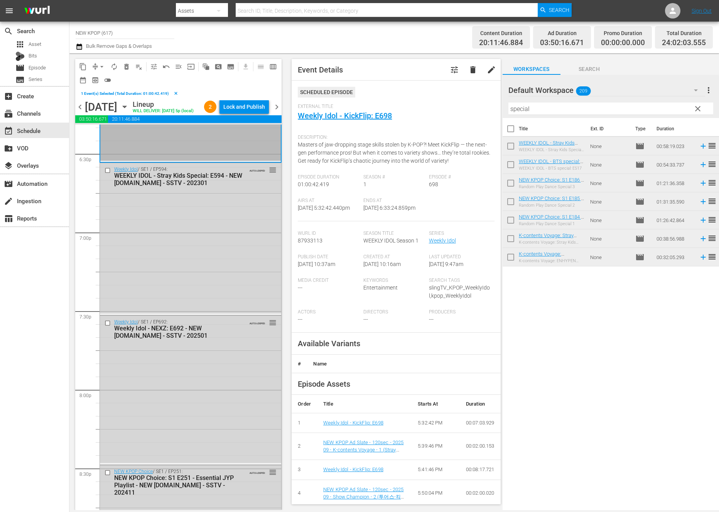
scroll to position [3026, 0]
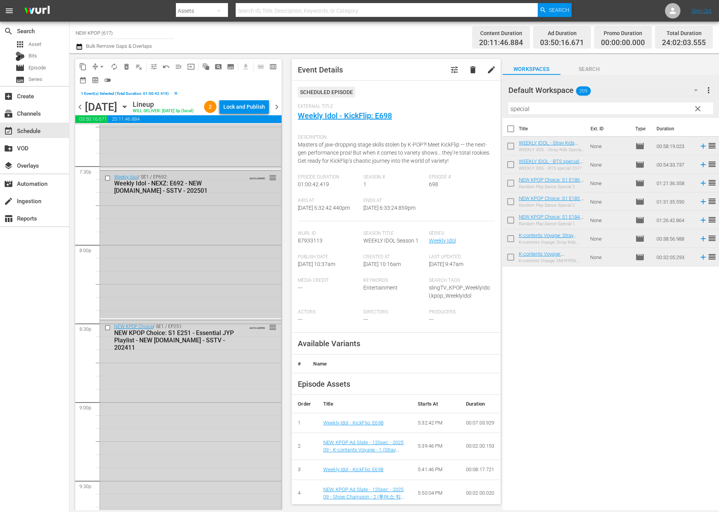
click at [109, 180] on input "checkbox" at bounding box center [108, 178] width 8 height 7
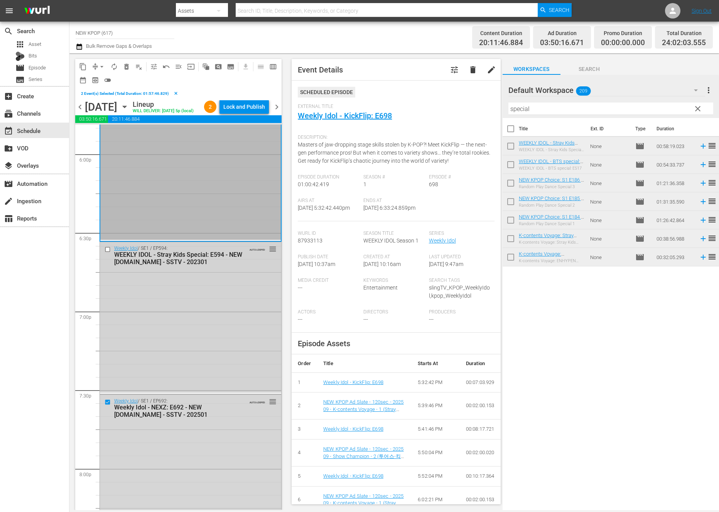
scroll to position [2654, 0]
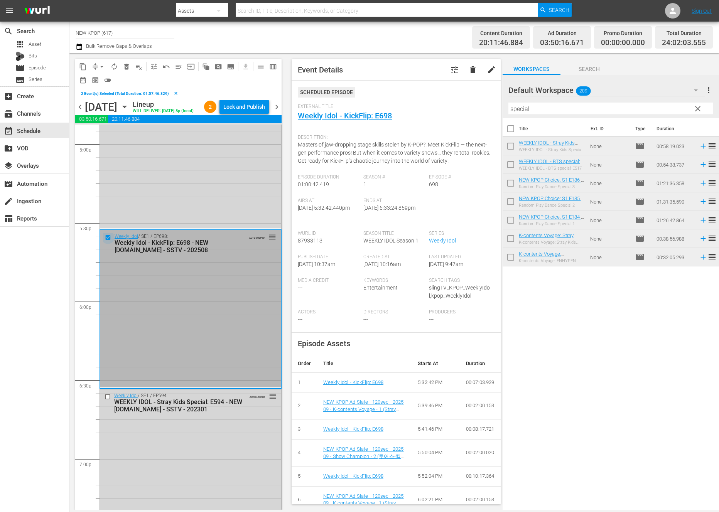
click at [110, 235] on input "checkbox" at bounding box center [109, 237] width 8 height 7
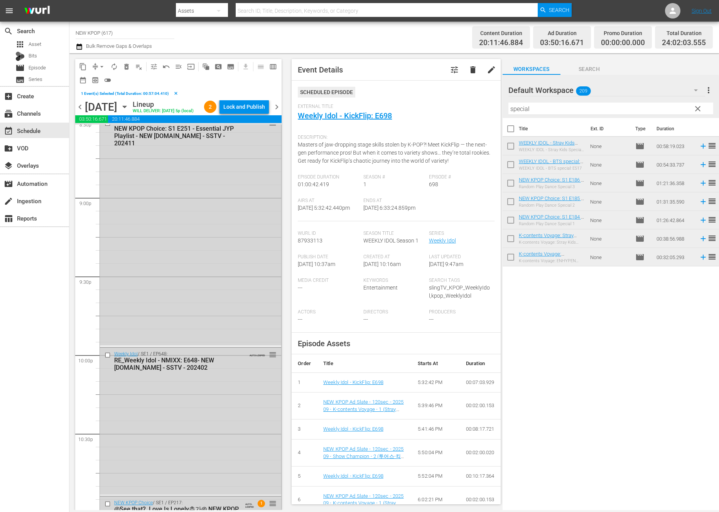
scroll to position [3237, 0]
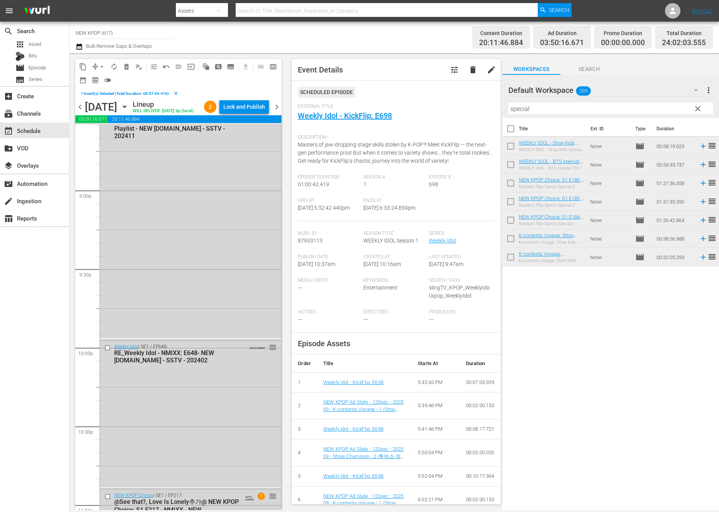
click at [114, 318] on div "NEW KPOP Choice / SE1 / EP251: NEW KPOP Choice: S1 E251 - Essential JYP Playlis…" at bounding box center [190, 223] width 181 height 229
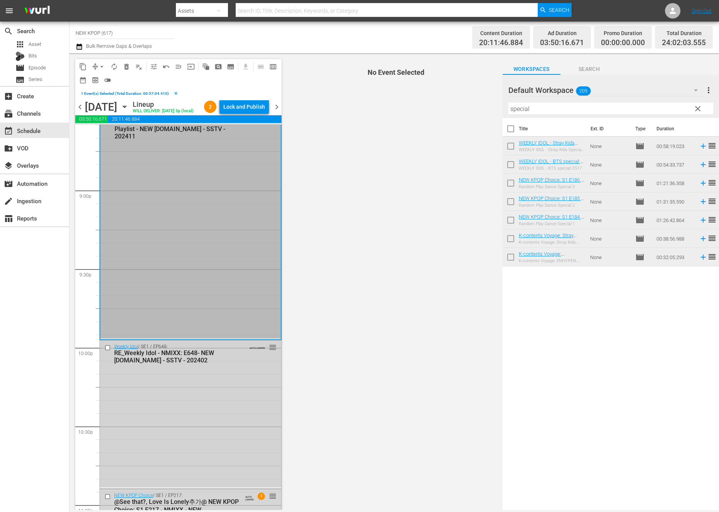
click at [120, 379] on div "Weekly Idol / SE1 / EP648: RE_Weekly Idol - NMIXX: E648- NEW K.ID - SSTV - 2024…" at bounding box center [190, 413] width 181 height 147
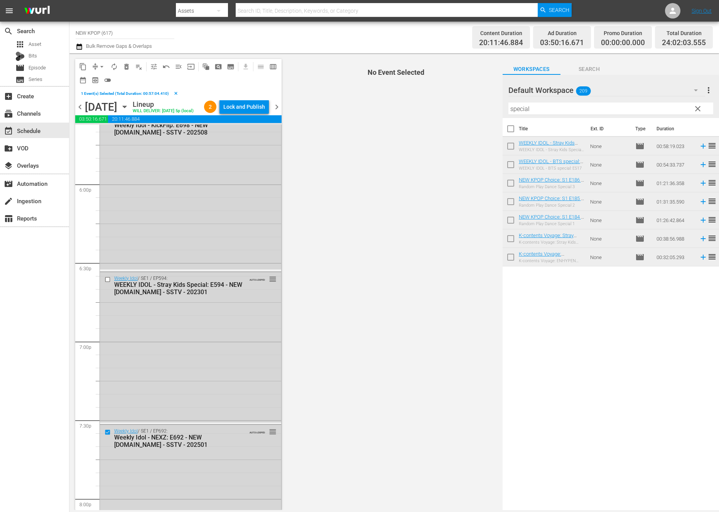
scroll to position [2897, 0]
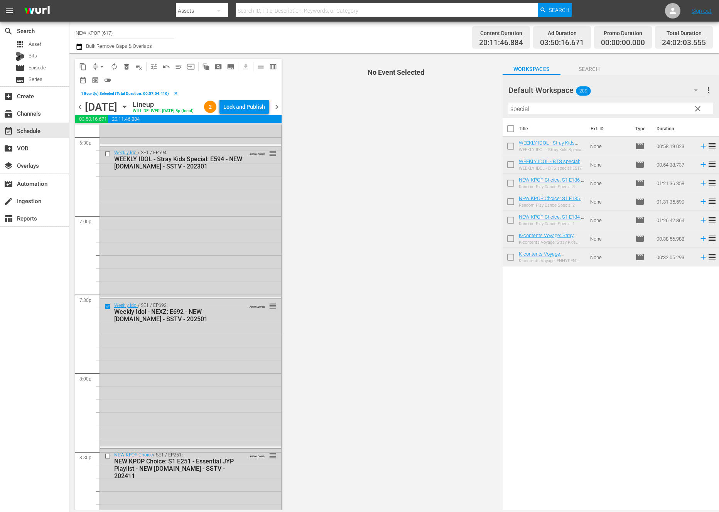
drag, startPoint x: 275, startPoint y: 458, endPoint x: 233, endPoint y: 384, distance: 84.4
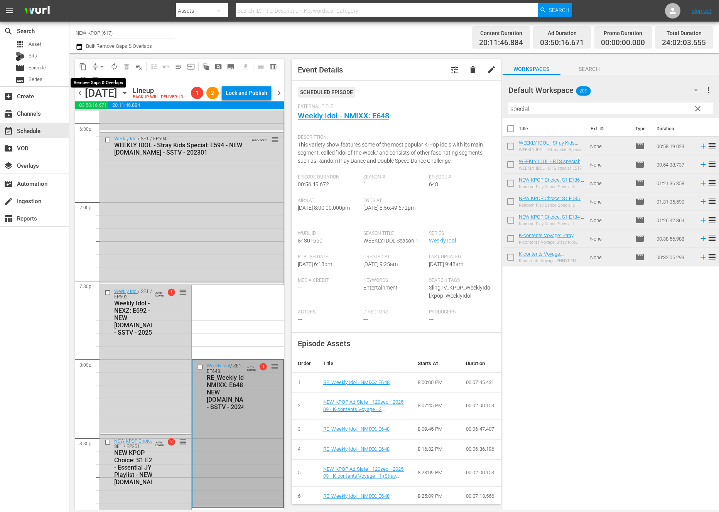
click at [104, 66] on span "arrow_drop_down" at bounding box center [102, 67] width 8 height 8
click at [121, 104] on li "Align to End of Previous Day" at bounding box center [102, 107] width 81 height 13
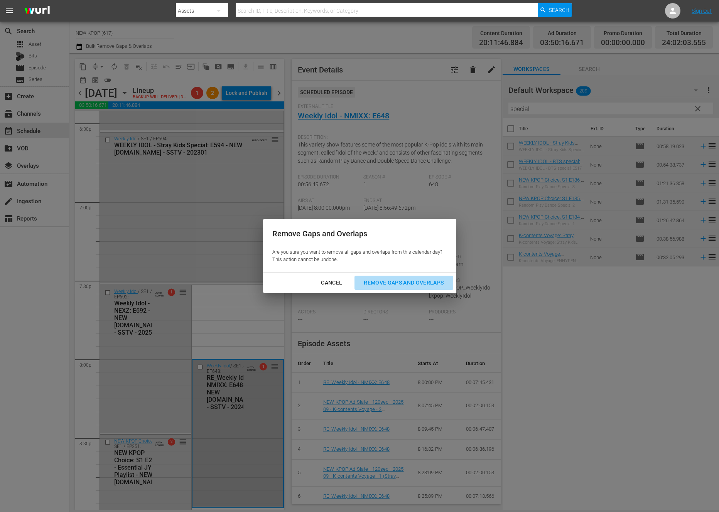
click at [441, 281] on div "Remove Gaps and Overlaps" at bounding box center [403, 283] width 92 height 10
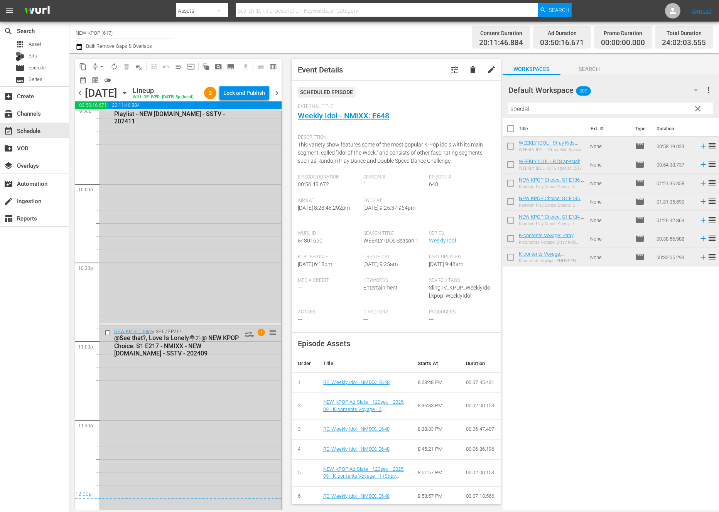
scroll to position [3398, 0]
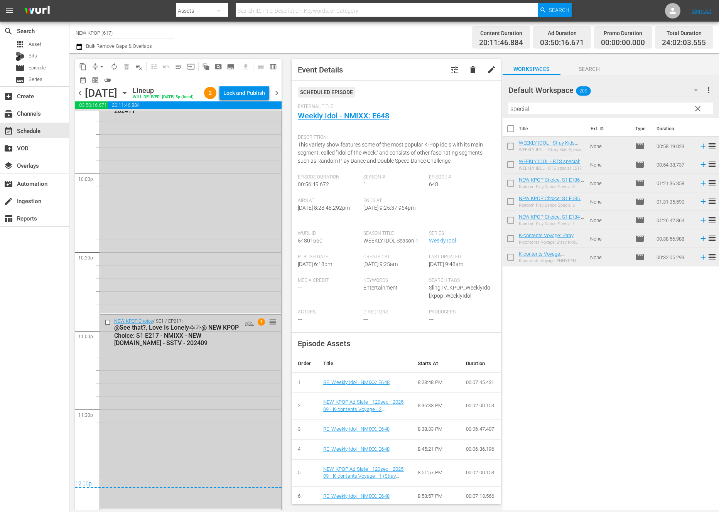
click at [253, 327] on div "NEW KPOP Choice / SE1 / EP217: @See that?, Love Is Lonely추가@ NEW KPOP Choice: S…" at bounding box center [190, 332] width 181 height 34
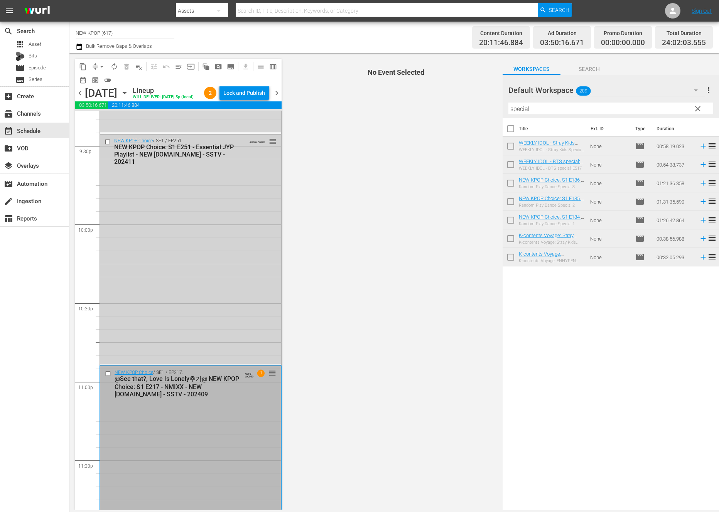
click at [244, 300] on div "NEW KPOP Choice / SE1 / EP251: NEW KPOP Choice: S1 E251 - Essential JYP Playlis…" at bounding box center [190, 249] width 181 height 229
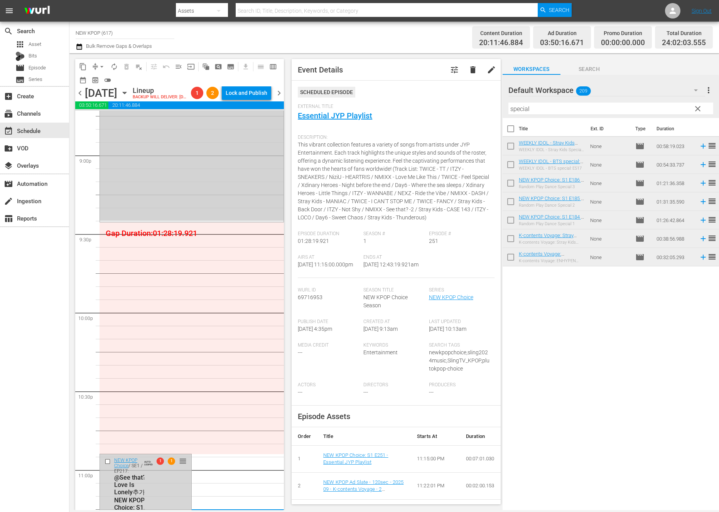
scroll to position [3196, 0]
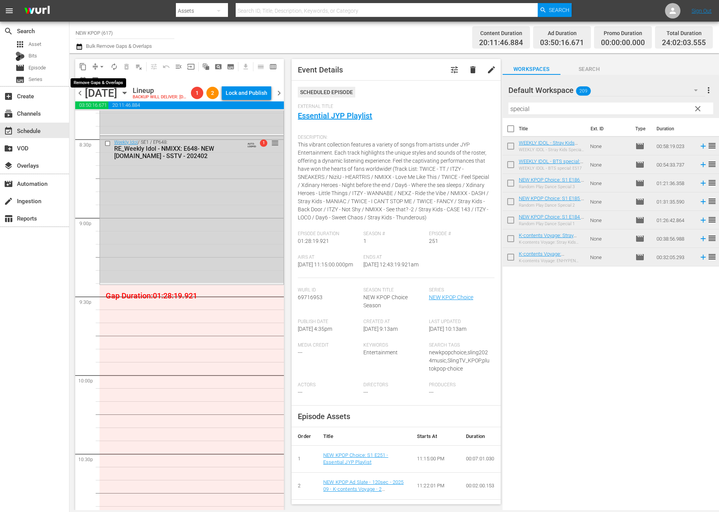
click at [103, 66] on span "arrow_drop_down" at bounding box center [102, 67] width 8 height 8
click at [111, 109] on li "Align to End of Previous Day" at bounding box center [102, 107] width 81 height 13
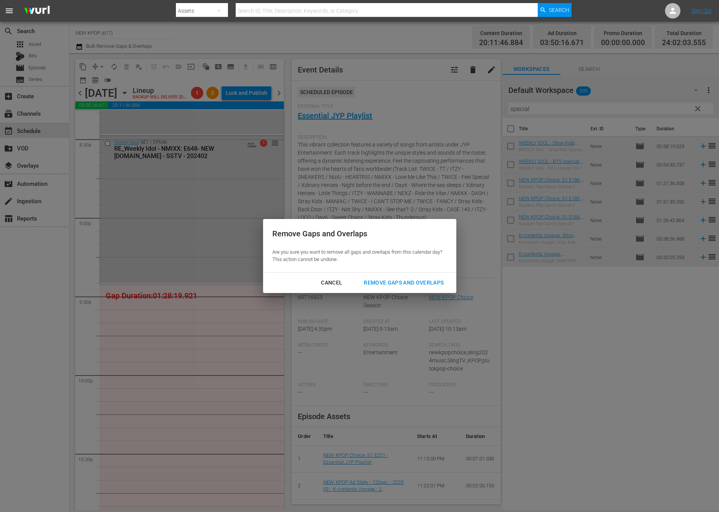
click at [414, 281] on div "Remove Gaps and Overlaps" at bounding box center [403, 283] width 92 height 10
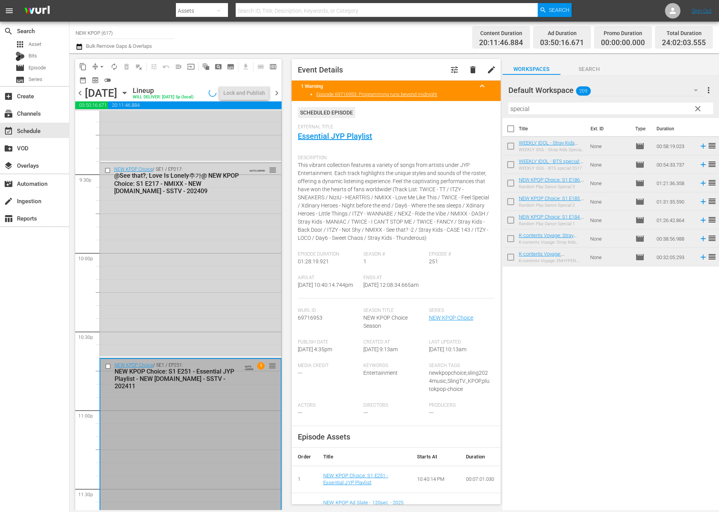
scroll to position [3093, 0]
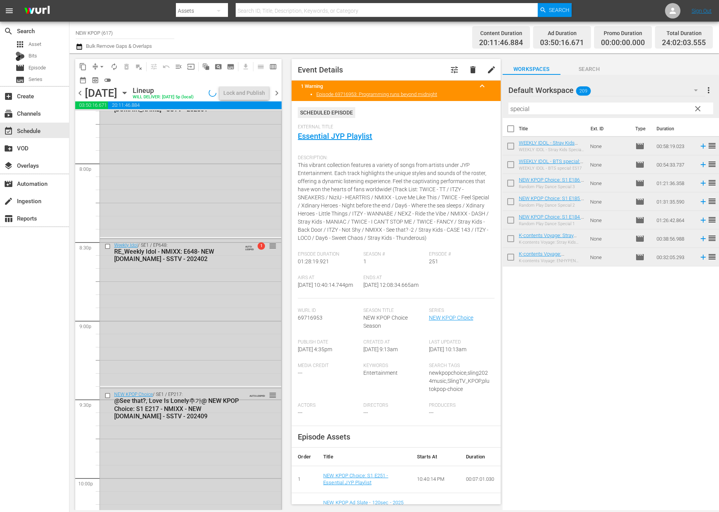
click at [199, 290] on div "Weekly Idol / SE1 / EP648: RE_Weekly Idol - NMIXX: E648- NEW K.ID - SSTV - 2024…" at bounding box center [190, 312] width 181 height 147
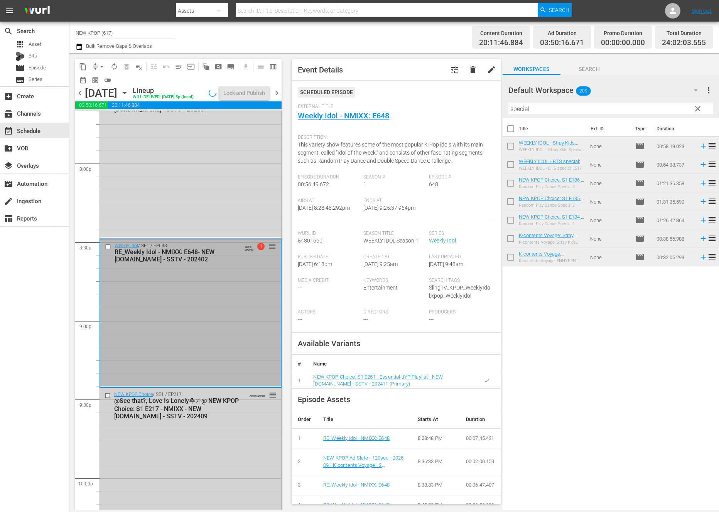
click at [195, 401] on div "@See that?, Love Is Lonely추가@ NEW KPOP Choice: S1 E217 - NMIXX - NEW [DOMAIN_NA…" at bounding box center [178, 408] width 129 height 23
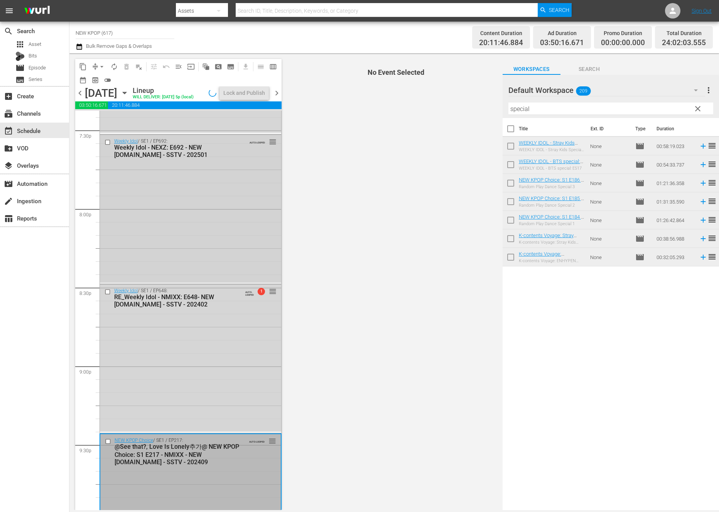
click at [261, 206] on div "Weekly Idol / SE1 / EP692: Weekly Idol - NEXZ: E692 - NEW K.ID - SSTV - 202501 …" at bounding box center [190, 208] width 181 height 147
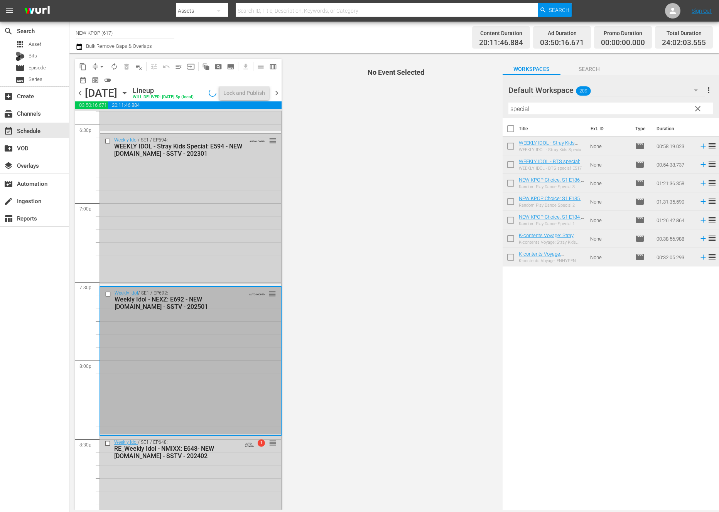
click at [230, 236] on div "Weekly Idol / SE1 / EP594: WEEKLY IDOL - Stray Kids Special: E594 - NEW K.ID - …" at bounding box center [190, 209] width 181 height 151
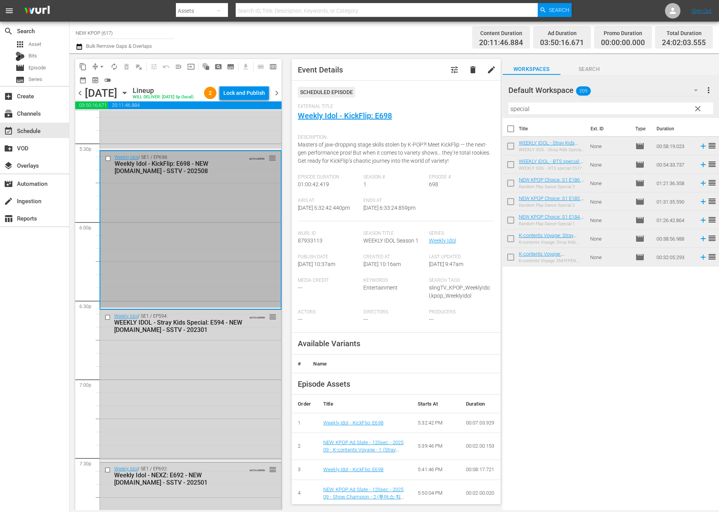
scroll to position [2600, 0]
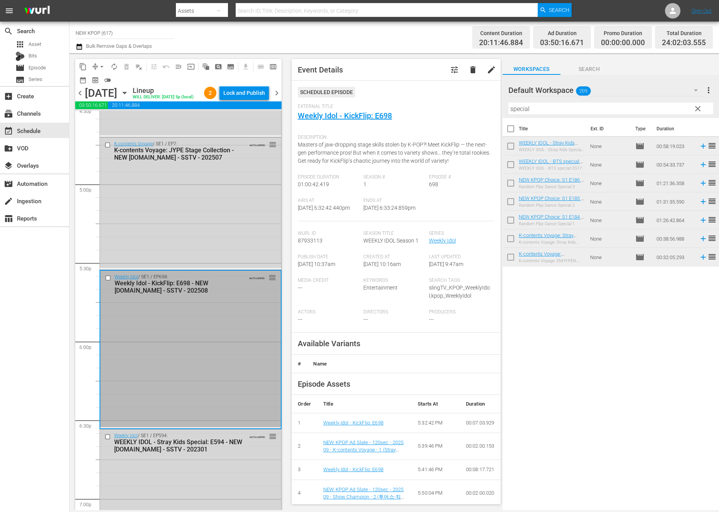
click at [228, 195] on div "K-contents Voyage / SE1 / EP7: K-contents Voyage: JYPE Stage Collection - NEW K…" at bounding box center [190, 203] width 181 height 130
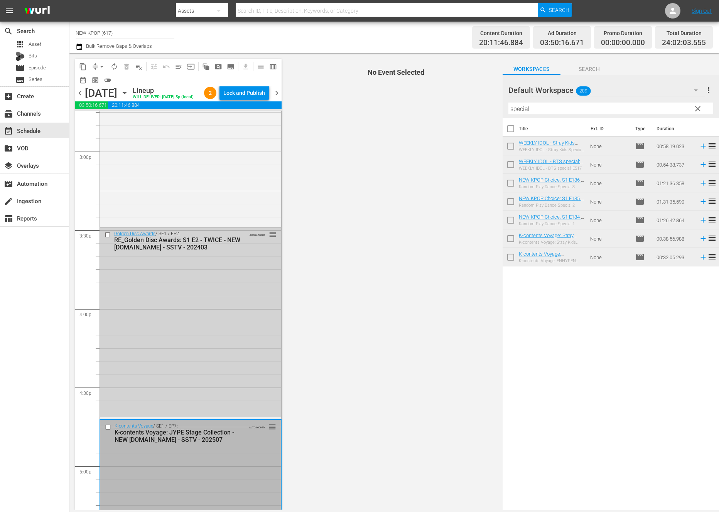
click at [224, 295] on div "Golden Disc Awards / SE1 / EP2: RE_Golden Disc Awards: S1 E2 - TWICE - NEW K.ID…" at bounding box center [190, 321] width 181 height 189
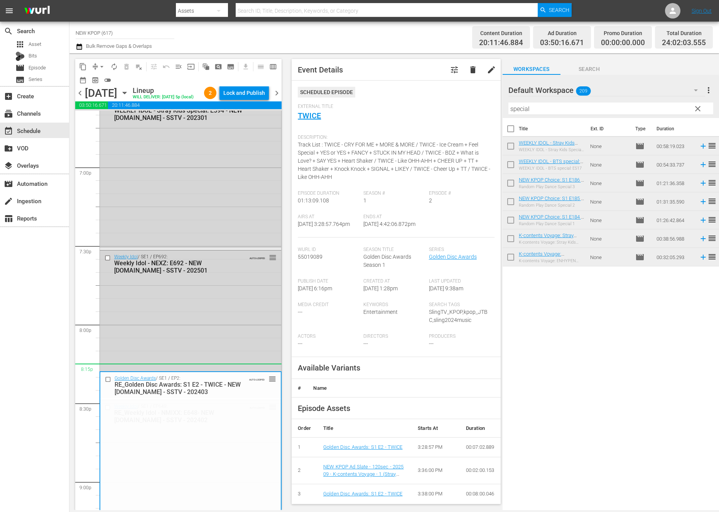
scroll to position [3245, 0]
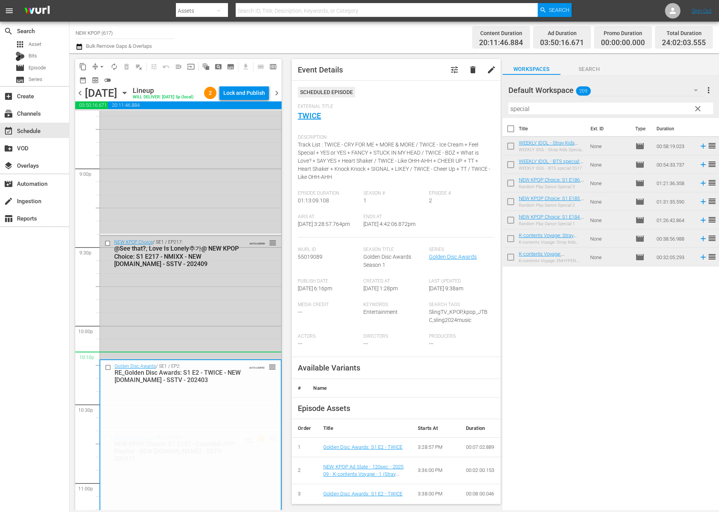
drag, startPoint x: 267, startPoint y: 234, endPoint x: 224, endPoint y: 354, distance: 127.5
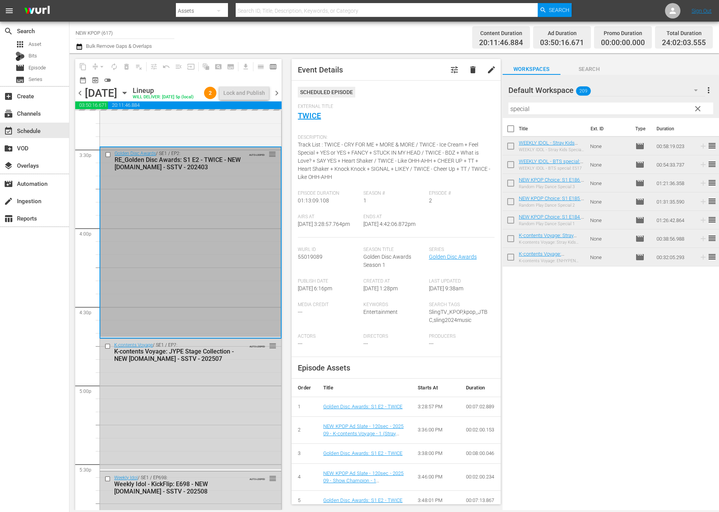
scroll to position [2583, 0]
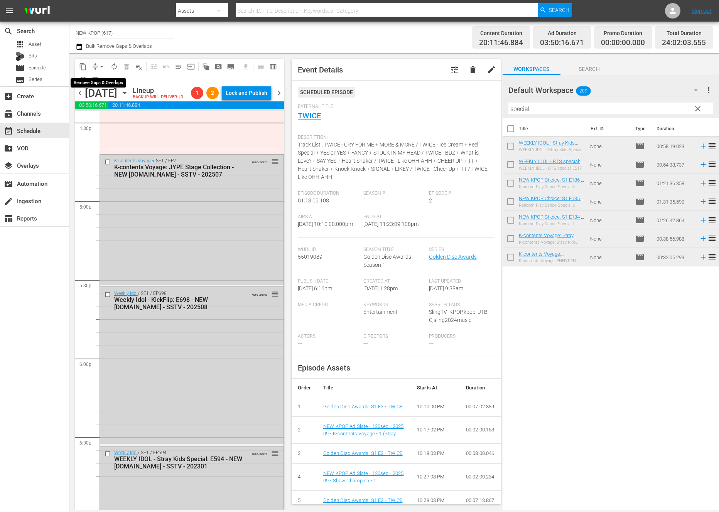
click at [100, 64] on span "arrow_drop_down" at bounding box center [102, 67] width 8 height 8
click at [120, 114] on ul "Align to Midnight Align to First Episode Align to End of Previous Day" at bounding box center [102, 95] width 81 height 44
click at [120, 108] on li "Align to End of Previous Day" at bounding box center [102, 107] width 81 height 13
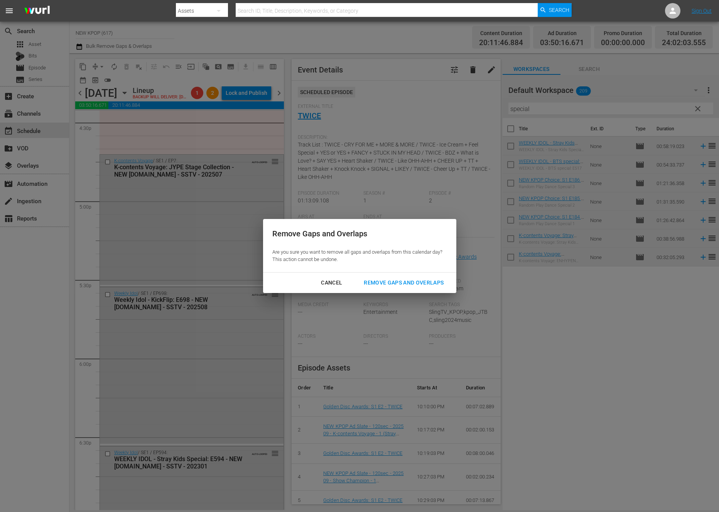
click at [390, 283] on div "Remove Gaps and Overlaps" at bounding box center [403, 283] width 92 height 10
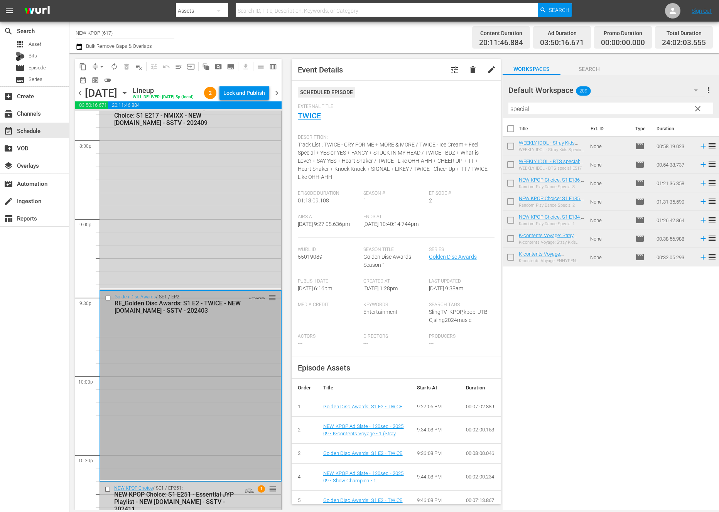
scroll to position [3337, 0]
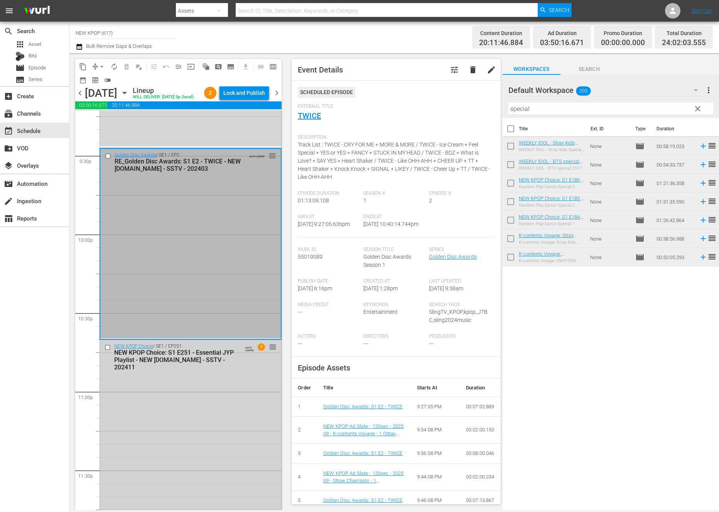
click at [175, 440] on div "NEW KPOP Choice / SE1 / EP251: NEW KPOP Choice: S1 E251 - Essential JYP Playlis…" at bounding box center [190, 454] width 181 height 229
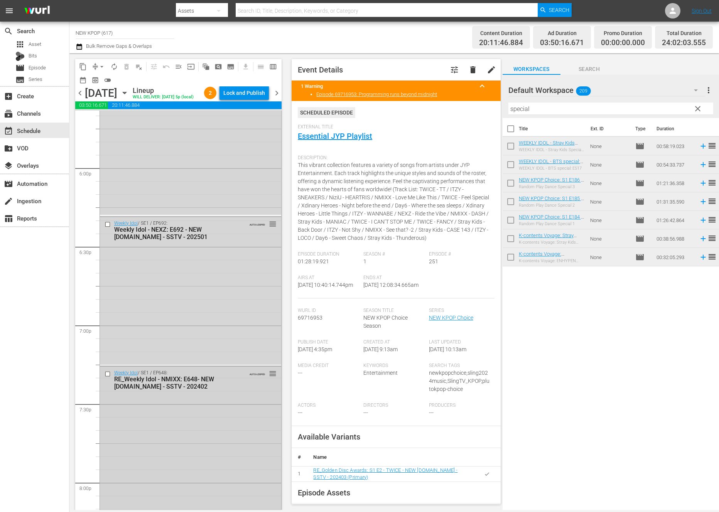
scroll to position [2756, 0]
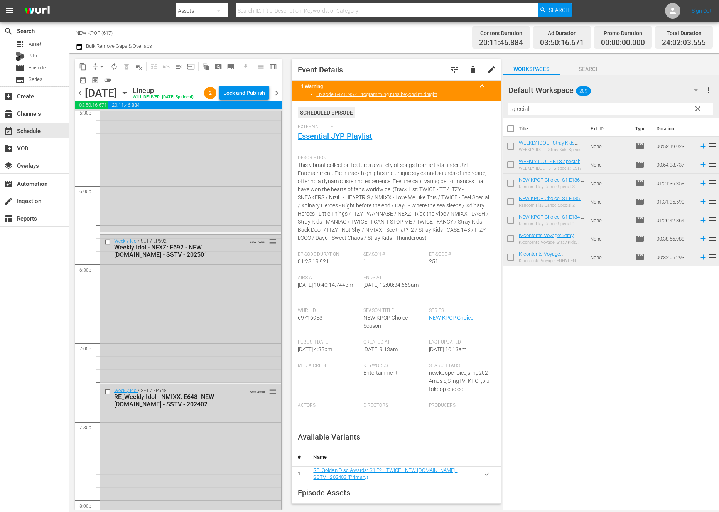
click at [183, 378] on div "Weekly Idol / SE1 / EP692: Weekly Idol - NEXZ: E692 - NEW K.ID - SSTV - 202501 …" at bounding box center [190, 308] width 181 height 147
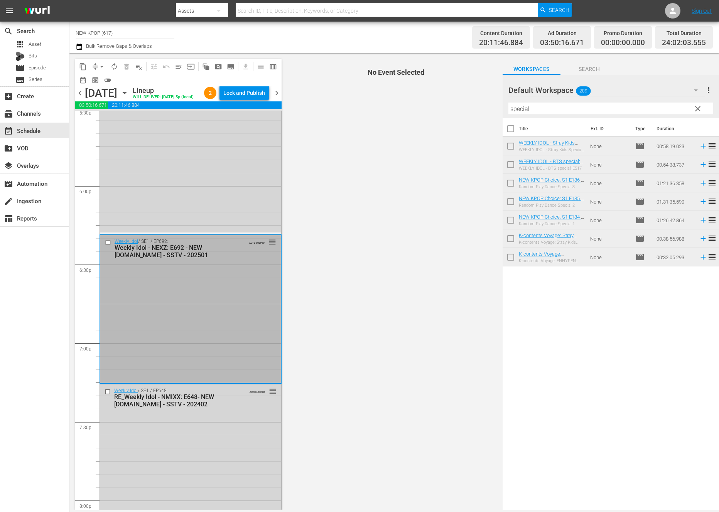
click at [188, 398] on div "RE_Weekly Idol - NMIXX: E648- NEW [DOMAIN_NAME] - SSTV - 202402" at bounding box center [178, 400] width 129 height 15
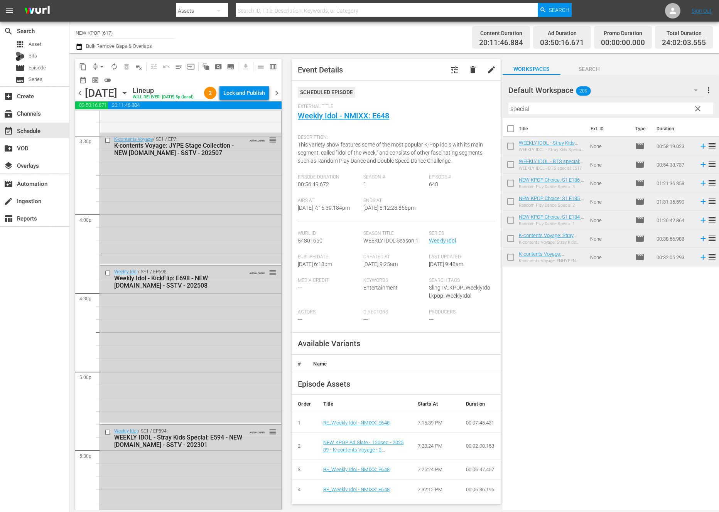
scroll to position [2395, 0]
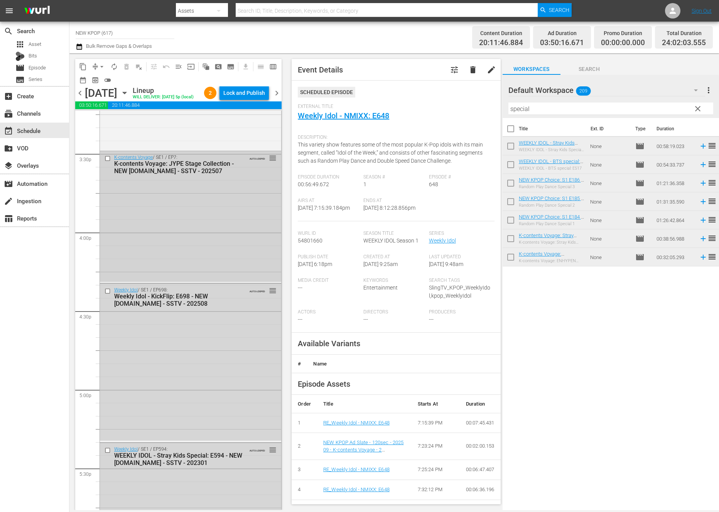
click at [227, 235] on div "K-contents Voyage / SE1 / EP7: K-contents Voyage: JYPE Stage Collection - NEW K…" at bounding box center [190, 216] width 181 height 130
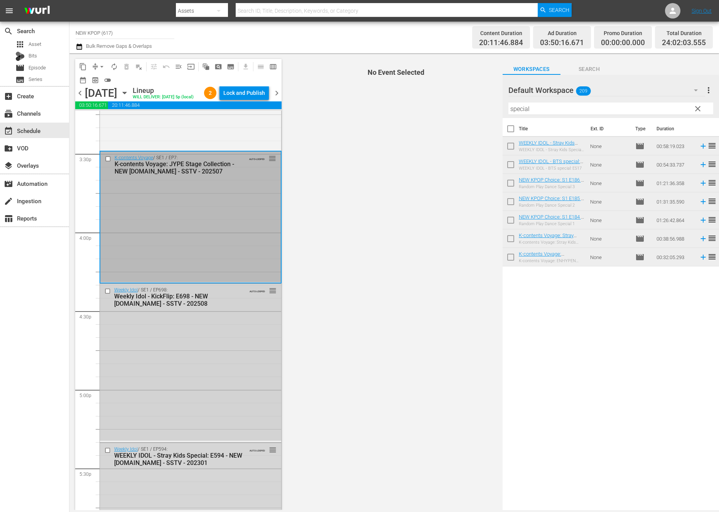
click at [207, 392] on div "Weekly Idol / SE1 / EP698: Weekly Idol - KickFlip: E698 - NEW K.ID - SSTV - 202…" at bounding box center [190, 362] width 181 height 157
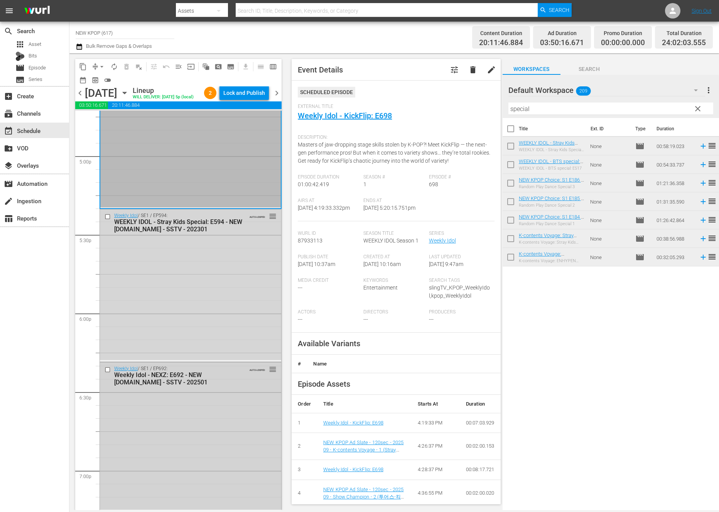
click at [206, 398] on div "Weekly Idol / SE1 / EP692: Weekly Idol - NEXZ: E692 - NEW K.ID - SSTV - 202501 …" at bounding box center [190, 435] width 181 height 147
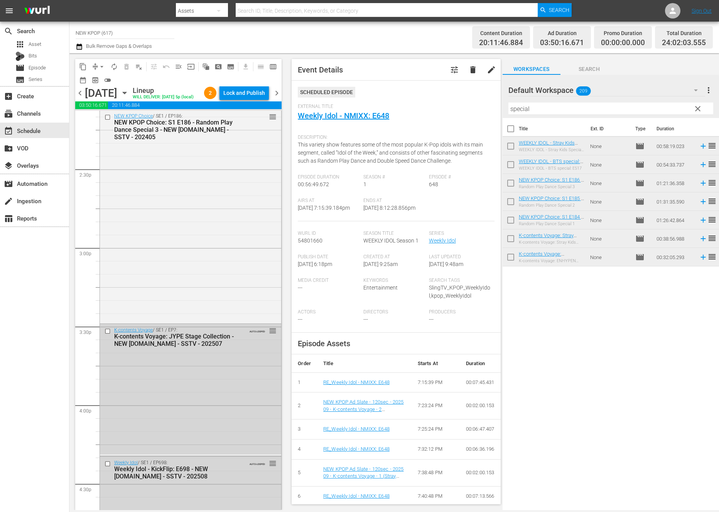
scroll to position [2349, 0]
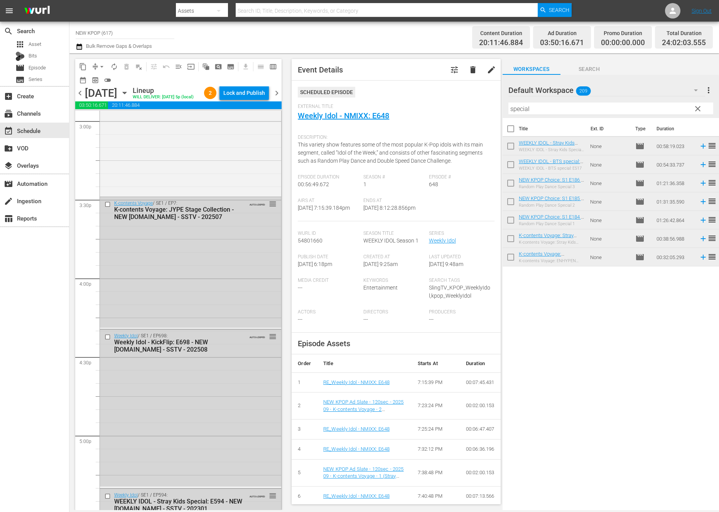
click at [241, 264] on div "K-contents Voyage / SE1 / EP7: K-contents Voyage: JYPE Stage Collection - NEW K…" at bounding box center [190, 262] width 181 height 130
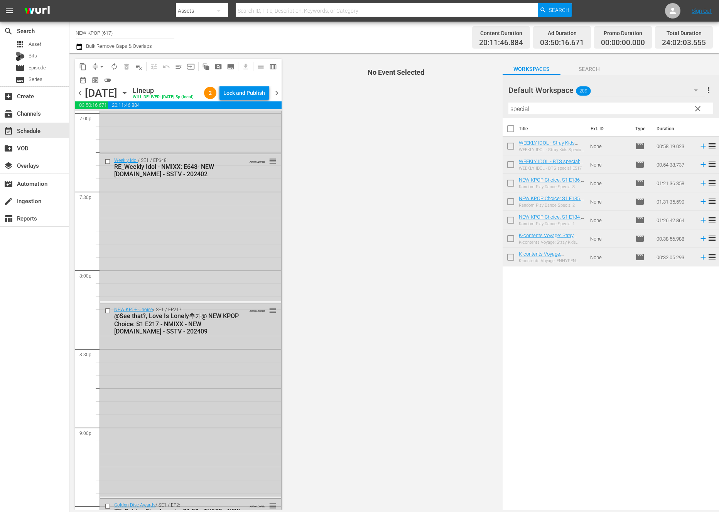
scroll to position [3098, 0]
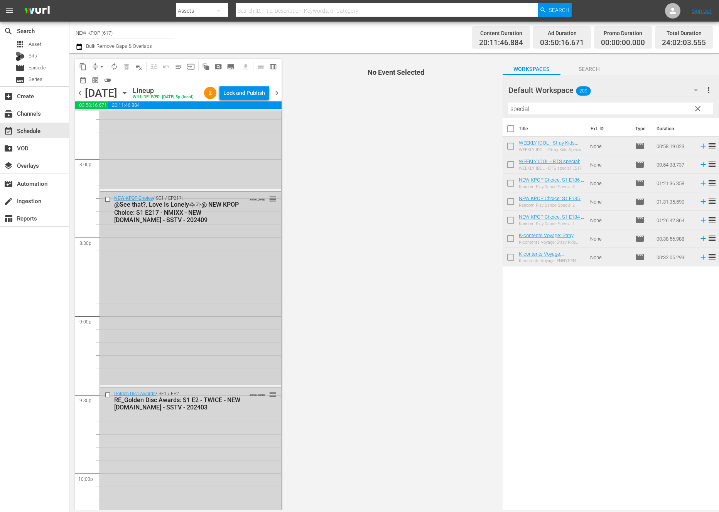
click at [156, 344] on div "NEW KPOP Choice / SE1 / EP217: @See that?, Love Is Lonely추가@ NEW KPOP Choice: S…" at bounding box center [190, 288] width 181 height 193
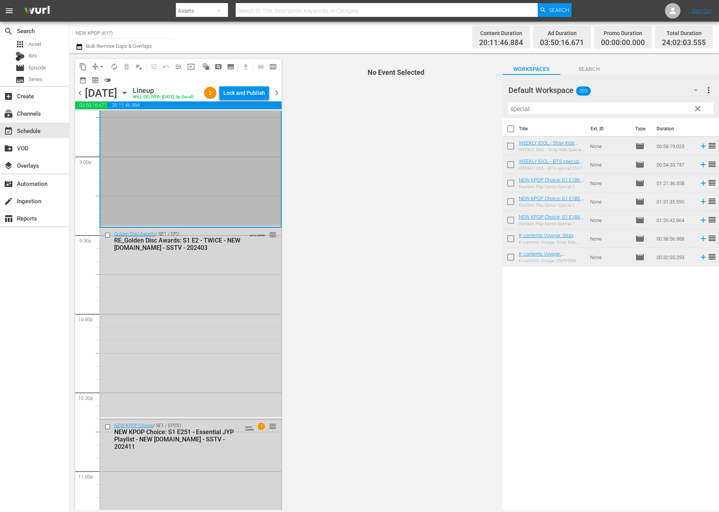
click at [167, 352] on div "Golden Disc Awards / SE1 / EP2: RE_Golden Disc Awards: S1 E2 - TWICE - NEW K.ID…" at bounding box center [190, 322] width 181 height 189
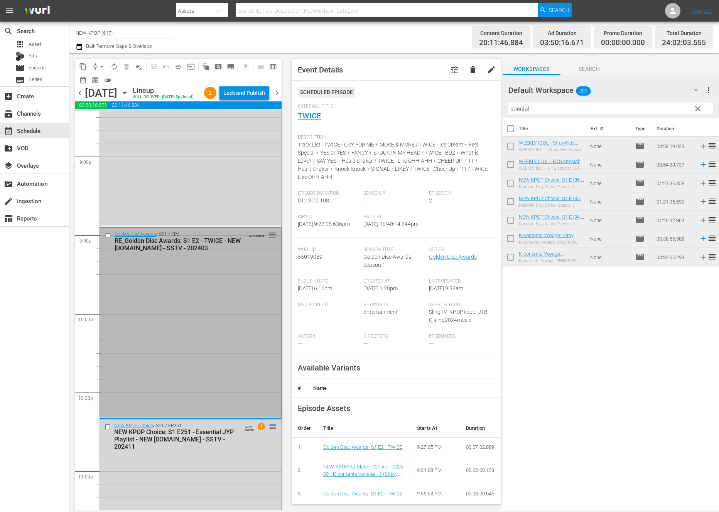
scroll to position [3398, 0]
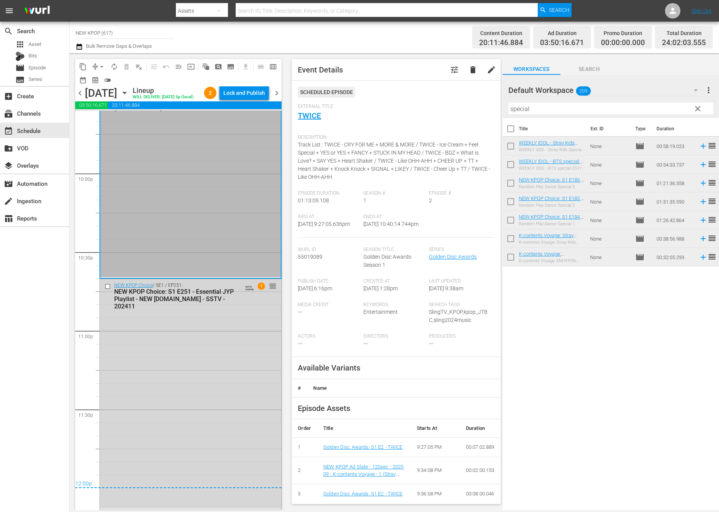
click at [167, 352] on div "NEW KPOP Choice / SE1 / EP251: NEW KPOP Choice: S1 E251 - Essential JYP Playlis…" at bounding box center [190, 393] width 181 height 229
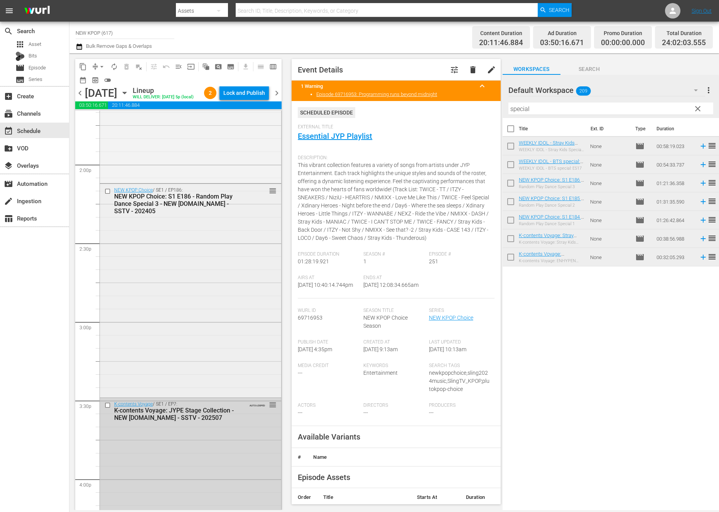
scroll to position [2290, 0]
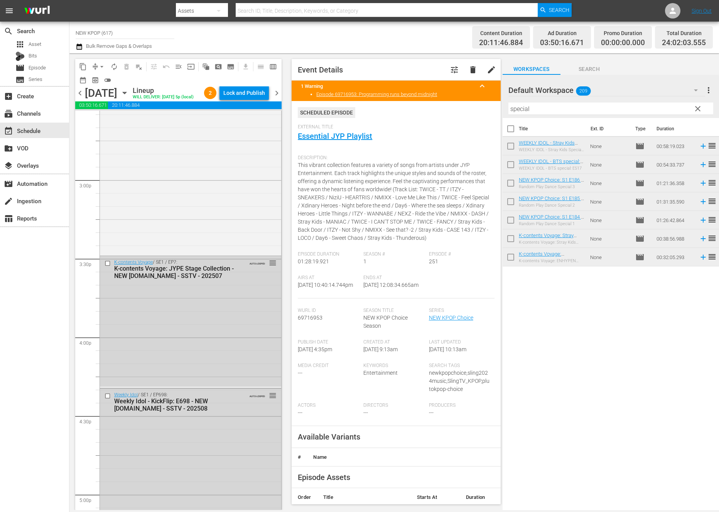
click at [221, 294] on div "K-contents Voyage / SE1 / EP7: K-contents Voyage: JYPE Stage Collection - NEW K…" at bounding box center [190, 321] width 181 height 130
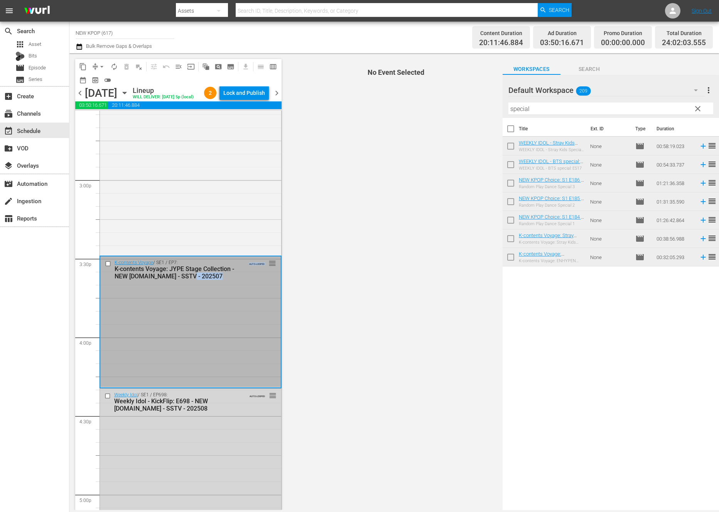
click at [260, 309] on div "K-contents Voyage / SE1 / EP7: K-contents Voyage: JYPE Stage Collection - NEW K…" at bounding box center [190, 321] width 180 height 130
click at [260, 302] on div "K-contents Voyage / SE1 / EP7: K-contents Voyage: JYPE Stage Collection - NEW K…" at bounding box center [190, 321] width 180 height 130
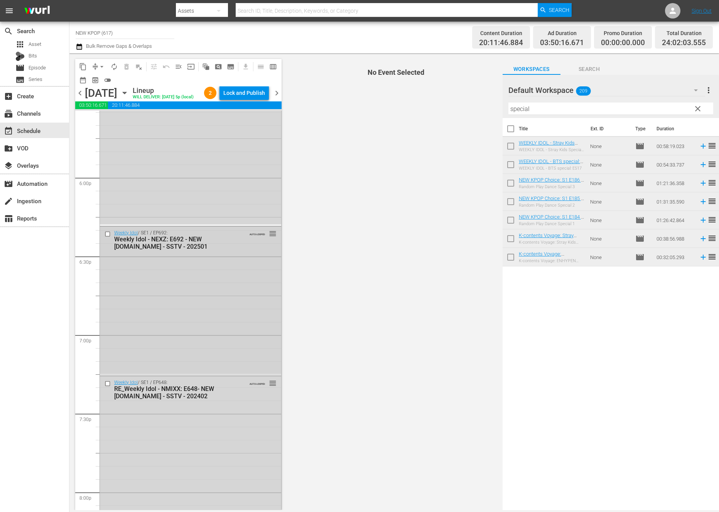
scroll to position [3398, 0]
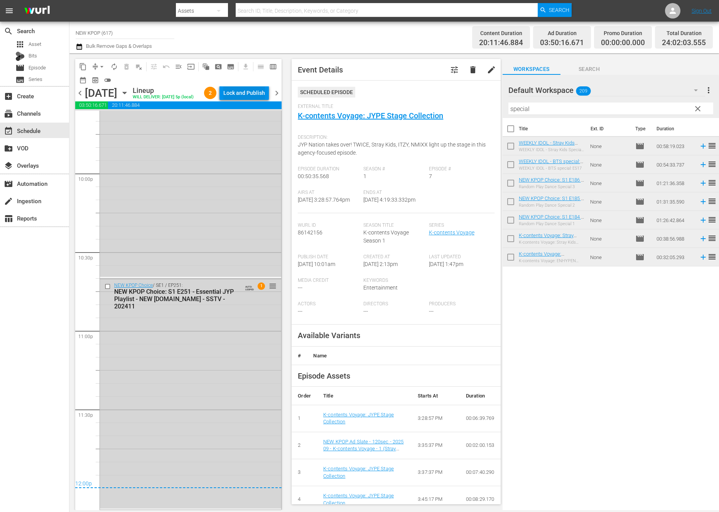
click at [242, 98] on div "Lock and Publish" at bounding box center [244, 93] width 42 height 14
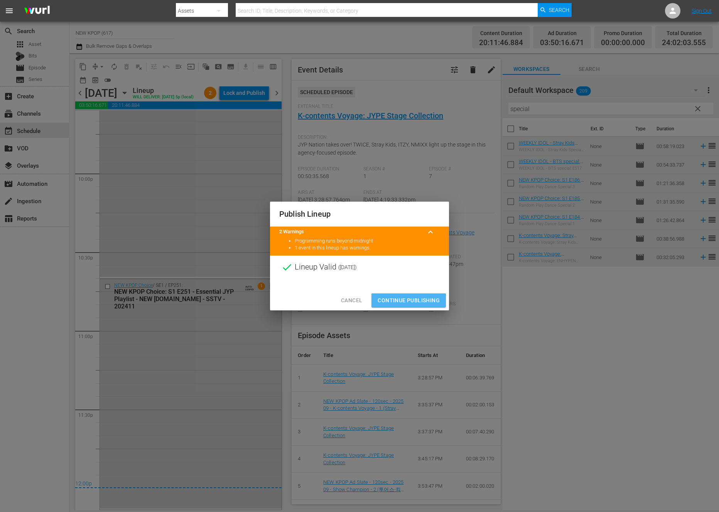
click at [408, 295] on button "Continue Publishing" at bounding box center [408, 300] width 74 height 14
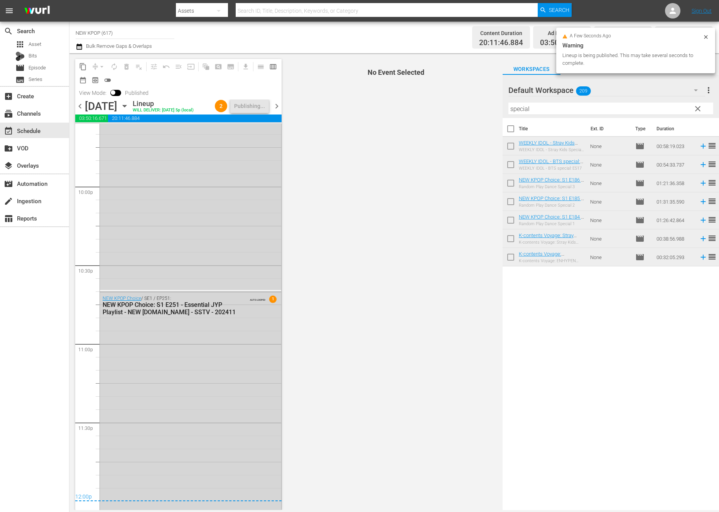
click at [275, 108] on span "chevron_right" at bounding box center [277, 106] width 10 height 10
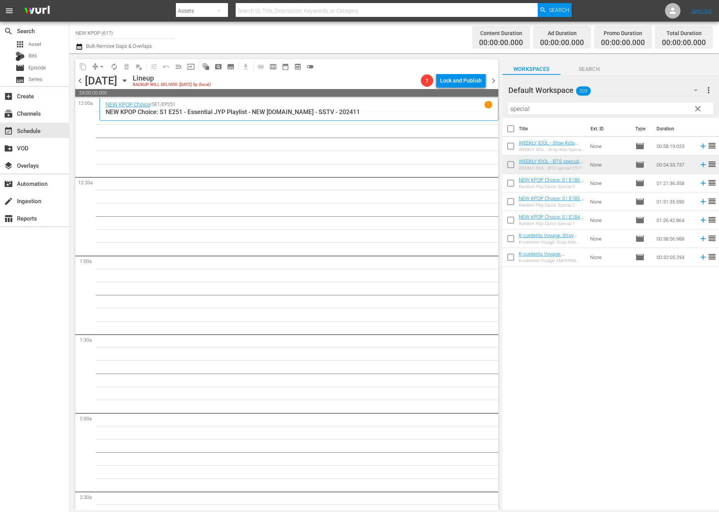
click at [697, 110] on span "clear" at bounding box center [697, 108] width 9 height 9
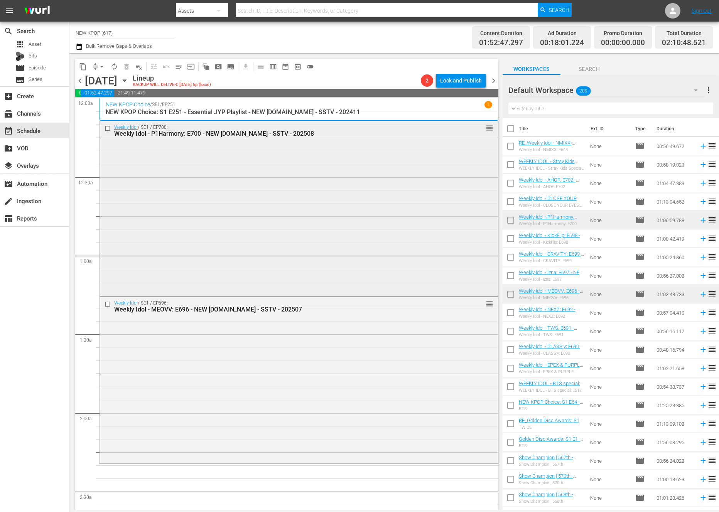
click at [316, 276] on div "Weekly Idol / SE1 / EP700: Weekly Idol - P1Harmony: E700 - NEW K.ID - SSTV - 20…" at bounding box center [299, 207] width 398 height 173
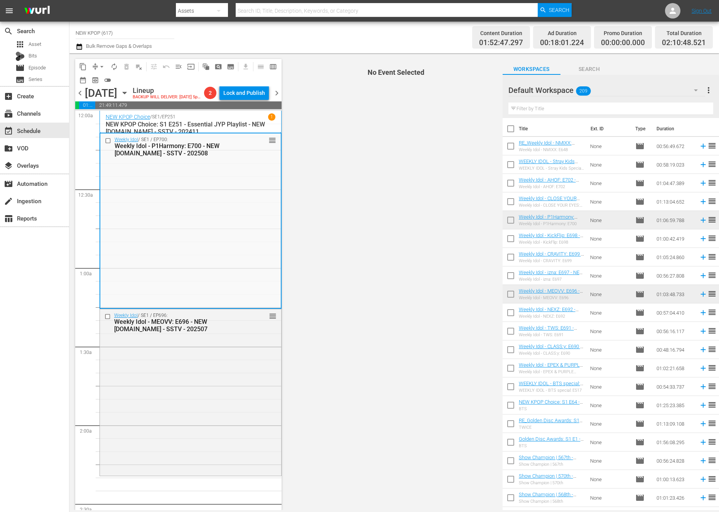
click at [261, 335] on div "Weekly Idol / SE1 / EP696: Weekly Idol - MEOVV: E696 - NEW K.ID - SSTV - 202507…" at bounding box center [190, 322] width 181 height 26
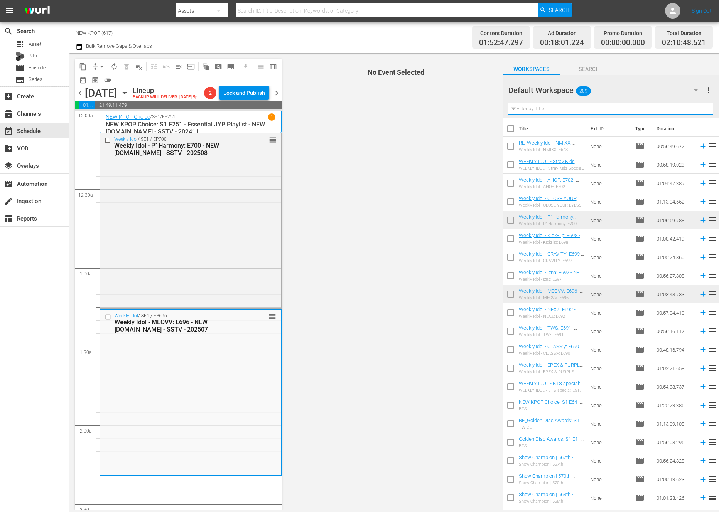
click at [548, 113] on input "text" at bounding box center [610, 109] width 205 height 12
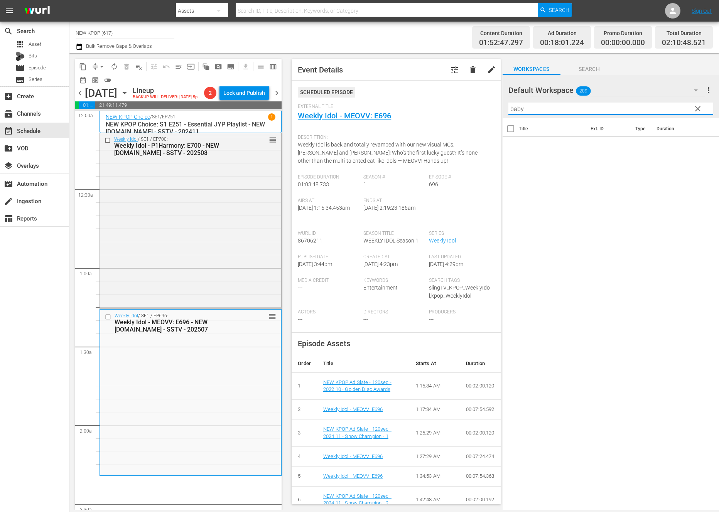
click at [553, 120] on div "Default Workspace 209 Default more_vert clear Filter by Title baby Title Ext. I…" at bounding box center [610, 295] width 216 height 440
click at [551, 111] on input "baby" at bounding box center [610, 109] width 205 height 12
drag, startPoint x: 551, startPoint y: 111, endPoint x: 606, endPoint y: 111, distance: 55.1
click at [606, 111] on input "baby" at bounding box center [610, 109] width 205 height 12
type input "baby"
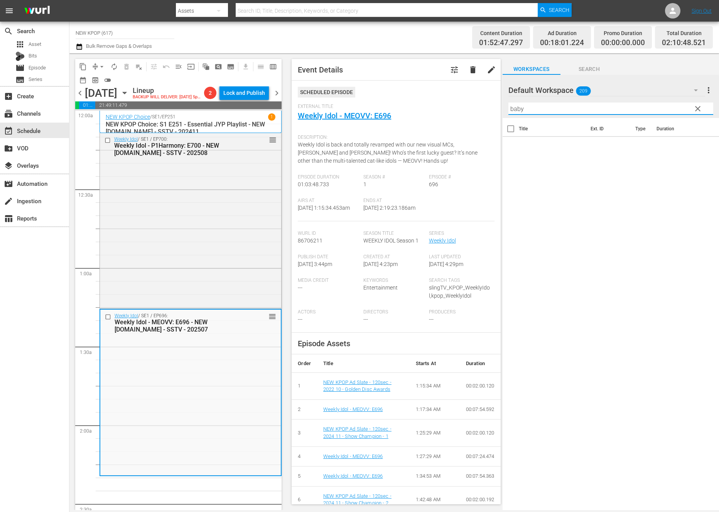
click at [564, 239] on div "Title Ext. ID Type Duration" at bounding box center [610, 314] width 216 height 393
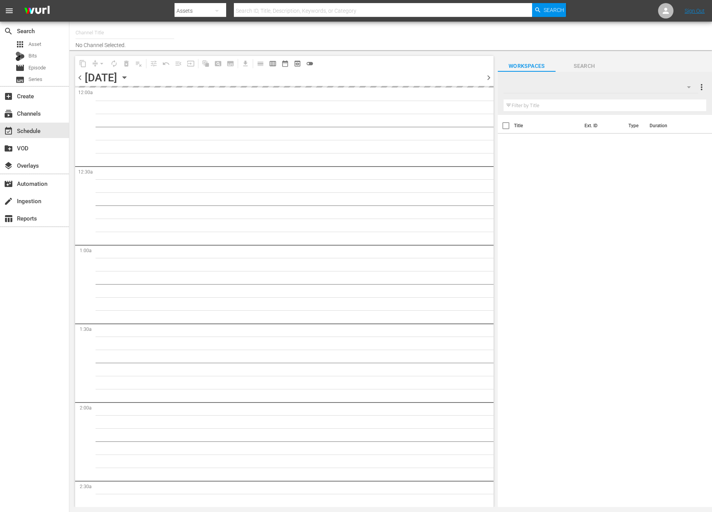
type input "NEW KPOP (617)"
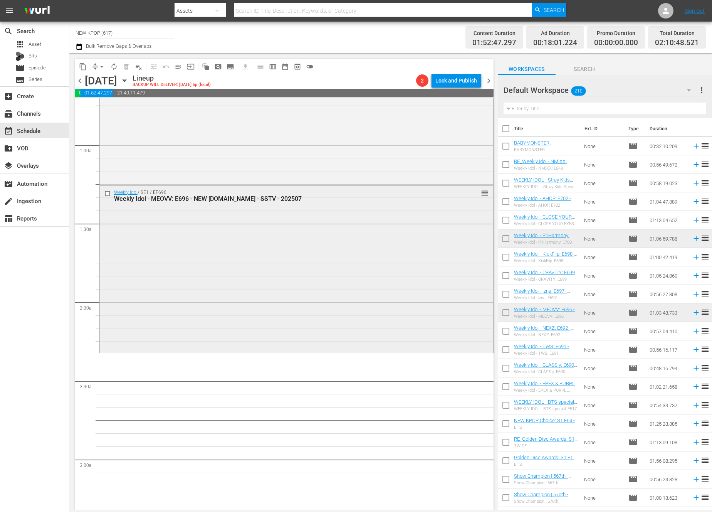
scroll to position [154, 0]
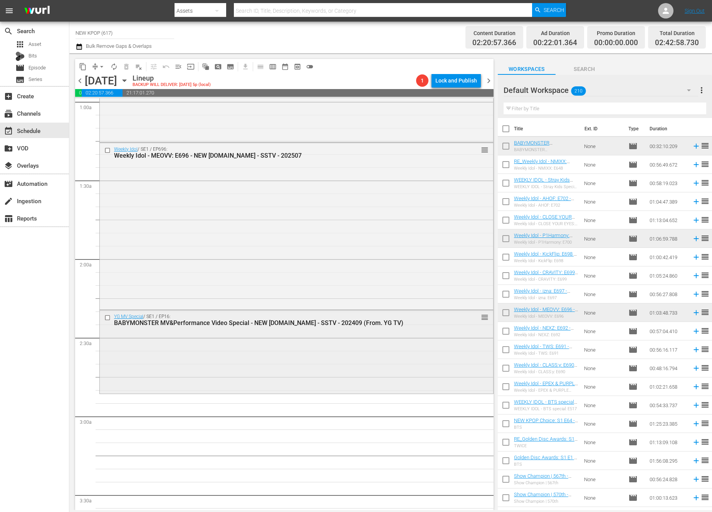
click at [239, 337] on div "YG MV Special / SE1 / EP16: BABYMONSTER MV&Performance Video Special - NEW [DOM…" at bounding box center [297, 351] width 394 height 82
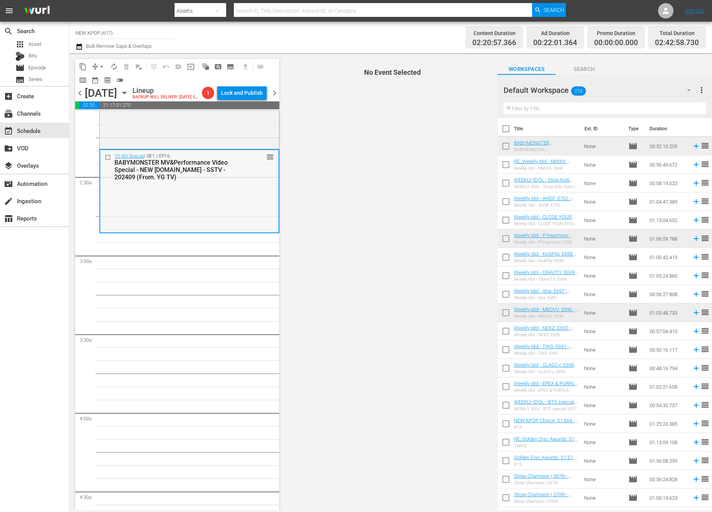
scroll to position [327, 0]
click at [604, 104] on input "text" at bounding box center [605, 109] width 203 height 12
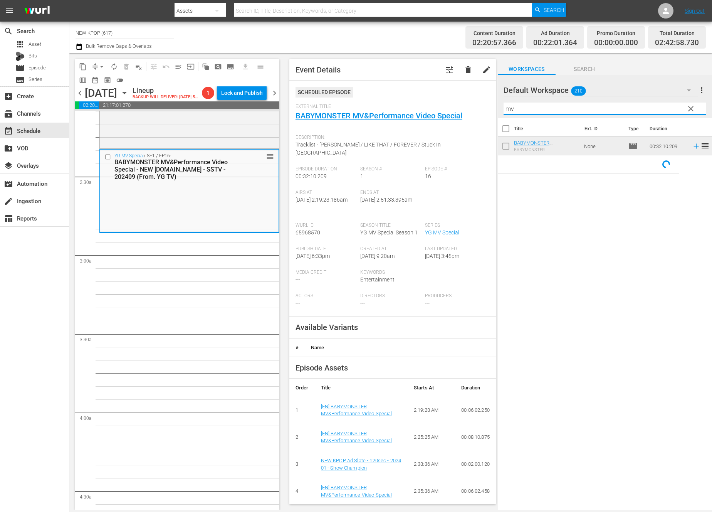
type input "mv"
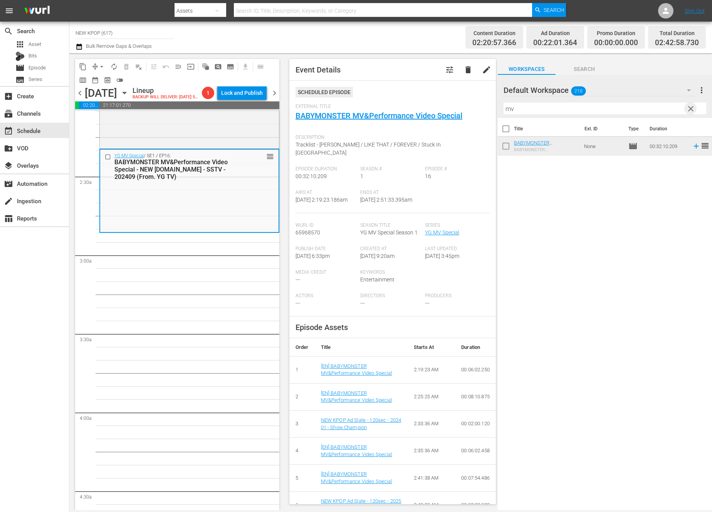
click at [694, 108] on span "clear" at bounding box center [691, 108] width 9 height 9
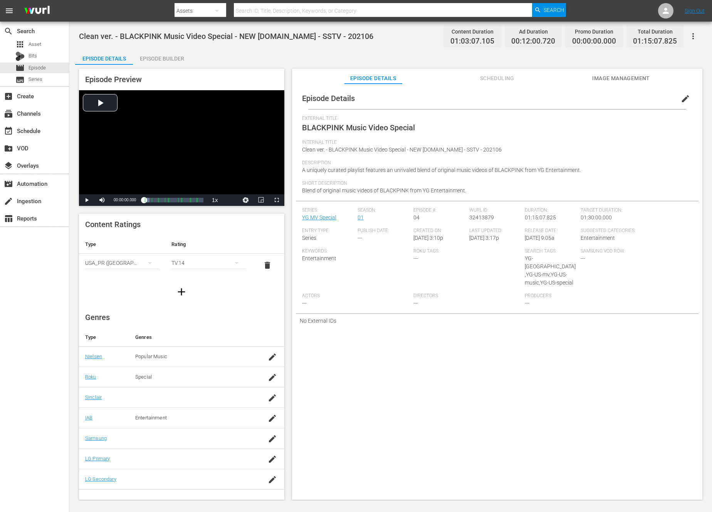
click at [179, 65] on div "Episode Preview Video Player is loading. Play Video Play Mute Current Time 00:0…" at bounding box center [391, 285] width 632 height 441
click at [166, 62] on div "Episode Builder" at bounding box center [162, 58] width 58 height 19
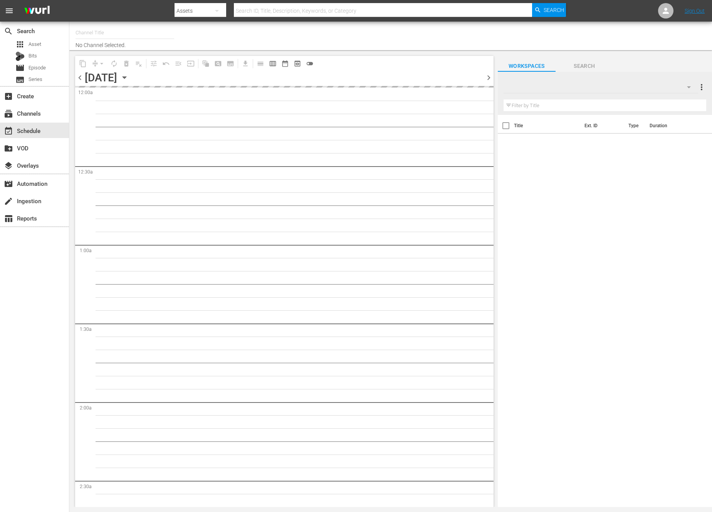
type input "NEW KPOP (617)"
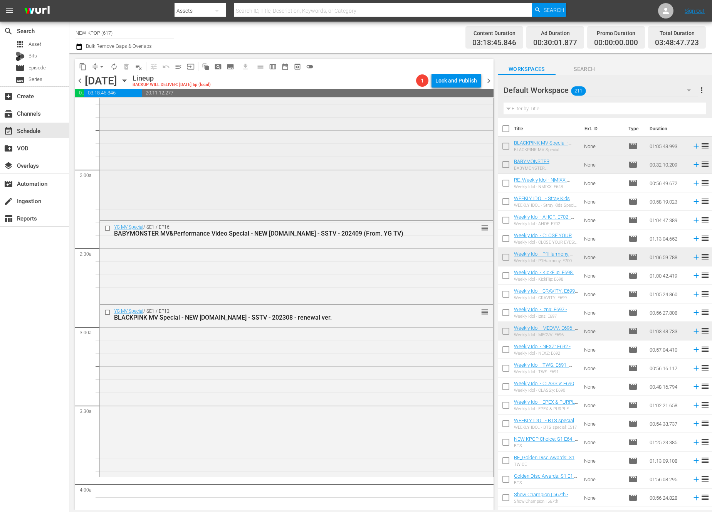
scroll to position [327, 0]
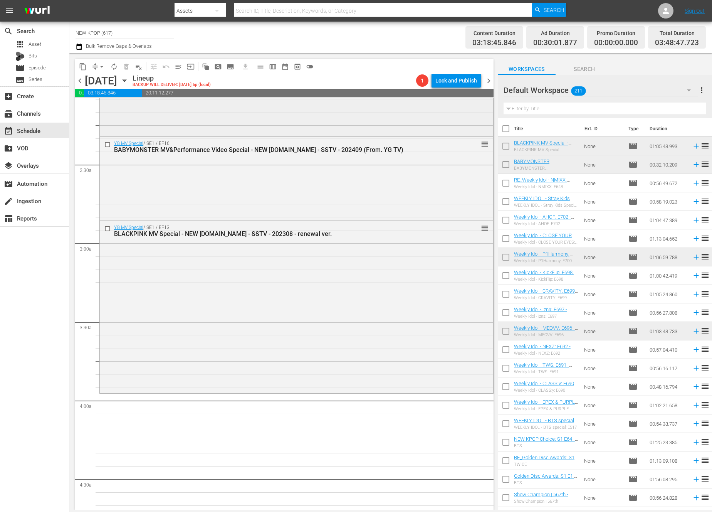
click at [252, 288] on div "YG MV Special / SE1 / EP13: BLACKPINK MV Special - NEW K.ID - SSTV - 202308 - r…" at bounding box center [297, 306] width 394 height 170
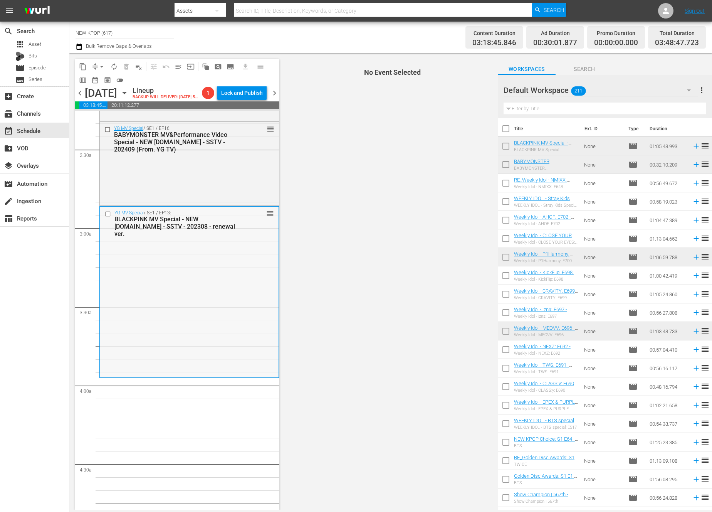
scroll to position [433, 0]
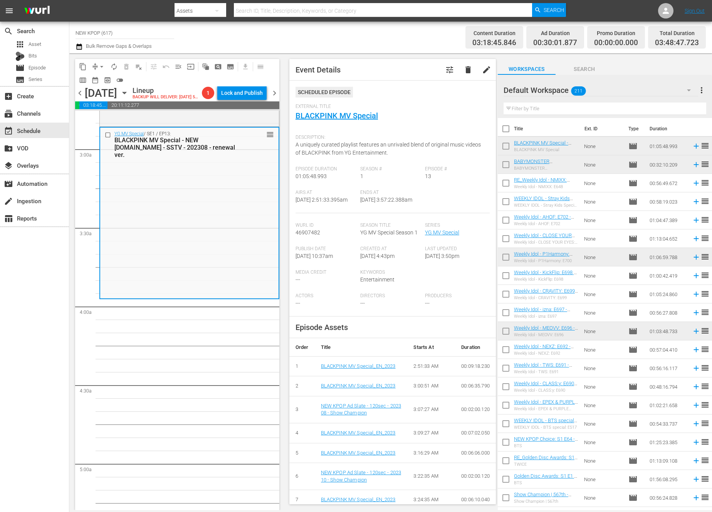
click at [557, 109] on input "text" at bounding box center [605, 109] width 203 height 12
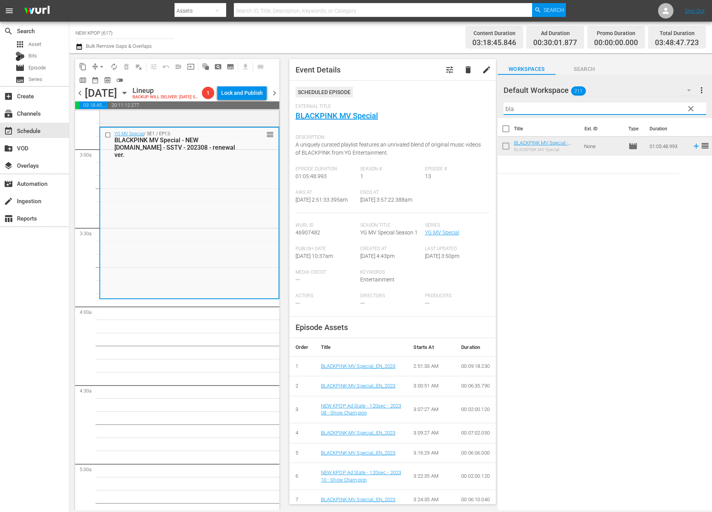
type input "blac"
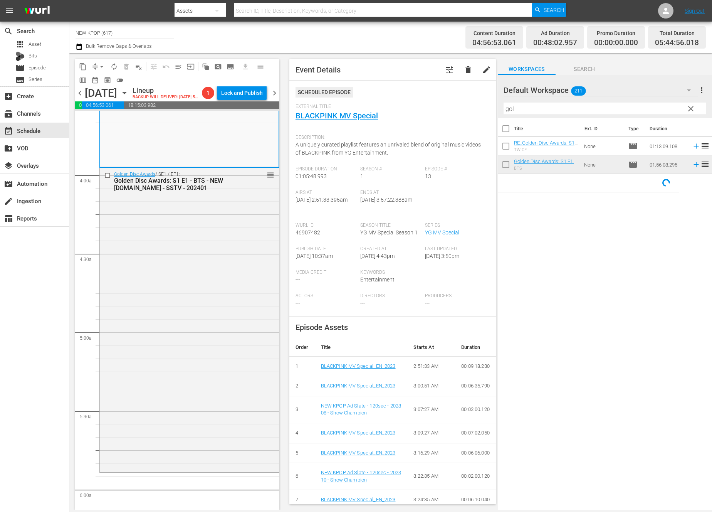
scroll to position [763, 0]
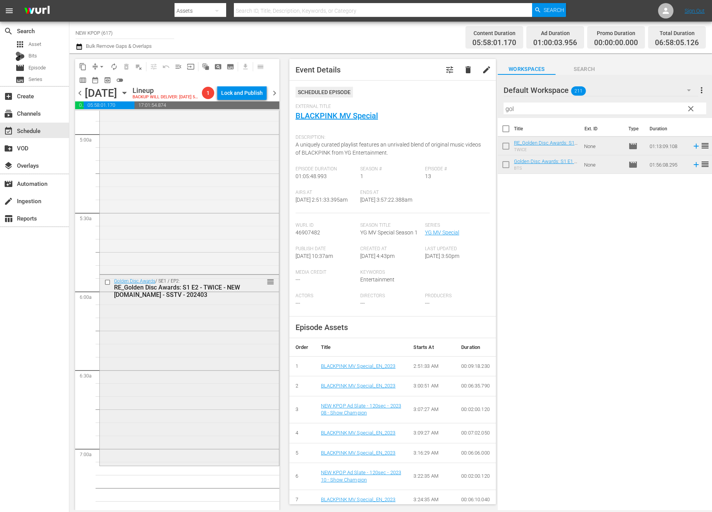
click at [205, 360] on div "Golden Disc Awards / SE1 / EP2: RE_Golden Disc Awards: S1 E2 - TWICE - NEW K.ID…" at bounding box center [189, 369] width 179 height 189
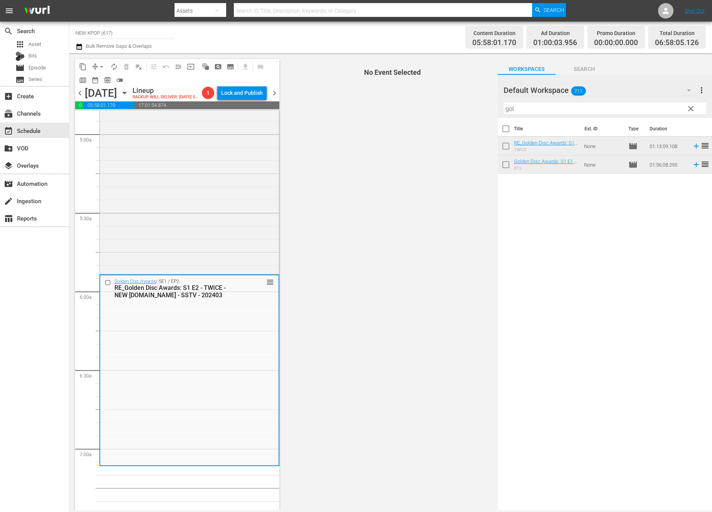
click at [205, 360] on div "Golden Disc Awards / SE1 / EP2: RE_Golden Disc Awards: S1 E2 - TWICE - NEW K.ID…" at bounding box center [189, 369] width 179 height 189
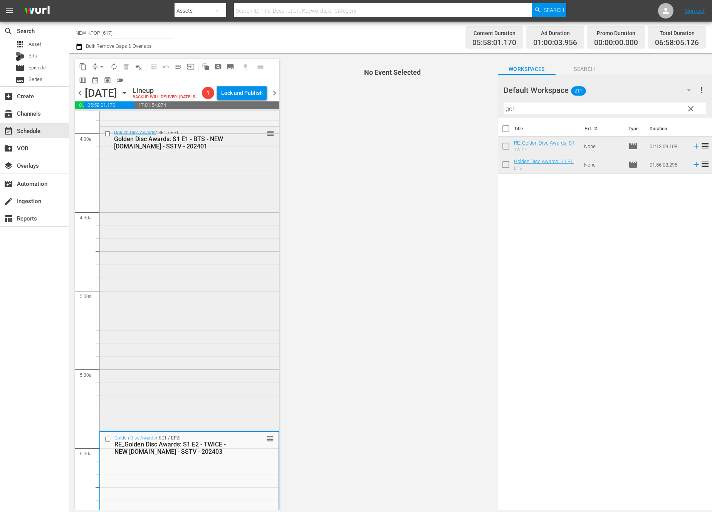
scroll to position [845, 0]
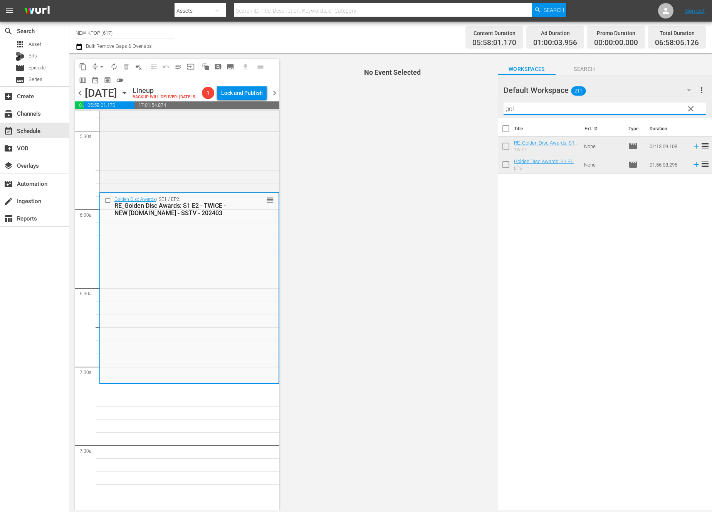
click at [454, 109] on div "content_copy compress arrow_drop_down autorenew_outlined delete_forever_outline…" at bounding box center [390, 281] width 643 height 457
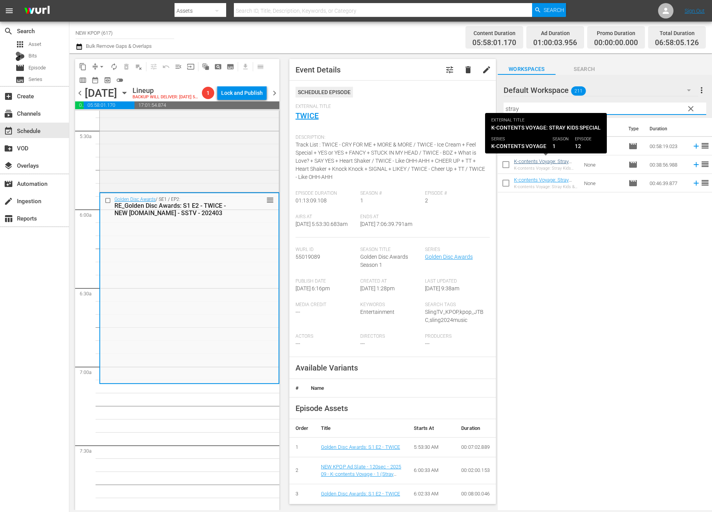
type input "stray"
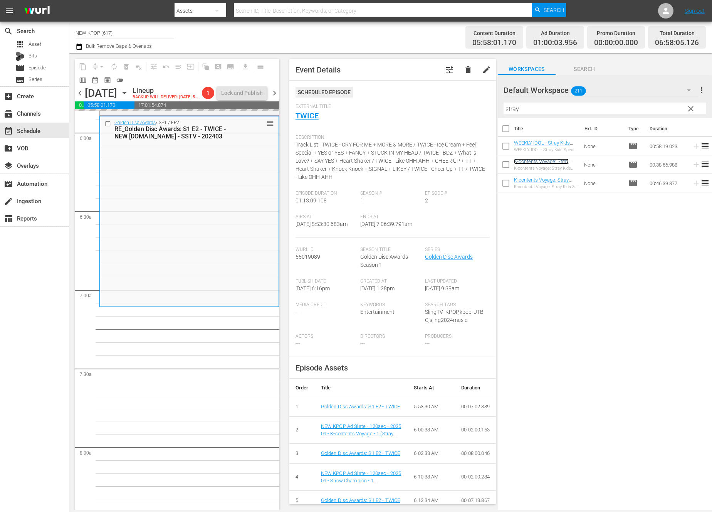
scroll to position [922, 0]
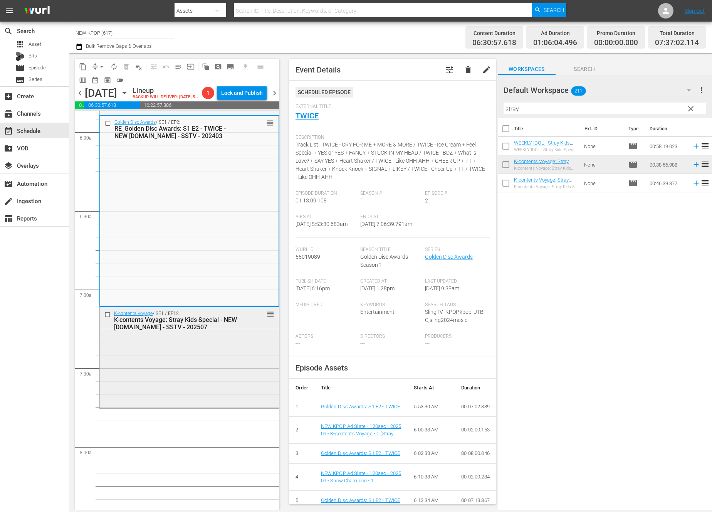
click at [153, 396] on div "K-contents Voyage / SE1 / EP12: K-contents Voyage: Stray Kids Special - NEW K.I…" at bounding box center [189, 357] width 179 height 100
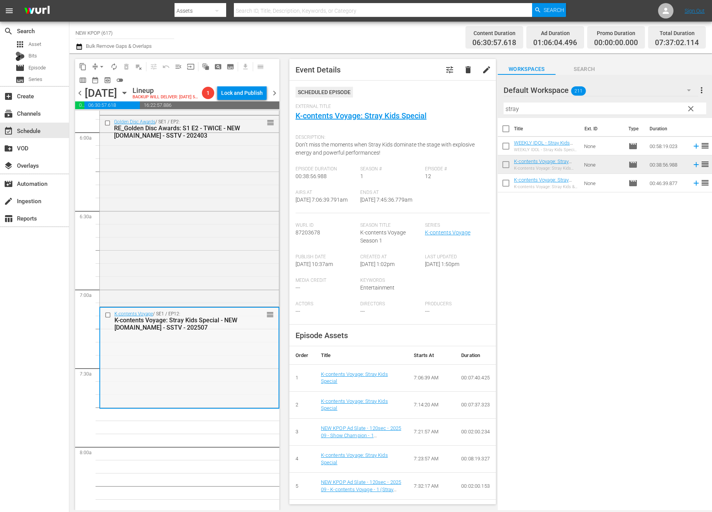
click at [211, 373] on div "K-contents Voyage / SE1 / EP12: K-contents Voyage: Stray Kids Special - NEW K.I…" at bounding box center [189, 358] width 179 height 100
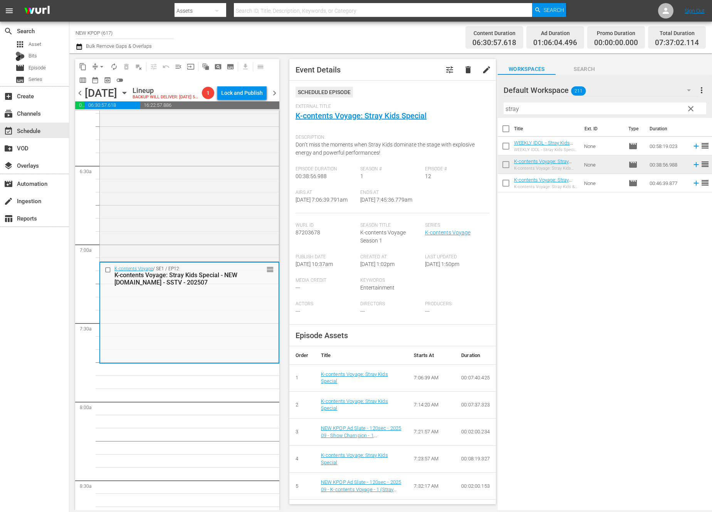
scroll to position [1040, 0]
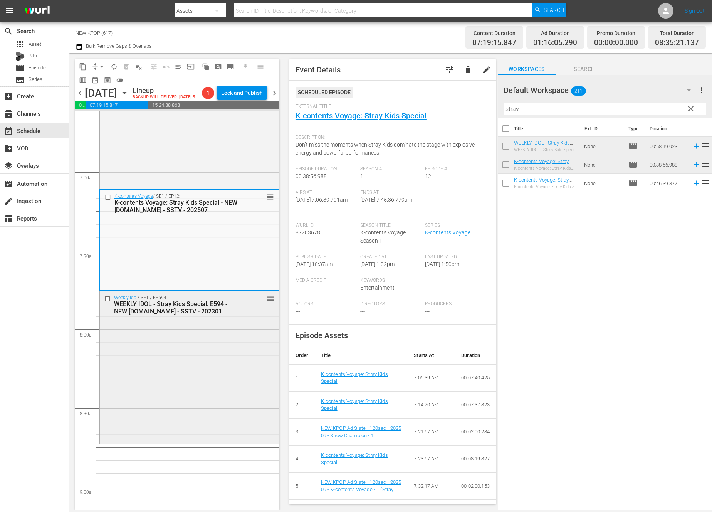
click at [178, 357] on div "Weekly Idol / SE1 / EP594: WEEKLY IDOL - Stray Kids Special: E594 - NEW [DOMAIN…" at bounding box center [189, 366] width 179 height 151
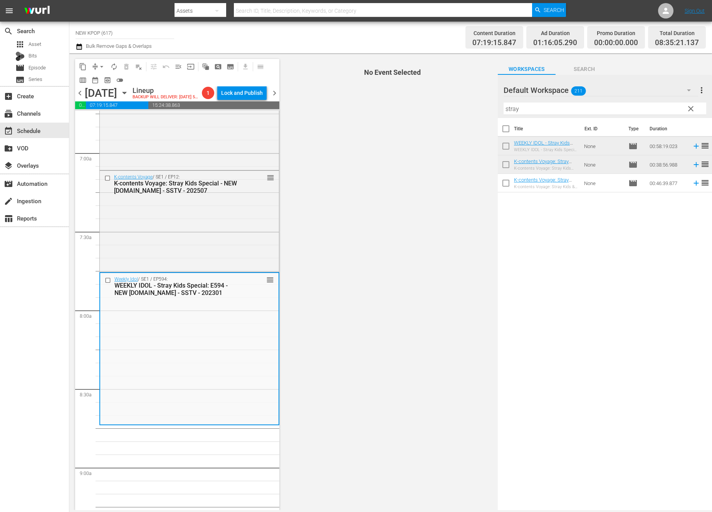
scroll to position [1153, 0]
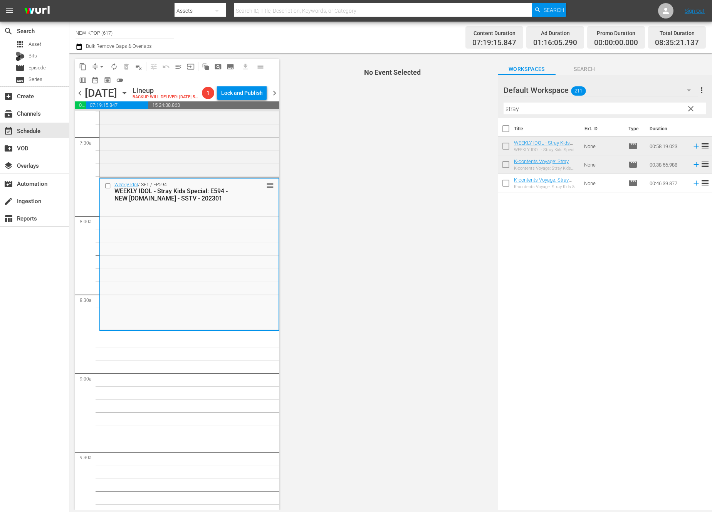
click at [520, 250] on div "Title Ext. ID Type Duration WEEKLY IDOL - Stray Kids Special: E594 - NEW K.ID -…" at bounding box center [605, 314] width 214 height 393
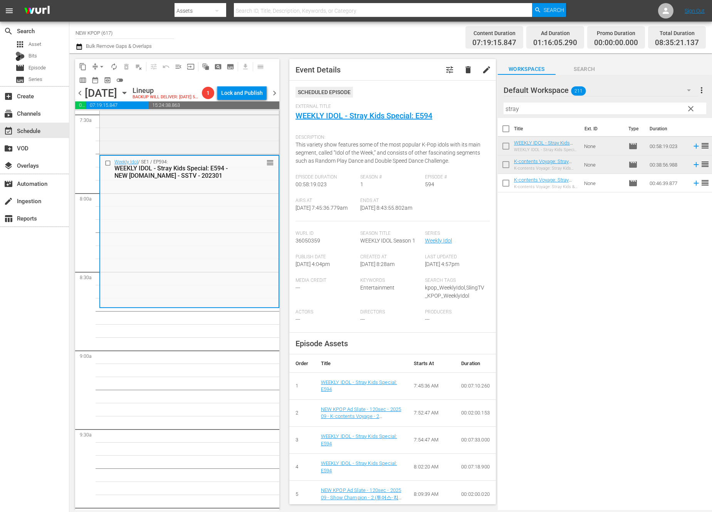
scroll to position [1177, 0]
click at [690, 106] on span "clear" at bounding box center [691, 108] width 9 height 9
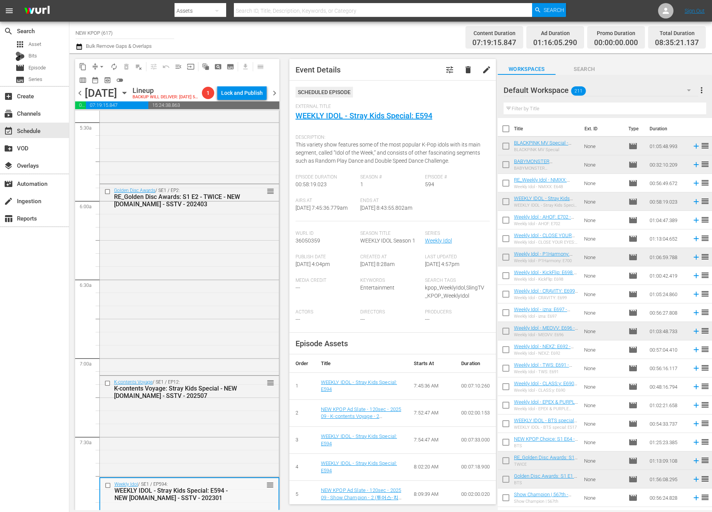
scroll to position [1219, 0]
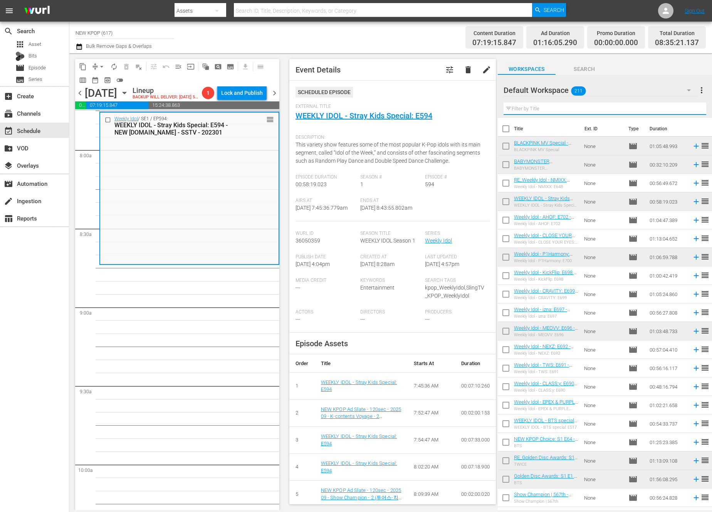
click at [561, 105] on input "text" at bounding box center [605, 109] width 203 height 12
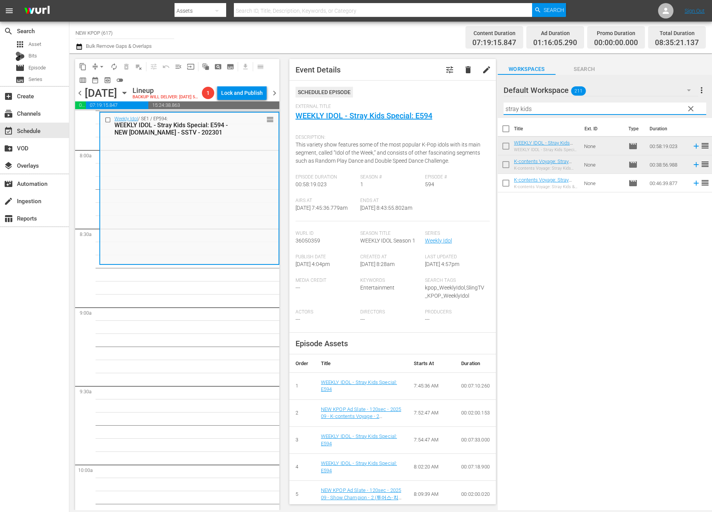
type input "stray kids"
click at [608, 273] on div "Title Ext. ID Type Duration WEEKLY IDOL - Stray Kids Special: E594 - NEW K.ID -…" at bounding box center [605, 314] width 214 height 393
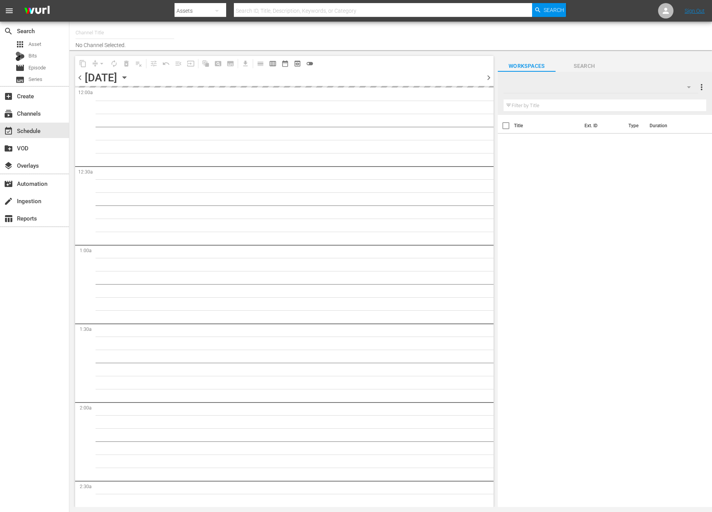
type input "NEW KPOP (617)"
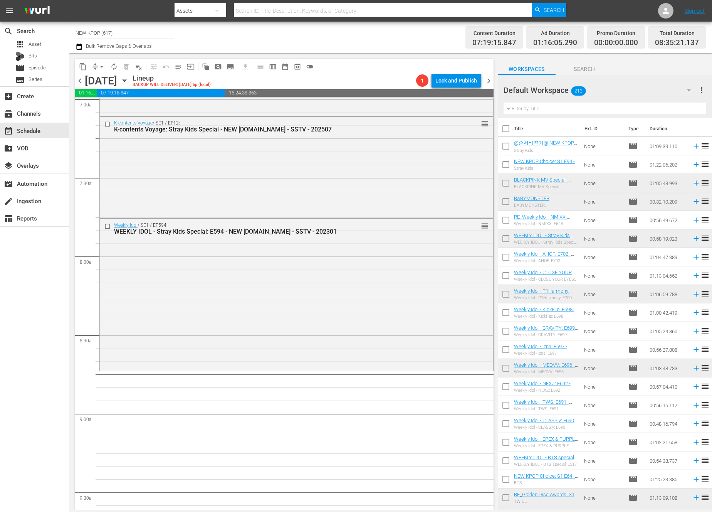
scroll to position [1084, 0]
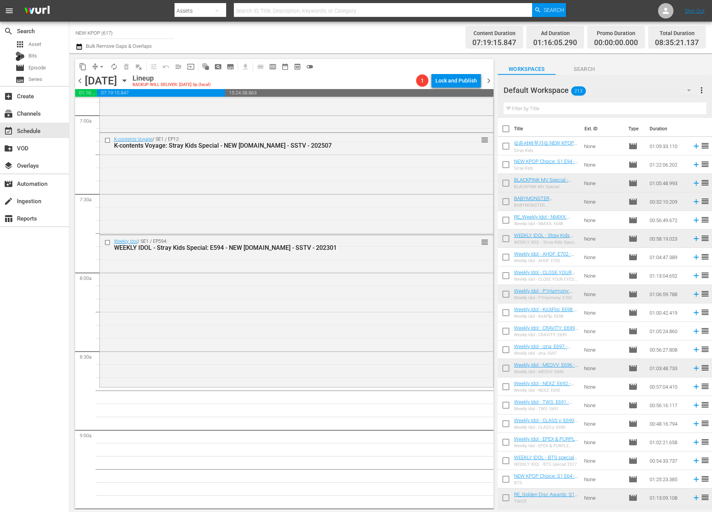
click at [245, 382] on div "Weekly Idol / SE1 / EP594: WEEKLY IDOL - Stray Kids Special: E594 - NEW [DOMAIN…" at bounding box center [297, 310] width 394 height 151
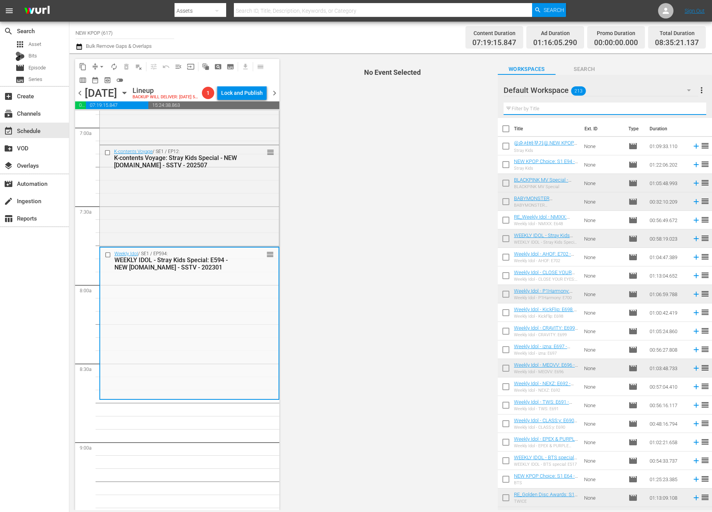
click at [573, 107] on input "text" at bounding box center [605, 109] width 203 height 12
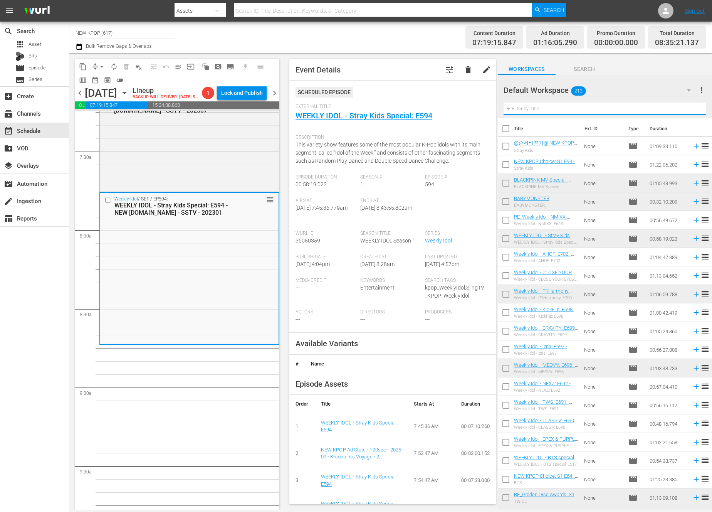
scroll to position [1140, 0]
click at [608, 101] on div "Filter by Title" at bounding box center [605, 108] width 203 height 19
click at [574, 118] on th "Title" at bounding box center [547, 129] width 66 height 22
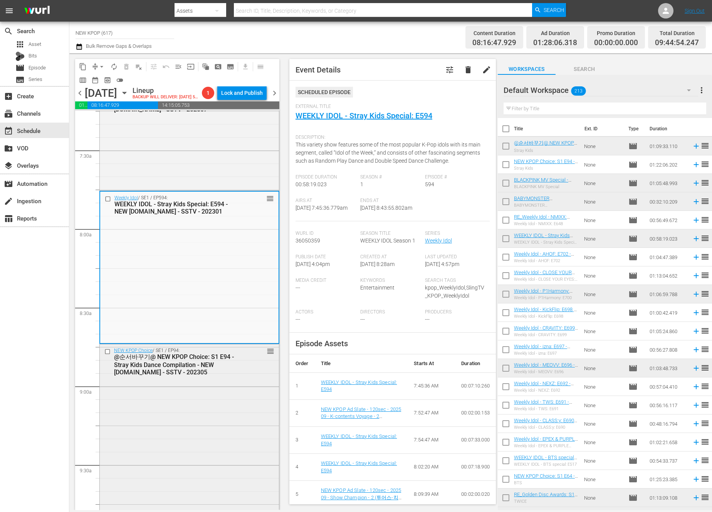
click at [138, 480] on div "NEW KPOP Choice / SE1 / EP94: @순서바꾸기@ NEW KPOP Choice: S1 E94 - Stray Kids Danc…" at bounding box center [189, 434] width 179 height 180
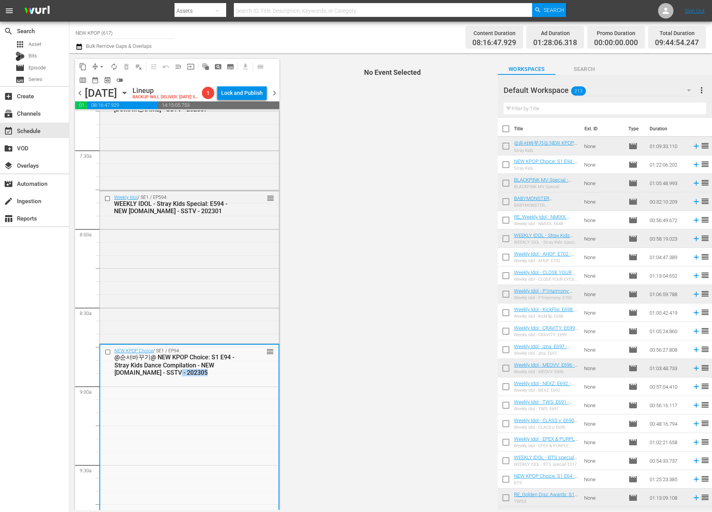
click at [138, 480] on div "NEW KPOP Choice / SE1 / EP94: @순서바꾸기@ NEW KPOP Choice: S1 E94 - Stray Kids Danc…" at bounding box center [189, 435] width 179 height 180
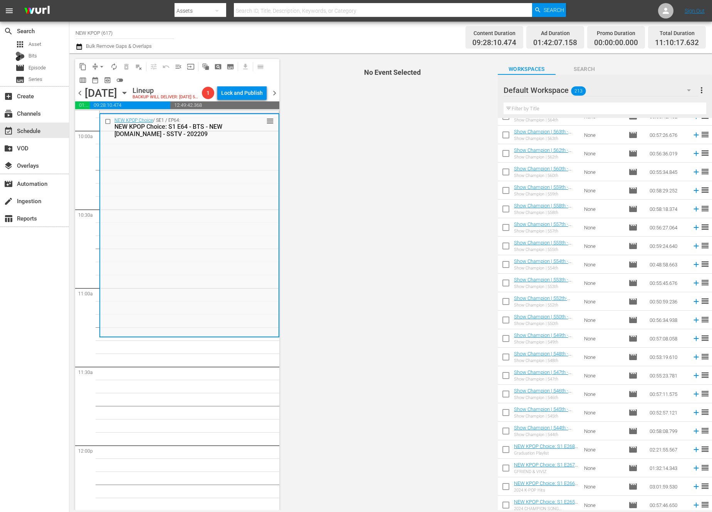
scroll to position [754, 0]
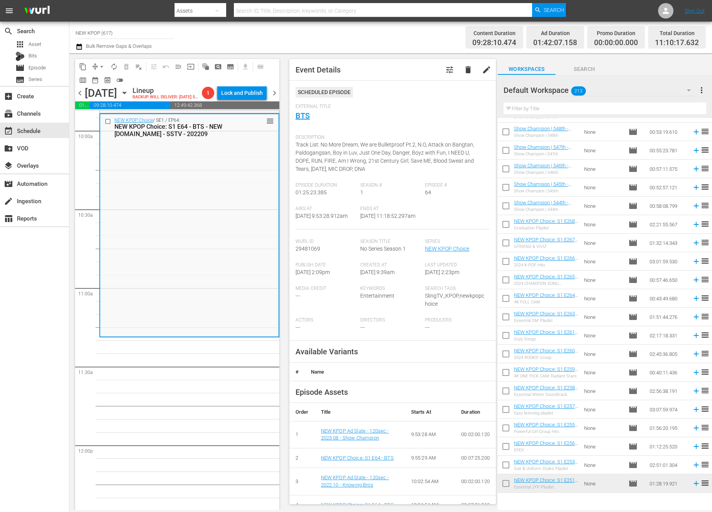
click at [588, 115] on hr at bounding box center [605, 115] width 203 height 0
click at [603, 105] on input "text" at bounding box center [605, 109] width 203 height 12
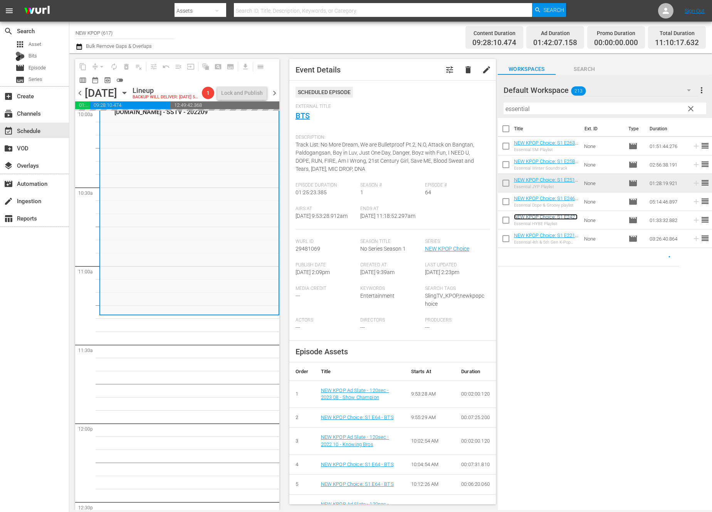
scroll to position [1575, 0]
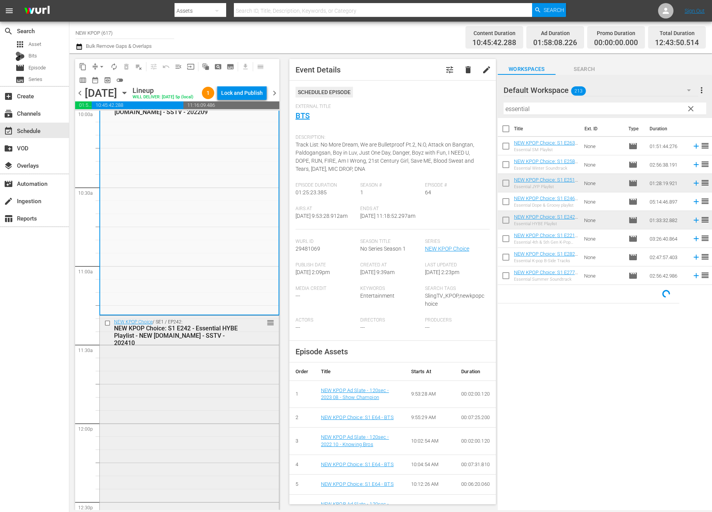
click at [266, 406] on div "NEW KPOP Choice / SE1 / EP242: NEW KPOP Choice: S1 E242 - Essential HYBE Playli…" at bounding box center [189, 437] width 179 height 243
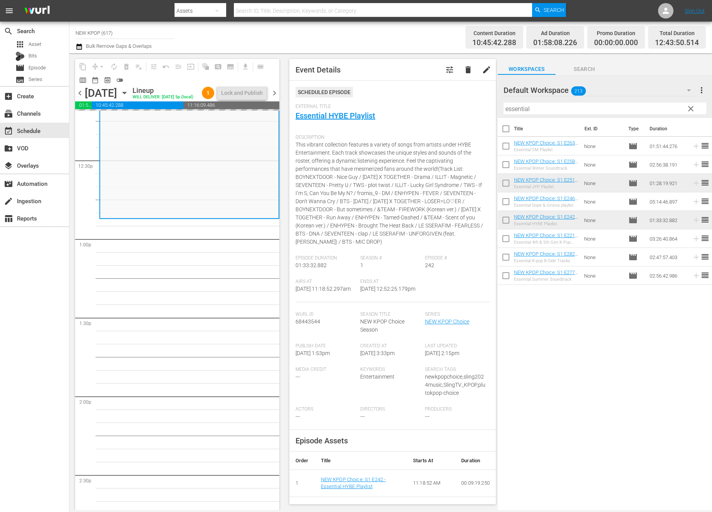
scroll to position [1925, 0]
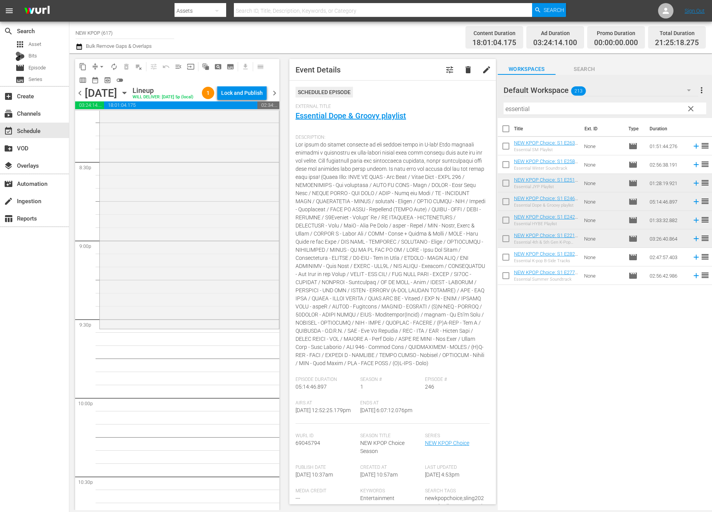
scroll to position [3198, 0]
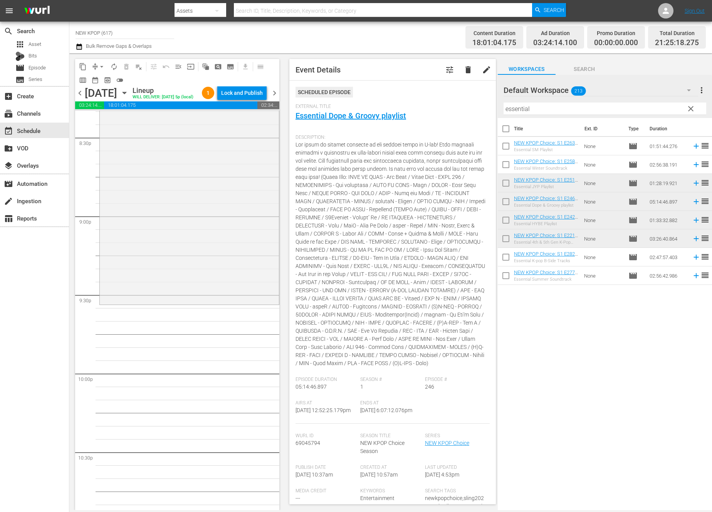
drag, startPoint x: 550, startPoint y: 110, endPoint x: 395, endPoint y: 98, distance: 155.5
click at [395, 98] on div "content_copy compress arrow_drop_down autorenew_outlined delete_forever_outline…" at bounding box center [390, 281] width 643 height 457
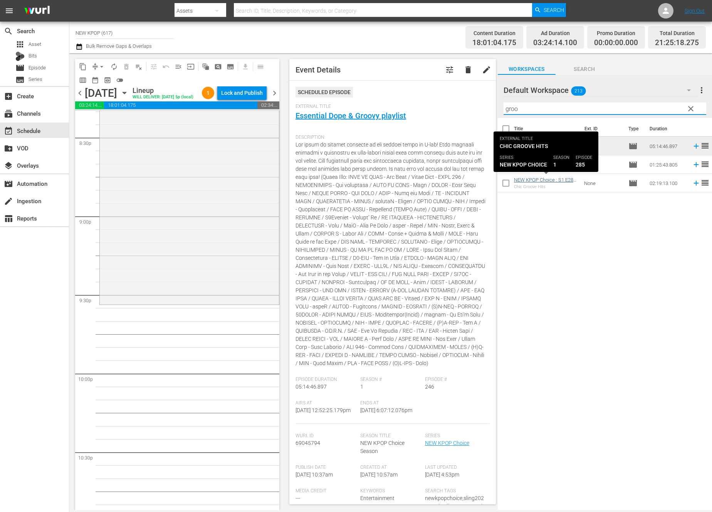
type input "groo"
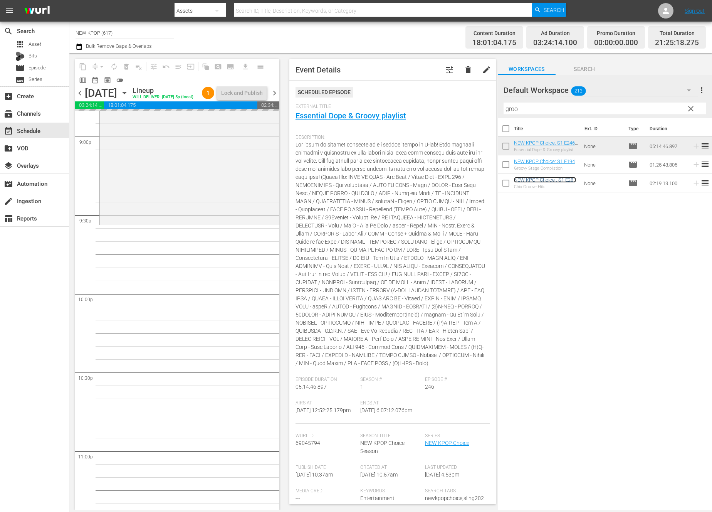
scroll to position [3277, 0]
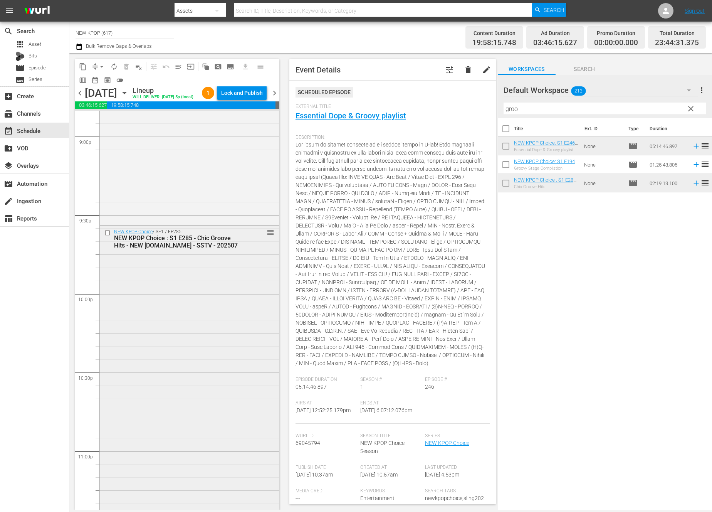
click at [220, 415] on div "NEW KPOP Choice / SE1 / EP285: NEW KPOP Choice : S1 E285 - Chic Groove Hits - N…" at bounding box center [189, 407] width 179 height 363
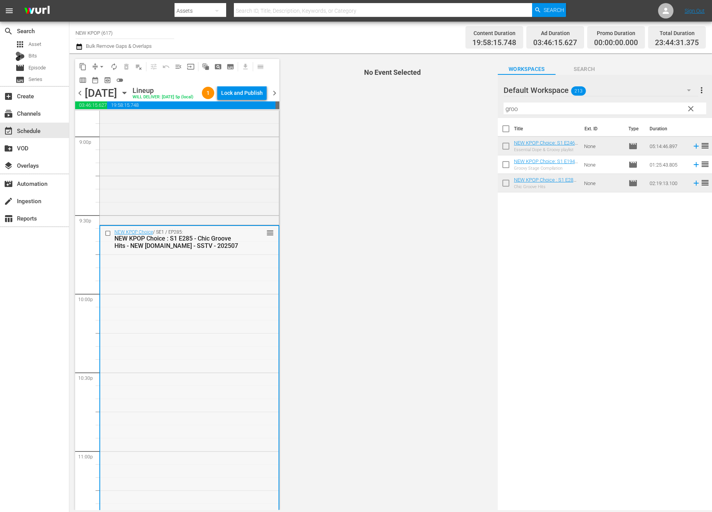
scroll to position [3388, 0]
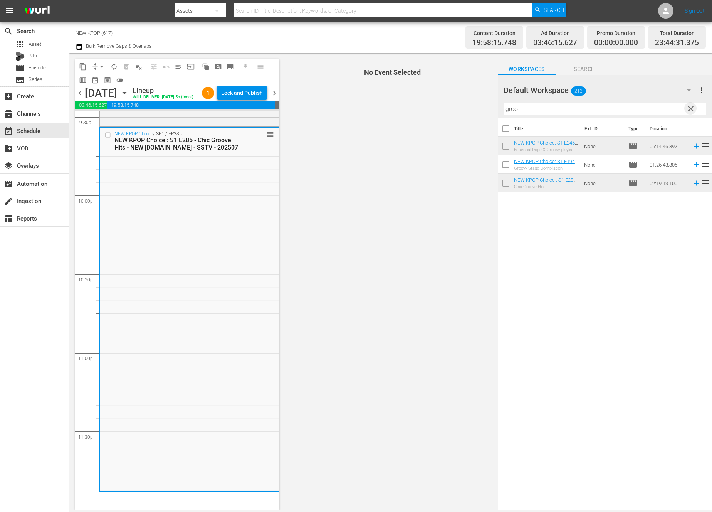
click at [693, 107] on span "clear" at bounding box center [691, 108] width 9 height 9
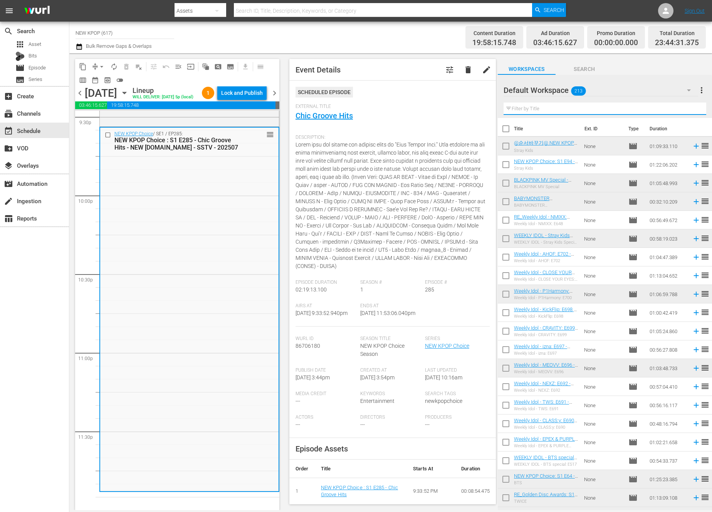
click at [552, 108] on input "text" at bounding box center [605, 109] width 203 height 12
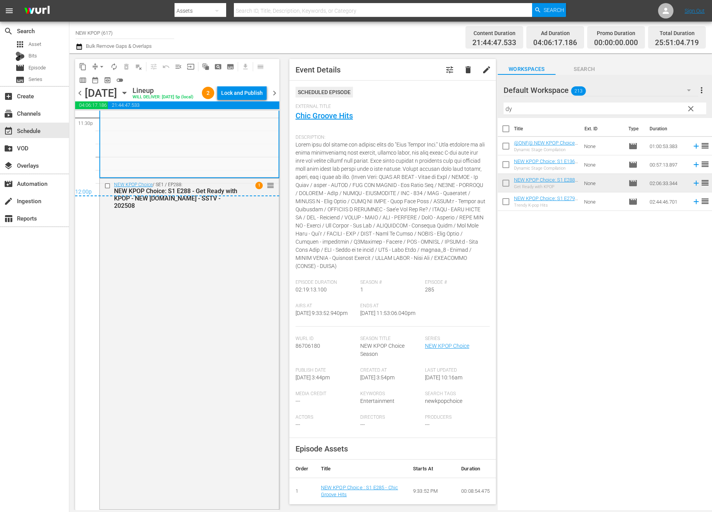
scroll to position [3702, 0]
click at [211, 323] on div "NEW KPOP Choice / SE1 / EP288: NEW KPOP Choice: S1 E288 - Get Ready with KPOP -…" at bounding box center [189, 344] width 179 height 330
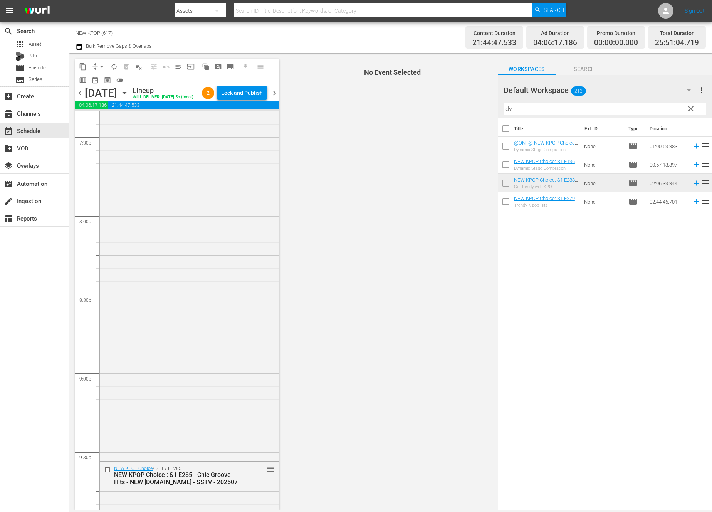
click at [216, 251] on div "NEW KPOP Choice / SE1 / EP221: NEW KPOP Choice: S1 E221 - Essential 4th & 5th G…" at bounding box center [189, 190] width 179 height 539
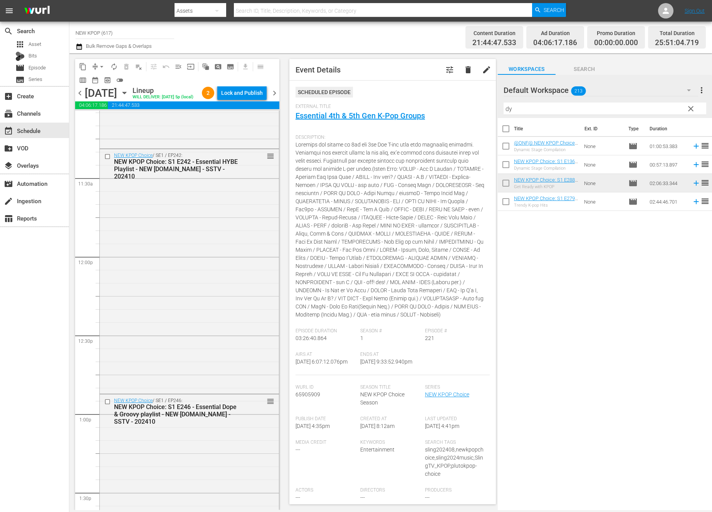
scroll to position [1883, 0]
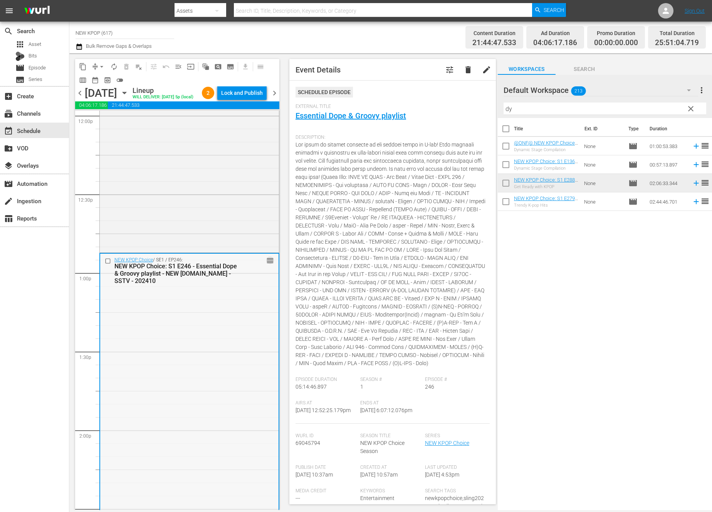
click at [272, 265] on span "reorder" at bounding box center [270, 260] width 8 height 8
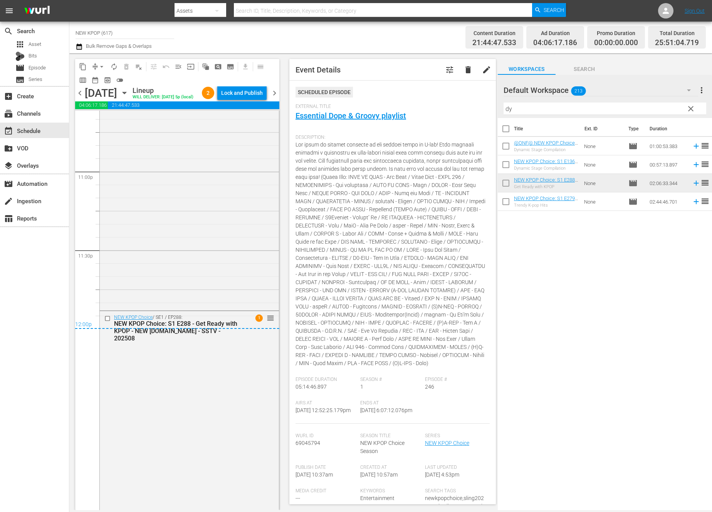
scroll to position [3628, 0]
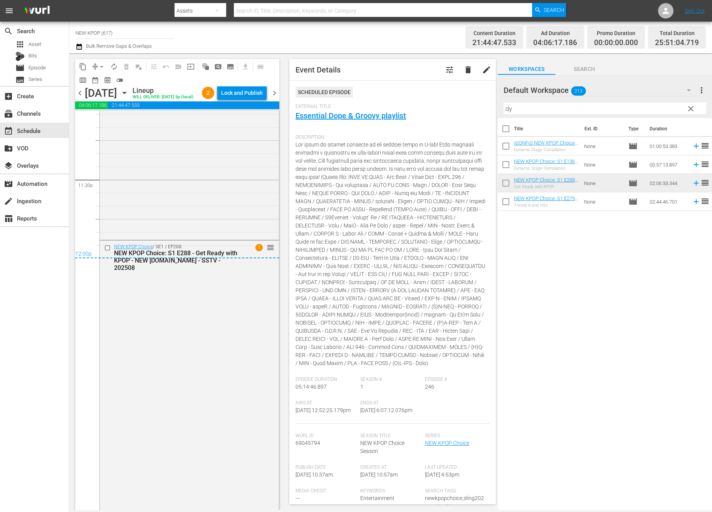
drag, startPoint x: 270, startPoint y: 355, endPoint x: 241, endPoint y: 234, distance: 124.8
click at [238, 258] on div "NEW KPOP Choice / SE1 / EP288: NEW KPOP Choice: S1 E288 - Get Ready with KPOP -…" at bounding box center [177, 257] width 126 height 27
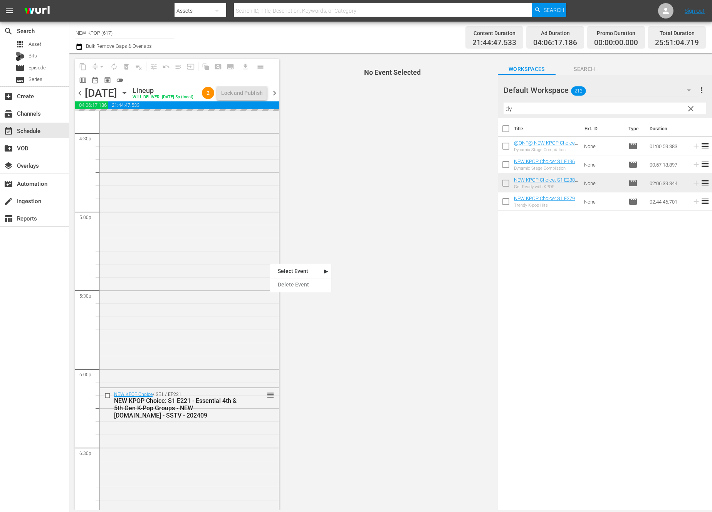
scroll to position [2725, 0]
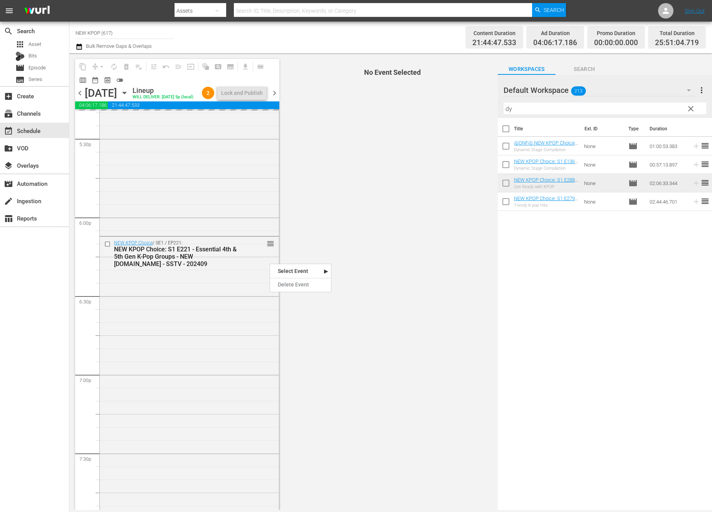
drag, startPoint x: 270, startPoint y: 263, endPoint x: 222, endPoint y: 216, distance: 67.1
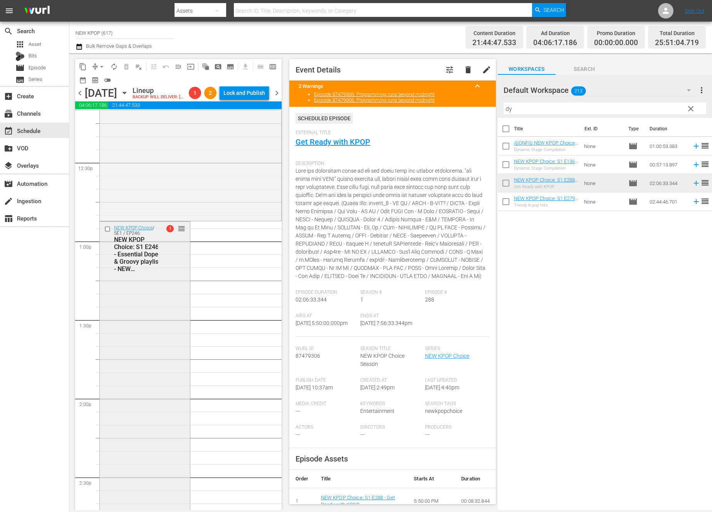
scroll to position [1817, 0]
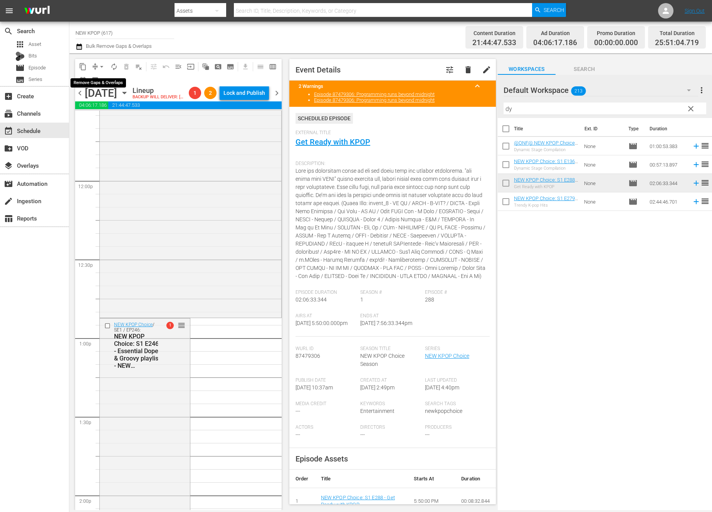
click at [103, 69] on span "arrow_drop_down" at bounding box center [102, 67] width 8 height 8
click at [98, 108] on li "Align to End of Previous Day" at bounding box center [102, 107] width 81 height 13
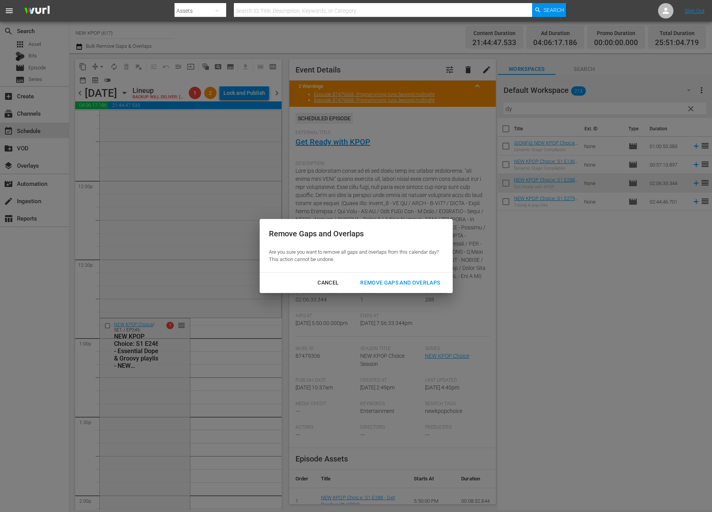
click at [438, 278] on div "Remove Gaps and Overlaps" at bounding box center [400, 283] width 92 height 10
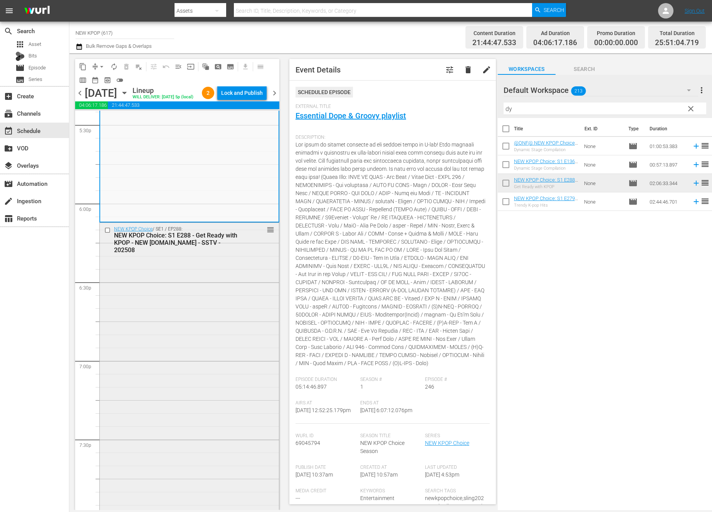
scroll to position [2829, 0]
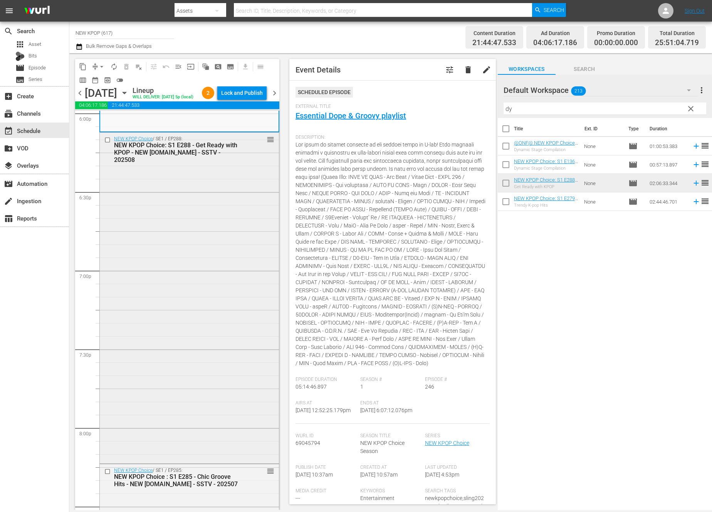
click at [224, 276] on div "NEW KPOP Choice / SE1 / EP288: NEW KPOP Choice: S1 E288 - Get Ready with KPOP -…" at bounding box center [189, 298] width 179 height 330
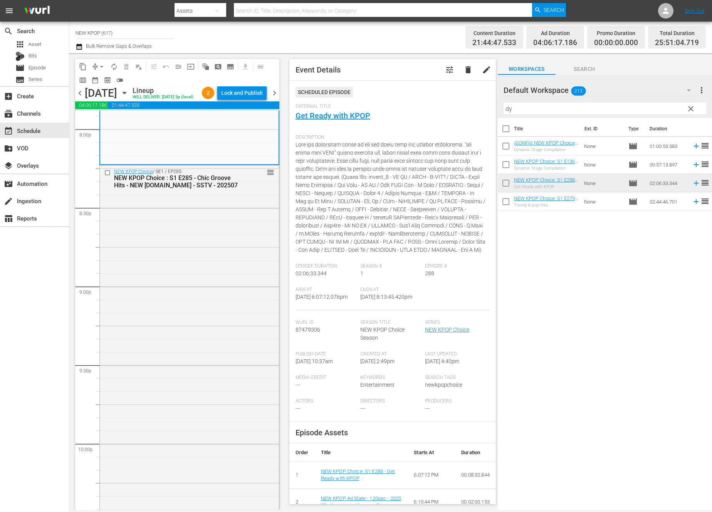
click at [224, 276] on div "NEW KPOP Choice / SE1 / EP285: NEW KPOP Choice : S1 E285 - Chic Groove Hits - N…" at bounding box center [189, 346] width 179 height 363
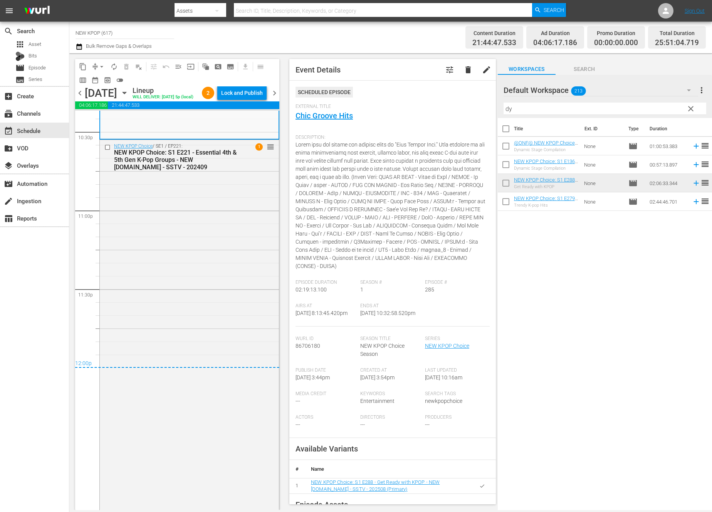
click at [224, 276] on div "NEW KPOP Choice / SE1 / EP221: NEW KPOP Choice: S1 E221 - Essential 4th & 5th G…" at bounding box center [189, 409] width 179 height 539
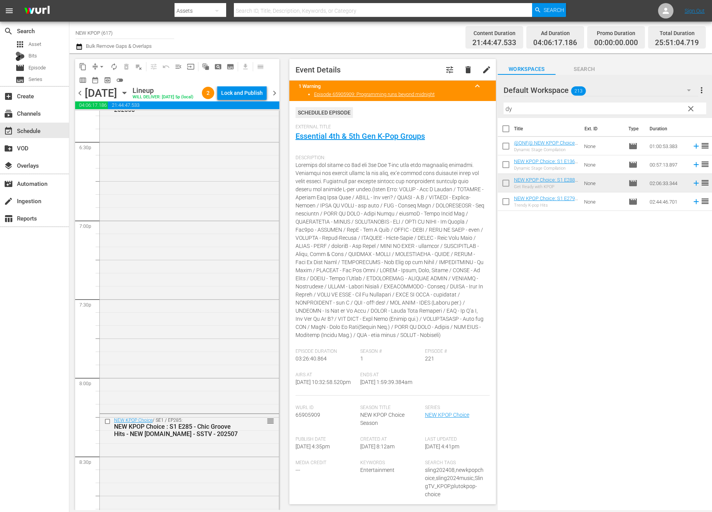
scroll to position [3051, 0]
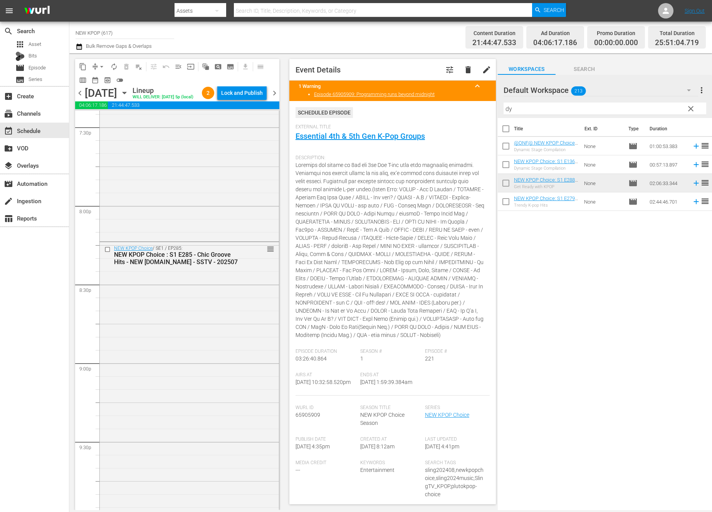
click at [224, 266] on div "NEW KPOP Choice : S1 E285 - Chic Groove Hits - NEW [DOMAIN_NAME] - SSTV - 202507" at bounding box center [177, 258] width 126 height 15
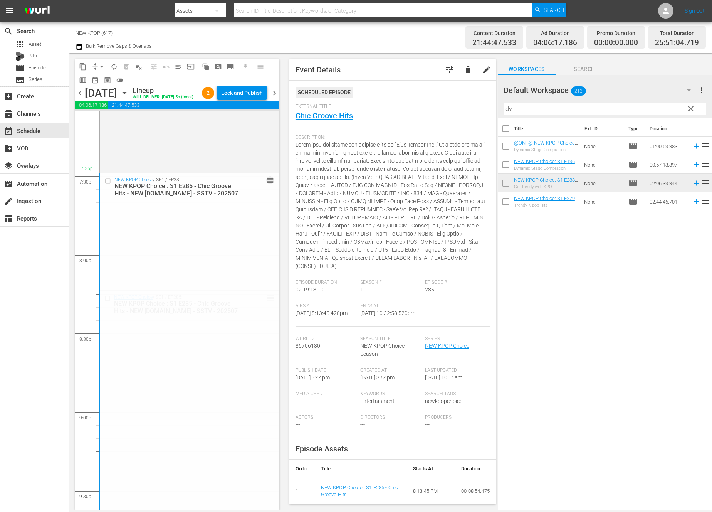
scroll to position [3161, 0]
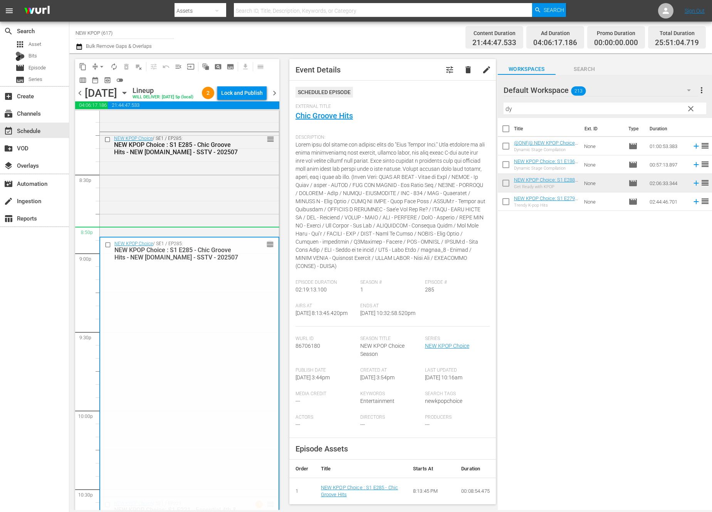
drag, startPoint x: 269, startPoint y: 259, endPoint x: 227, endPoint y: 233, distance: 49.5
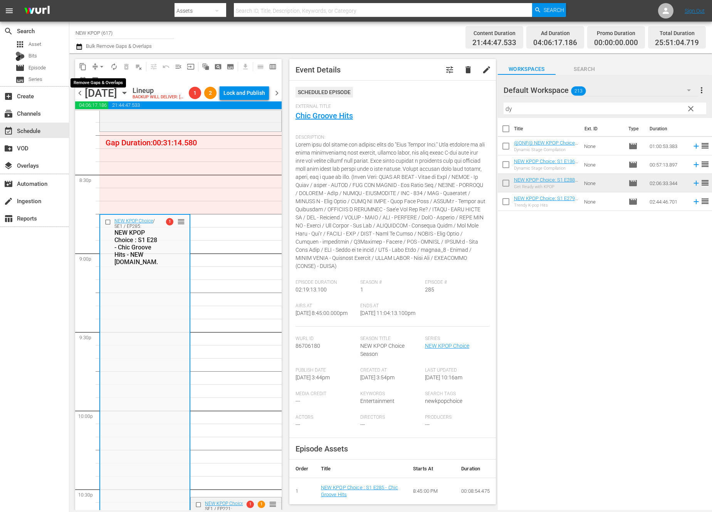
click at [99, 61] on button "arrow_drop_down" at bounding box center [102, 67] width 12 height 12
click at [108, 108] on li "Align to End of Previous Day" at bounding box center [102, 107] width 81 height 13
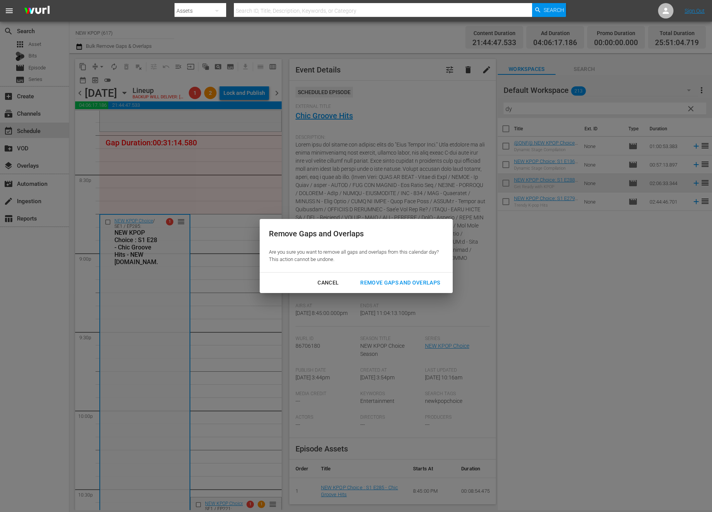
click at [399, 285] on div "Remove Gaps and Overlaps" at bounding box center [400, 283] width 92 height 10
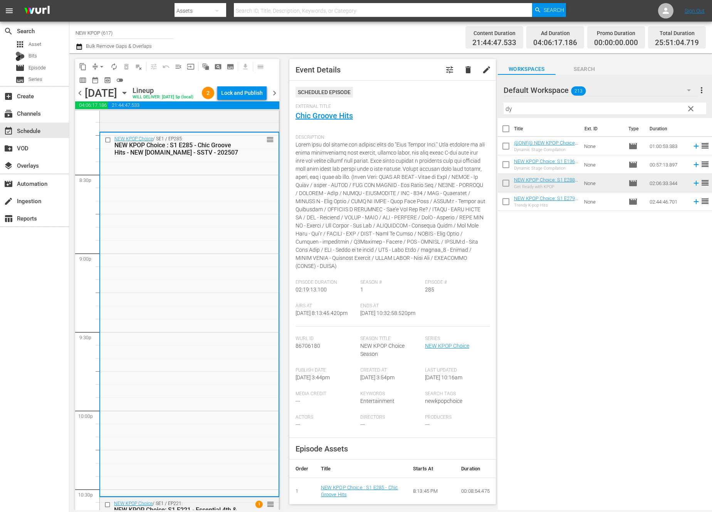
scroll to position [3702, 0]
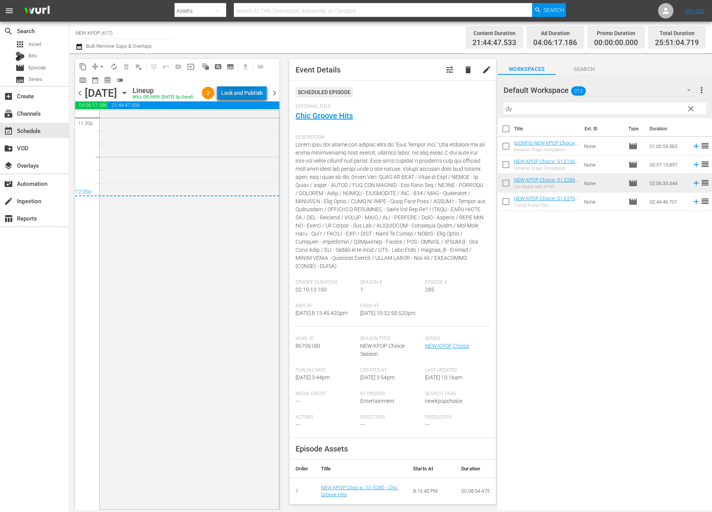
click at [244, 98] on div "Lock and Publish" at bounding box center [242, 93] width 42 height 14
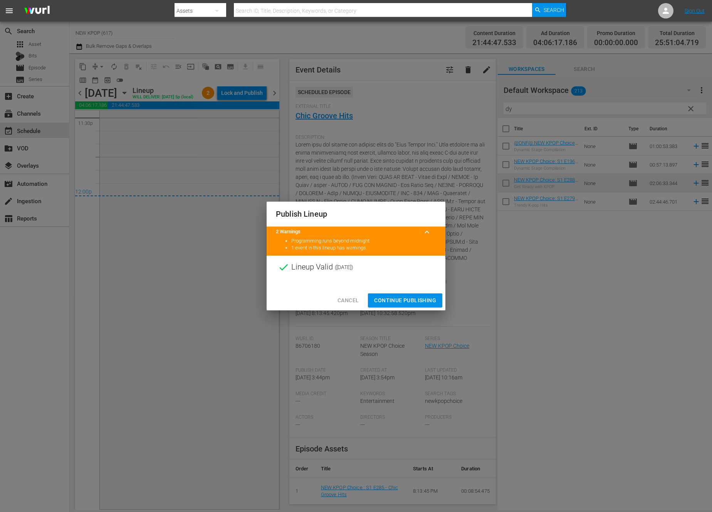
click at [421, 295] on button "Continue Publishing" at bounding box center [405, 300] width 74 height 14
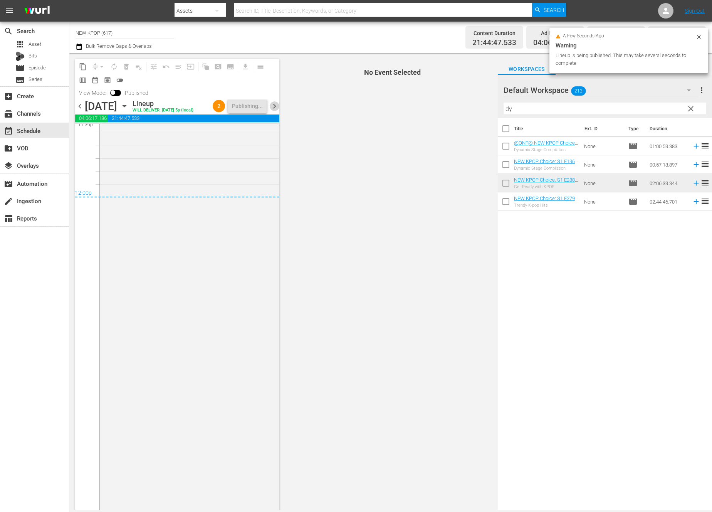
click at [270, 104] on span "chevron_right" at bounding box center [275, 106] width 10 height 10
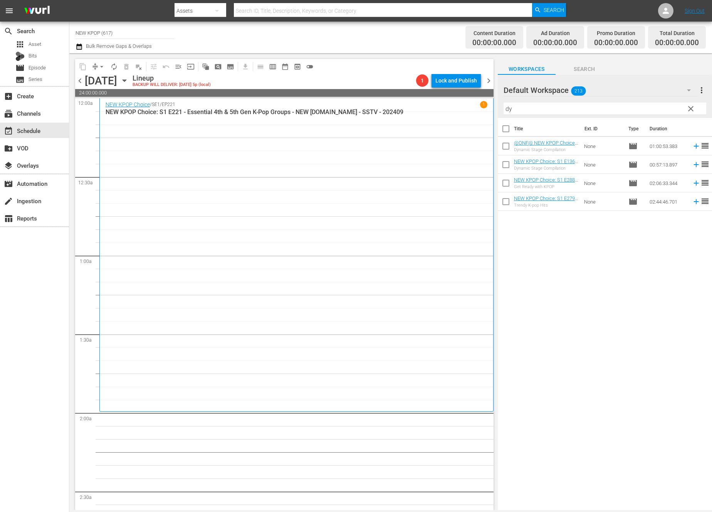
click at [298, 202] on div "NEW KPOP Choice / SE1 / EP221 1 NEW KPOP Choice: S1 E221 - Essential 4th & 5th …" at bounding box center [297, 255] width 382 height 308
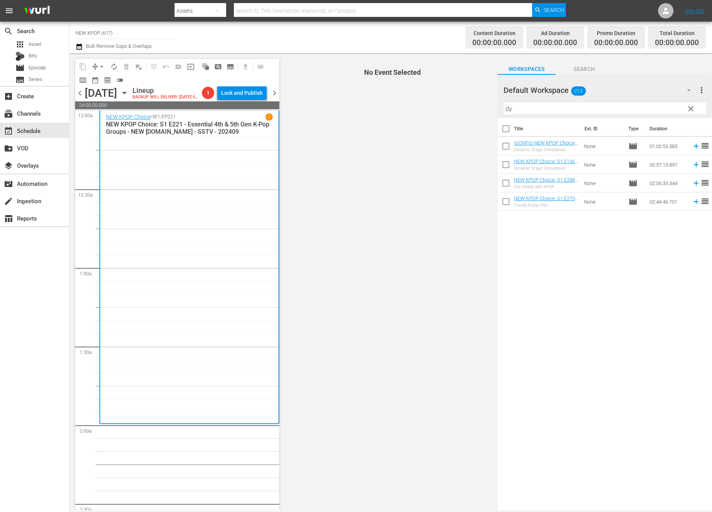
scroll to position [162, 0]
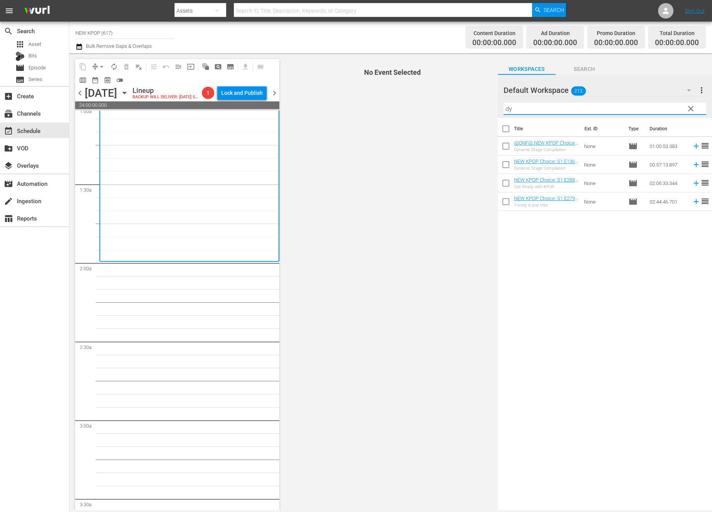
drag, startPoint x: 522, startPoint y: 108, endPoint x: 488, endPoint y: 108, distance: 33.5
click at [488, 108] on div "content_copy compress arrow_drop_down autorenew_outlined delete_forever_outline…" at bounding box center [390, 281] width 643 height 457
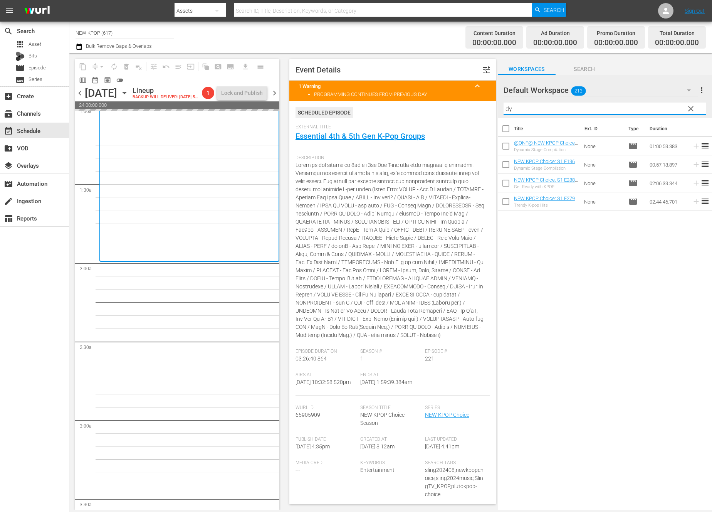
drag, startPoint x: 513, startPoint y: 109, endPoint x: 490, endPoint y: 108, distance: 23.6
click at [490, 108] on div "content_copy compress arrow_drop_down autorenew_outlined delete_forever_outline…" at bounding box center [390, 281] width 643 height 457
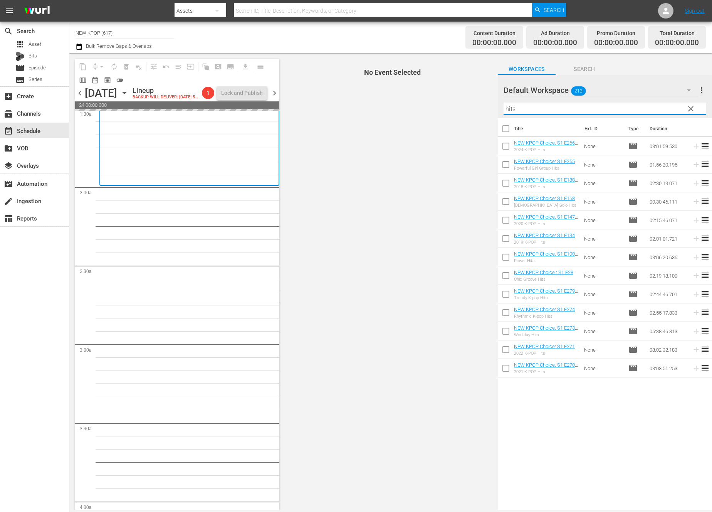
scroll to position [243, 0]
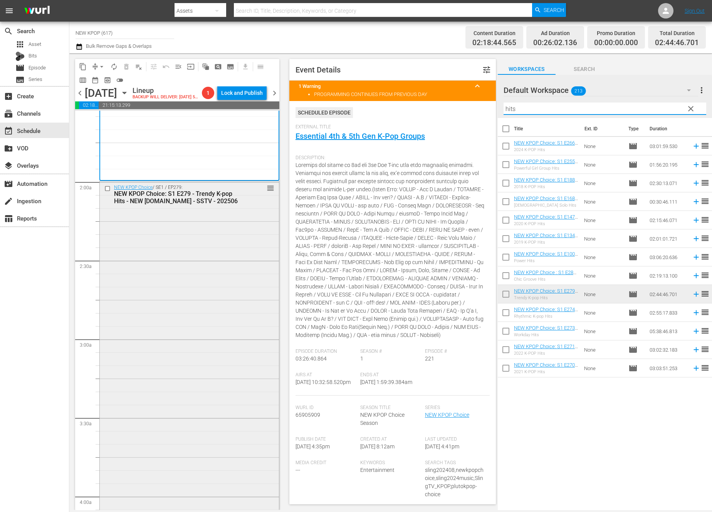
click at [216, 272] on div "NEW KPOP Choice / SE1 / EP279: NEW KPOP Choice: S1 E279 - Trendy K-pop Hits - N…" at bounding box center [189, 395] width 179 height 429
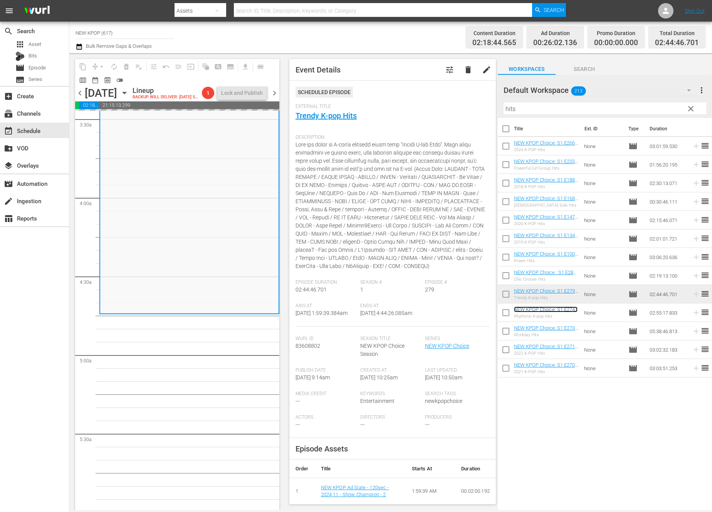
scroll to position [598, 0]
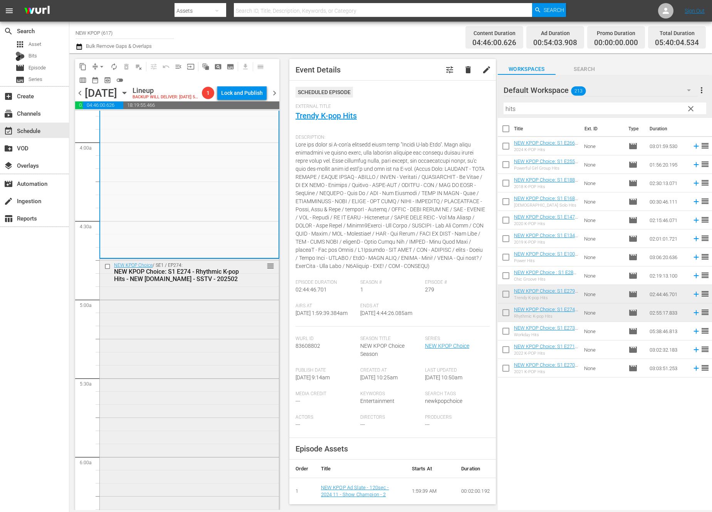
click at [221, 415] on div "NEW KPOP Choice / SE1 / EP274: NEW KPOP Choice: S1 E274 - Rhythmic K-pop Hits -…" at bounding box center [189, 487] width 179 height 457
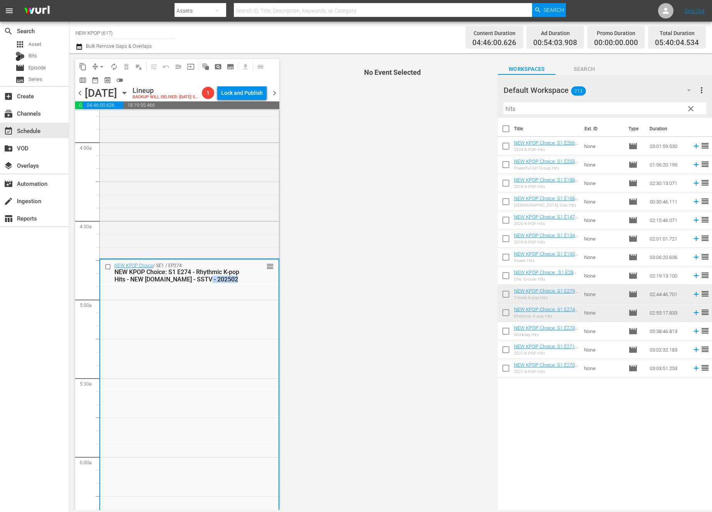
click at [221, 415] on div "NEW KPOP Choice / SE1 / EP274: NEW KPOP Choice: S1 E274 - Rhythmic K-pop Hits -…" at bounding box center [189, 487] width 179 height 457
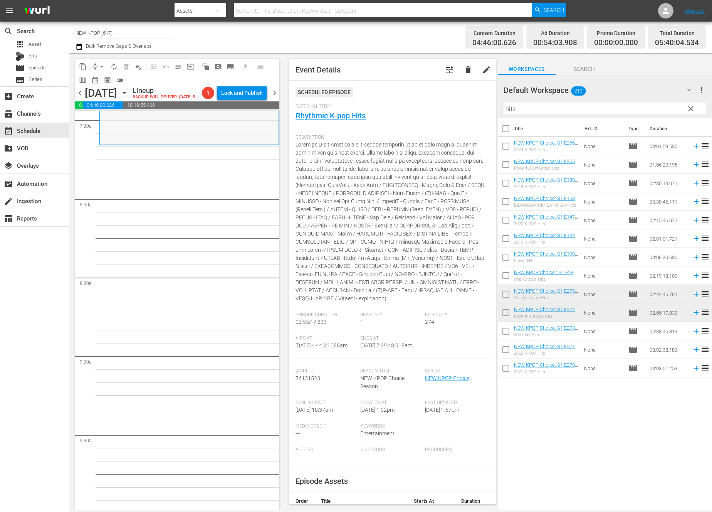
scroll to position [1037, 0]
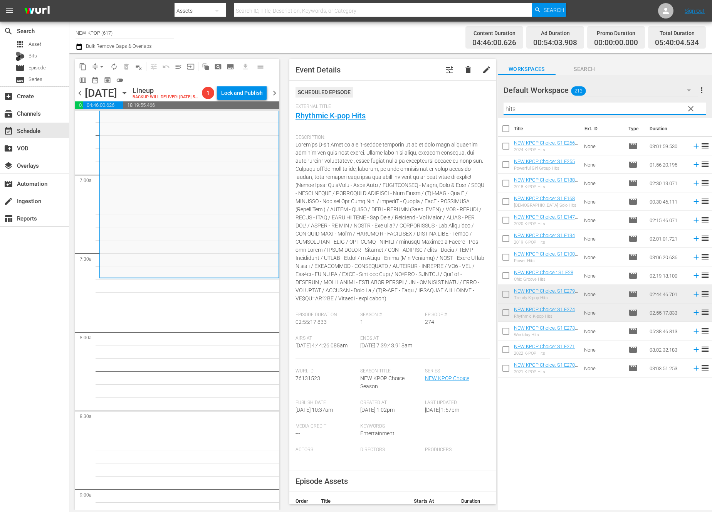
drag, startPoint x: 564, startPoint y: 103, endPoint x: 499, endPoint y: 99, distance: 64.5
click at [499, 99] on div "Default Workspace 213 Default more_vert clear Filter by Title hits" at bounding box center [605, 96] width 214 height 43
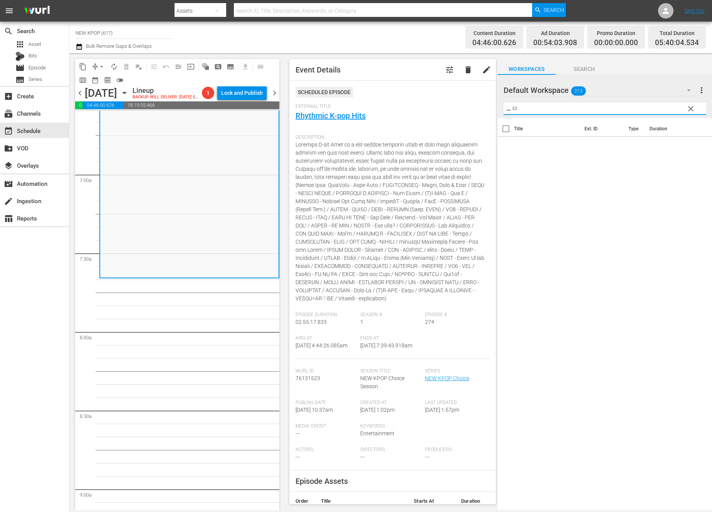
type input "ㅗ"
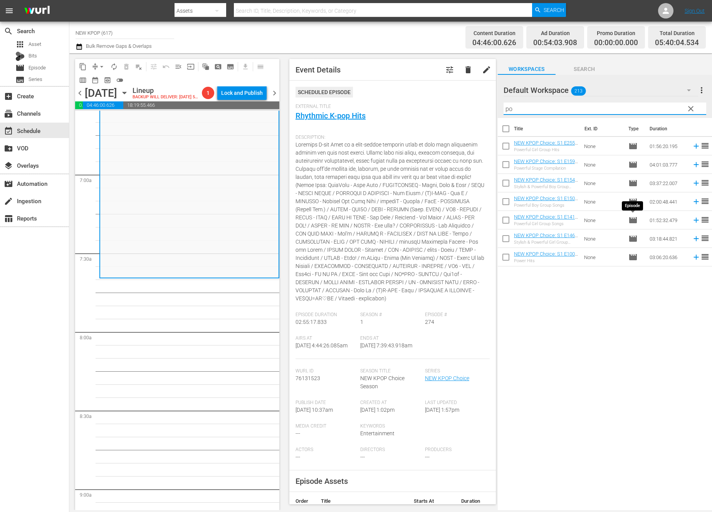
type input "p"
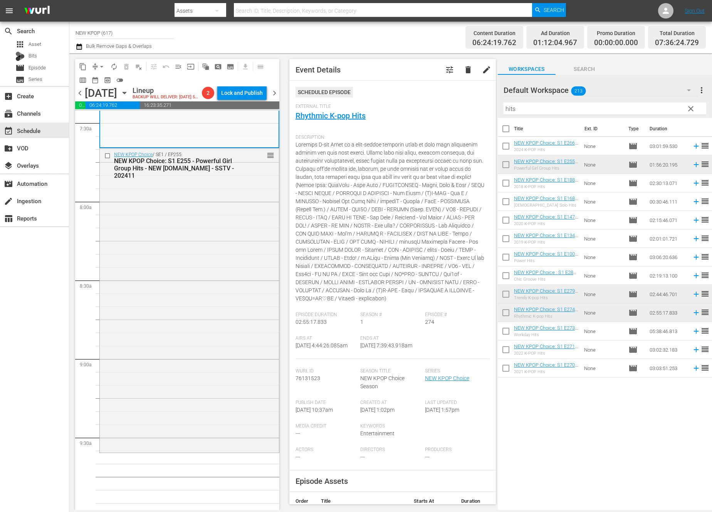
scroll to position [1228, 0]
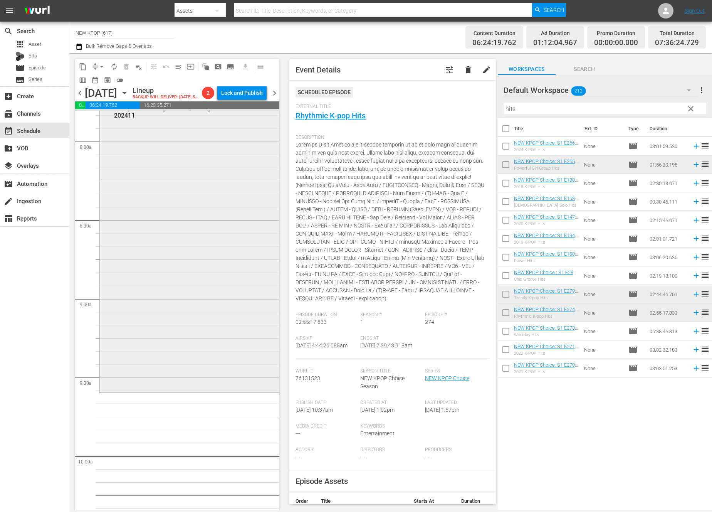
click at [253, 189] on div "NEW KPOP Choice / SE1 / EP255: NEW KPOP Choice: S1 E255 - Powerful Girl Group H…" at bounding box center [189, 239] width 179 height 303
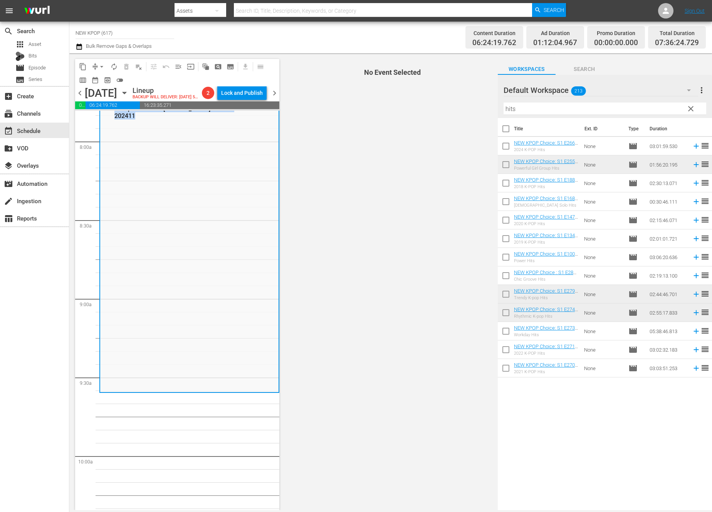
click at [253, 189] on div "NEW KPOP Choice / SE1 / EP255: NEW KPOP Choice: S1 E255 - Powerful Girl Group H…" at bounding box center [189, 240] width 179 height 303
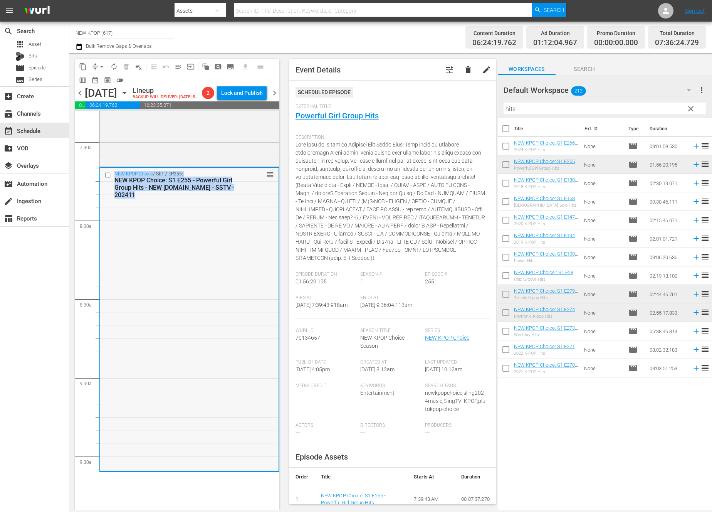
scroll to position [1290, 0]
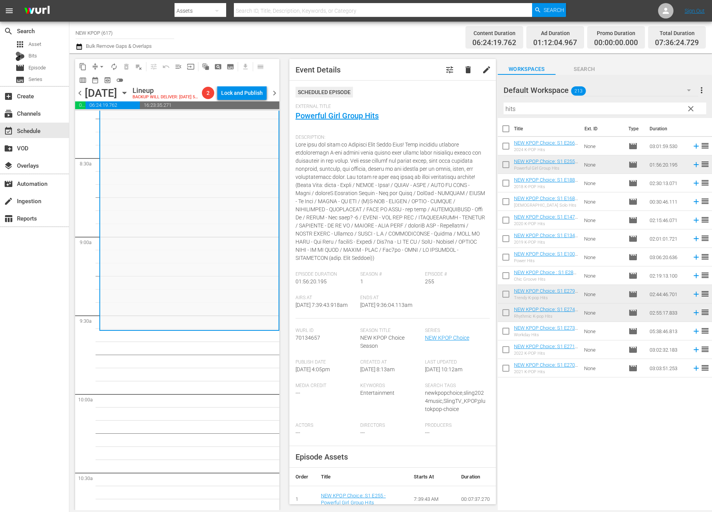
click at [559, 110] on input "hits" at bounding box center [605, 109] width 203 height 12
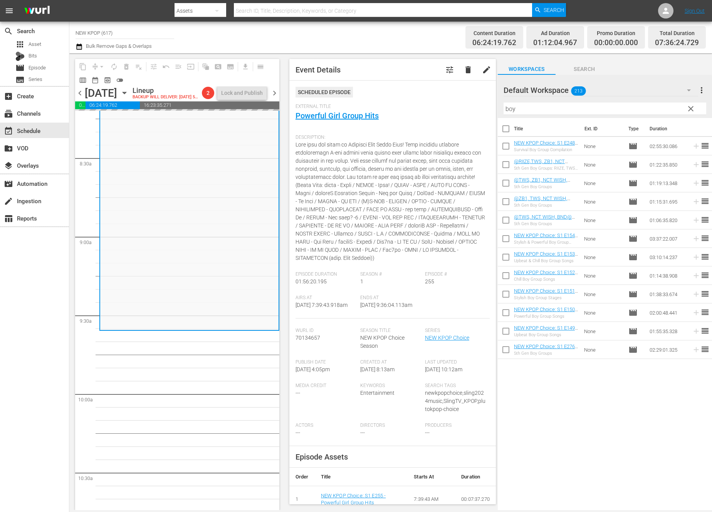
click at [621, 397] on div "Title Ext. ID Type Duration NEW KPOP Choice: S1 E248 - Survival Boy Group Compi…" at bounding box center [605, 314] width 214 height 393
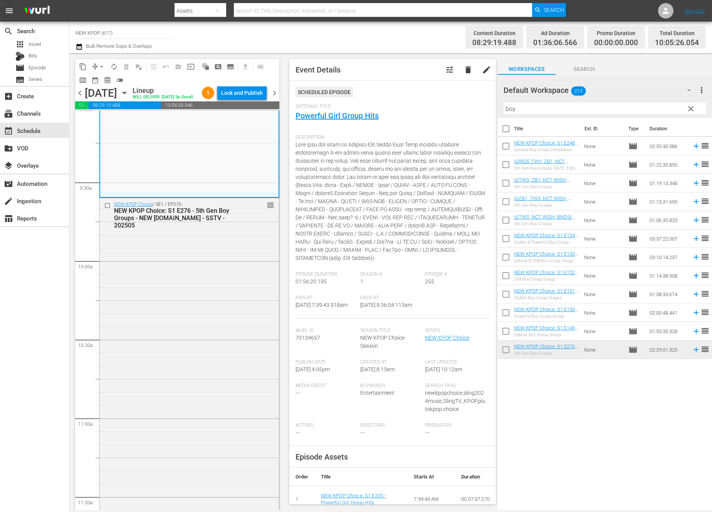
scroll to position [1564, 0]
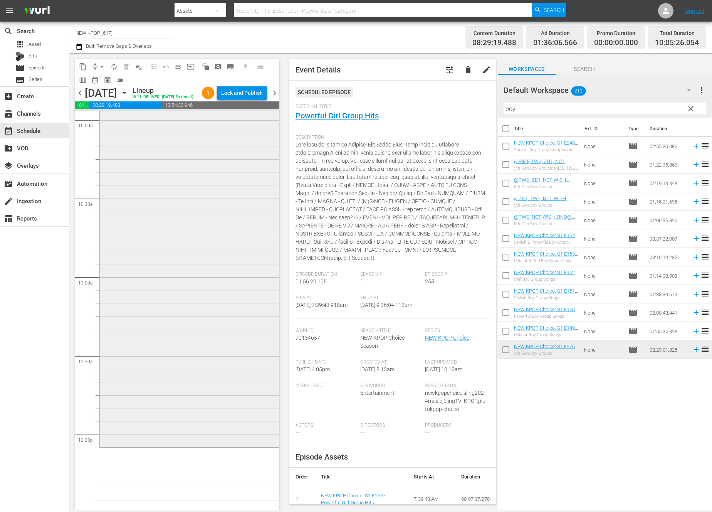
click at [202, 271] on div "NEW KPOP Choice / SE1 / EP276: NEW KPOP Choice: S1 E276 - 5th Gen Boy Groups - …" at bounding box center [189, 251] width 179 height 388
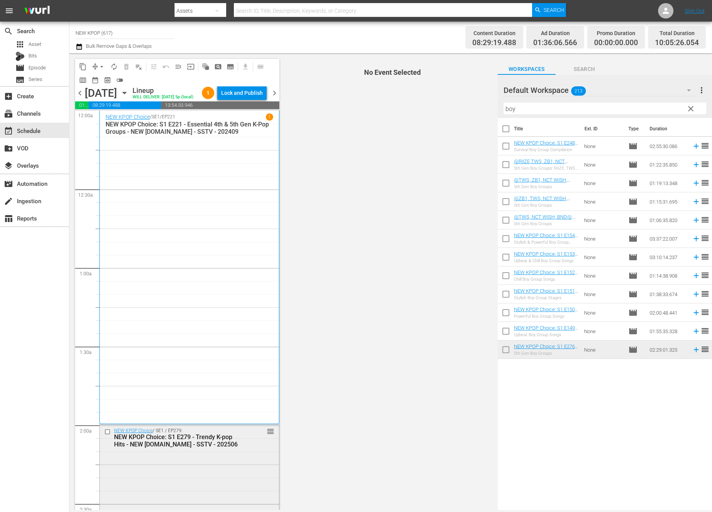
scroll to position [142, 0]
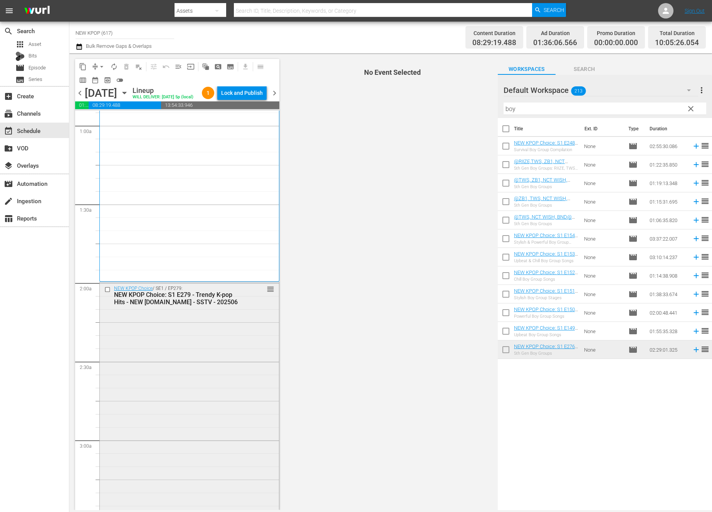
click at [207, 338] on div "NEW KPOP Choice / SE1 / EP279: NEW KPOP Choice: S1 E279 - Trendy K-pop Hits - N…" at bounding box center [189, 496] width 179 height 429
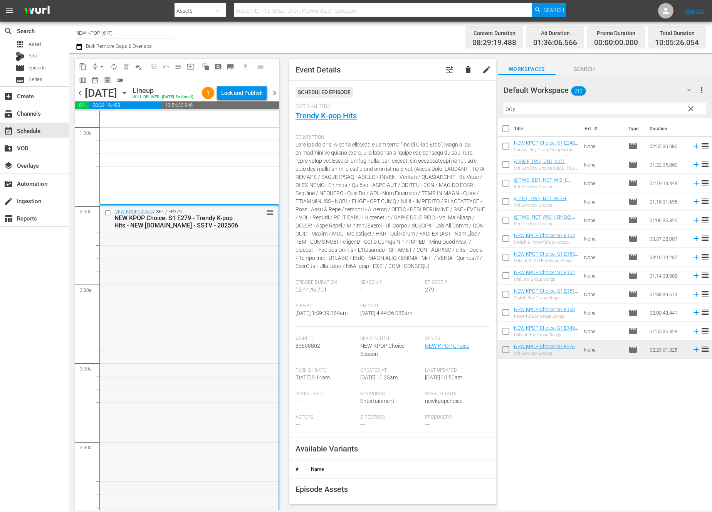
scroll to position [220, 0]
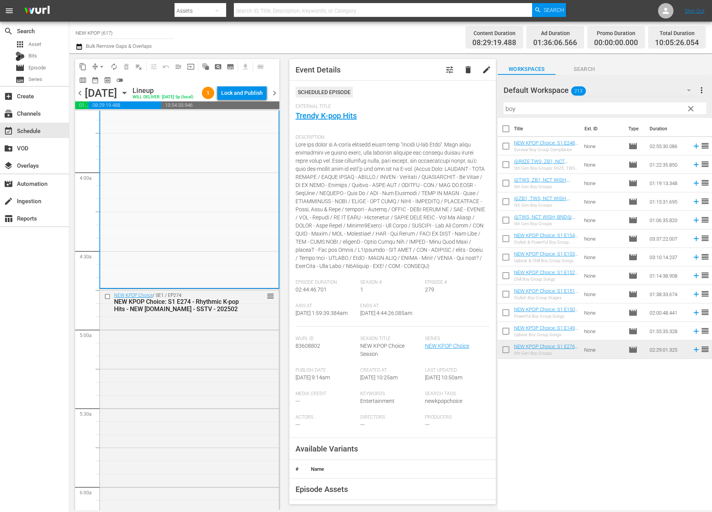
click at [206, 337] on div "NEW KPOP Choice / SE1 / EP274: NEW KPOP Choice: S1 E274 - Rhythmic K-pop Hits -…" at bounding box center [189, 517] width 179 height 457
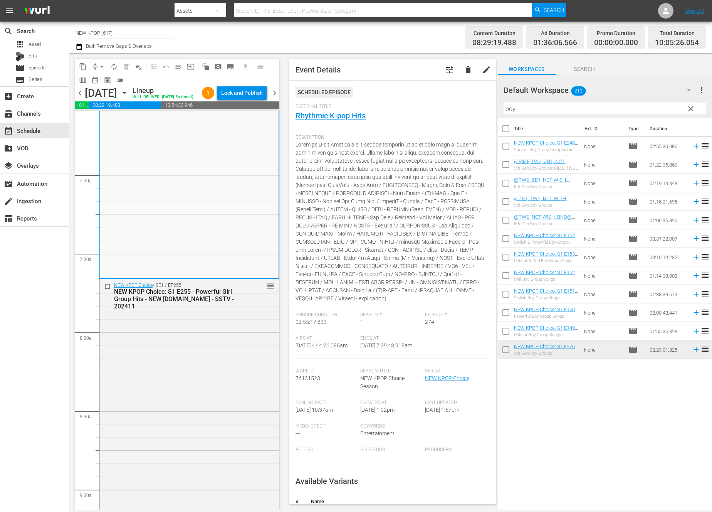
click at [206, 337] on div "NEW KPOP Choice / SE1 / EP255: NEW KPOP Choice: S1 E255 - Powerful Girl Group H…" at bounding box center [189, 430] width 179 height 303
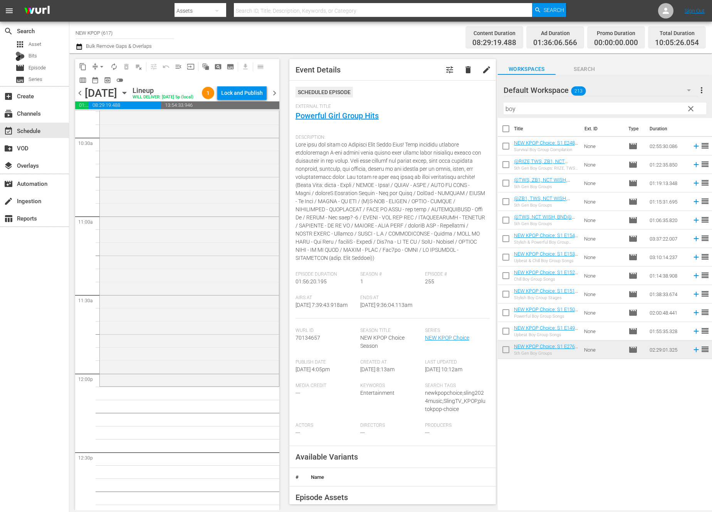
scroll to position [1632, 0]
click at [206, 337] on div "NEW KPOP Choice / SE1 / EP276: NEW KPOP Choice: S1 E276 - 5th Gen Boy Groups - …" at bounding box center [189, 182] width 179 height 388
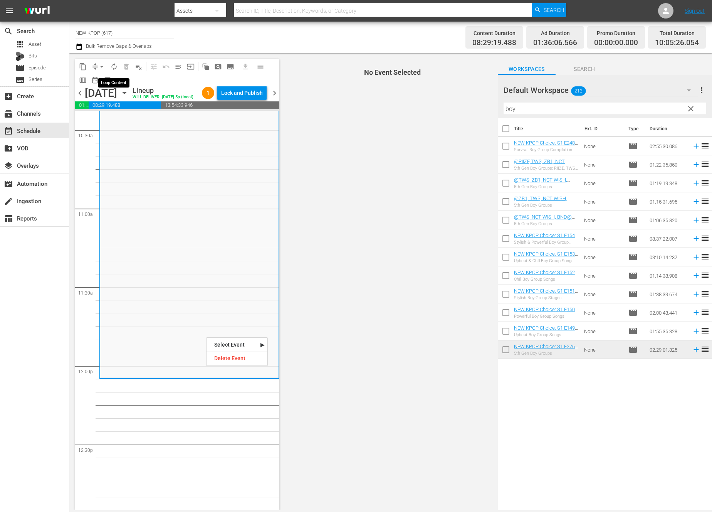
click at [115, 67] on span "autorenew_outlined" at bounding box center [114, 67] width 8 height 8
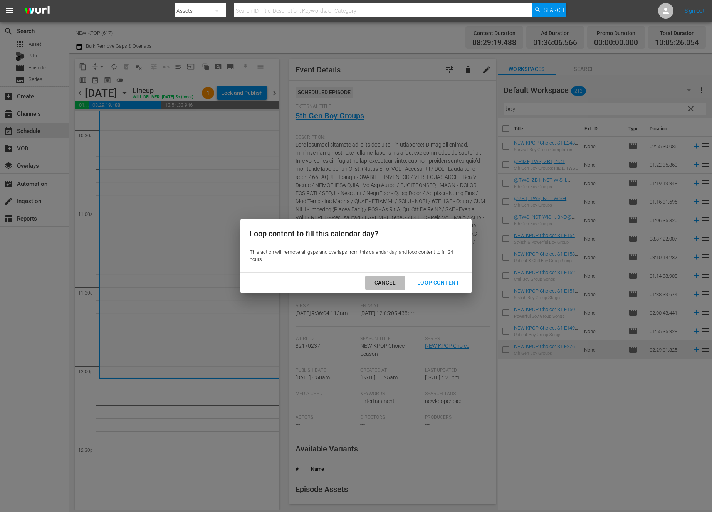
click at [381, 285] on div "Cancel" at bounding box center [386, 283] width 34 height 10
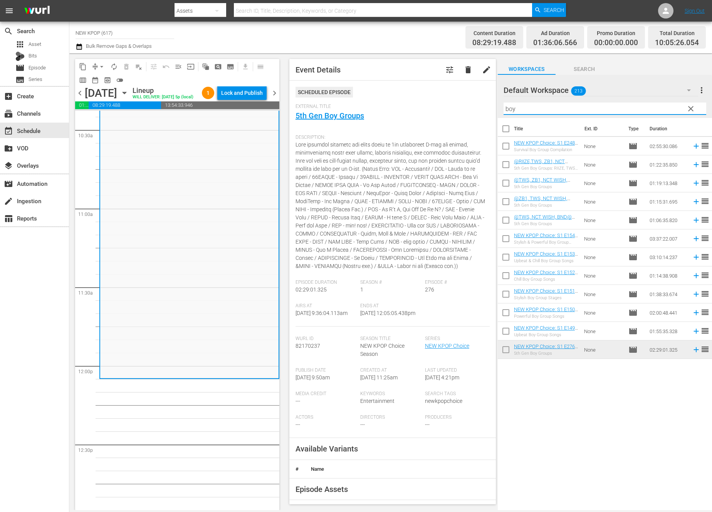
drag, startPoint x: 529, startPoint y: 108, endPoint x: 484, endPoint y: 102, distance: 45.4
click at [484, 102] on div "content_copy compress arrow_drop_down autorenew_outlined delete_forever_outline…" at bounding box center [390, 281] width 643 height 457
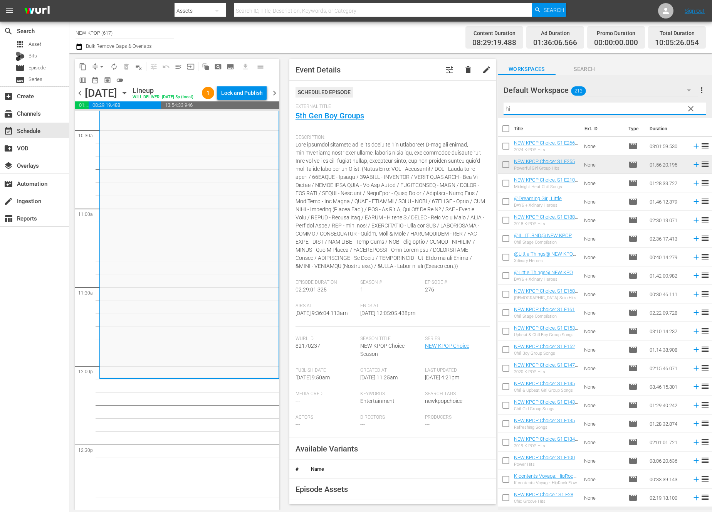
type input "h"
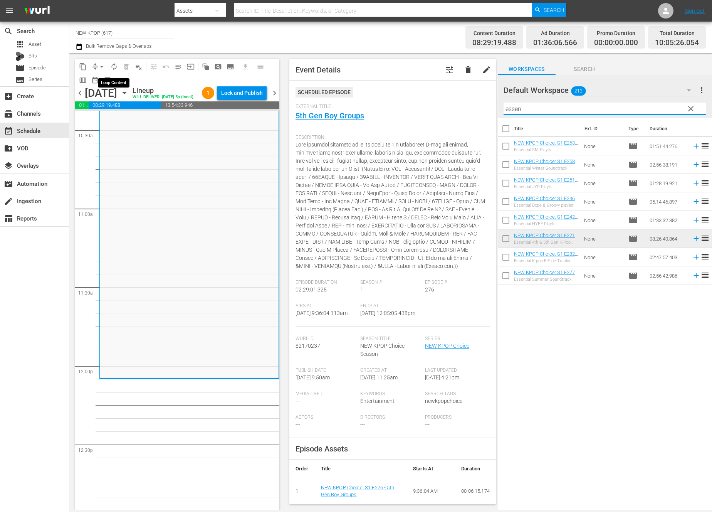
click at [114, 63] on span "autorenew_outlined" at bounding box center [114, 67] width 8 height 8
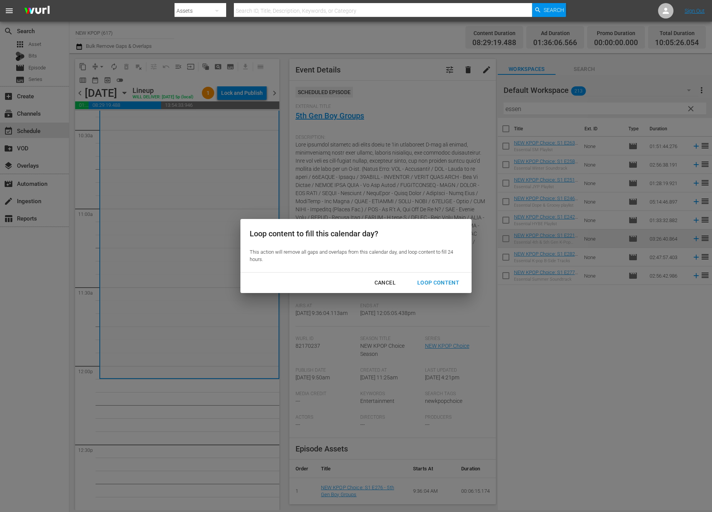
click at [448, 281] on div "Loop Content" at bounding box center [438, 283] width 54 height 10
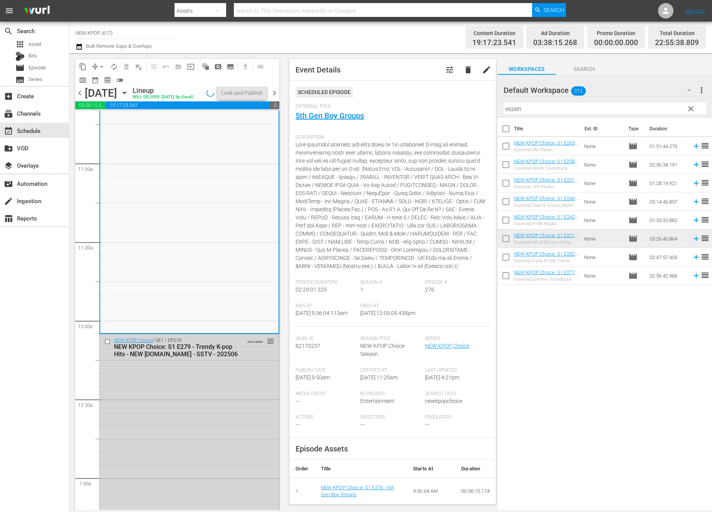
scroll to position [1699, 0]
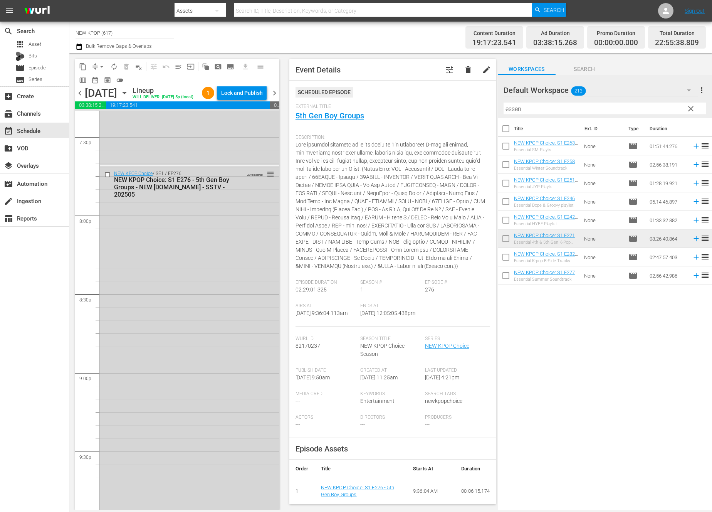
click at [139, 348] on div "NEW KPOP Choice / SE1 / EP276: NEW KPOP Choice: S1 E276 - 5th Gen Boy Groups - …" at bounding box center [189, 361] width 179 height 388
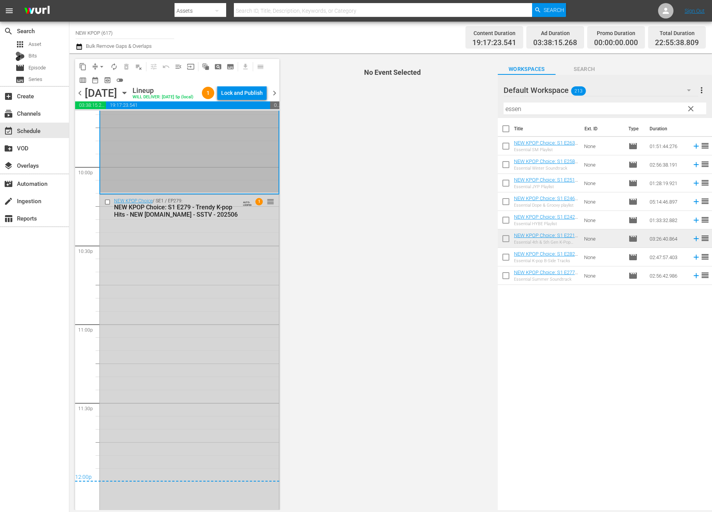
click at [139, 348] on div "NEW KPOP Choice / SE1 / EP279: NEW KPOP Choice: S1 E279 - Trendy K-pop Hits - N…" at bounding box center [189, 409] width 179 height 429
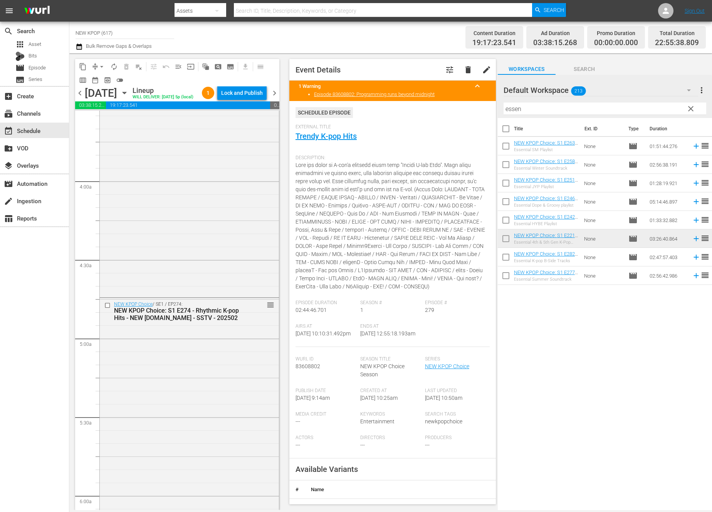
scroll to position [0, 0]
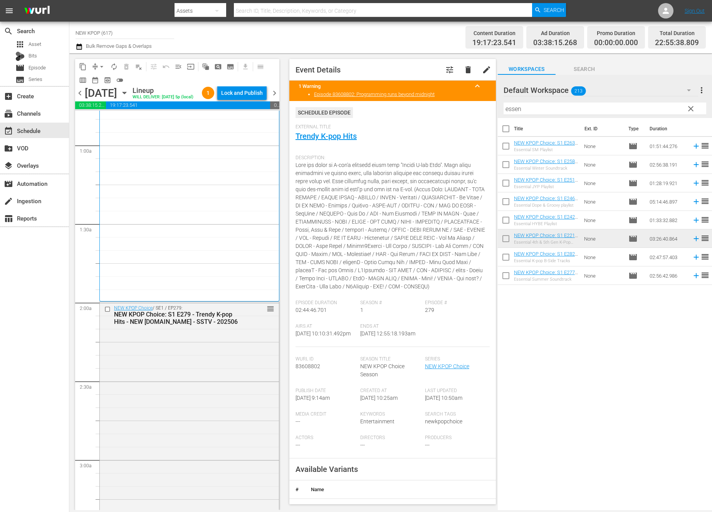
click at [139, 348] on div "NEW KPOP Choice / SE1 / EP279: NEW KPOP Choice: S1 E279 - Trendy K-pop Hits - N…" at bounding box center [189, 516] width 179 height 429
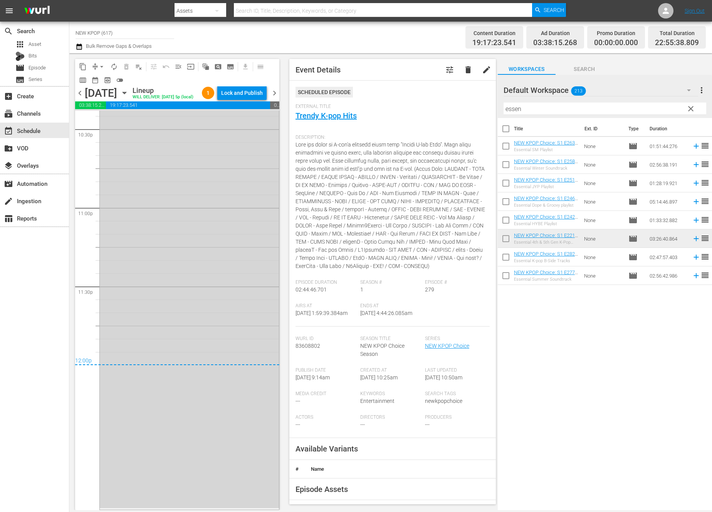
click at [139, 348] on div "NEW KPOP Choice / SE1 / EP279: NEW KPOP Choice: S1 E279 - Trendy K-pop Hits - N…" at bounding box center [189, 292] width 179 height 429
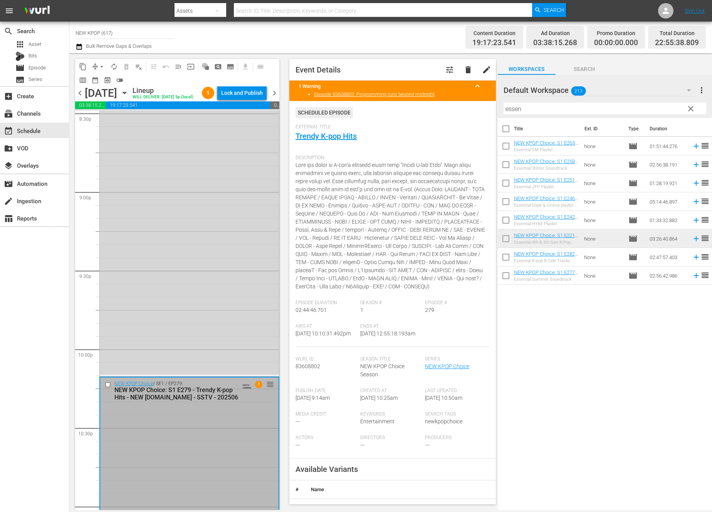
scroll to position [3222, 0]
click at [226, 448] on div "Delete Event" at bounding box center [224, 451] width 61 height 10
drag, startPoint x: 572, startPoint y: 110, endPoint x: 473, endPoint y: 110, distance: 99.1
click at [473, 110] on div "content_copy compress arrow_drop_down autorenew_outlined delete_forever_outline…" at bounding box center [390, 281] width 643 height 457
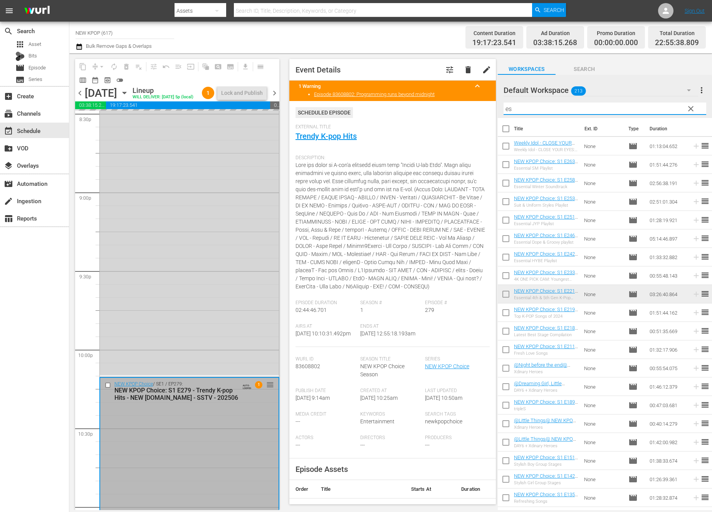
type input "e"
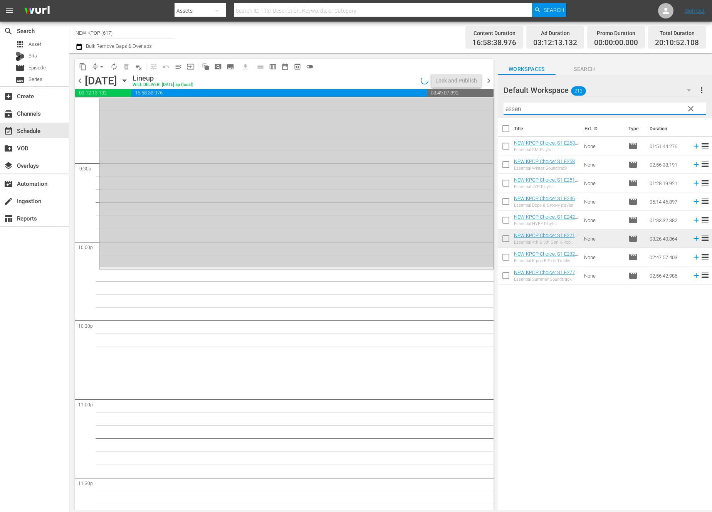
scroll to position [3353, 0]
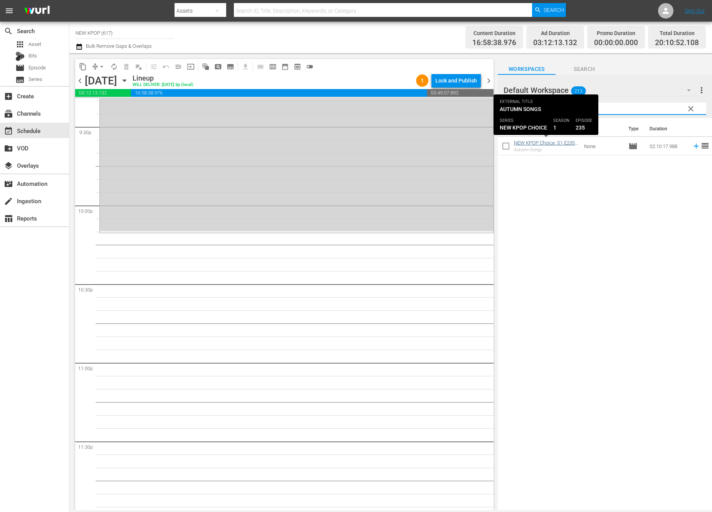
type input "aut"
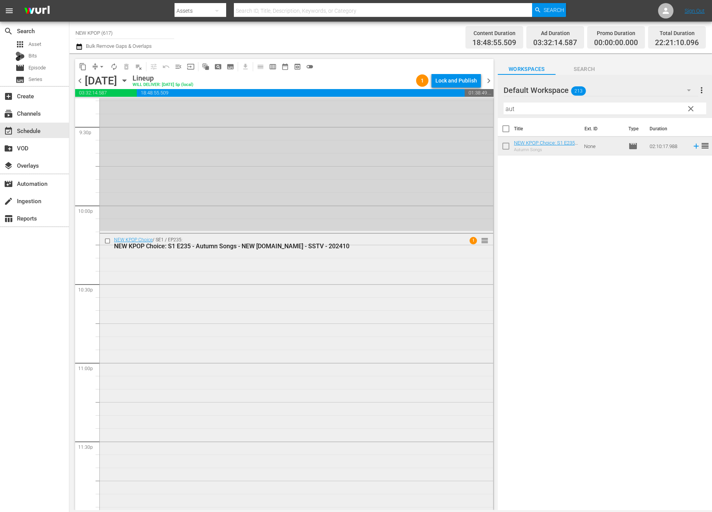
click at [231, 327] on div "NEW KPOP Choice / SE1 / EP235: NEW KPOP Choice: S1 E235 - Autumn Songs - NEW [D…" at bounding box center [297, 403] width 394 height 339
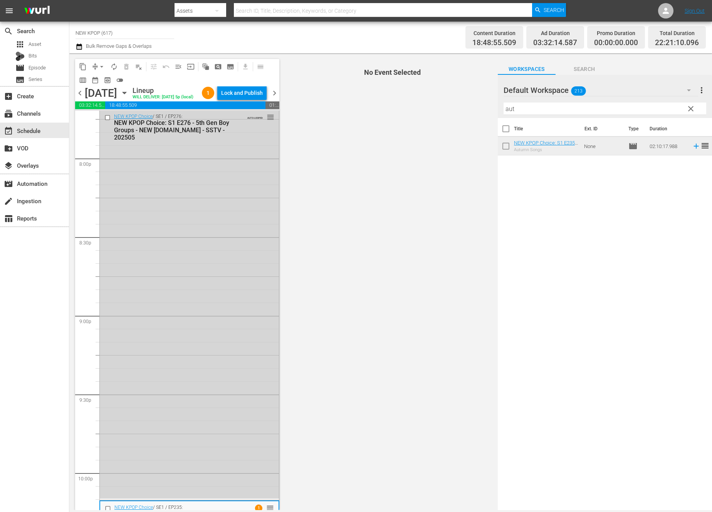
scroll to position [2788, 0]
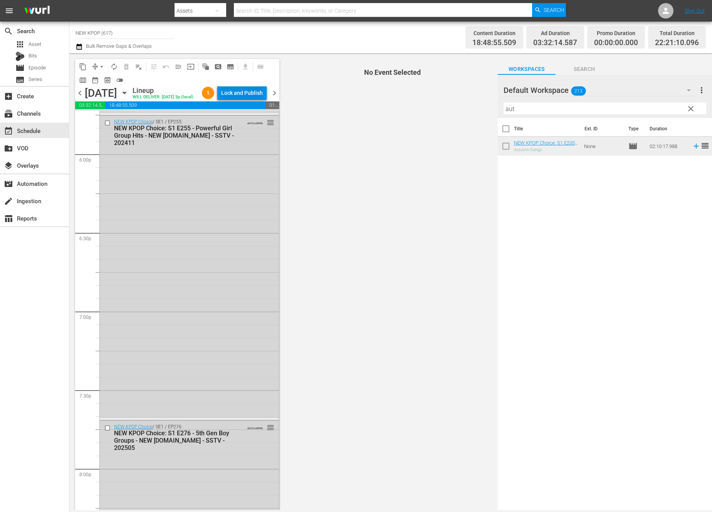
click at [254, 91] on div "Lock and Publish" at bounding box center [242, 93] width 42 height 14
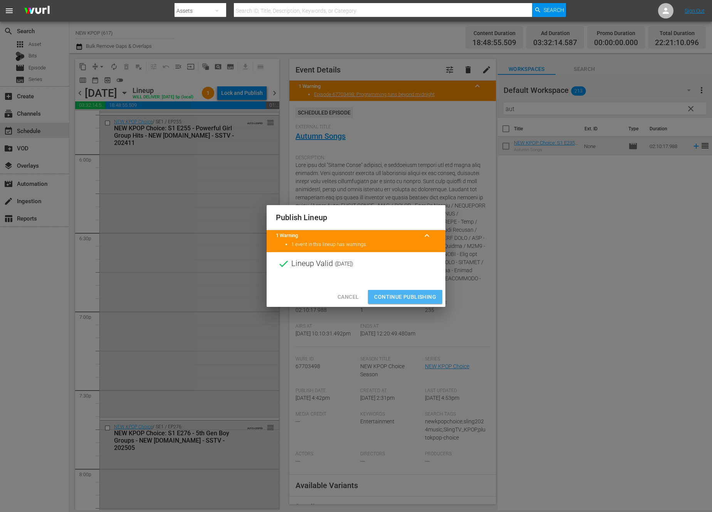
click at [387, 297] on span "Continue Publishing" at bounding box center [405, 297] width 62 height 10
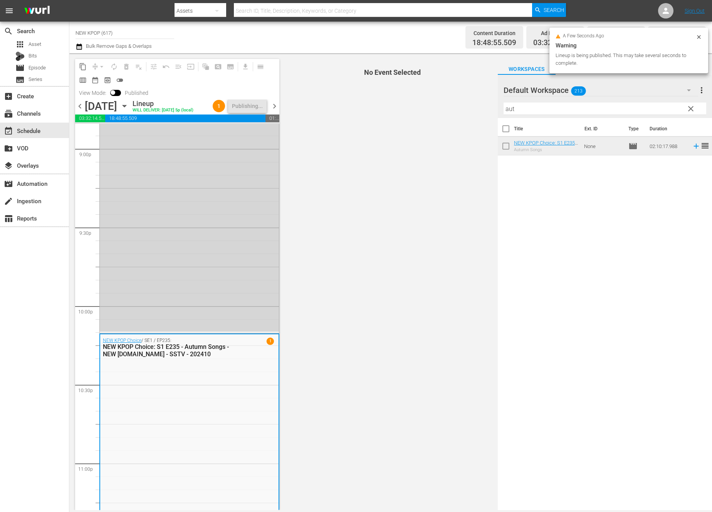
scroll to position [3442, 0]
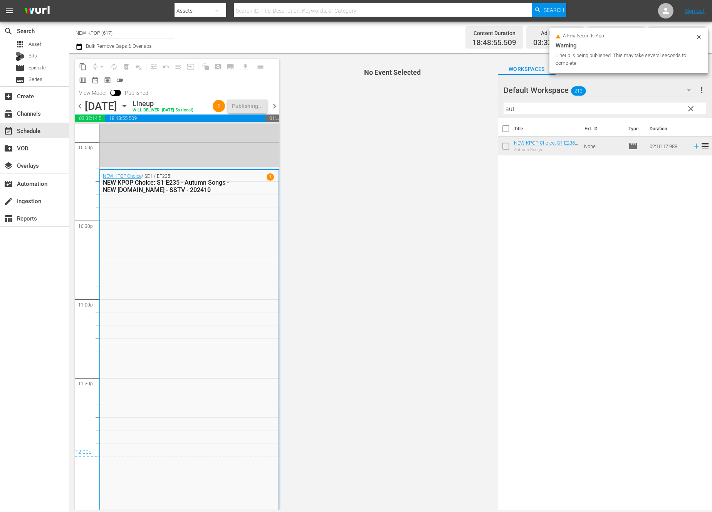
click at [166, 393] on div "NEW KPOP Choice / SE1 / EP235: NEW KPOP Choice: S1 E235 - Autumn Songs - NEW K.…" at bounding box center [189, 339] width 179 height 339
click at [273, 102] on span "chevron_right" at bounding box center [275, 106] width 10 height 10
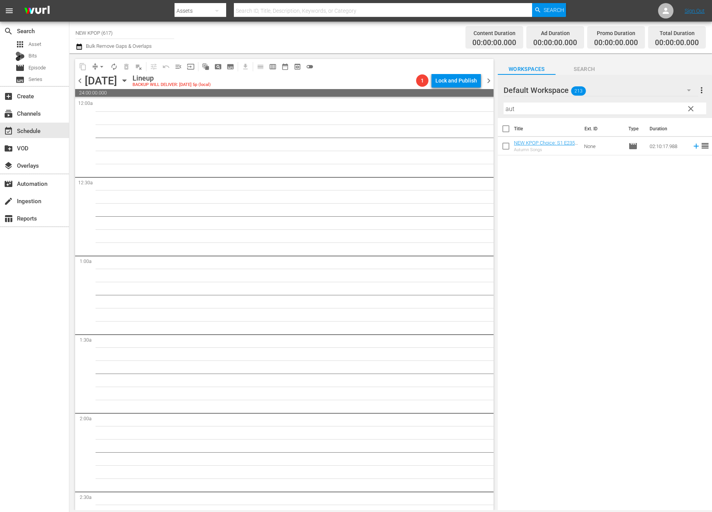
click at [79, 79] on span "chevron_left" at bounding box center [80, 81] width 10 height 10
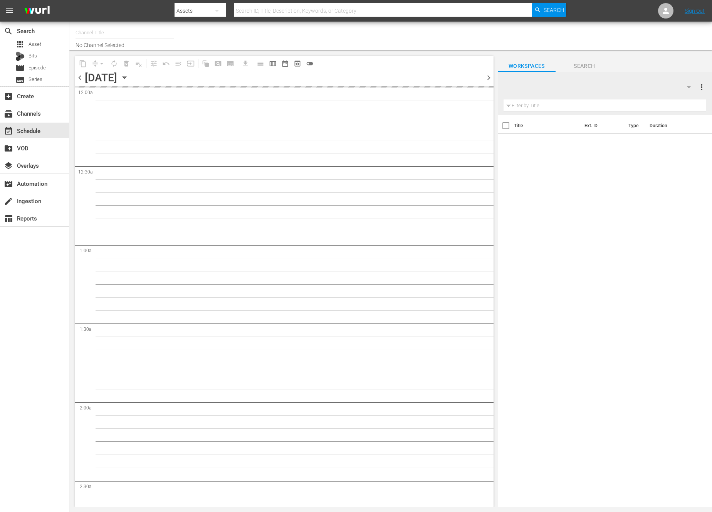
type input "NEW KPOP (617)"
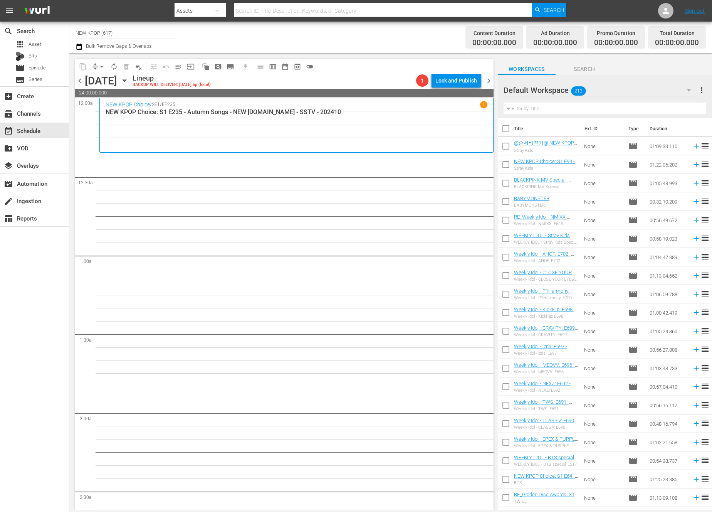
click at [78, 81] on span "chevron_left" at bounding box center [80, 81] width 10 height 10
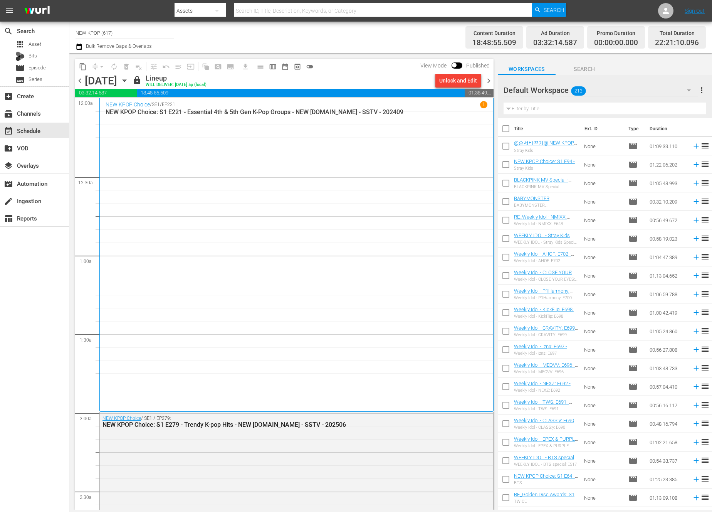
drag, startPoint x: 84, startPoint y: 66, endPoint x: 429, endPoint y: 134, distance: 351.4
click at [429, 135] on div "content_copy compress arrow_drop_down autorenew_outlined delete_forever_outline…" at bounding box center [284, 284] width 419 height 451
click at [86, 68] on span "content_copy" at bounding box center [83, 67] width 8 height 8
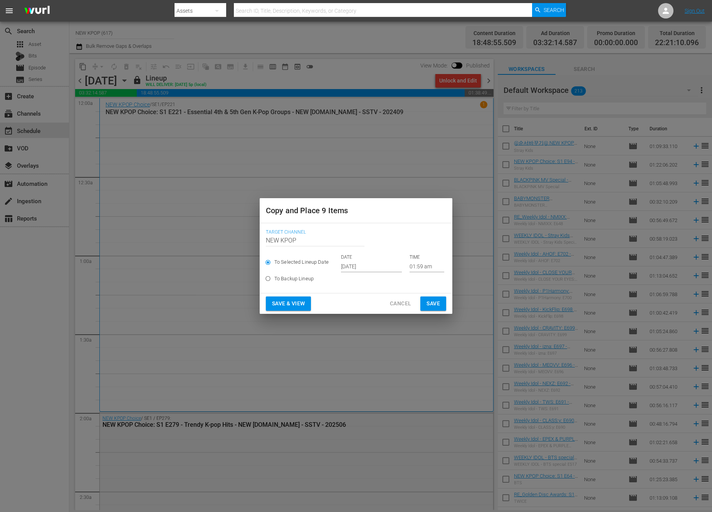
click at [392, 269] on input "[DATE]" at bounding box center [371, 267] width 61 height 12
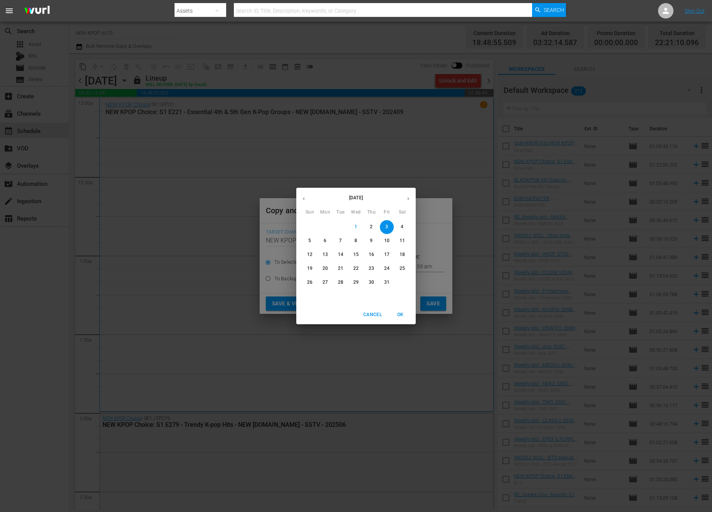
click at [369, 316] on span "Cancel" at bounding box center [373, 315] width 19 height 8
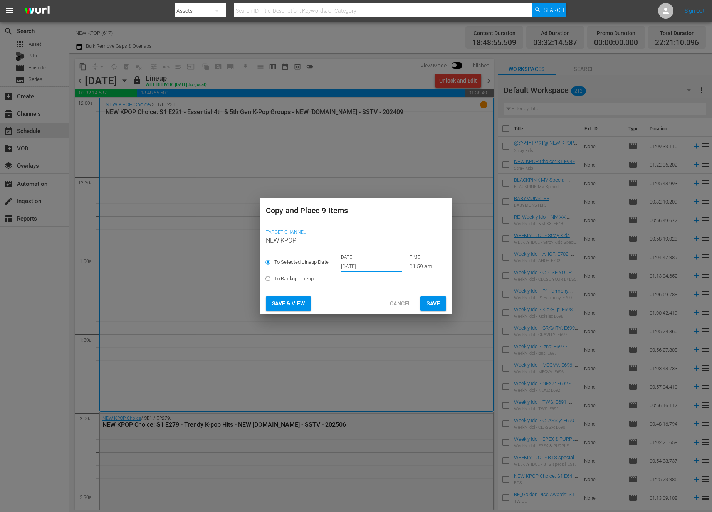
click at [401, 307] on span "Cancel" at bounding box center [400, 304] width 21 height 10
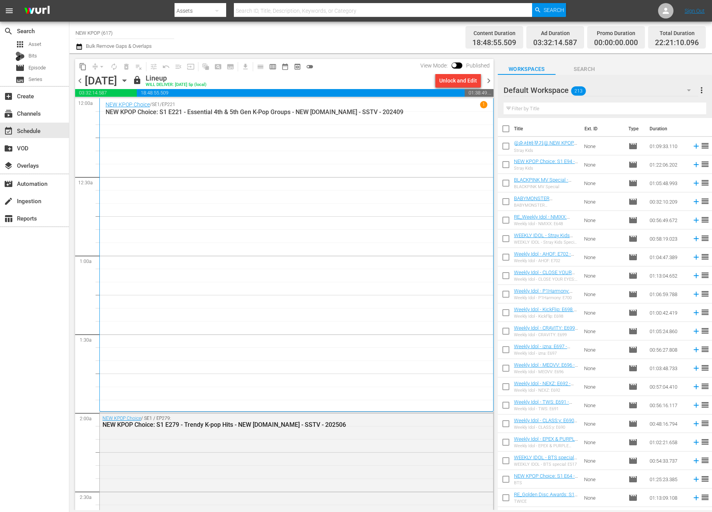
click at [493, 85] on span "chevron_right" at bounding box center [489, 81] width 10 height 10
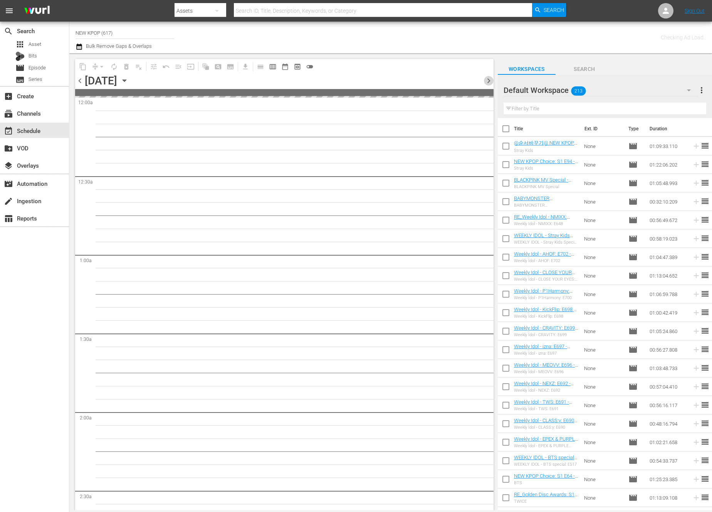
click at [493, 85] on span "chevron_right" at bounding box center [489, 81] width 10 height 10
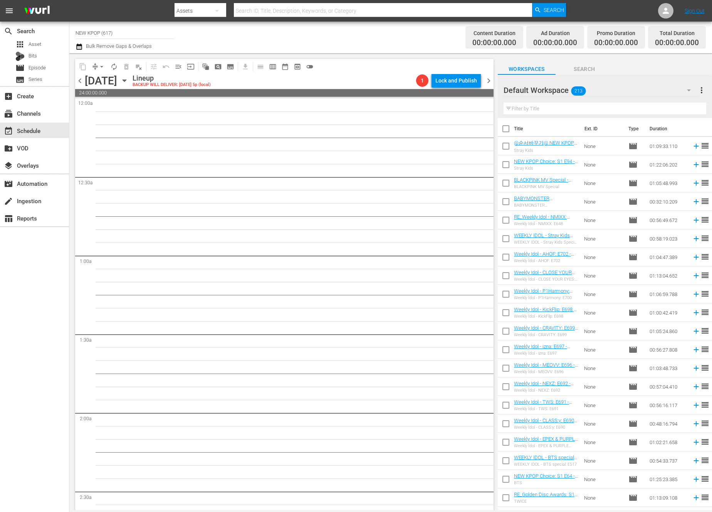
click at [82, 82] on span "chevron_left" at bounding box center [80, 81] width 10 height 10
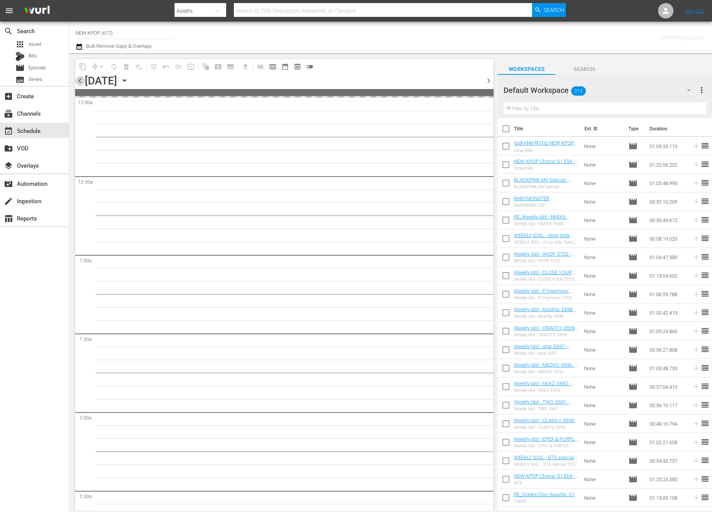
click at [82, 82] on span "chevron_left" at bounding box center [80, 81] width 10 height 10
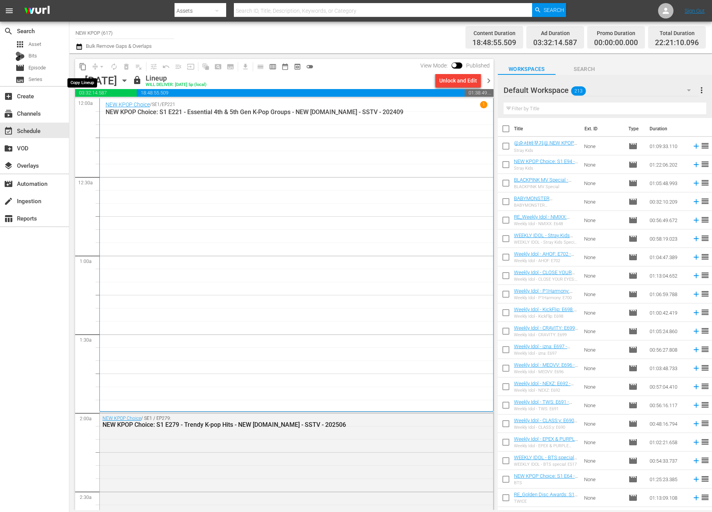
click at [80, 66] on span "content_copy" at bounding box center [83, 67] width 8 height 8
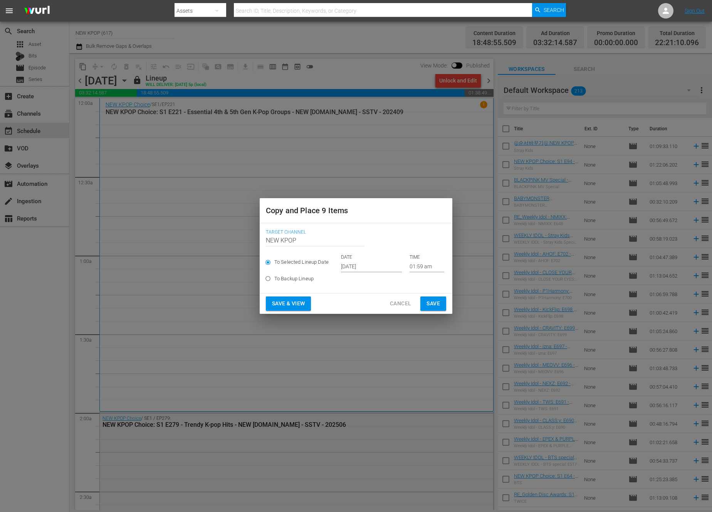
click at [356, 269] on input "[DATE]" at bounding box center [371, 267] width 61 height 12
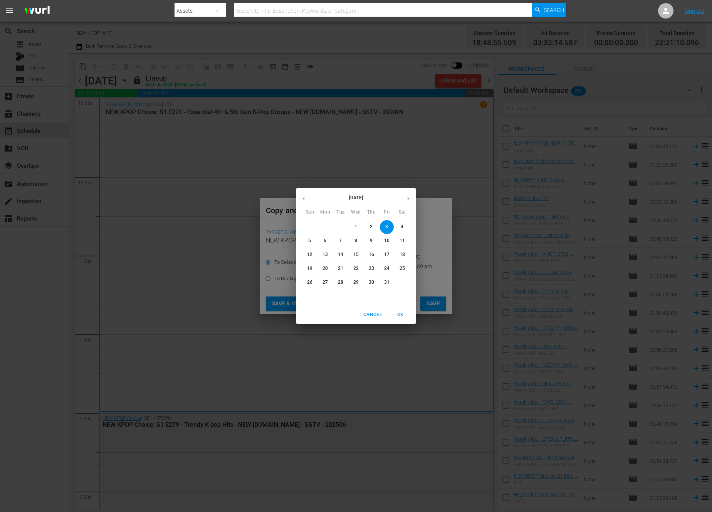
click at [337, 253] on span "14" at bounding box center [341, 254] width 14 height 7
type input "Oct 14th 2025"
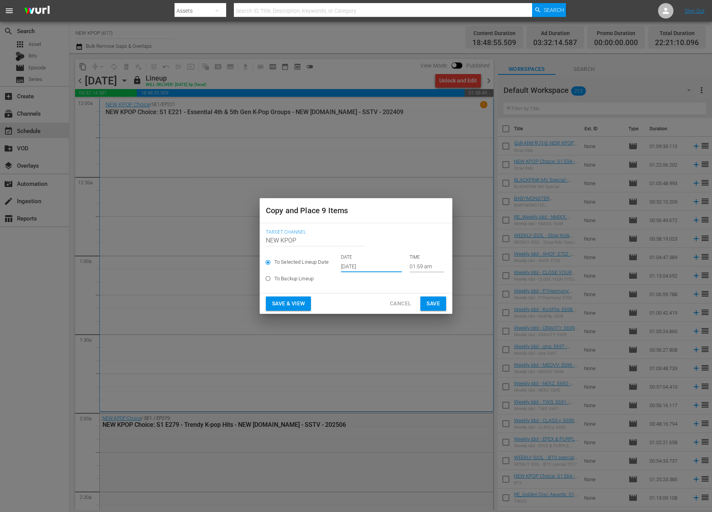
click at [296, 304] on span "Save & View" at bounding box center [288, 304] width 33 height 10
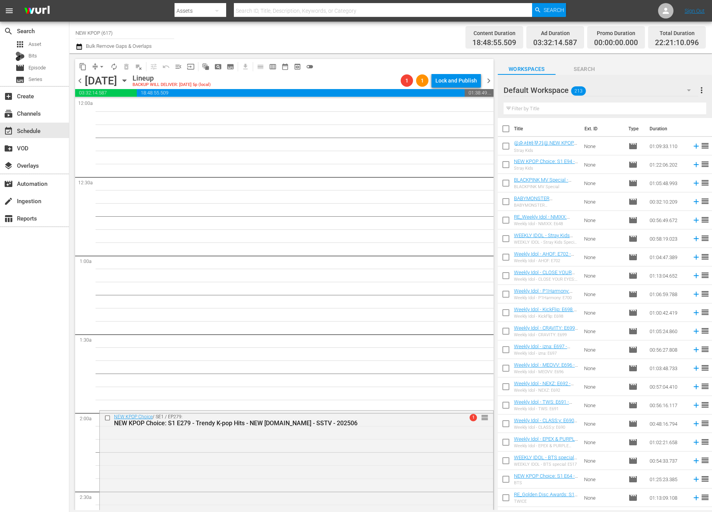
click at [81, 83] on span "chevron_left" at bounding box center [80, 81] width 10 height 10
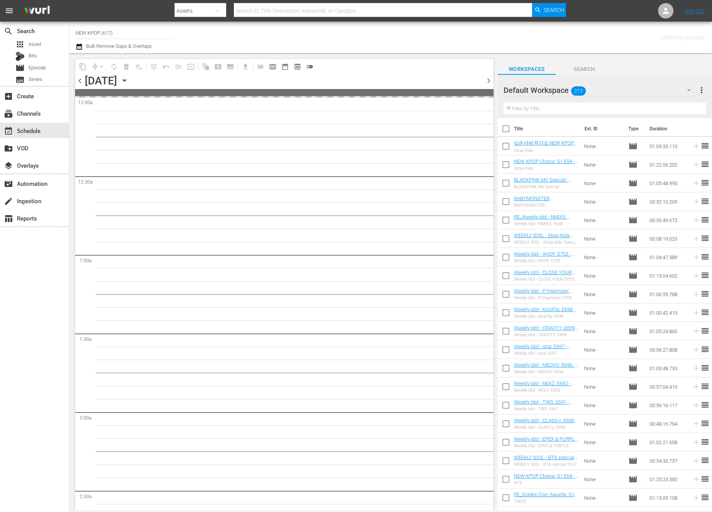
click at [81, 83] on span "chevron_left" at bounding box center [80, 81] width 10 height 10
click at [492, 80] on span "chevron_right" at bounding box center [489, 81] width 10 height 10
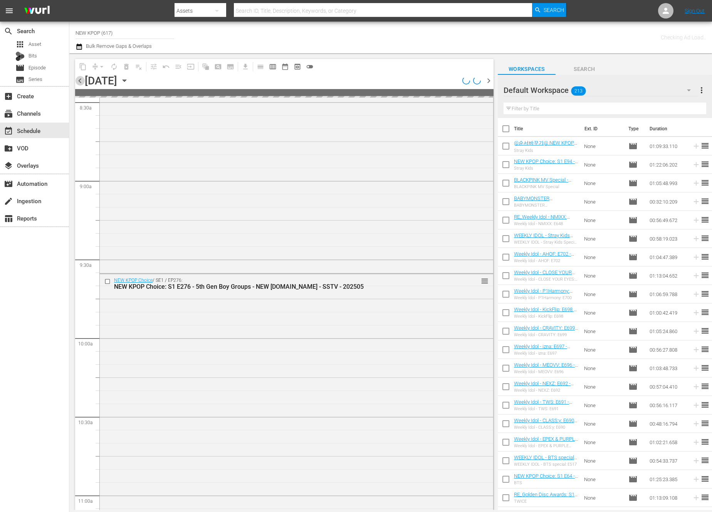
click at [81, 79] on span "chevron_left" at bounding box center [80, 81] width 10 height 10
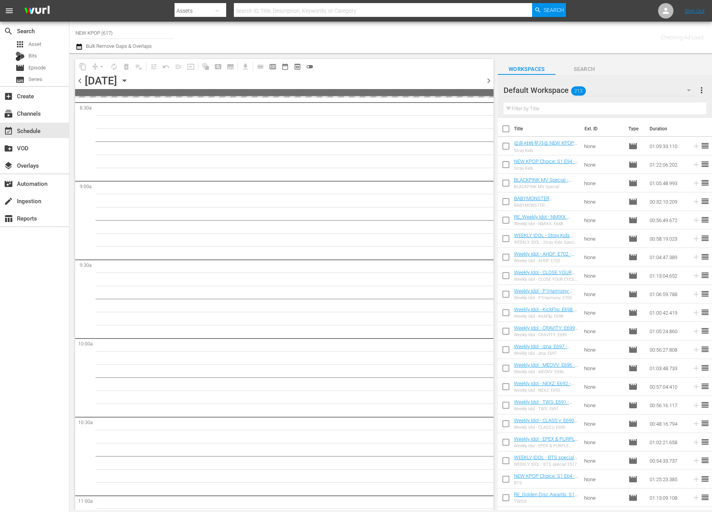
scroll to position [1346, 0]
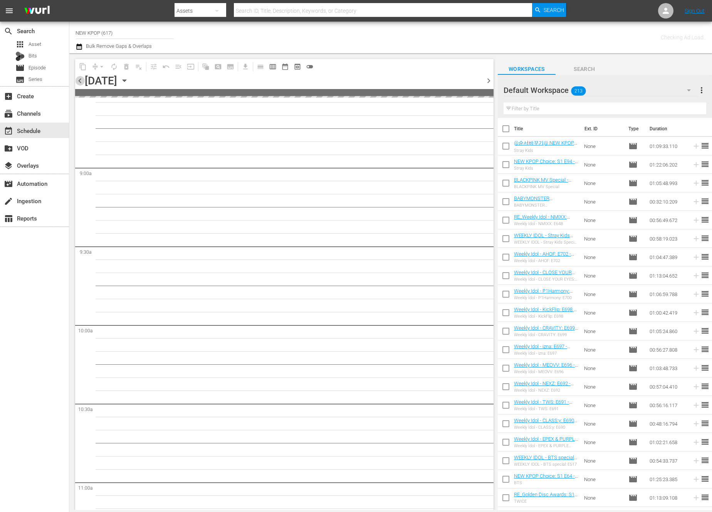
click at [81, 79] on span "chevron_left" at bounding box center [80, 81] width 10 height 10
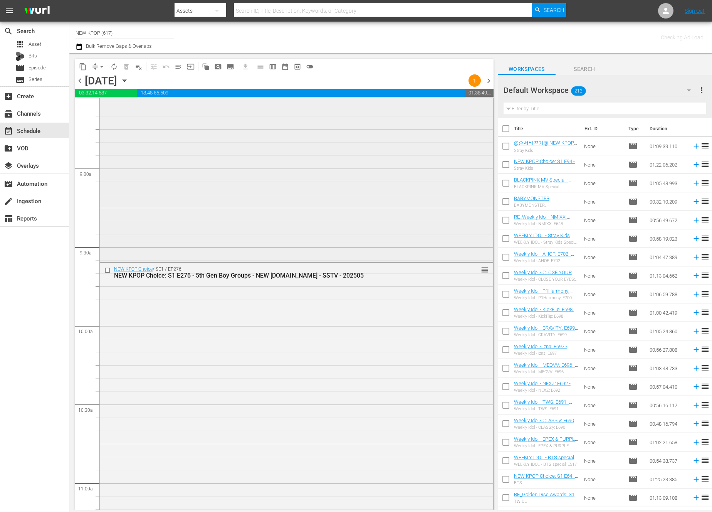
scroll to position [692, 0]
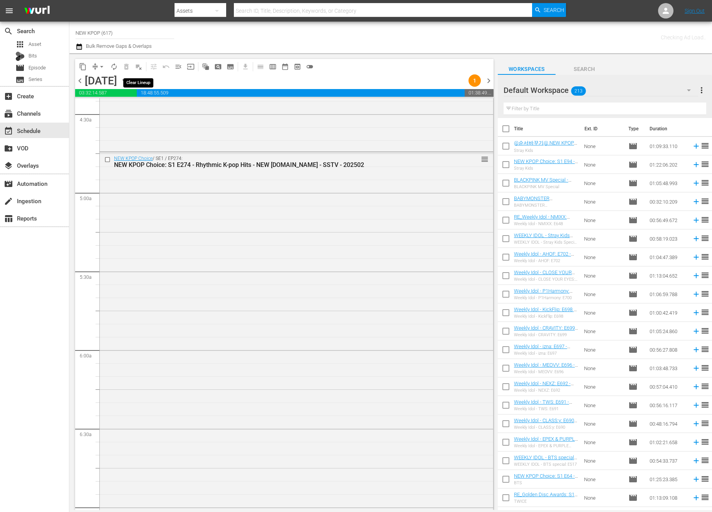
click at [141, 70] on button "playlist_remove_outlined" at bounding box center [139, 67] width 12 height 12
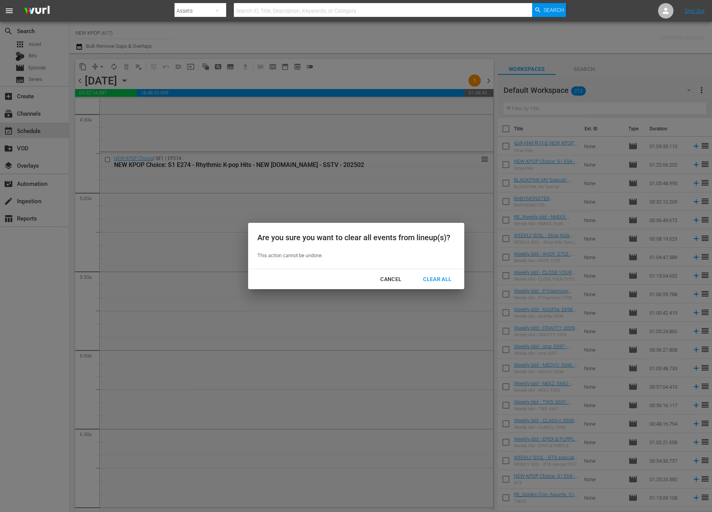
click at [444, 282] on div "Clear All" at bounding box center [437, 280] width 41 height 10
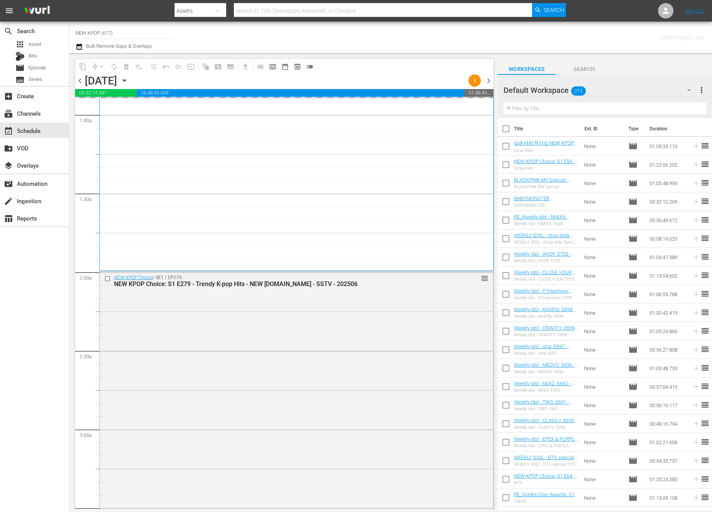
scroll to position [0, 0]
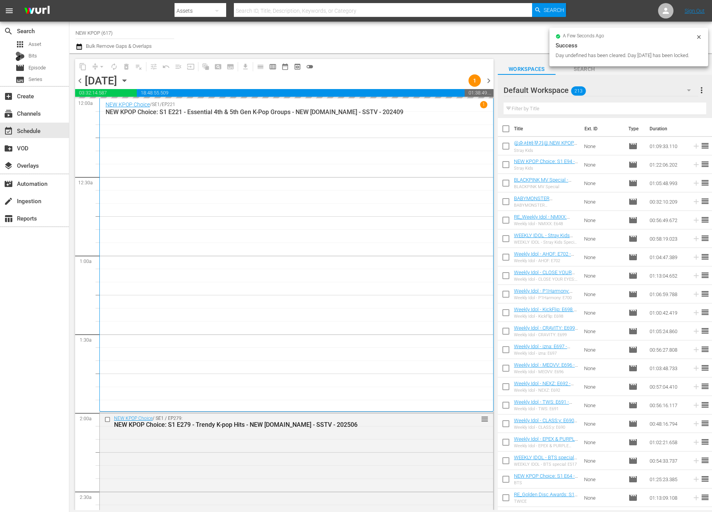
click at [546, 105] on input "text" at bounding box center [605, 109] width 203 height 12
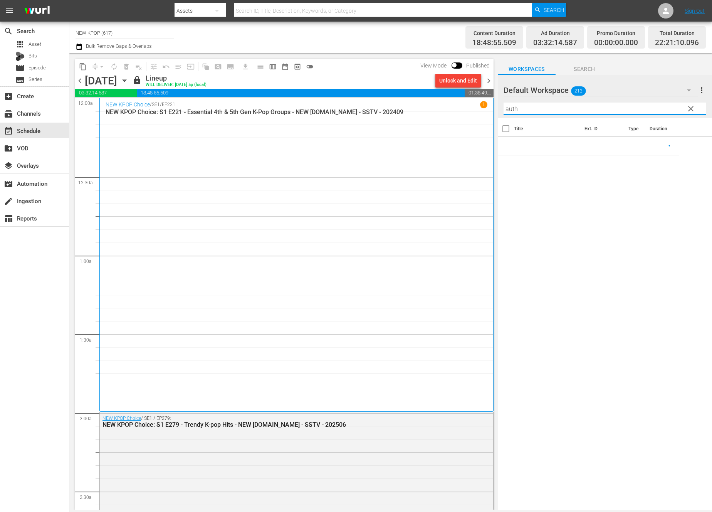
type input "auth"
click at [666, 252] on div "Title Ext. ID Type Duration" at bounding box center [605, 314] width 214 height 393
click at [689, 111] on span "clear" at bounding box center [691, 108] width 9 height 9
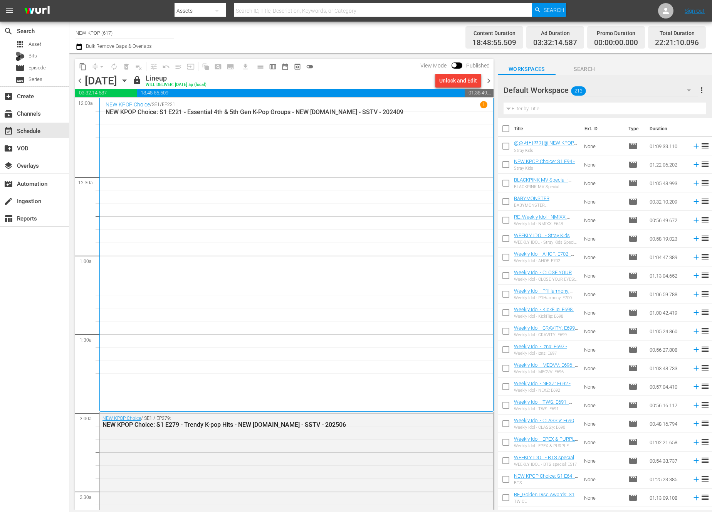
click at [375, 182] on div "NEW KPOP Choice / SE1 / EP221 1 NEW KPOP Choice: S1 E221 - Essential 4th & 5th …" at bounding box center [297, 255] width 382 height 308
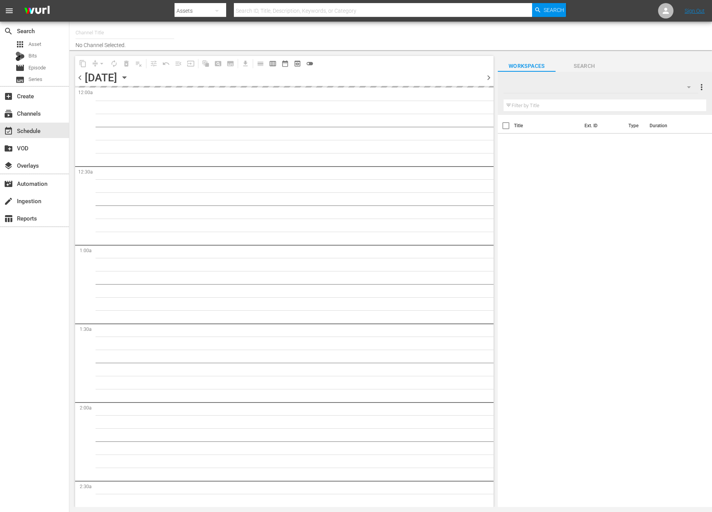
type input "NEW KPOP (617)"
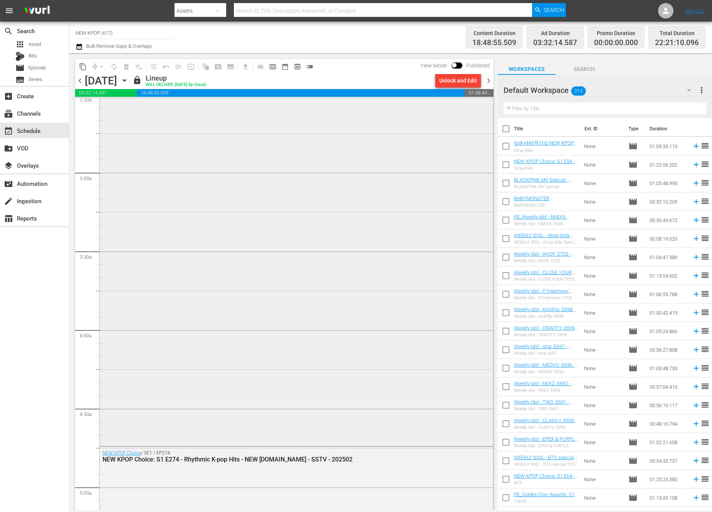
scroll to position [1041, 0]
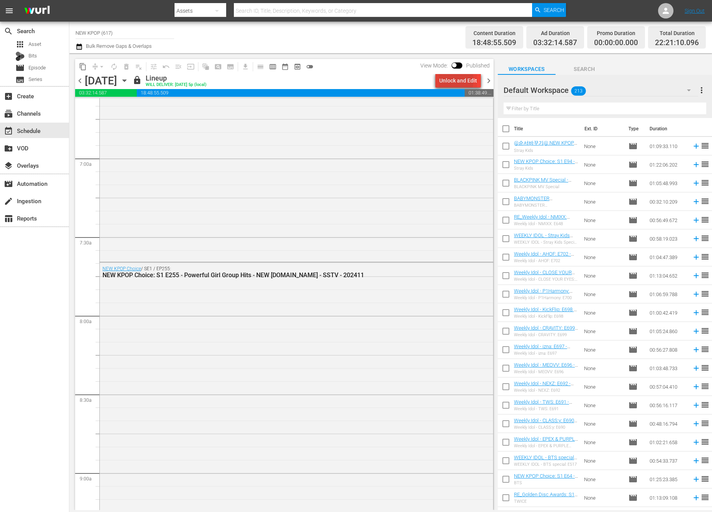
click at [445, 80] on div "Unlock and Edit" at bounding box center [459, 81] width 38 height 14
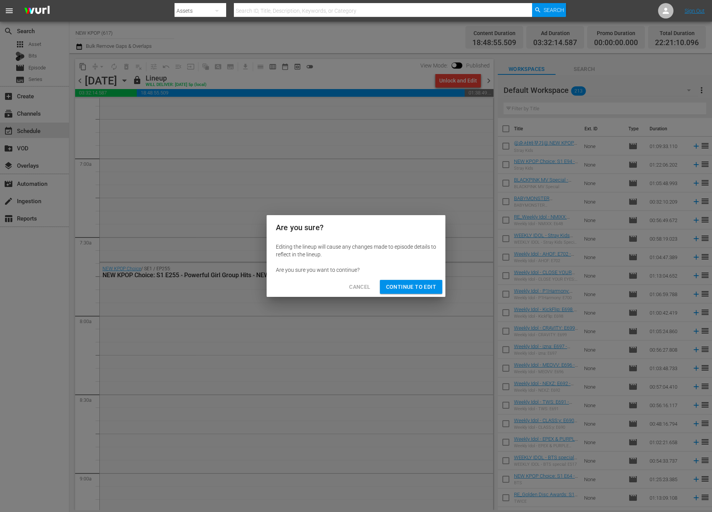
click at [396, 295] on div "Cancel Continue to Edit" at bounding box center [356, 287] width 179 height 20
click at [397, 293] on button "Continue to Edit" at bounding box center [411, 287] width 62 height 14
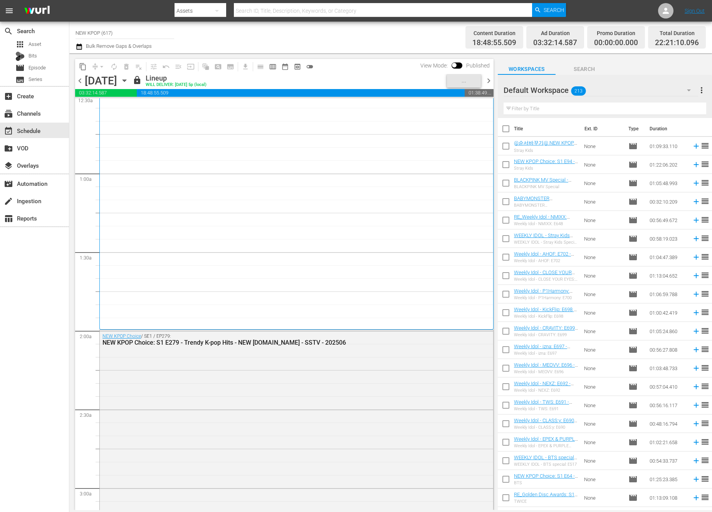
scroll to position [0, 0]
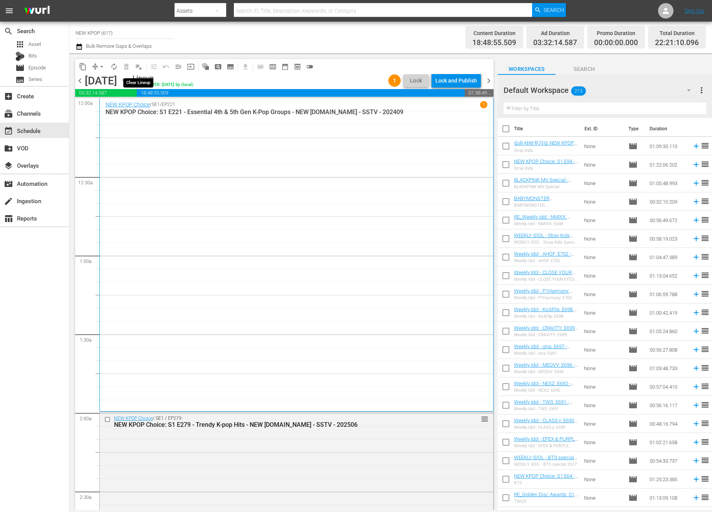
click at [140, 64] on span "playlist_remove_outlined" at bounding box center [139, 67] width 8 height 8
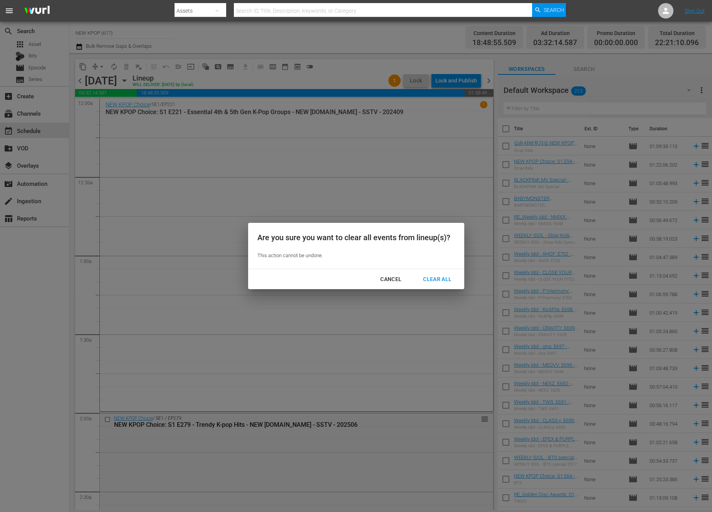
click at [455, 278] on div "Clear All" at bounding box center [437, 280] width 41 height 10
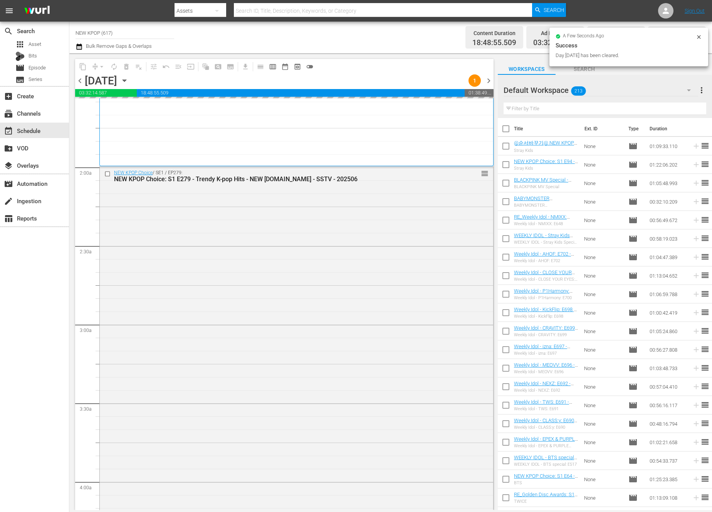
scroll to position [257, 0]
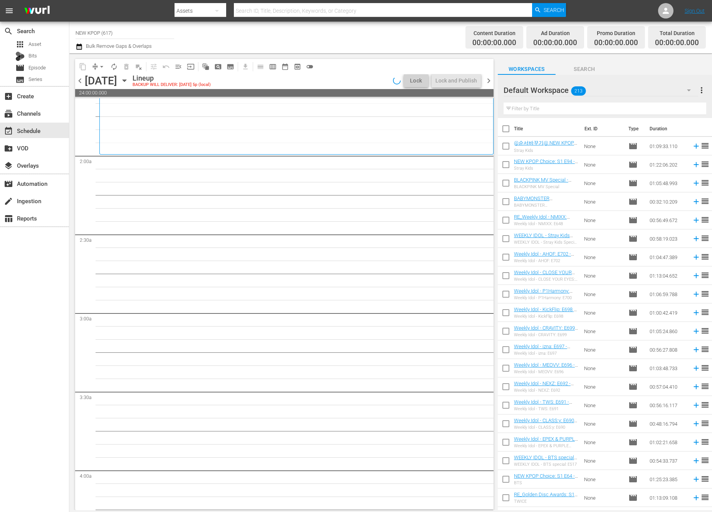
click at [552, 108] on input "text" at bounding box center [605, 109] width 203 height 12
click at [542, 105] on input "text" at bounding box center [605, 109] width 203 height 12
type input "s"
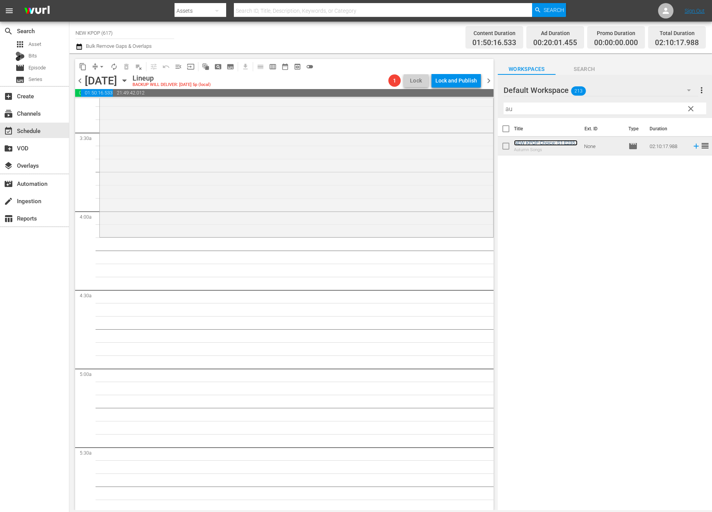
scroll to position [525, 0]
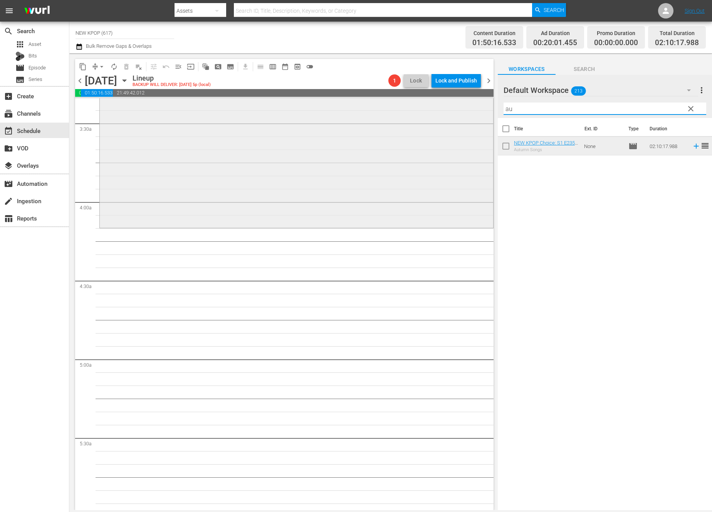
drag, startPoint x: 540, startPoint y: 105, endPoint x: 475, endPoint y: 103, distance: 64.8
click at [475, 103] on div "content_copy compress arrow_drop_down autorenew_outlined delete_forever_outline…" at bounding box center [390, 281] width 643 height 457
type input "d"
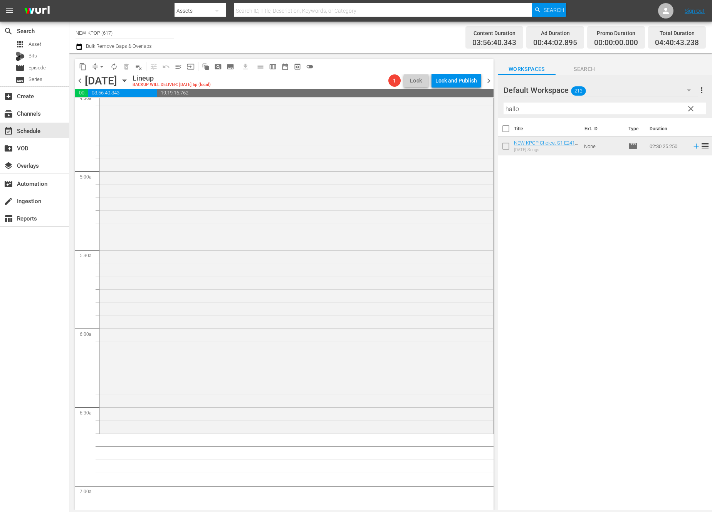
scroll to position [744, 0]
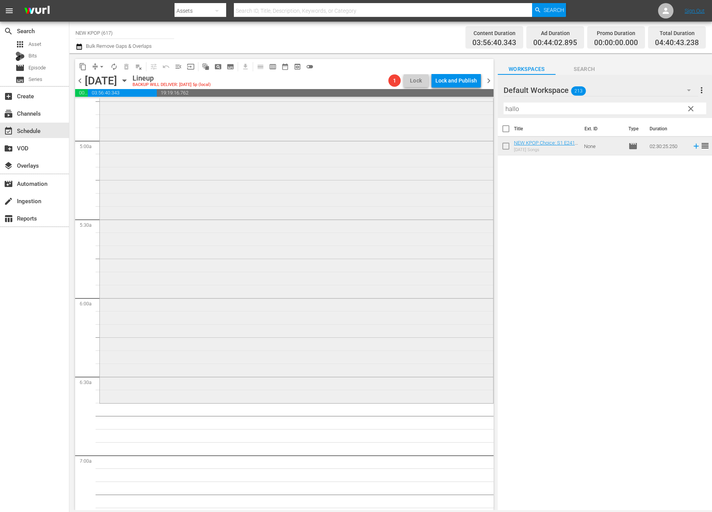
click at [206, 211] on div "NEW KPOP Choice / SE1 / EP241: NEW KPOP Choice: S1 E241 - [DATE] Songs - NEW [D…" at bounding box center [297, 206] width 394 height 392
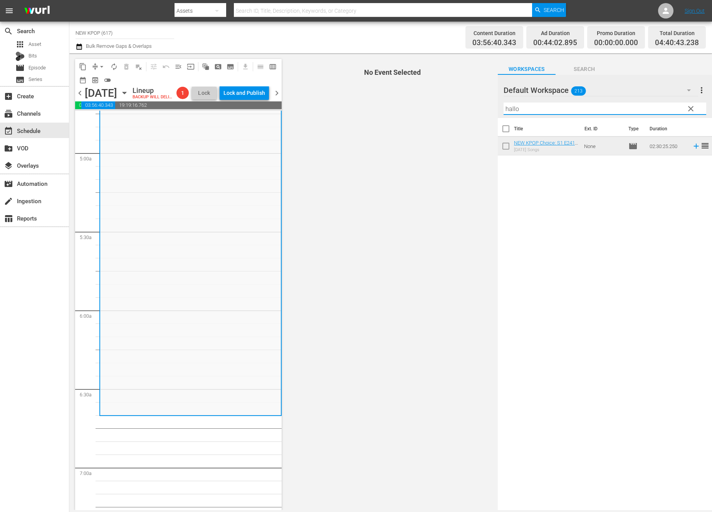
drag, startPoint x: 546, startPoint y: 113, endPoint x: 449, endPoint y: 98, distance: 98.3
click at [449, 98] on div "content_copy compress arrow_drop_down autorenew_outlined delete_forever_outline…" at bounding box center [390, 281] width 643 height 457
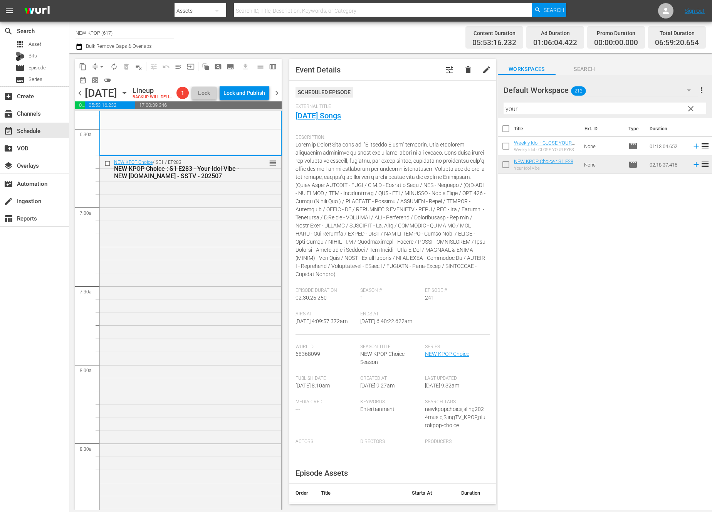
scroll to position [1162, 0]
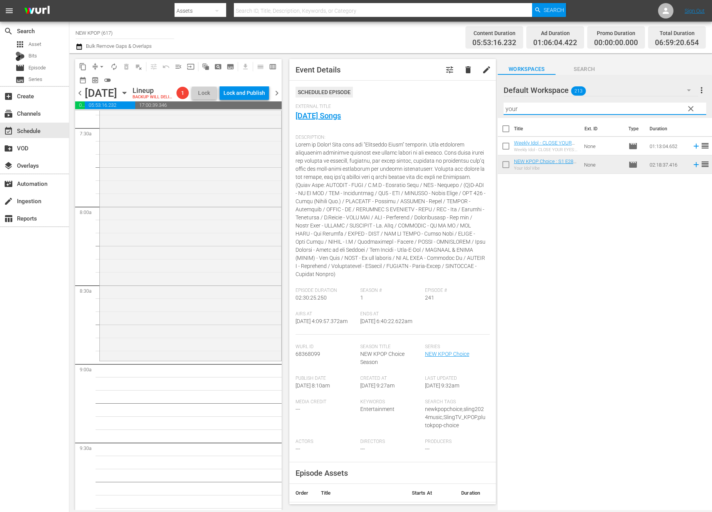
drag, startPoint x: 545, startPoint y: 108, endPoint x: 493, endPoint y: 106, distance: 52.5
click at [493, 106] on div "content_copy compress arrow_drop_down autorenew_outlined delete_forever_outline…" at bounding box center [390, 281] width 643 height 457
type input "d"
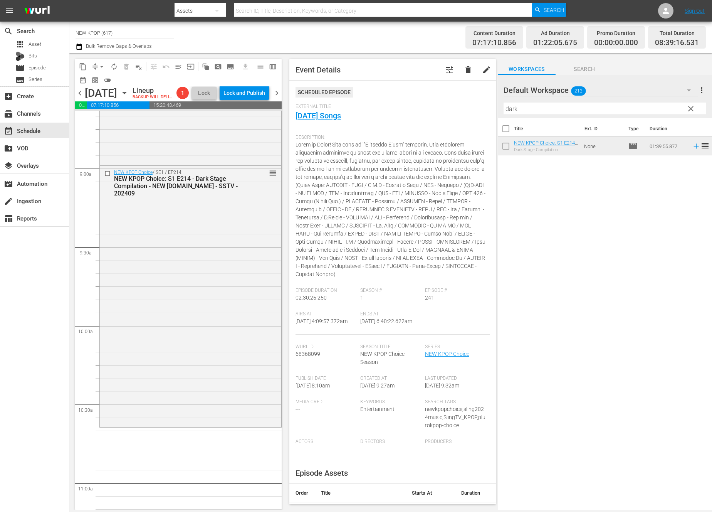
scroll to position [1407, 0]
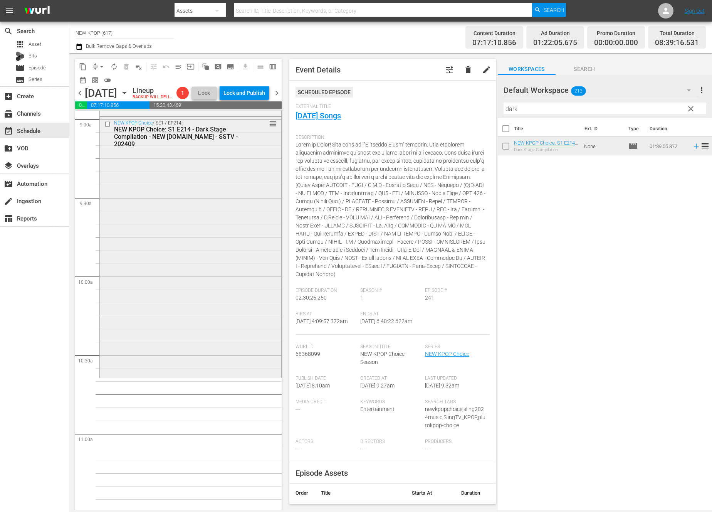
click at [209, 339] on div "NEW KPOP Choice / SE1 / EP214: NEW KPOP Choice: S1 E214 - Dark Stage Compilatio…" at bounding box center [191, 247] width 182 height 260
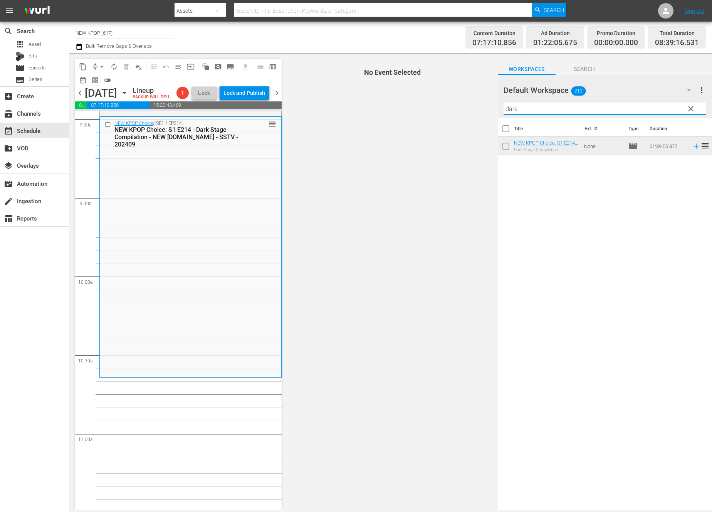
drag, startPoint x: 527, startPoint y: 109, endPoint x: 462, endPoint y: 107, distance: 64.4
click at [462, 107] on div "content_copy compress arrow_drop_down autorenew_outlined delete_forever_outline…" at bounding box center [390, 281] width 643 height 457
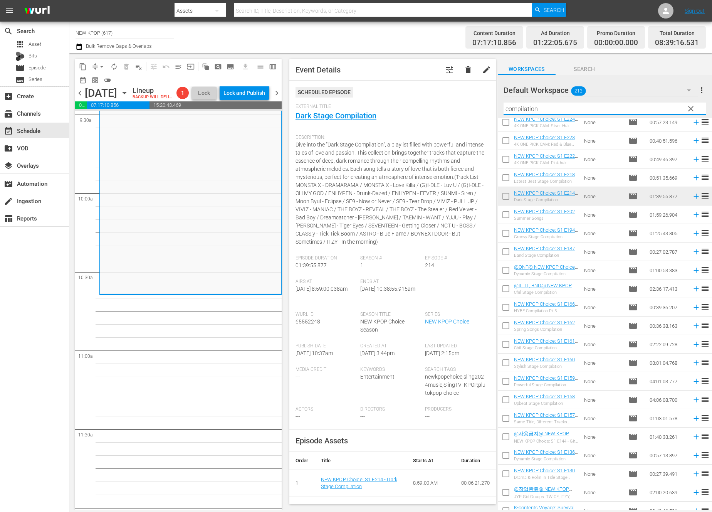
scroll to position [292, 0]
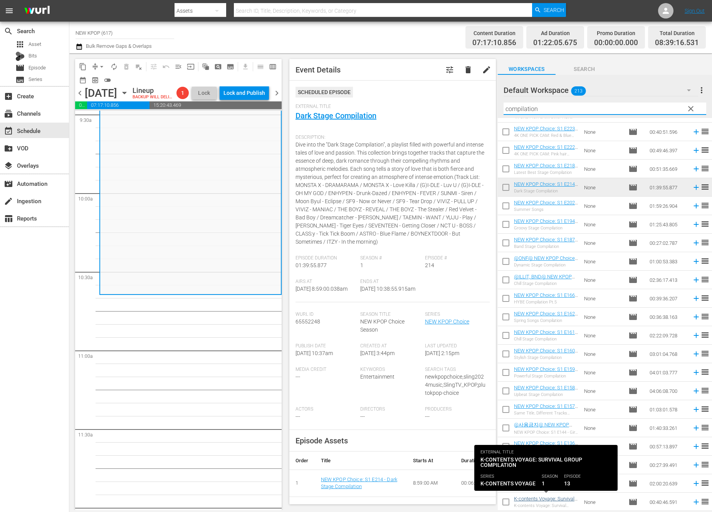
type input "compilation"
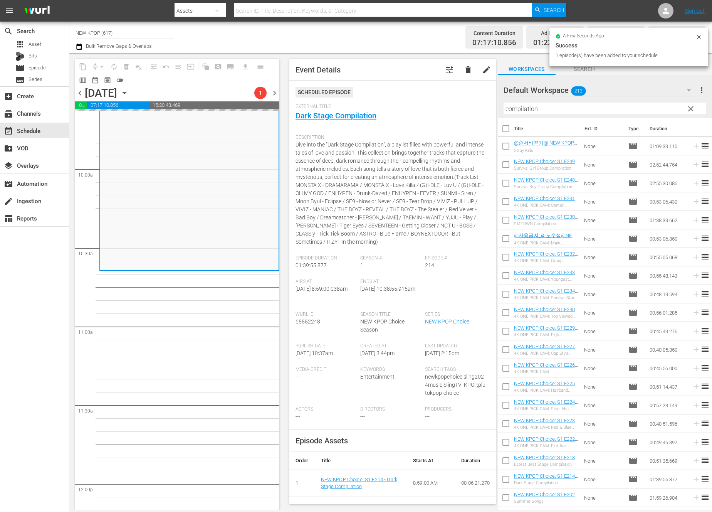
scroll to position [1516, 0]
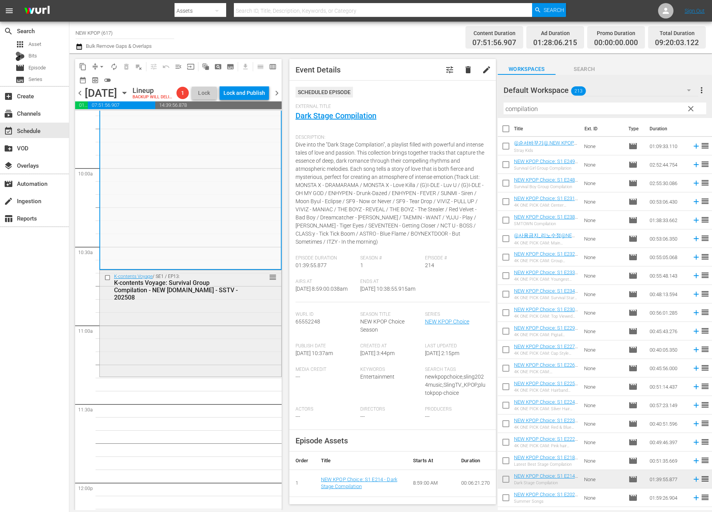
click at [186, 301] on div "K-contents Voyage: Survival Group Compilation - NEW [DOMAIN_NAME] - SSTV - 2025…" at bounding box center [178, 290] width 129 height 22
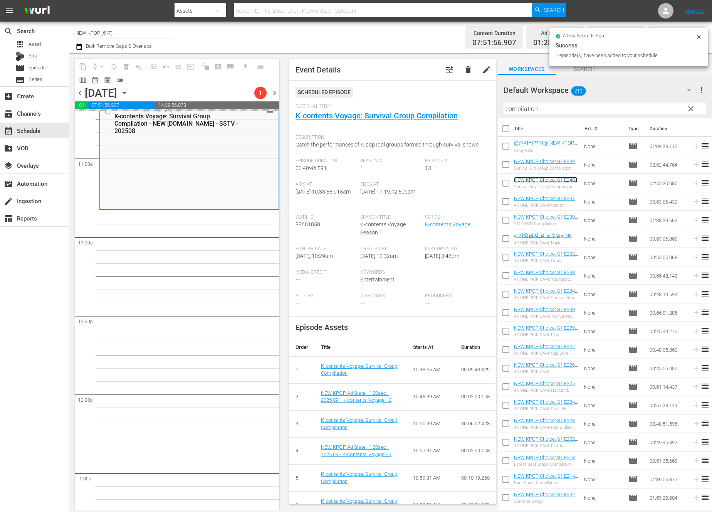
scroll to position [1803, 0]
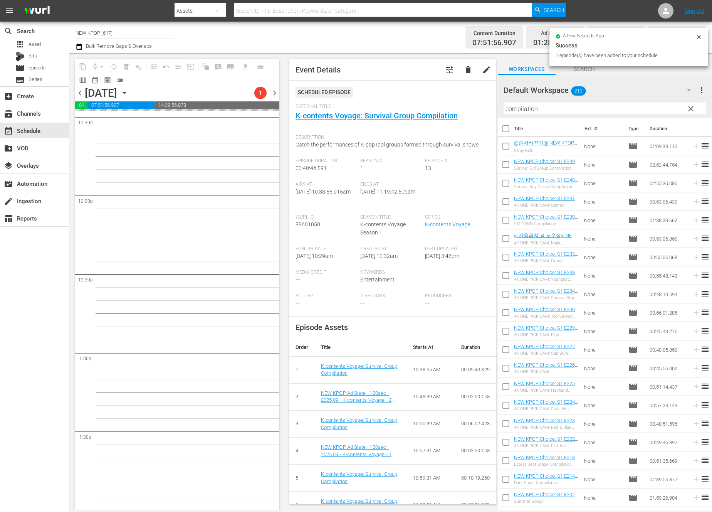
click at [172, 388] on div "NEW KPOP Choice / SE1 / EP241: NEW KPOP Choice: S1 E241 - [DATE] Songs - NEW [D…" at bounding box center [189, 195] width 180 height 3775
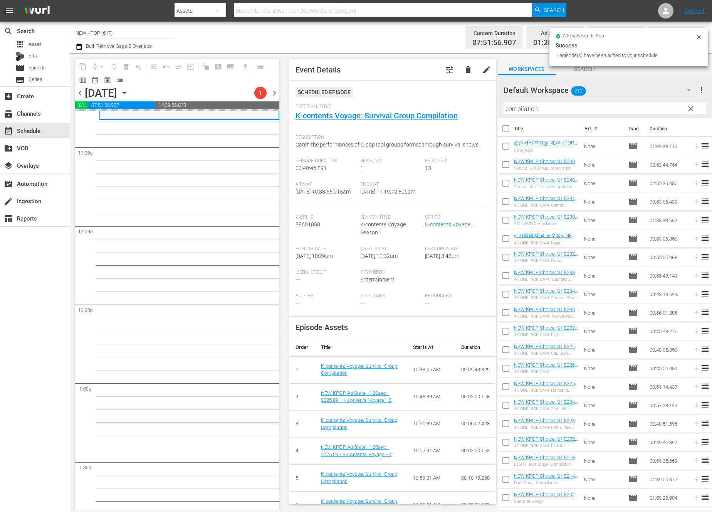
scroll to position [1673, 0]
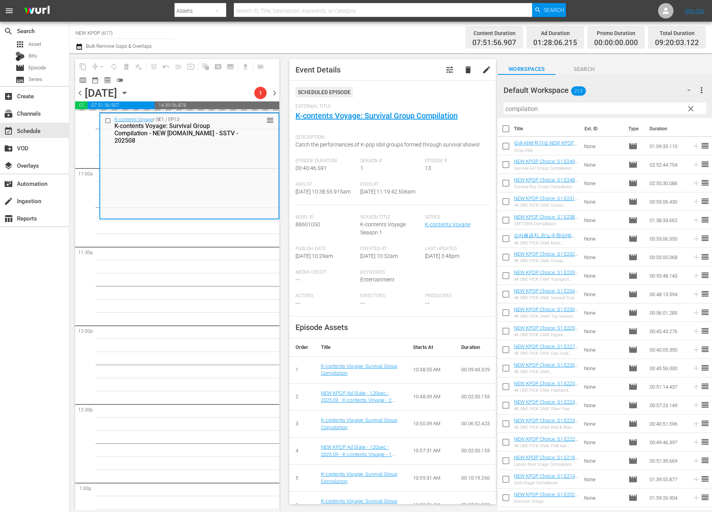
click at [172, 388] on div "NEW KPOP Choice / SE1 / EP241: NEW KPOP Choice: S1 E241 - [DATE] Songs - NEW [D…" at bounding box center [189, 325] width 180 height 3775
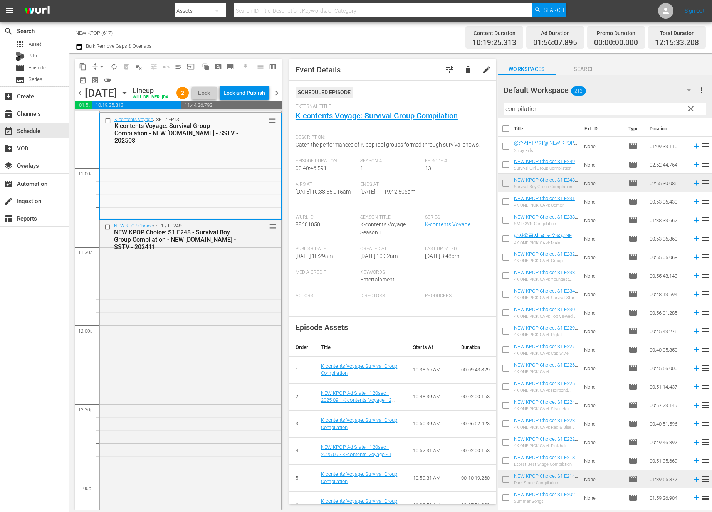
click at [172, 388] on div "NEW KPOP Choice / SE1 / EP248: NEW KPOP Choice: S1 E248 - Survival Boy Group Co…" at bounding box center [191, 449] width 182 height 458
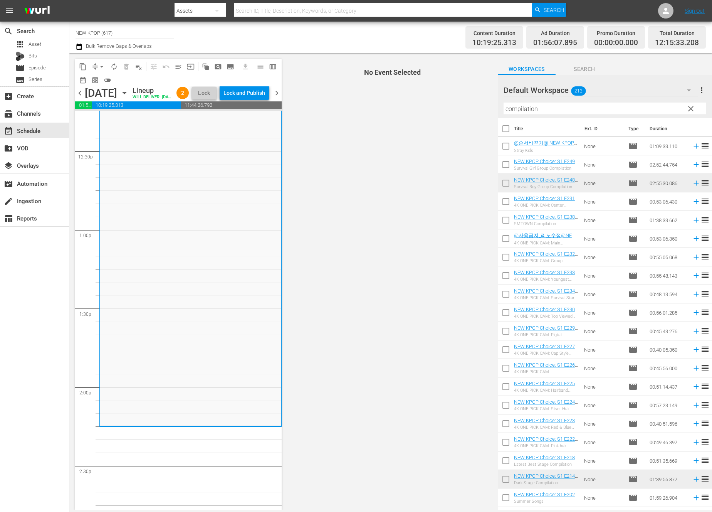
scroll to position [1927, 0]
click at [113, 62] on button "autorenew_outlined" at bounding box center [114, 67] width 12 height 12
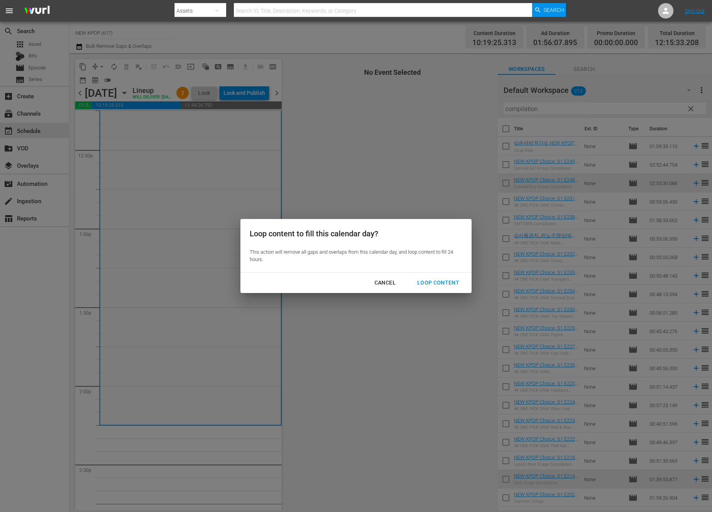
click at [408, 276] on button "Loop Content" at bounding box center [438, 283] width 61 height 14
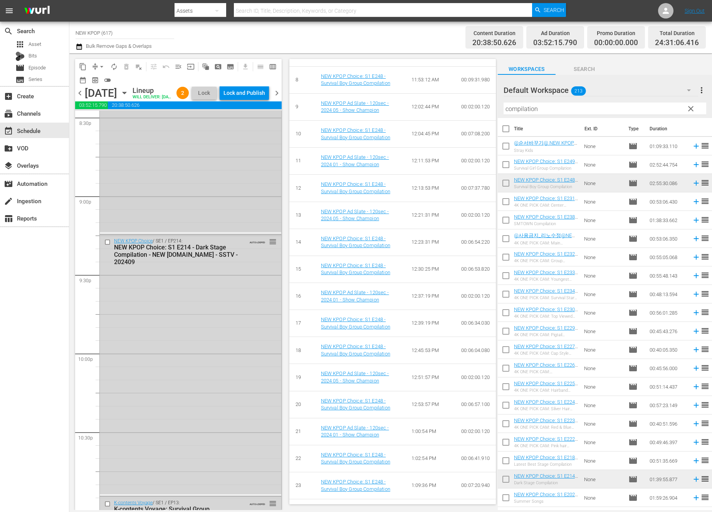
scroll to position [3577, 0]
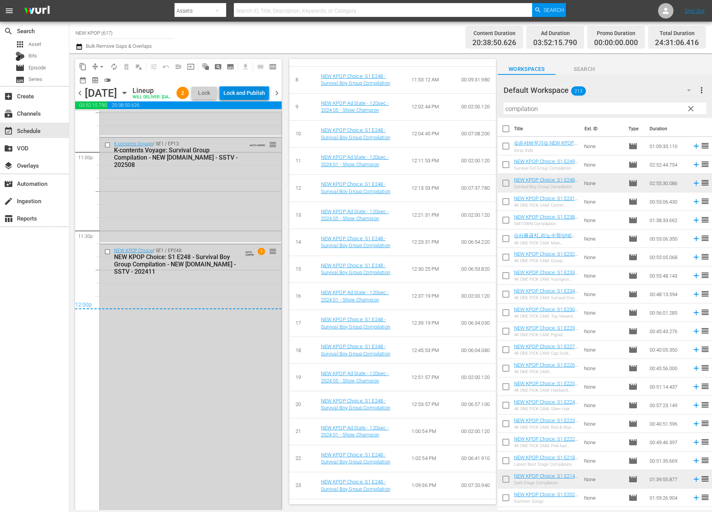
click at [251, 97] on div "Lock and Publish" at bounding box center [245, 93] width 42 height 14
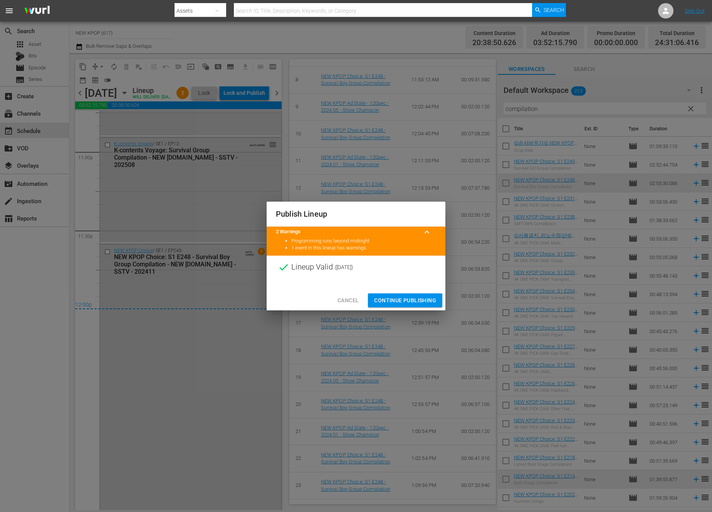
click at [428, 299] on span "Continue Publishing" at bounding box center [405, 301] width 62 height 10
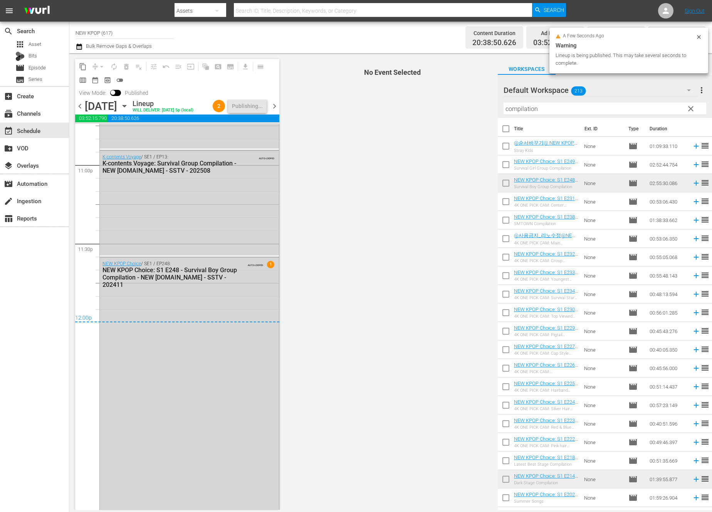
click at [270, 108] on span "chevron_right" at bounding box center [275, 106] width 10 height 10
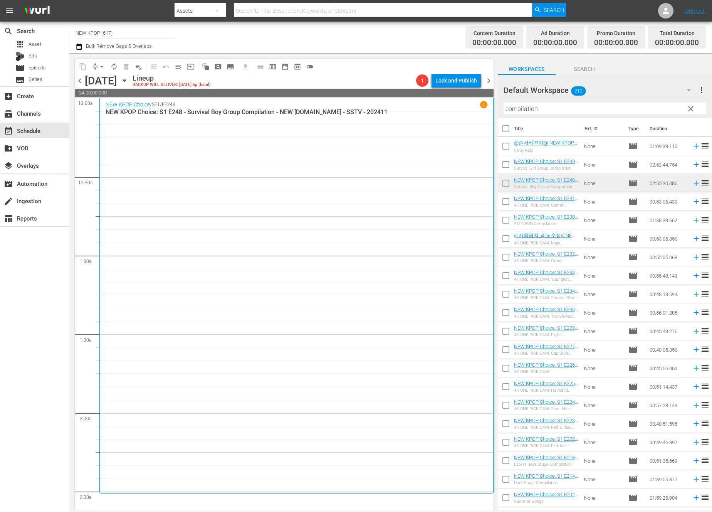
click at [304, 272] on div "NEW KPOP Choice / SE1 / EP248 1 NEW KPOP Choice: S1 E248 - Survival Boy Group C…" at bounding box center [297, 295] width 382 height 389
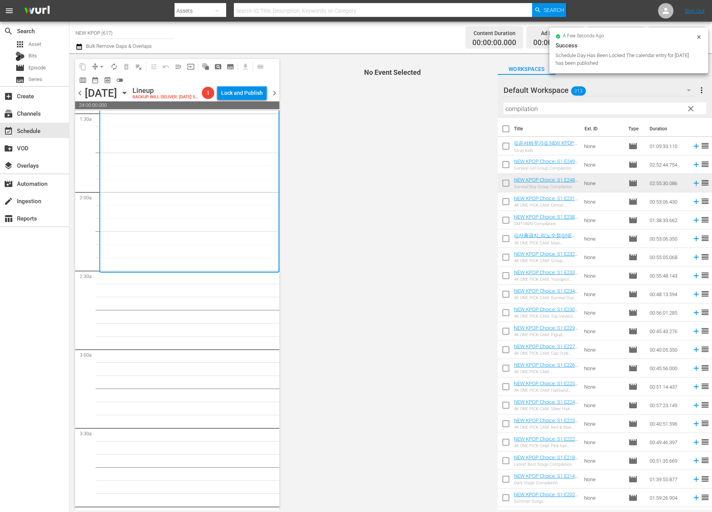
scroll to position [228, 0]
click at [129, 96] on icon "button" at bounding box center [124, 93] width 8 height 8
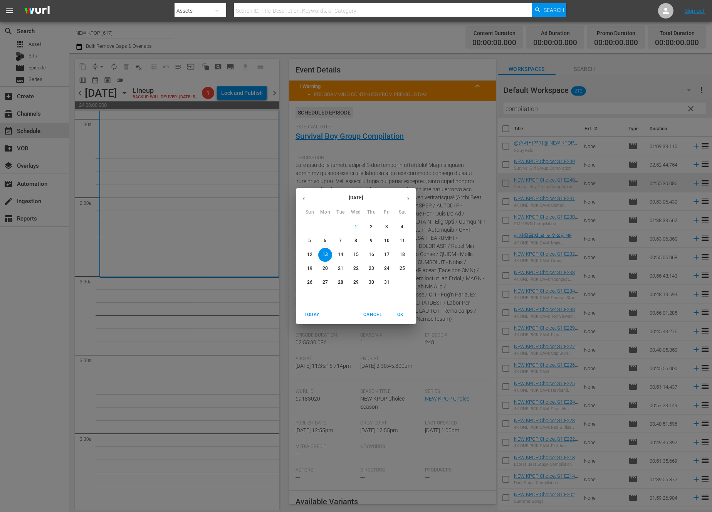
click at [402, 226] on p "4" at bounding box center [402, 227] width 3 height 7
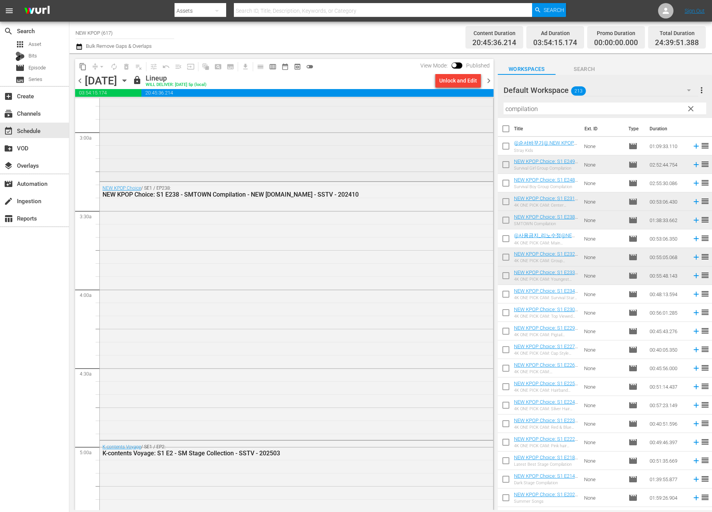
scroll to position [473, 0]
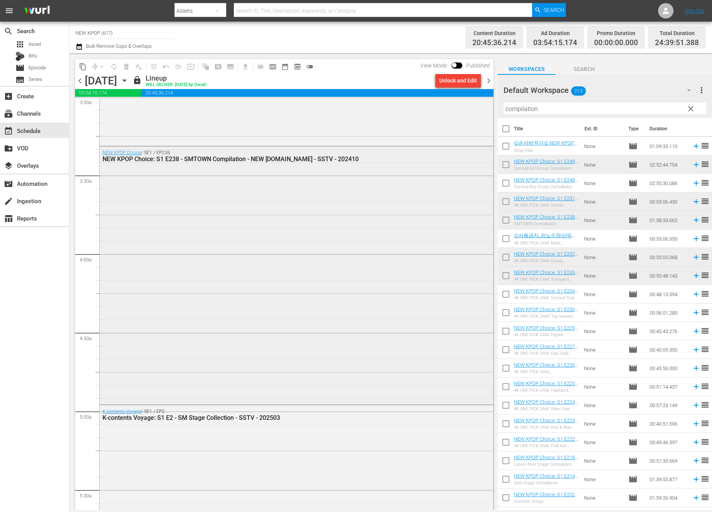
click at [235, 259] on div "NEW KPOP Choice / SE1 / EP238: NEW KPOP Choice: S1 E238 - SMTOWN Compilation - …" at bounding box center [297, 275] width 394 height 256
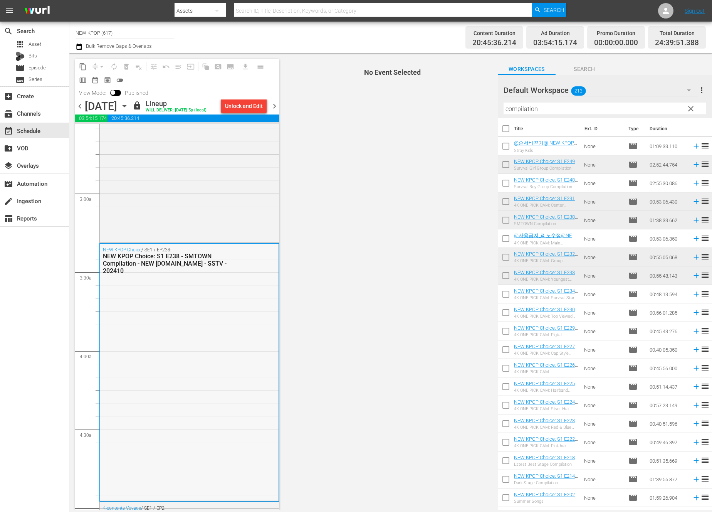
scroll to position [0, 0]
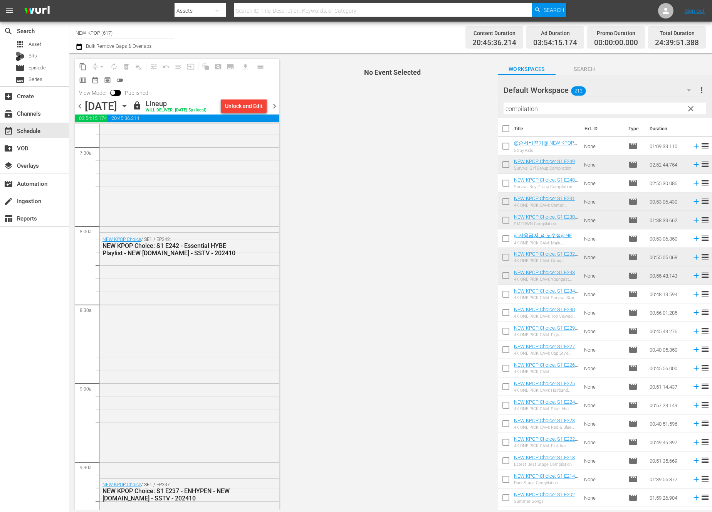
click at [130, 276] on div "NEW KPOP Choice / SE1 / EP242: NEW KPOP Choice: S1 E242 - Essential HYBE Playli…" at bounding box center [189, 354] width 179 height 243
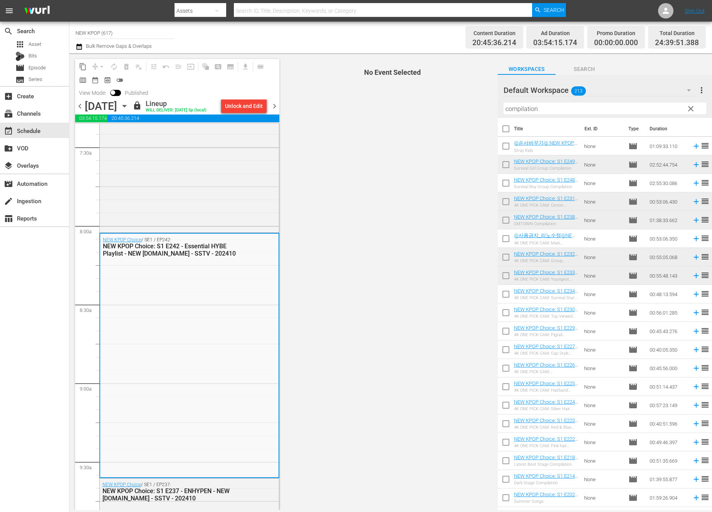
scroll to position [1534, 0]
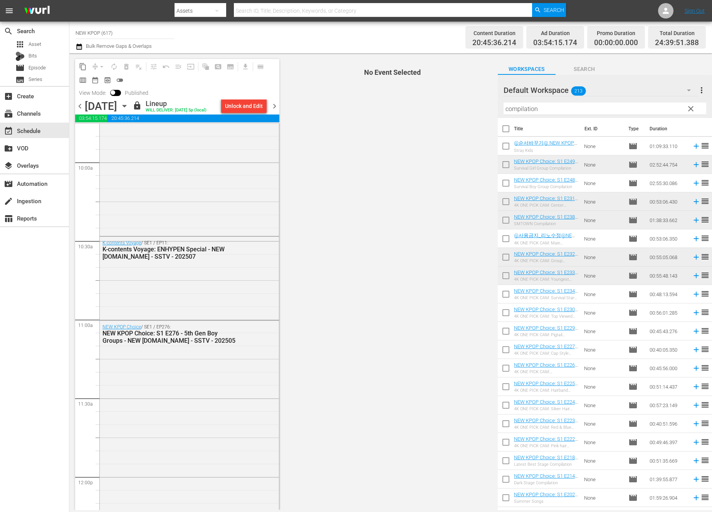
click at [130, 276] on div "K-contents Voyage / SE1 / EP11: K-contents Voyage: ENHYPEN Special - NEW [DOMAI…" at bounding box center [189, 278] width 179 height 82
click at [274, 106] on span "chevron_right" at bounding box center [275, 106] width 10 height 10
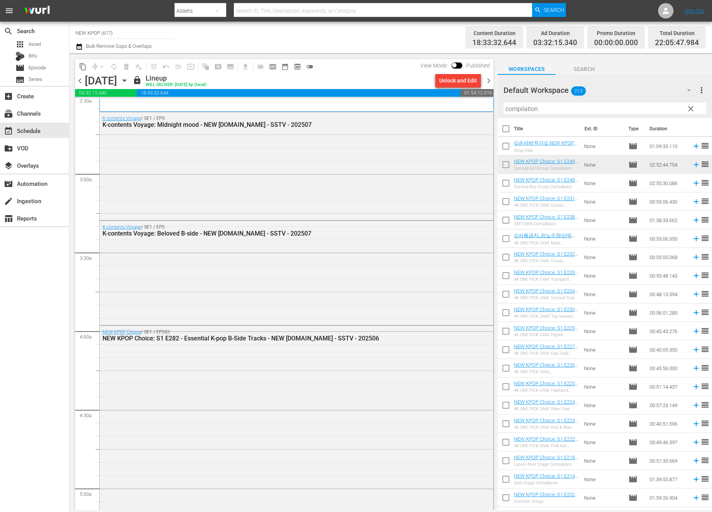
scroll to position [313, 0]
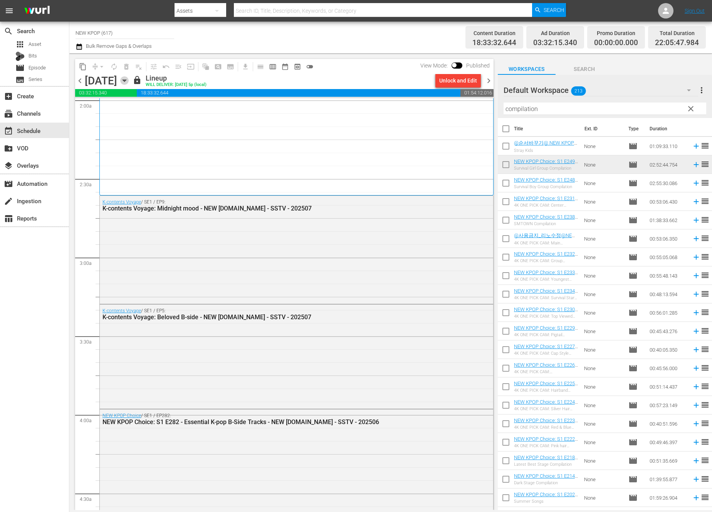
click at [129, 79] on icon "button" at bounding box center [124, 80] width 8 height 8
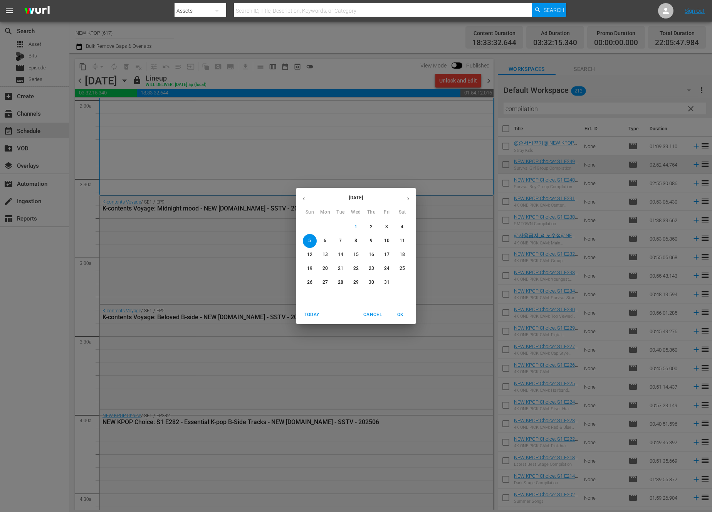
click at [308, 195] on button "button" at bounding box center [303, 198] width 15 height 15
click at [315, 284] on span "28" at bounding box center [310, 282] width 14 height 7
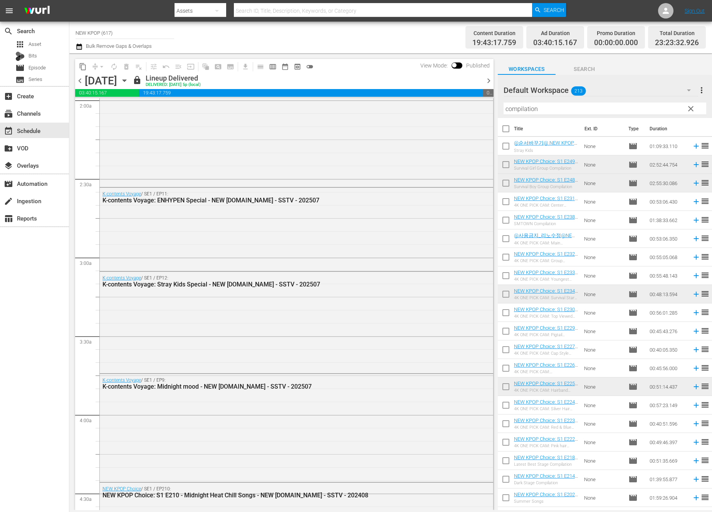
scroll to position [286, 0]
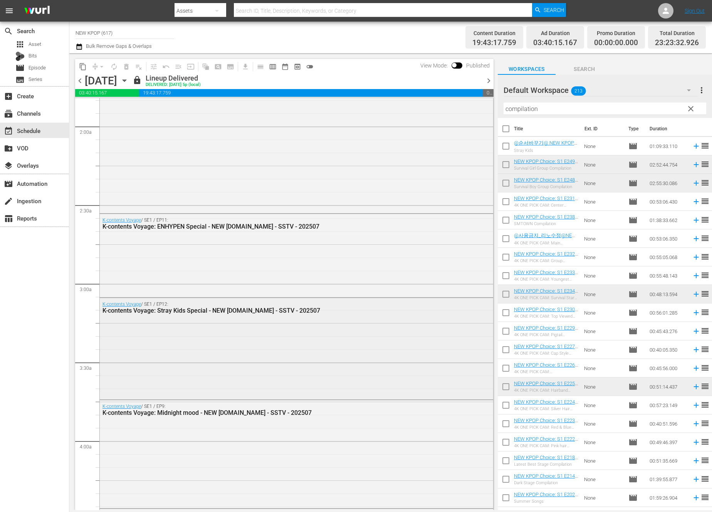
click at [182, 365] on div "K-contents Voyage / SE1 / EP12: K-contents Voyage: Stray Kids Special - NEW [DO…" at bounding box center [297, 348] width 394 height 100
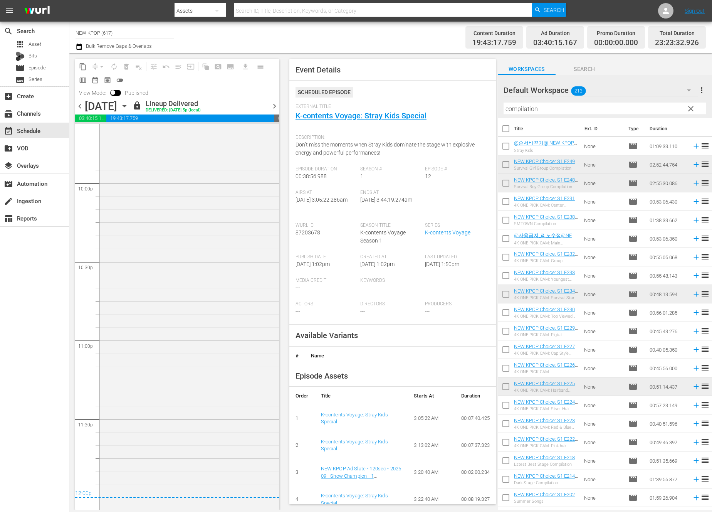
scroll to position [3420, 0]
click at [82, 108] on span "chevron_left" at bounding box center [80, 106] width 10 height 10
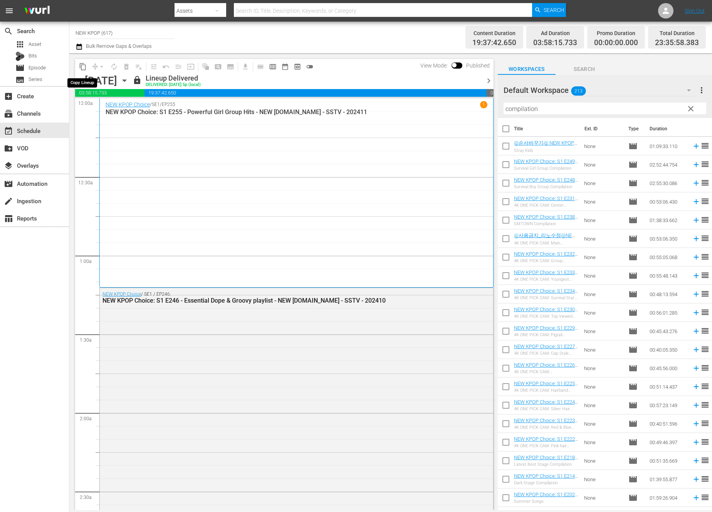
click at [83, 67] on span "content_copy" at bounding box center [83, 67] width 8 height 8
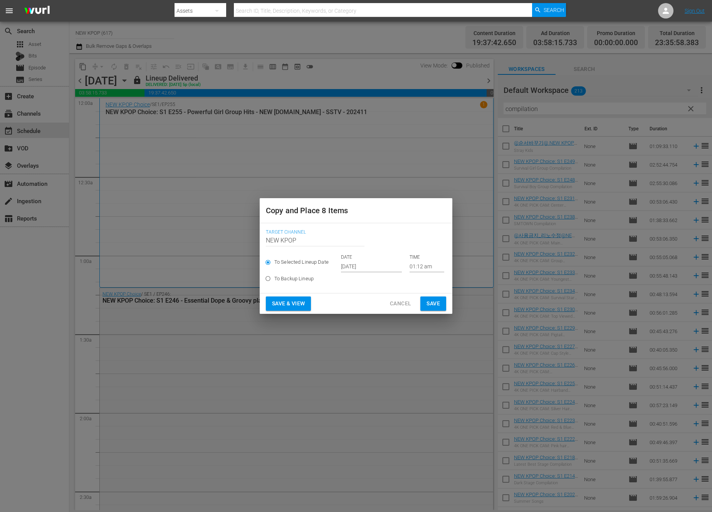
click at [357, 266] on input "[DATE]" at bounding box center [371, 267] width 61 height 12
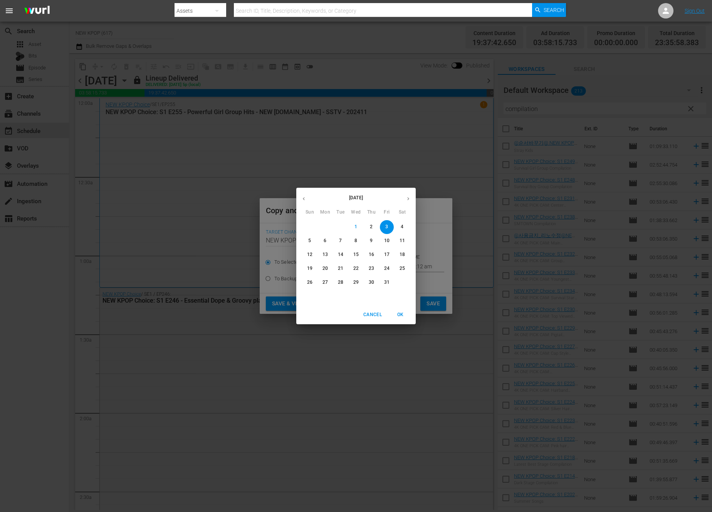
click at [405, 199] on button "button" at bounding box center [408, 198] width 15 height 15
click at [373, 315] on span "Cancel" at bounding box center [373, 315] width 19 height 8
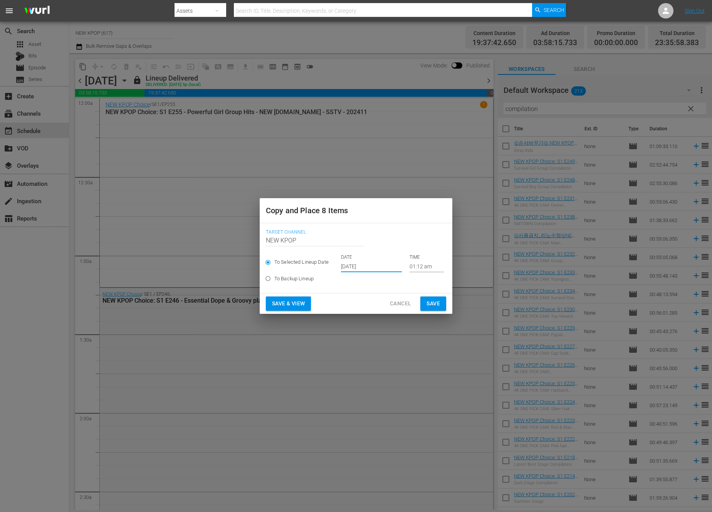
click at [392, 302] on span "Cancel" at bounding box center [400, 304] width 21 height 10
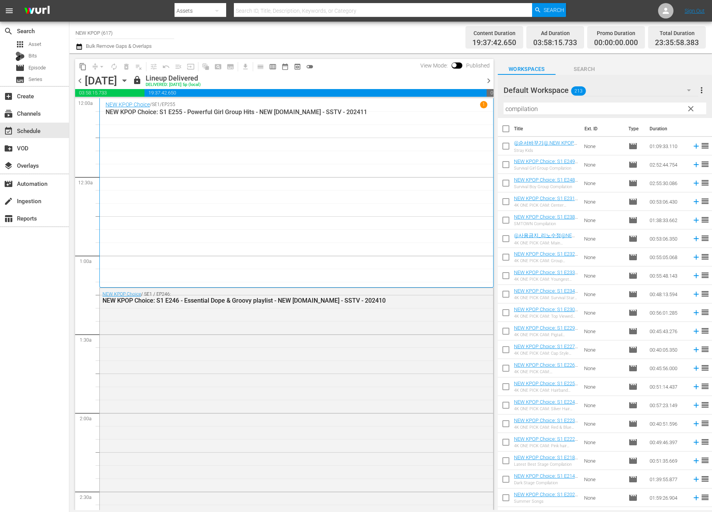
click at [129, 83] on icon "button" at bounding box center [124, 80] width 8 height 8
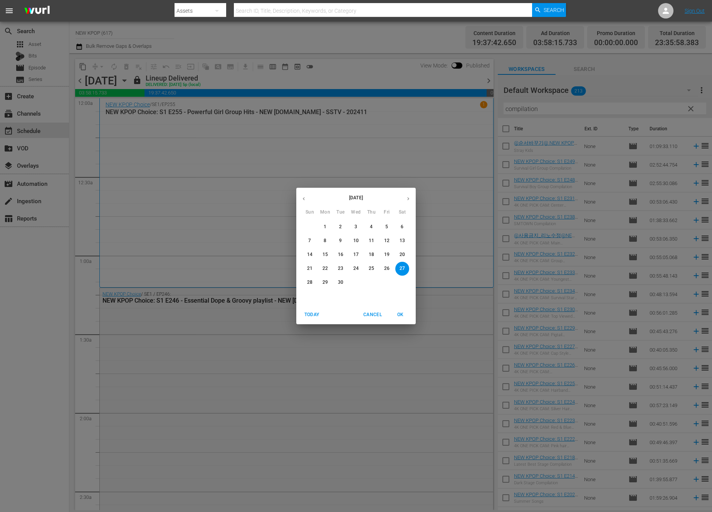
click at [403, 223] on button "6" at bounding box center [403, 227] width 14 height 14
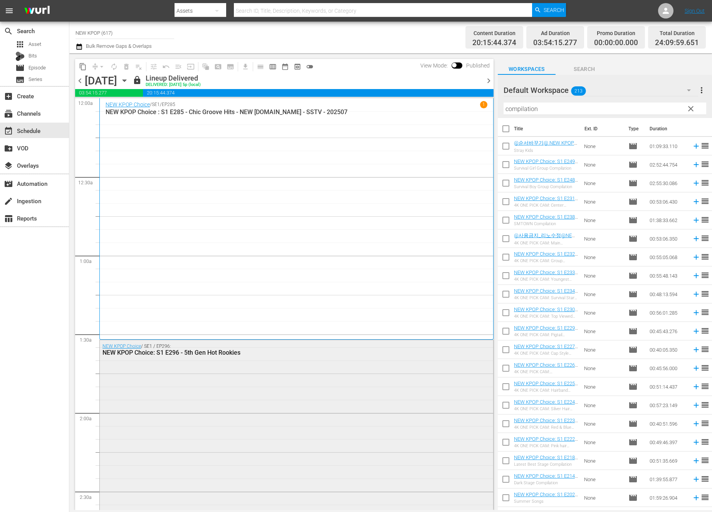
scroll to position [179, 0]
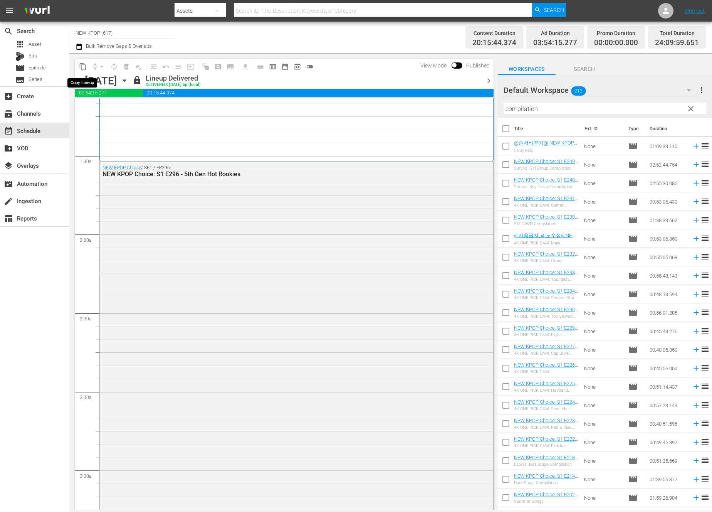
click at [83, 63] on span "content_copy" at bounding box center [83, 67] width 8 height 8
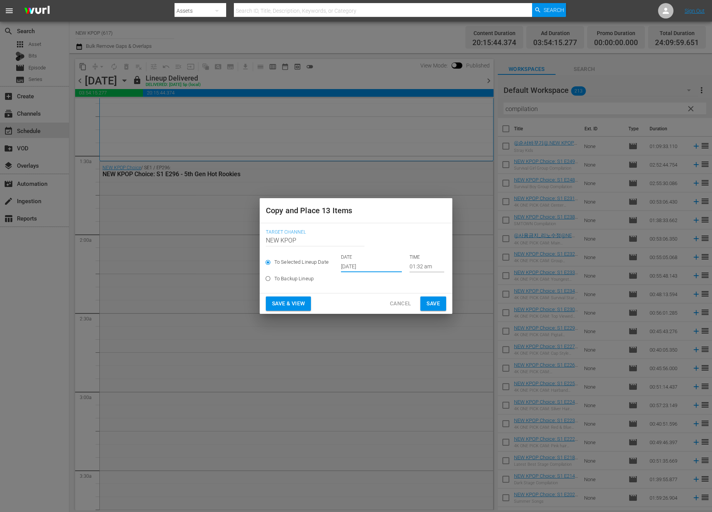
click at [356, 263] on input "[DATE]" at bounding box center [371, 267] width 61 height 12
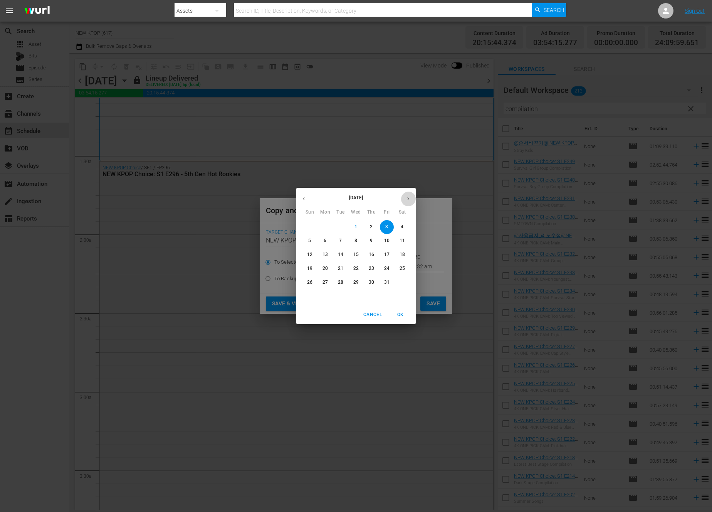
click at [404, 198] on button "button" at bounding box center [408, 198] width 15 height 15
click at [309, 198] on button "button" at bounding box center [303, 198] width 15 height 15
click at [326, 255] on p "13" at bounding box center [325, 254] width 5 height 7
type input "[DATE]"
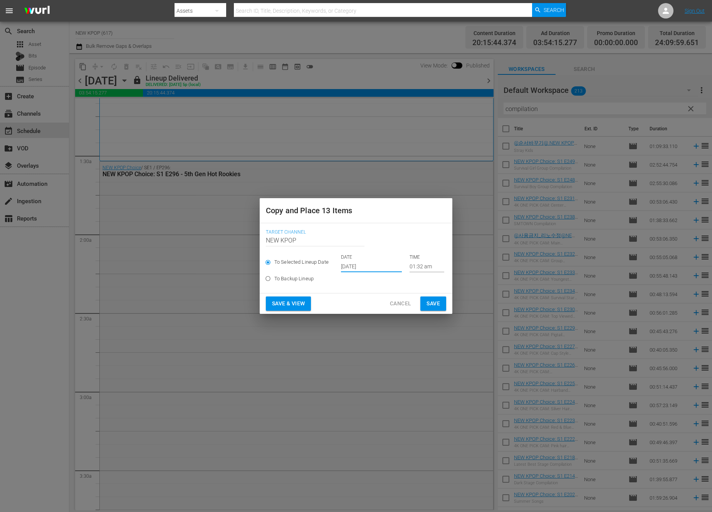
click at [303, 303] on span "Save & View" at bounding box center [288, 304] width 33 height 10
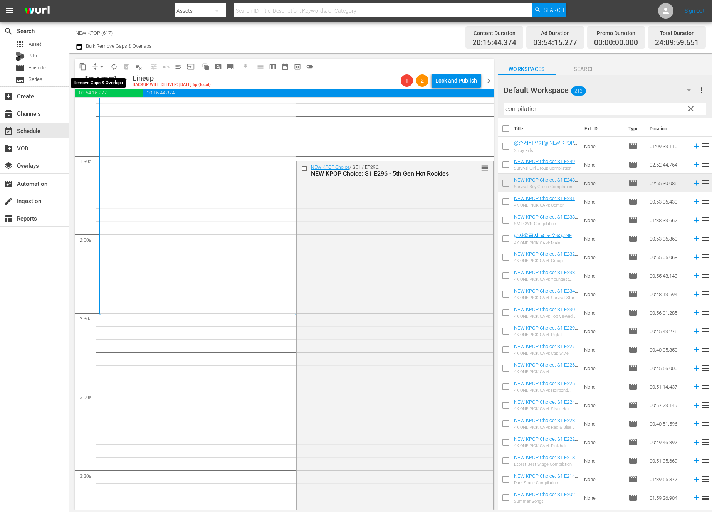
click at [103, 66] on span "arrow_drop_down" at bounding box center [102, 67] width 8 height 8
click at [121, 116] on ul "Align to Midnight Align to First Episode Align to End of Previous Day" at bounding box center [102, 95] width 81 height 44
click at [120, 111] on li "Align to End of Previous Day" at bounding box center [102, 107] width 81 height 13
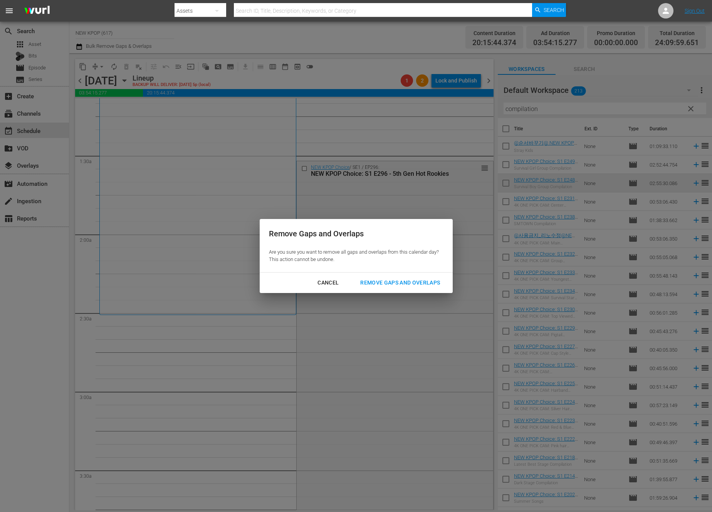
click at [392, 285] on div "Remove Gaps and Overlaps" at bounding box center [400, 283] width 92 height 10
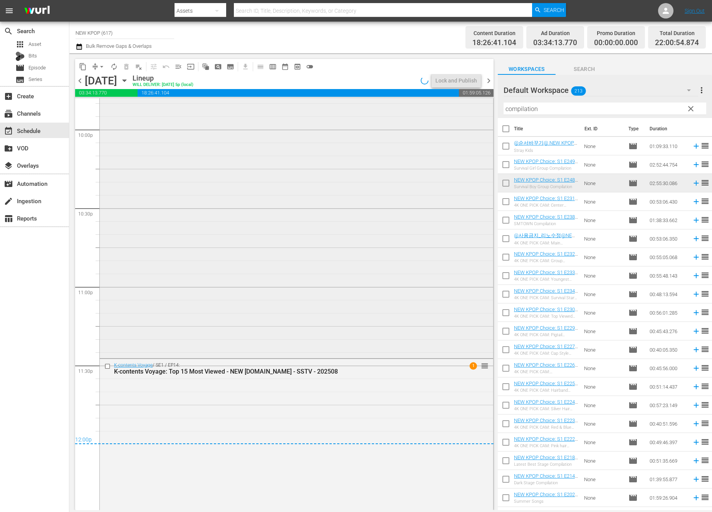
scroll to position [3446, 0]
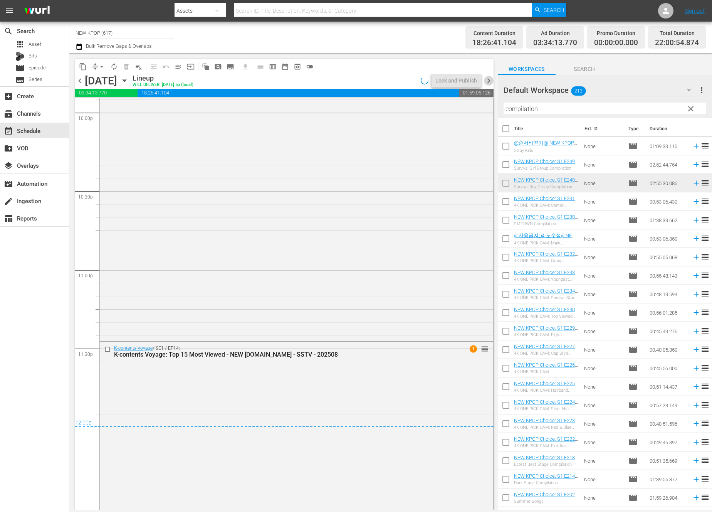
click at [490, 82] on span "chevron_right" at bounding box center [489, 81] width 10 height 10
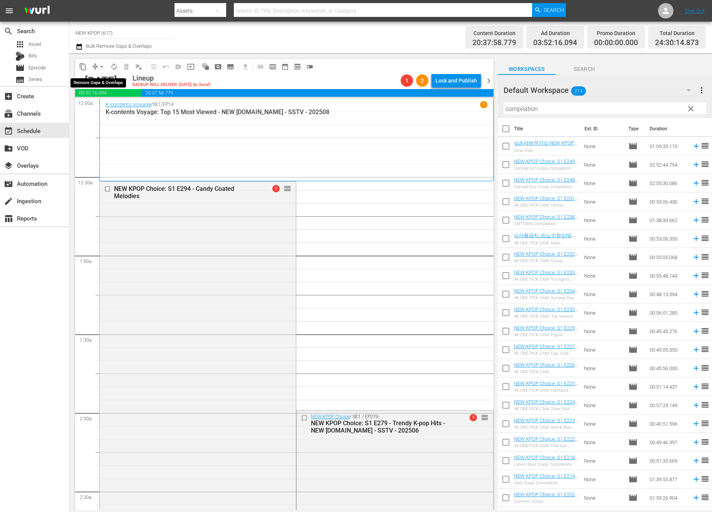
click at [101, 63] on span "arrow_drop_down" at bounding box center [102, 67] width 8 height 8
click at [131, 108] on li "Align to End of Previous Day" at bounding box center [102, 107] width 81 height 13
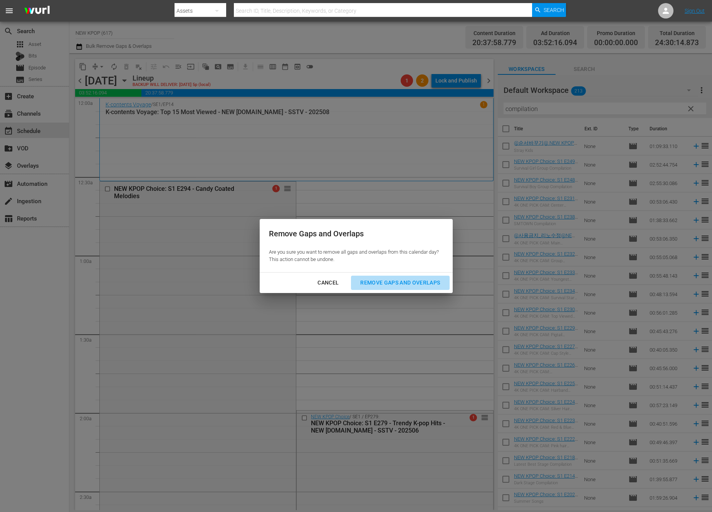
click at [370, 281] on div "Remove Gaps and Overlaps" at bounding box center [400, 283] width 92 height 10
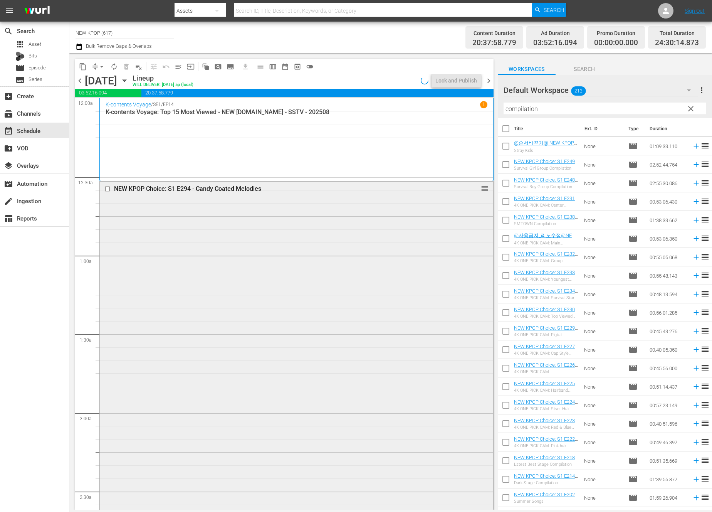
click at [252, 335] on div "NEW KPOP Choice: S1 E294 - Candy Coated Melodies reorder" at bounding box center [297, 350] width 394 height 336
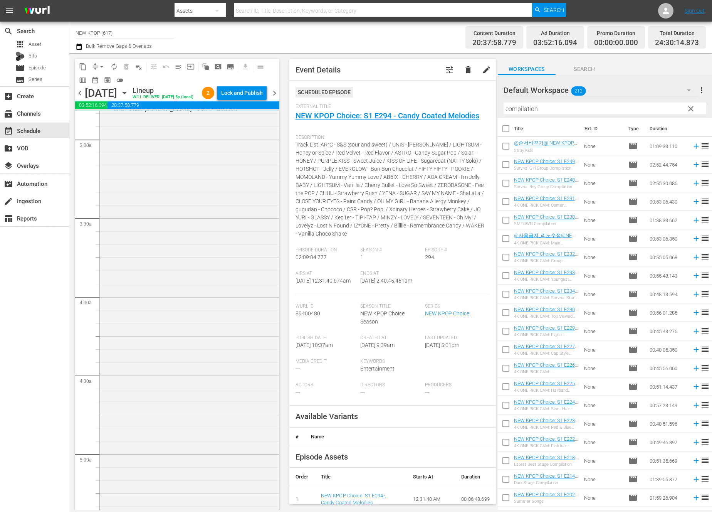
click at [162, 320] on div "NEW KPOP Choice / SE1 / EP279: NEW KPOP Choice: S1 E279 - Trendy K-pop Hits - N…" at bounding box center [189, 303] width 179 height 429
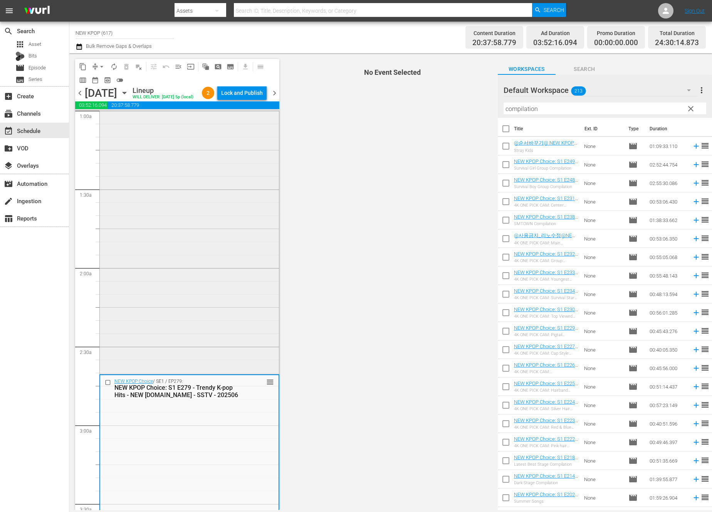
click at [165, 300] on div "NEW KPOP Choice: S1 E294 - Candy Coated Melodies reorder" at bounding box center [189, 205] width 179 height 336
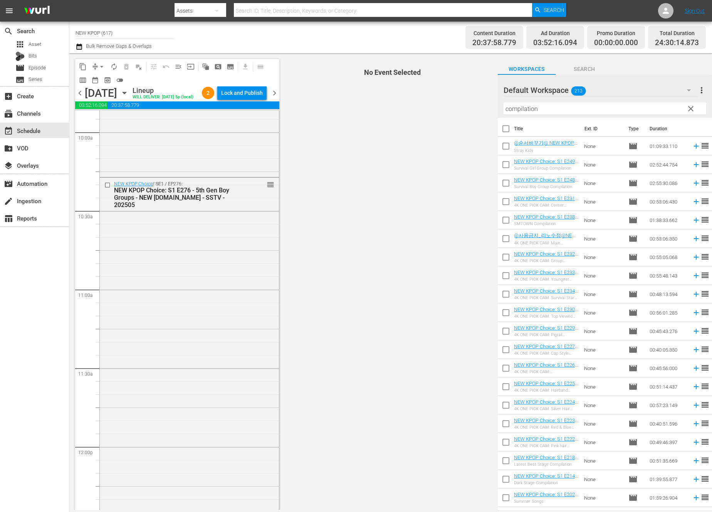
click at [173, 374] on div "NEW KPOP Choice / SE1 / EP276: NEW KPOP Choice: S1 E276 - 5th Gen Boy Groups - …" at bounding box center [189, 372] width 179 height 388
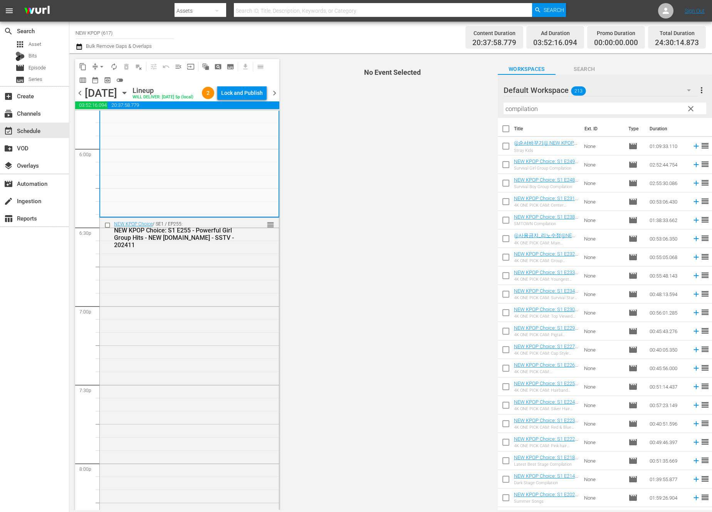
click at [173, 374] on div "NEW KPOP Choice / SE1 / EP255: NEW KPOP Choice: S1 E255 - Powerful Girl Group H…" at bounding box center [189, 369] width 179 height 303
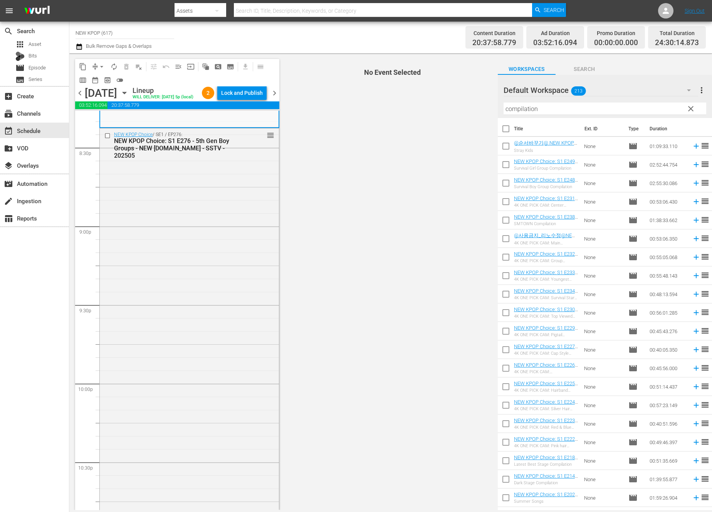
click at [173, 374] on div "NEW KPOP Choice / SE1 / EP276: NEW KPOP Choice: S1 E276 - 5th Gen Boy Groups - …" at bounding box center [189, 322] width 179 height 388
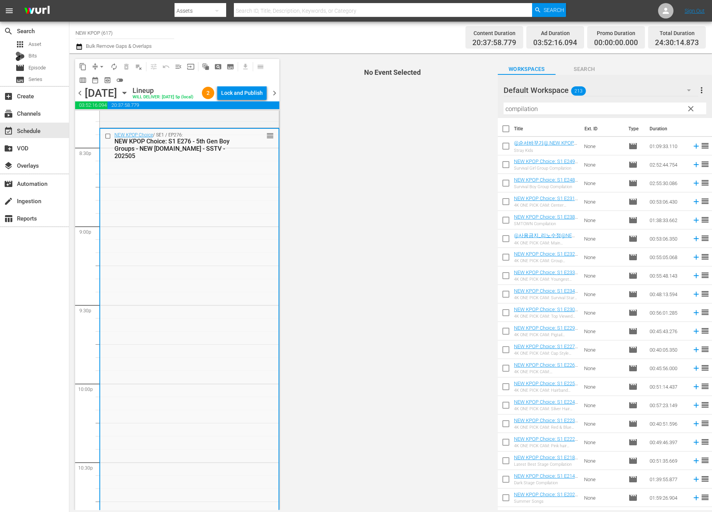
scroll to position [3550, 0]
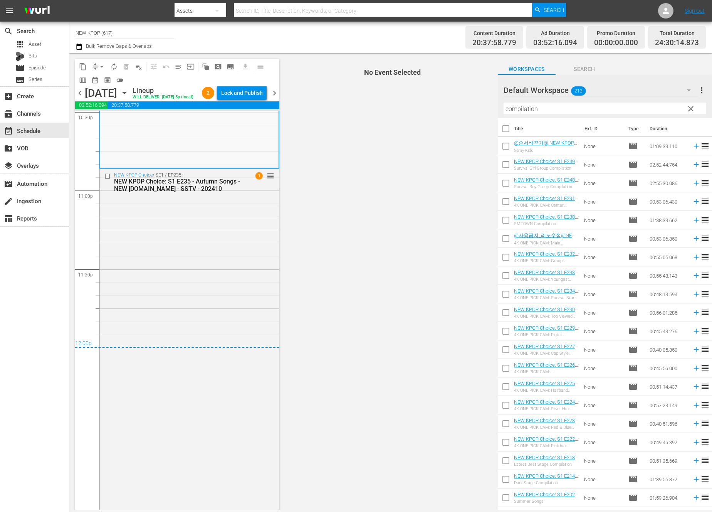
click at [173, 374] on div "NEW KPOP Choice / SE1 / EP235: NEW KPOP Choice: S1 E235 - Autumn Songs - NEW [D…" at bounding box center [189, 338] width 179 height 339
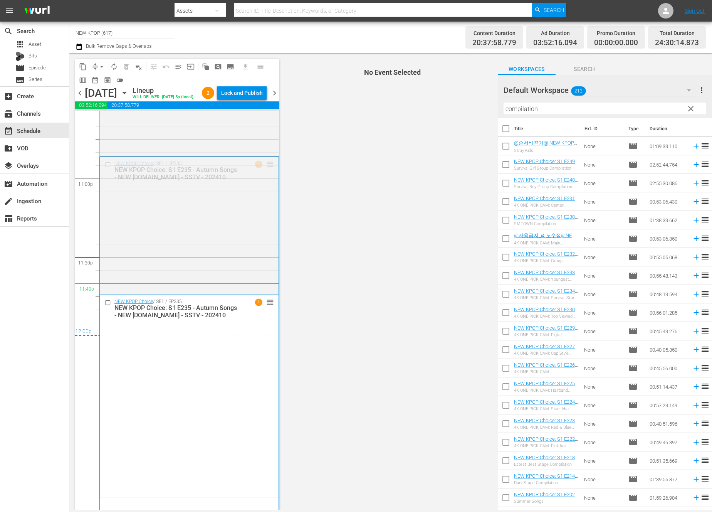
drag, startPoint x: 274, startPoint y: 178, endPoint x: 251, endPoint y: 310, distance: 133.9
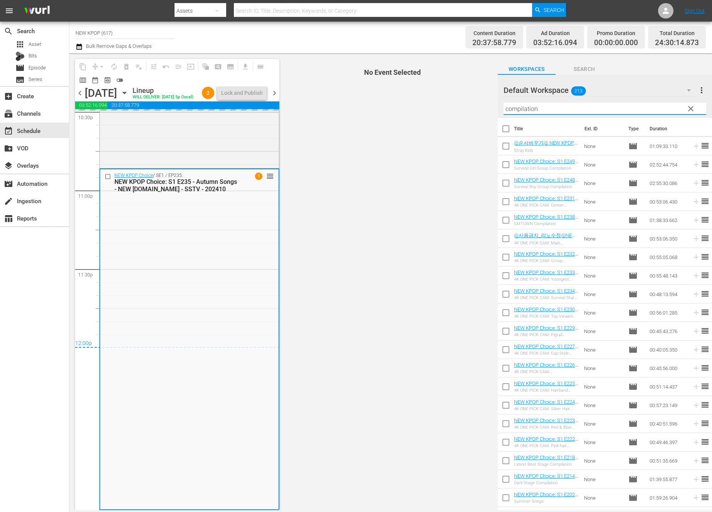
drag, startPoint x: 542, startPoint y: 114, endPoint x: 468, endPoint y: 110, distance: 73.4
click at [468, 110] on div "content_copy compress arrow_drop_down autorenew_outlined delete_forever_outline…" at bounding box center [390, 281] width 643 height 457
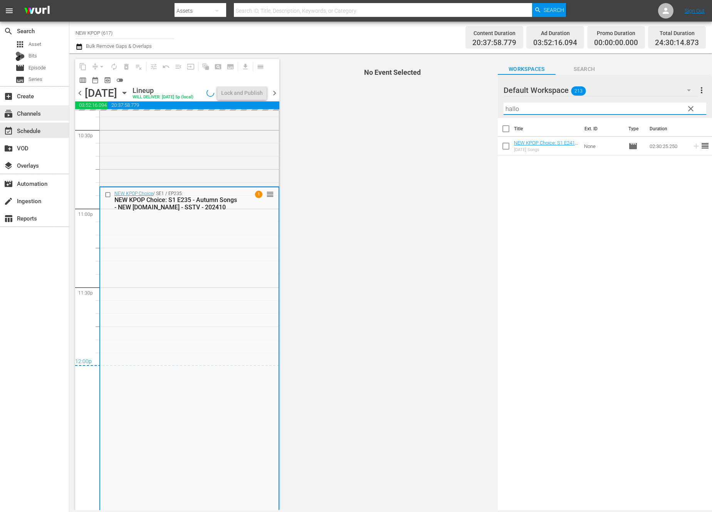
scroll to position [3453, 0]
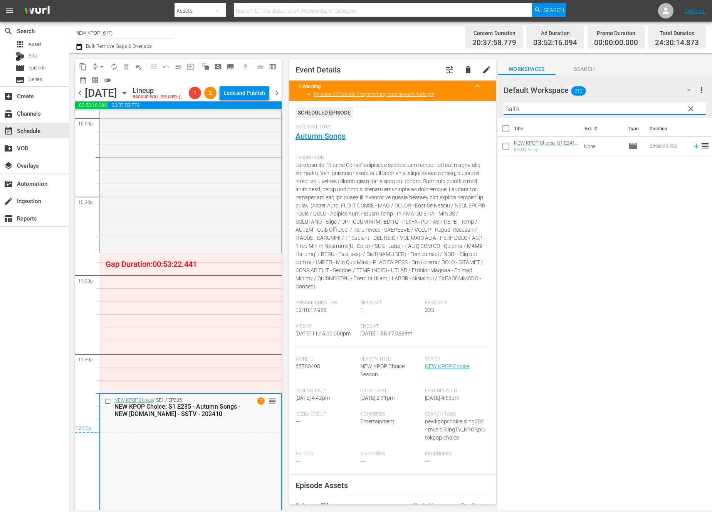
type input "hallo"
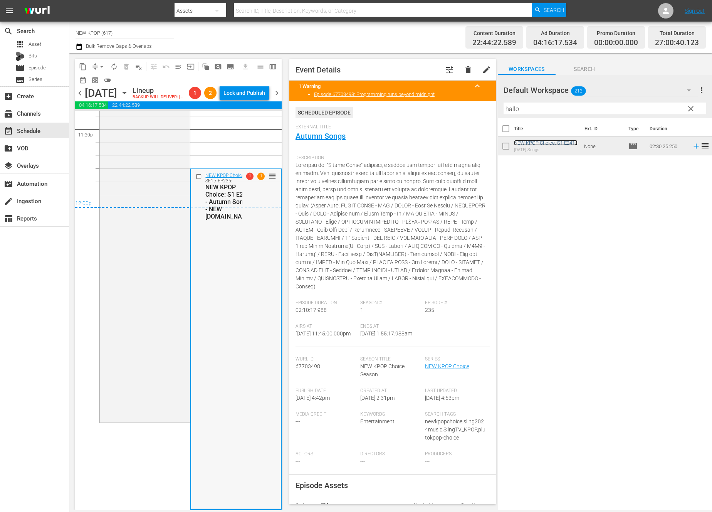
scroll to position [3690, 0]
click at [101, 67] on span "arrow_drop_down" at bounding box center [102, 67] width 8 height 8
click at [132, 108] on li "Align to End of Previous Day" at bounding box center [102, 107] width 81 height 13
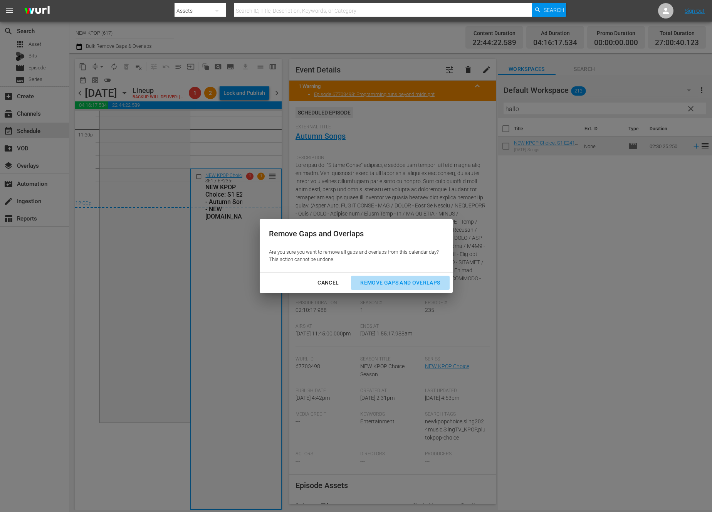
click at [436, 285] on div "Remove Gaps and Overlaps" at bounding box center [400, 283] width 92 height 10
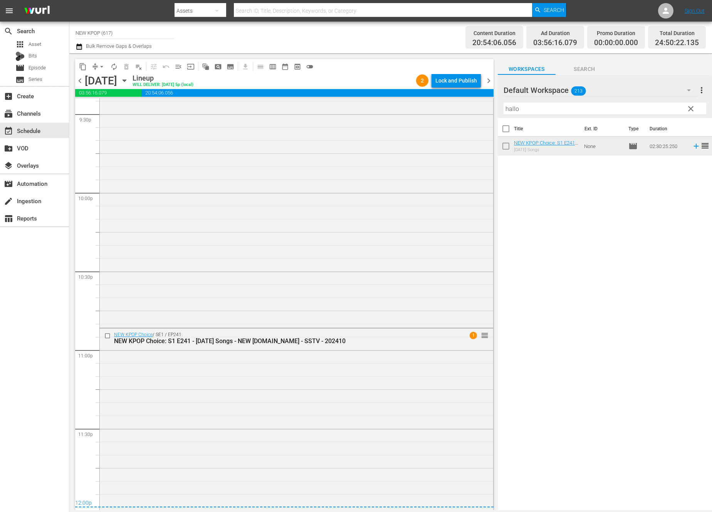
scroll to position [3252, 0]
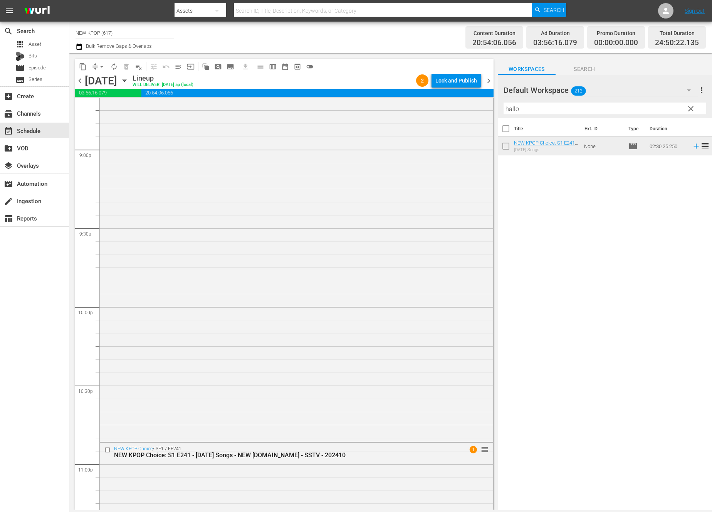
click at [478, 73] on div "content_copy compress arrow_drop_down autorenew_outlined delete_forever_outline…" at bounding box center [284, 66] width 419 height 15
click at [465, 80] on div "Lock and Publish" at bounding box center [457, 81] width 42 height 14
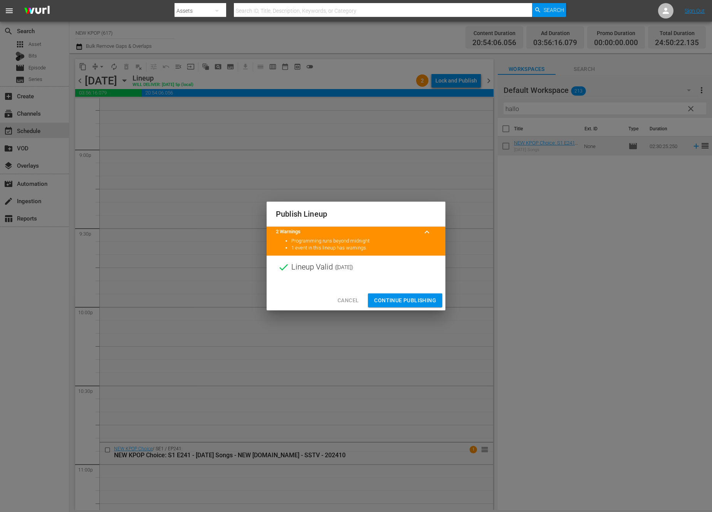
click at [395, 291] on div "Cancel Continue Publishing" at bounding box center [356, 300] width 179 height 20
click at [393, 296] on span "Continue Publishing" at bounding box center [405, 301] width 62 height 10
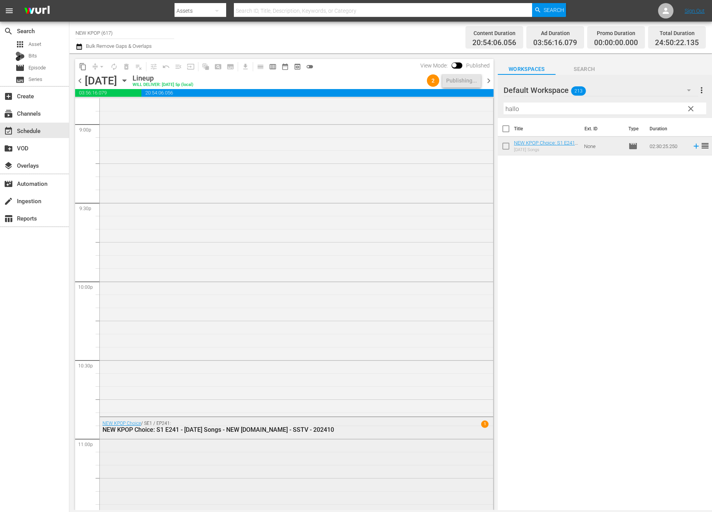
scroll to position [2999, 0]
